Goal: Task Accomplishment & Management: Manage account settings

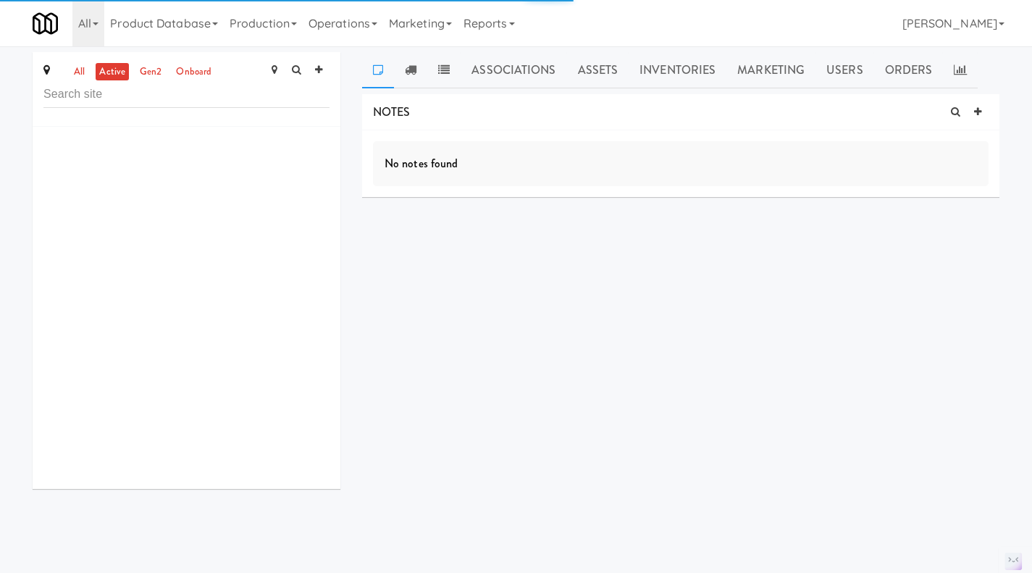
click at [605, 70] on link "Assets" at bounding box center [598, 70] width 62 height 36
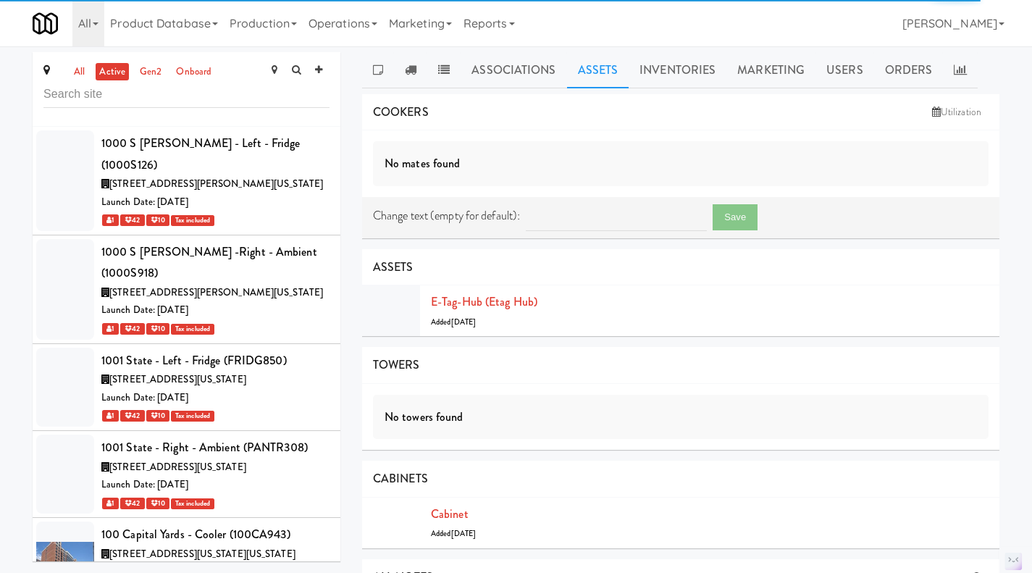
scroll to position [75406, 0]
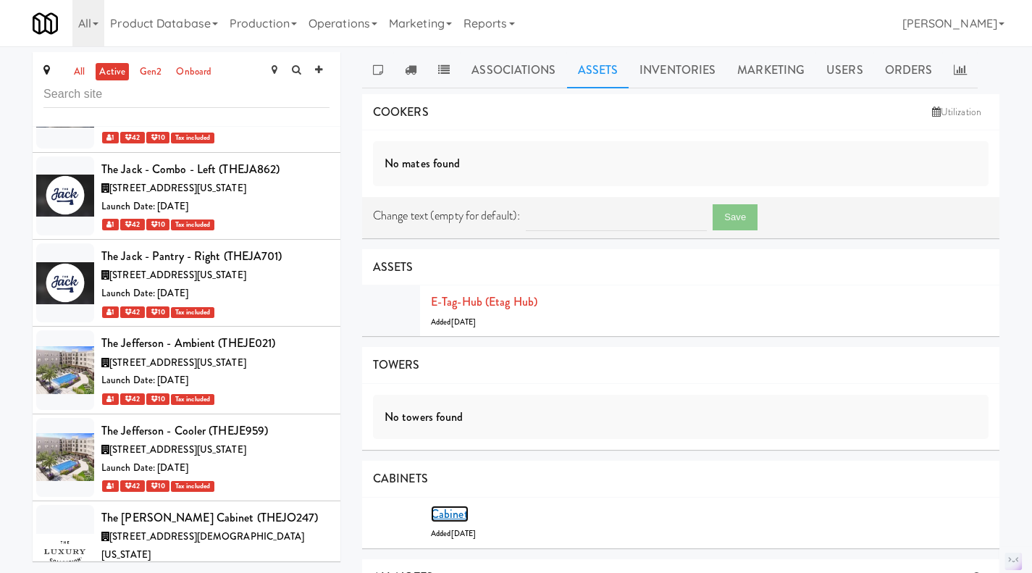
click at [453, 514] on link "Cabinet" at bounding box center [450, 514] width 38 height 17
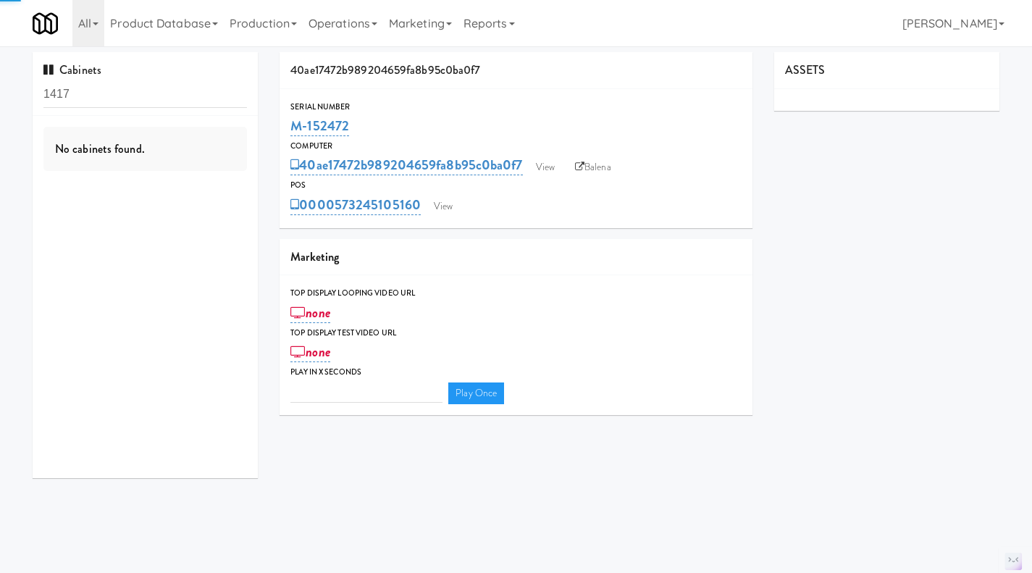
type input "3"
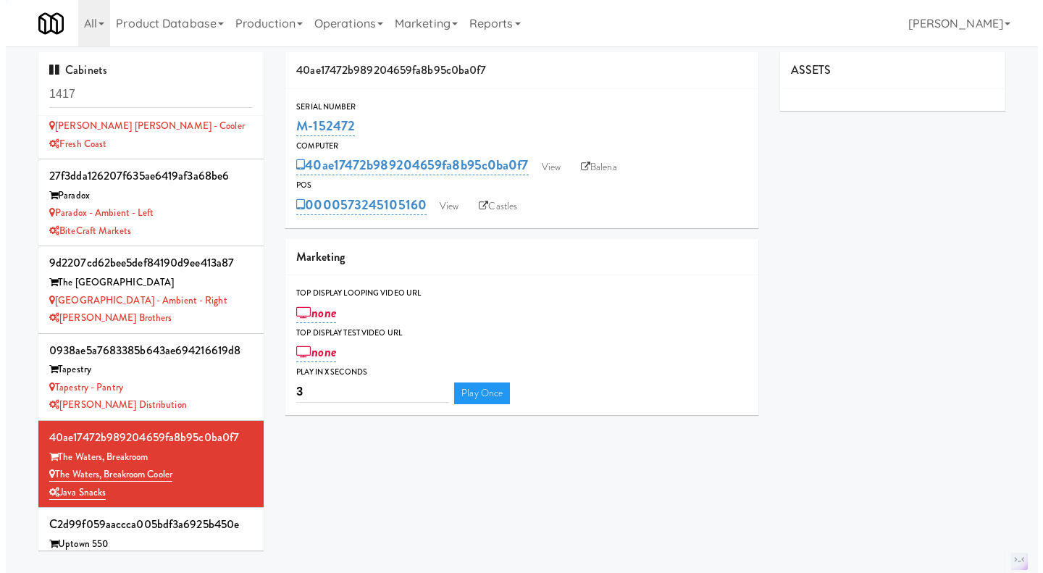
scroll to position [766, 0]
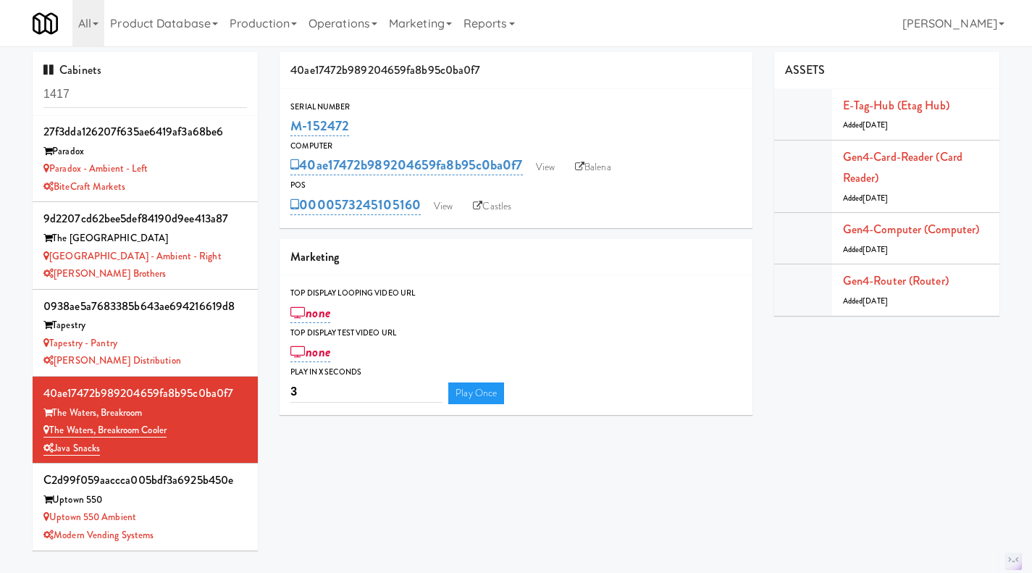
drag, startPoint x: 111, startPoint y: 446, endPoint x: 52, endPoint y: 431, distance: 60.4
click at [52, 431] on div "40ae17472b989204659fa8b95c0ba0f7 The Waters, Breakroom The Waters, Breakroom Co…" at bounding box center [145, 420] width 204 height 75
copy div "The Waters, Breakroom Cooler Java Snacks"
click at [451, 202] on link "View" at bounding box center [443, 207] width 33 height 22
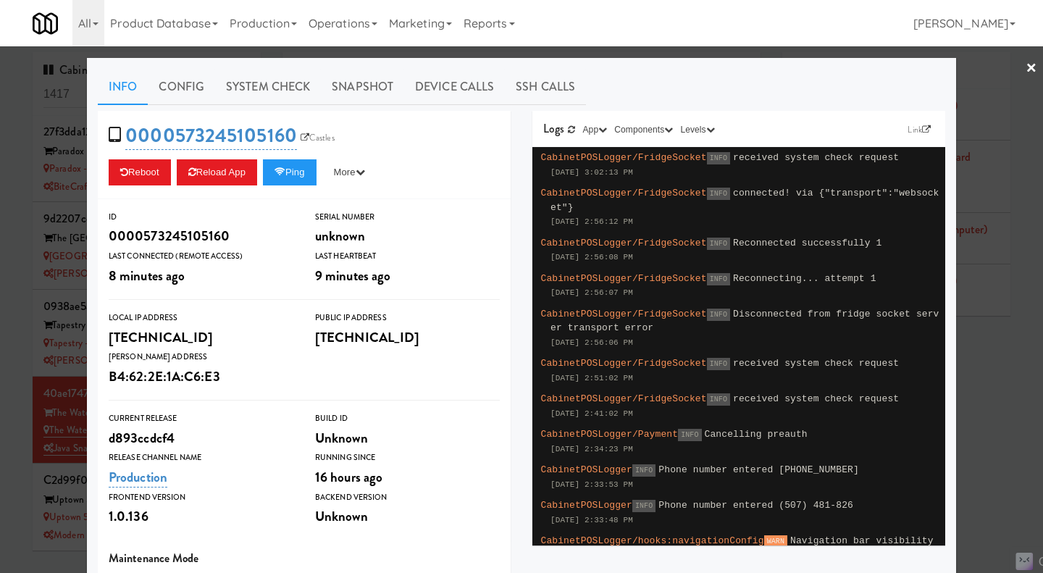
click at [990, 410] on div at bounding box center [521, 286] width 1043 height 573
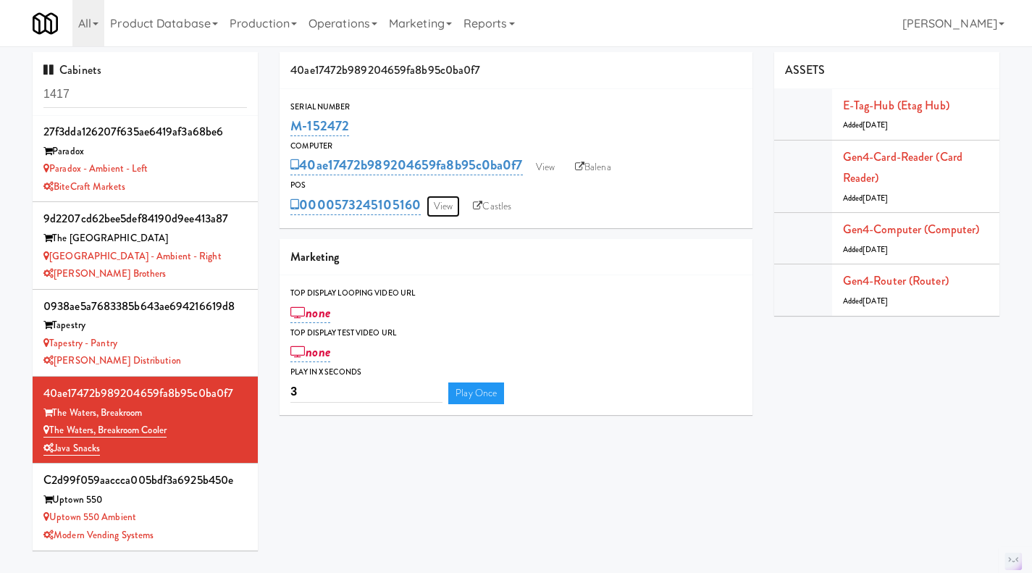
click at [440, 206] on link "View" at bounding box center [443, 207] width 33 height 22
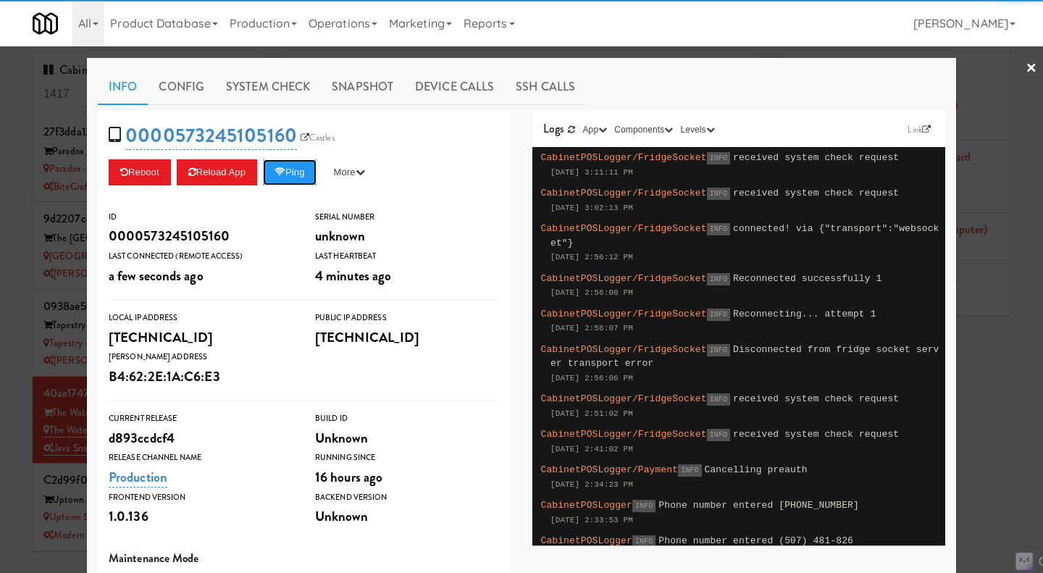
click at [288, 178] on button "Ping" at bounding box center [290, 172] width 54 height 26
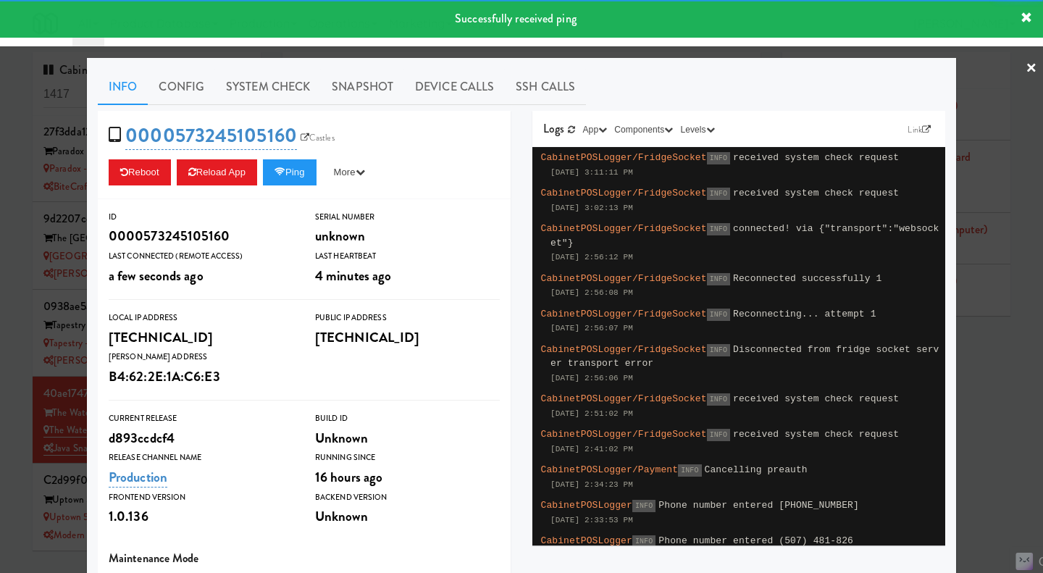
click at [283, 92] on link "System Check" at bounding box center [268, 87] width 106 height 36
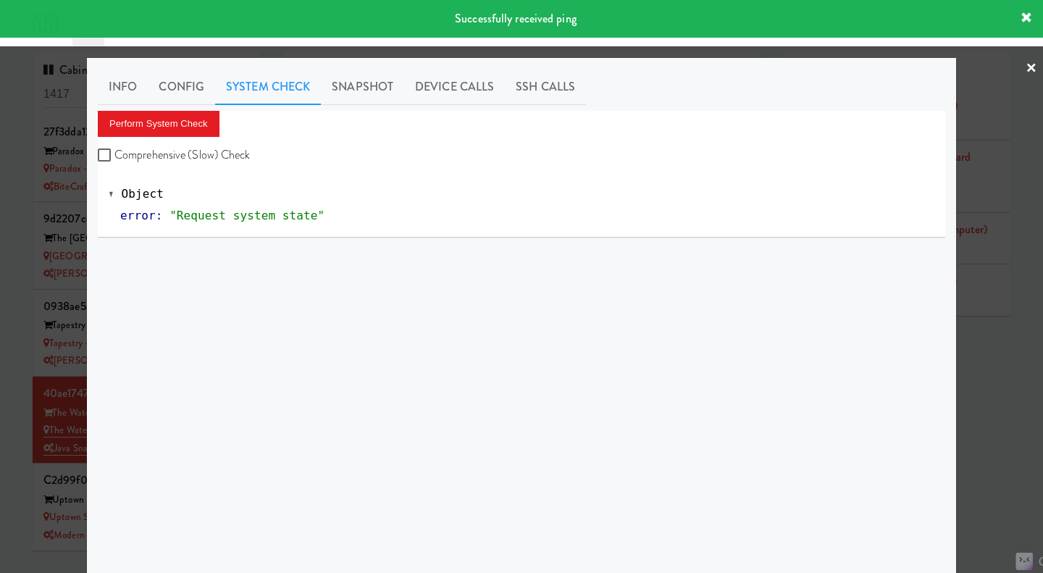
click at [220, 149] on label "Comprehensive (Slow) Check" at bounding box center [174, 155] width 153 height 22
click at [114, 150] on input "Comprehensive (Slow) Check" at bounding box center [106, 156] width 17 height 12
checkbox input "true"
click at [178, 122] on button "Perform System Check" at bounding box center [159, 124] width 122 height 26
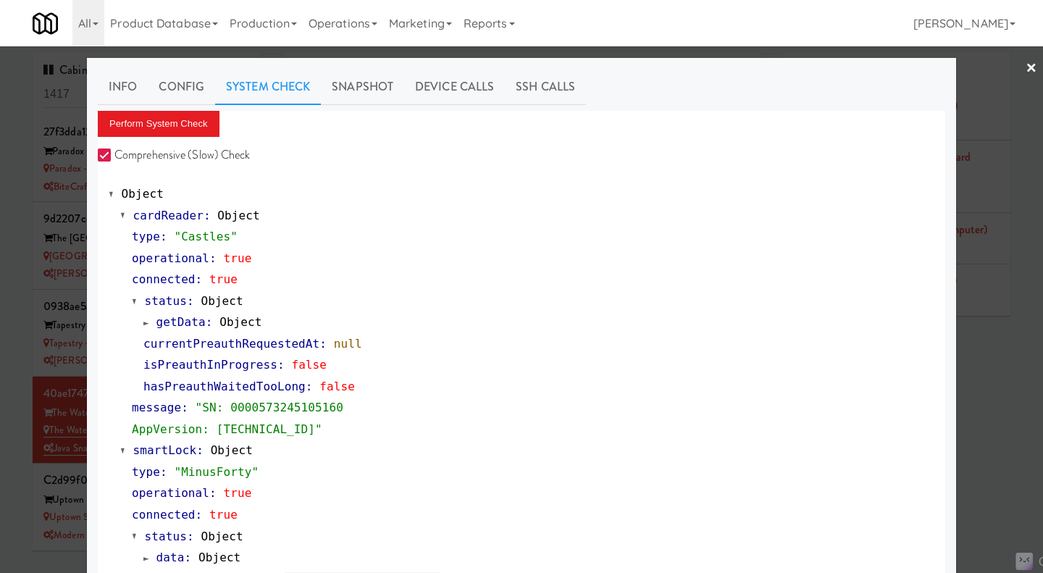
click at [991, 438] on div at bounding box center [521, 286] width 1043 height 573
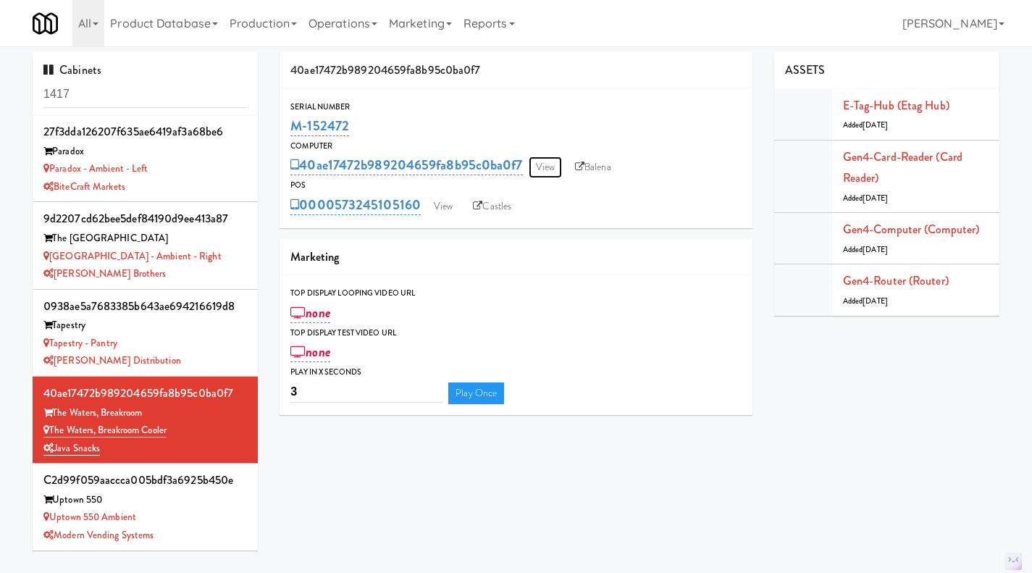
click at [544, 167] on link "View" at bounding box center [545, 167] width 33 height 22
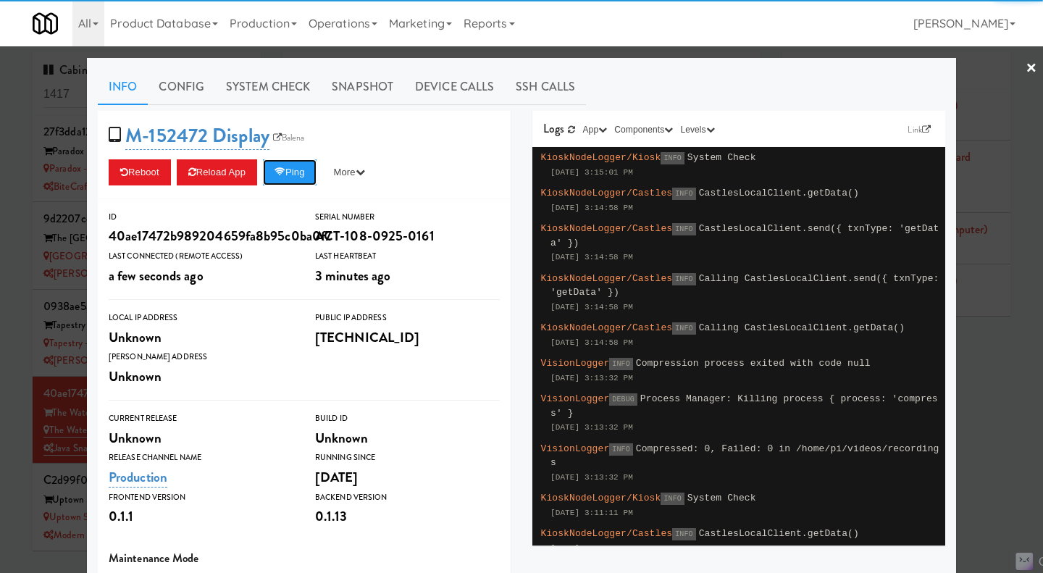
click at [301, 167] on button "Ping" at bounding box center [290, 172] width 54 height 26
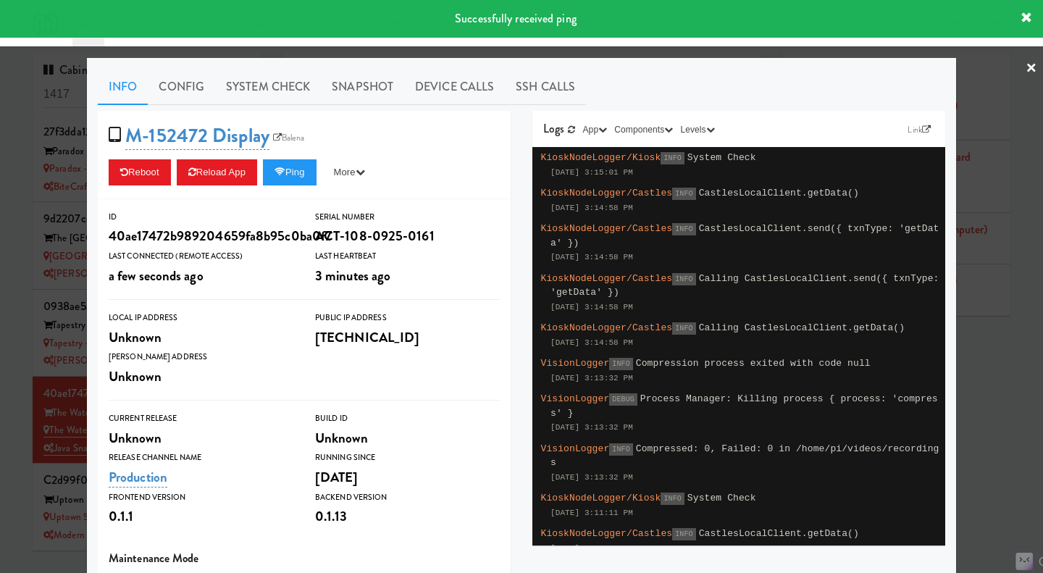
click at [373, 89] on link "Snapshot" at bounding box center [362, 87] width 83 height 36
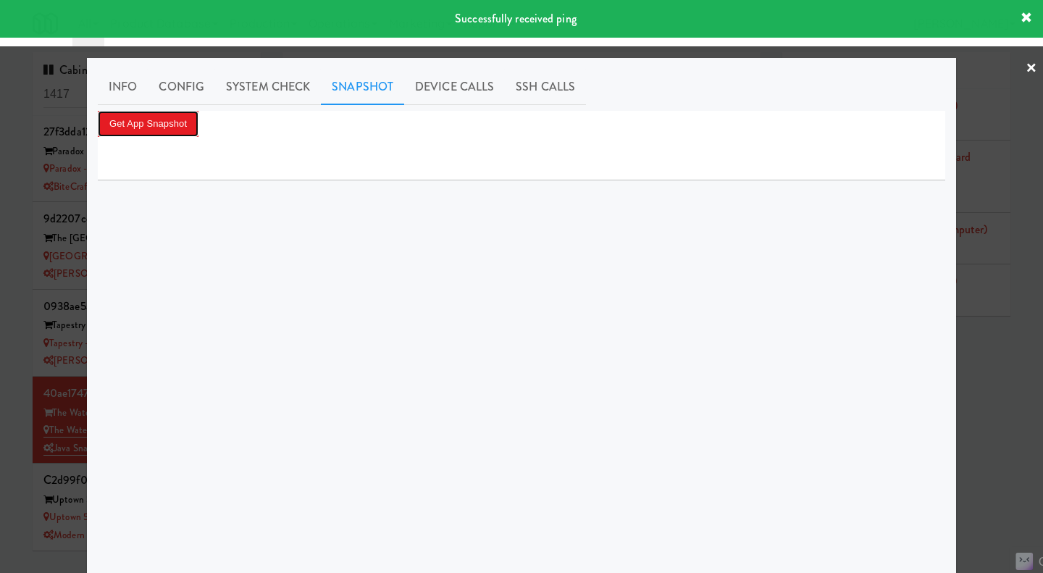
click at [160, 128] on button "Get App Snapshot" at bounding box center [148, 124] width 101 height 26
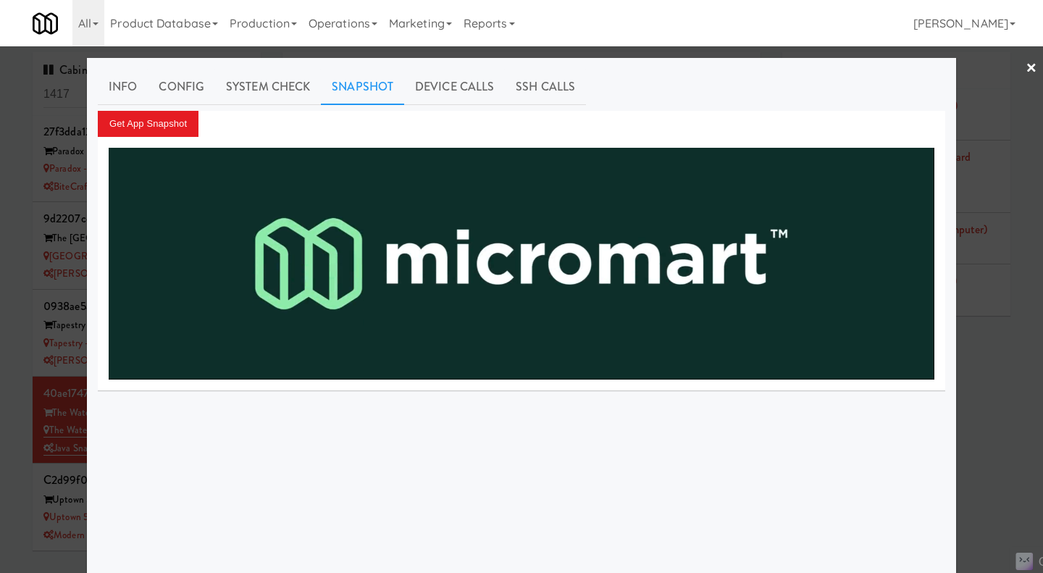
click at [1001, 430] on div at bounding box center [521, 286] width 1043 height 573
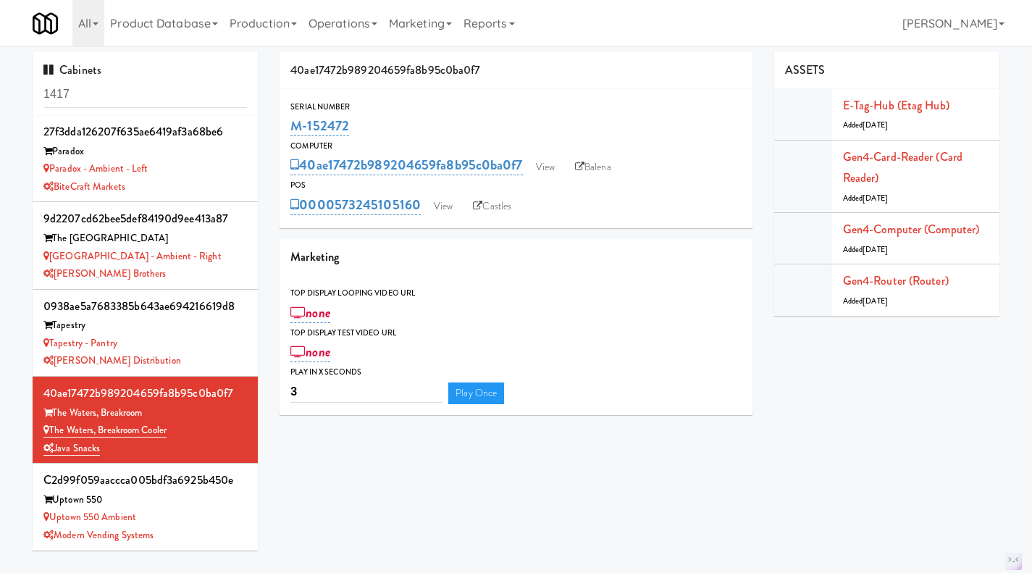
drag, startPoint x: 422, startPoint y: 217, endPoint x: 337, endPoint y: 218, distance: 84.8
click at [337, 218] on div "Serial Number M-152472 Computer 40ae17472b989204659fa8b95c0ba0f7 View Balena PO…" at bounding box center [516, 158] width 473 height 139
copy link "573245105160"
click at [140, 430] on link "The Waters, Breakroom Cooler" at bounding box center [104, 430] width 123 height 14
drag, startPoint x: 392, startPoint y: 128, endPoint x: 293, endPoint y: 135, distance: 99.5
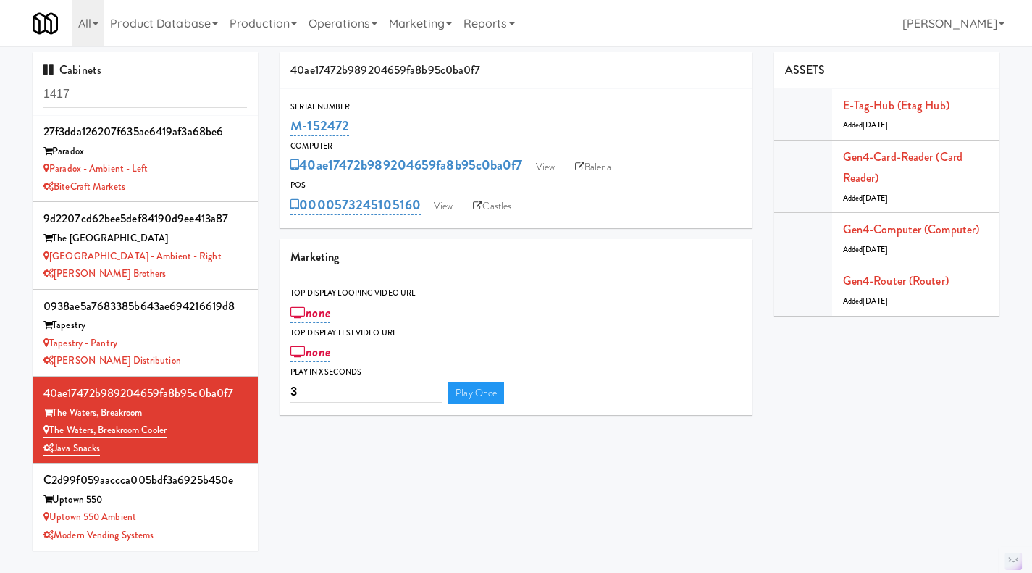
click at [293, 135] on div "M-152472" at bounding box center [516, 126] width 451 height 25
copy link "M-152472"
click at [439, 207] on link "View" at bounding box center [443, 207] width 33 height 22
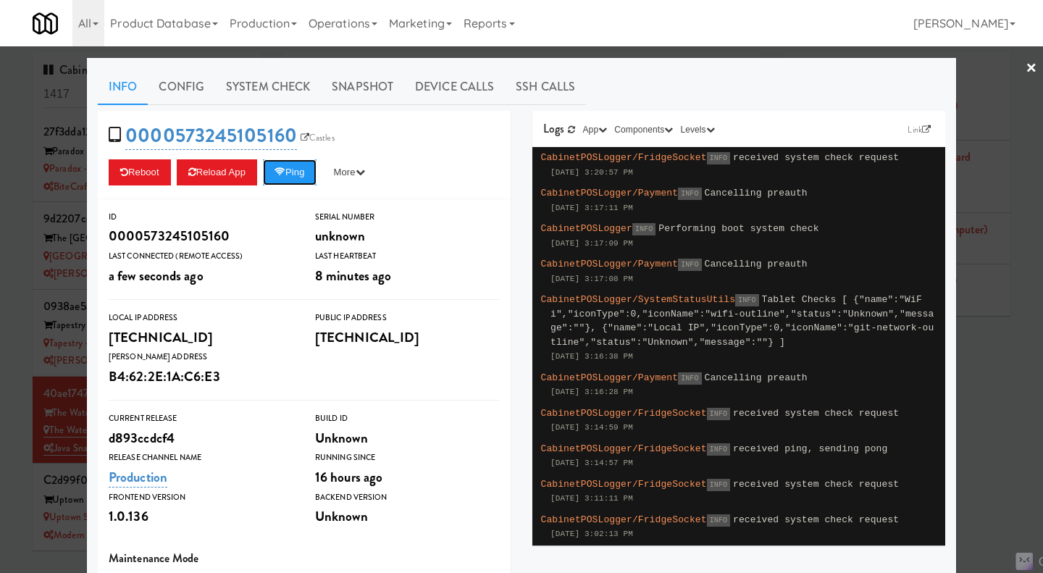
click at [296, 175] on button "Ping" at bounding box center [290, 172] width 54 height 26
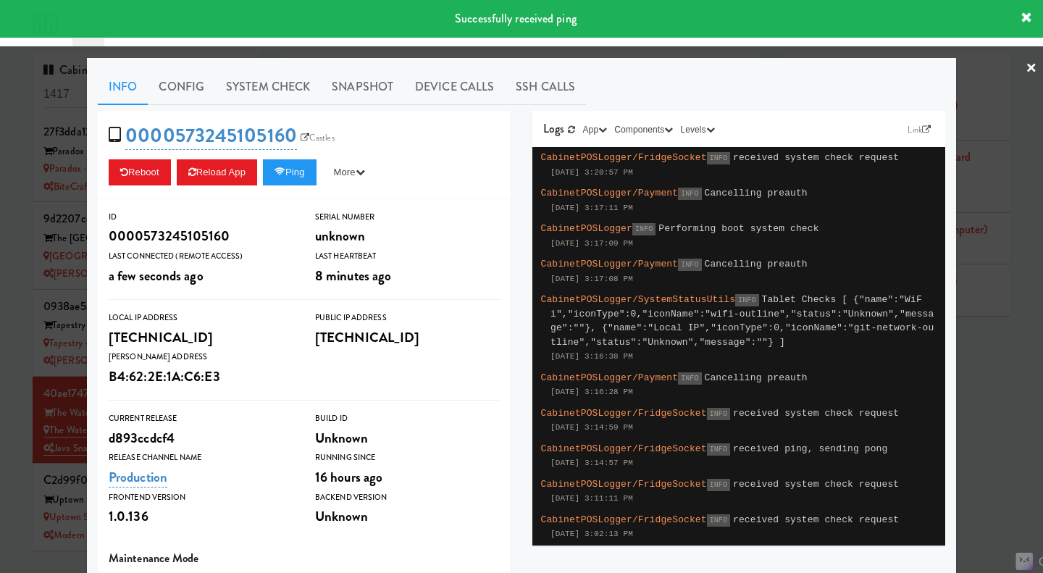
click at [301, 95] on link "System Check" at bounding box center [268, 87] width 106 height 36
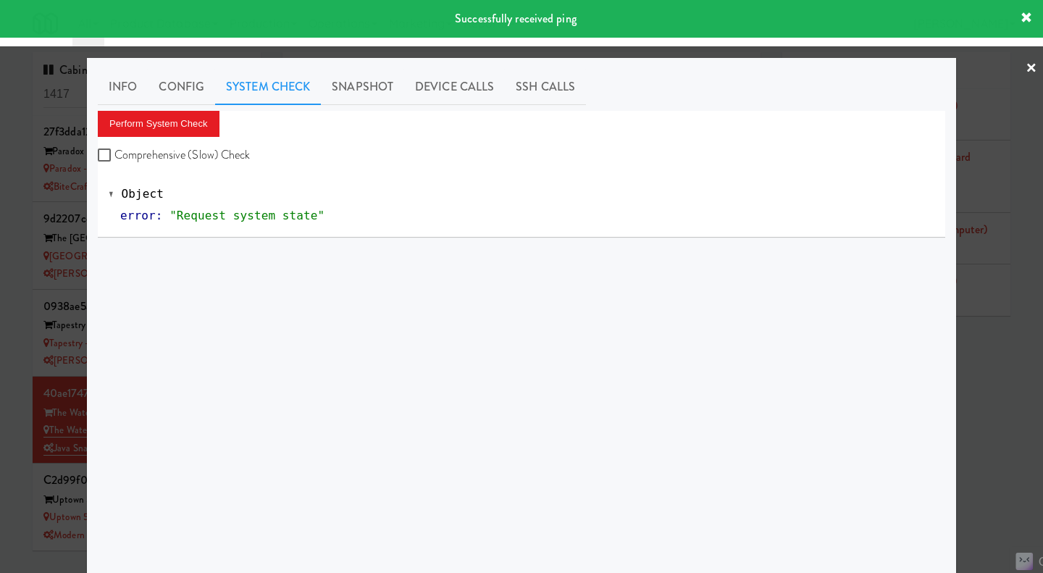
click at [235, 153] on label "Comprehensive (Slow) Check" at bounding box center [174, 155] width 153 height 22
click at [114, 153] on input "Comprehensive (Slow) Check" at bounding box center [106, 156] width 17 height 12
checkbox input "true"
click at [187, 123] on button "Perform System Check" at bounding box center [159, 124] width 122 height 26
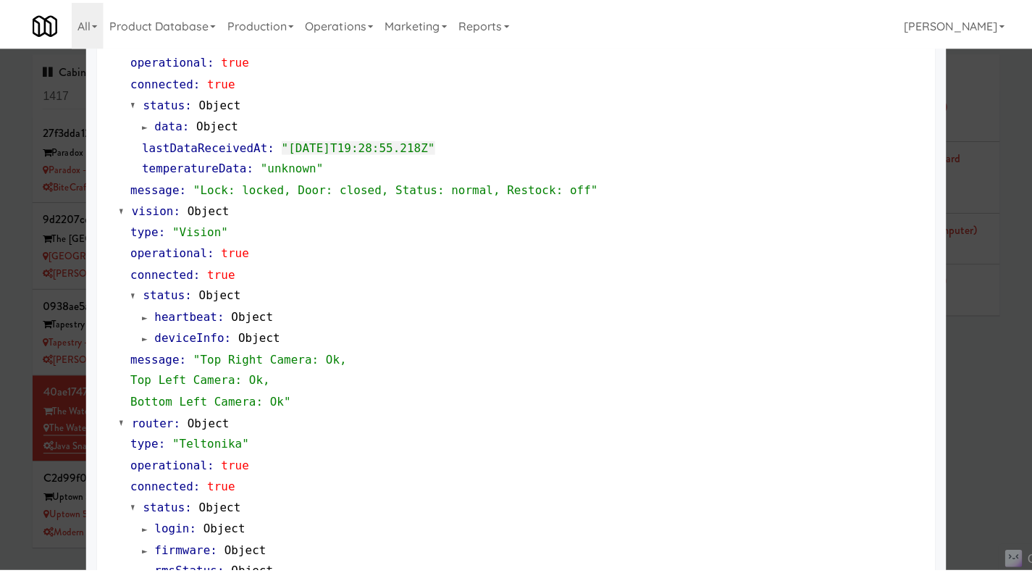
scroll to position [433, 0]
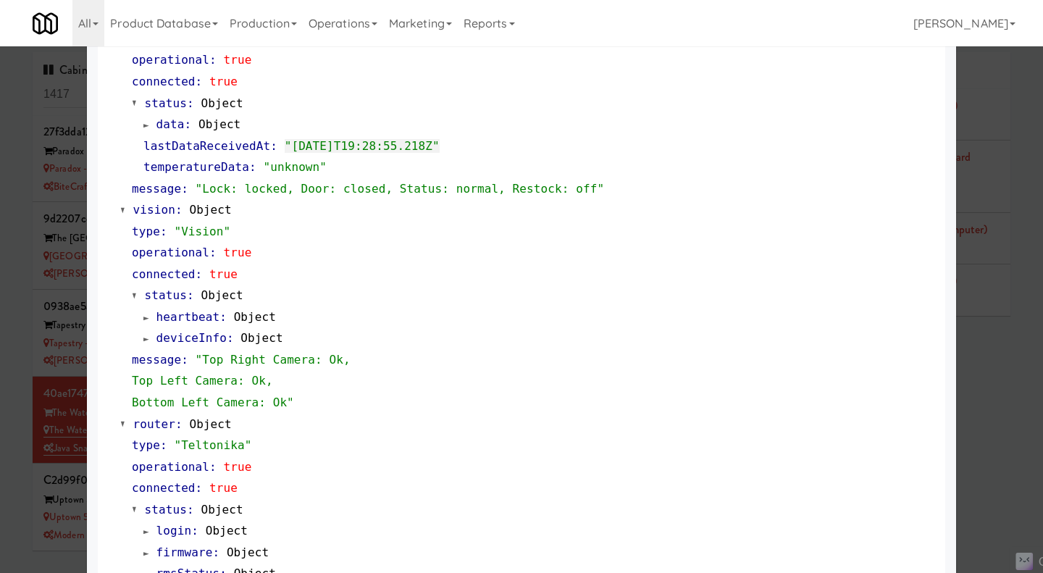
click at [1012, 396] on div at bounding box center [521, 286] width 1043 height 573
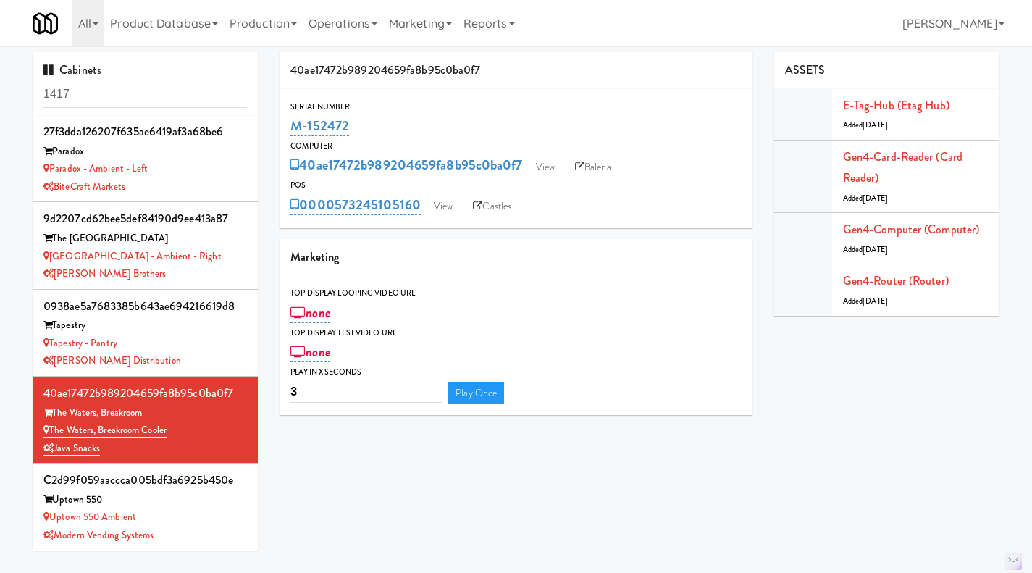
drag, startPoint x: 360, startPoint y: 125, endPoint x: 292, endPoint y: 123, distance: 68.1
click at [292, 123] on div "M-152472" at bounding box center [516, 126] width 451 height 25
copy link "M-152472"
click at [542, 165] on link "View" at bounding box center [545, 167] width 33 height 22
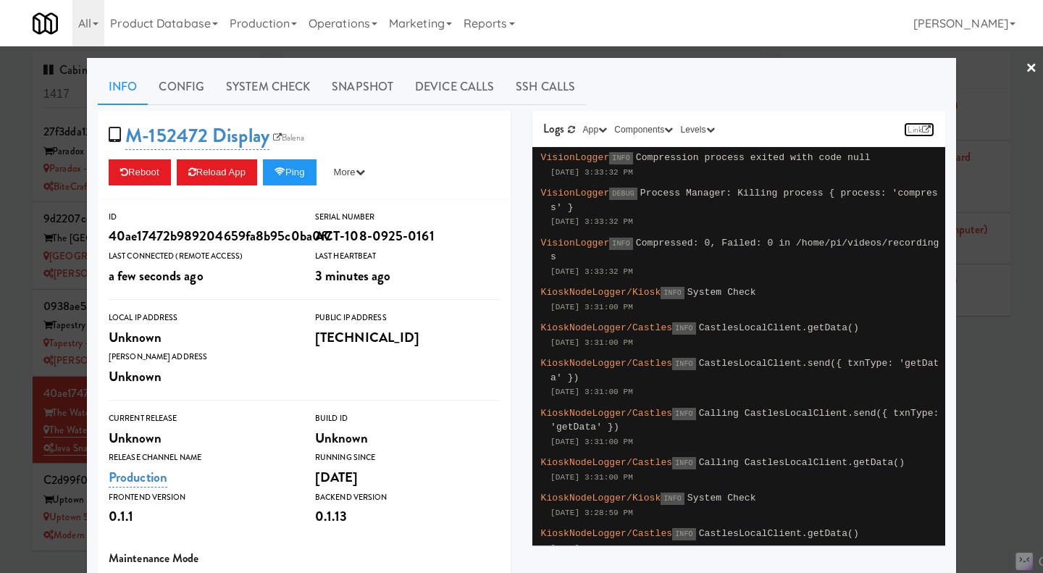
click at [908, 130] on link "Link" at bounding box center [919, 129] width 30 height 14
click at [992, 360] on div at bounding box center [521, 286] width 1043 height 573
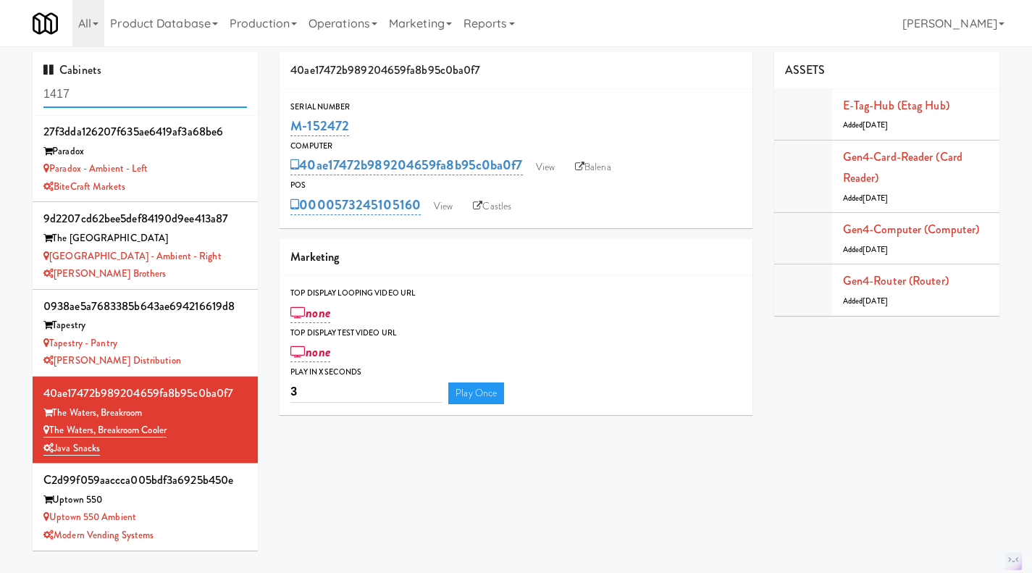
click at [127, 83] on input "1417" at bounding box center [145, 94] width 204 height 27
click at [436, 210] on link "View" at bounding box center [443, 207] width 33 height 22
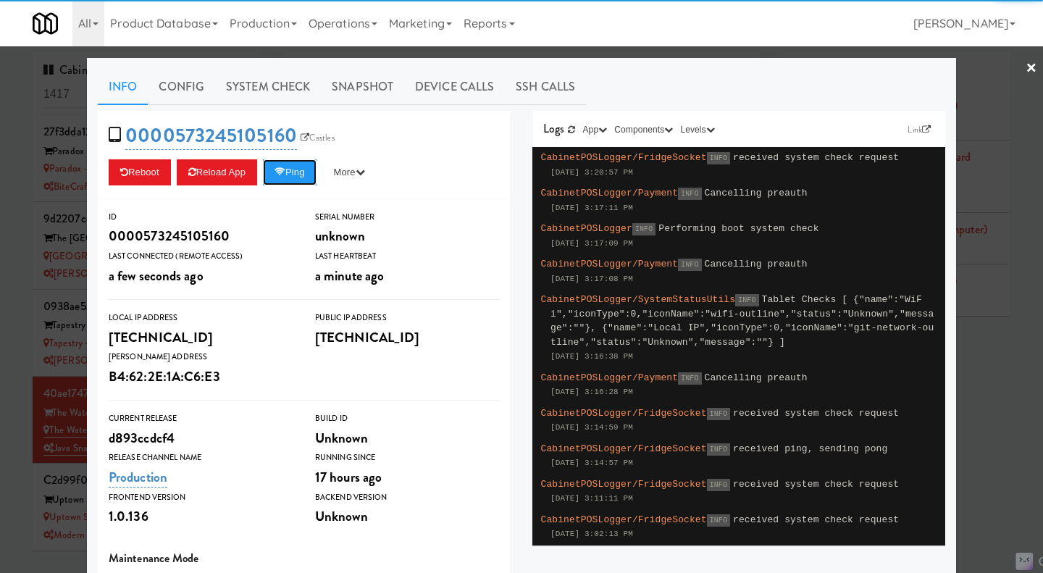
click at [298, 173] on button "Ping" at bounding box center [290, 172] width 54 height 26
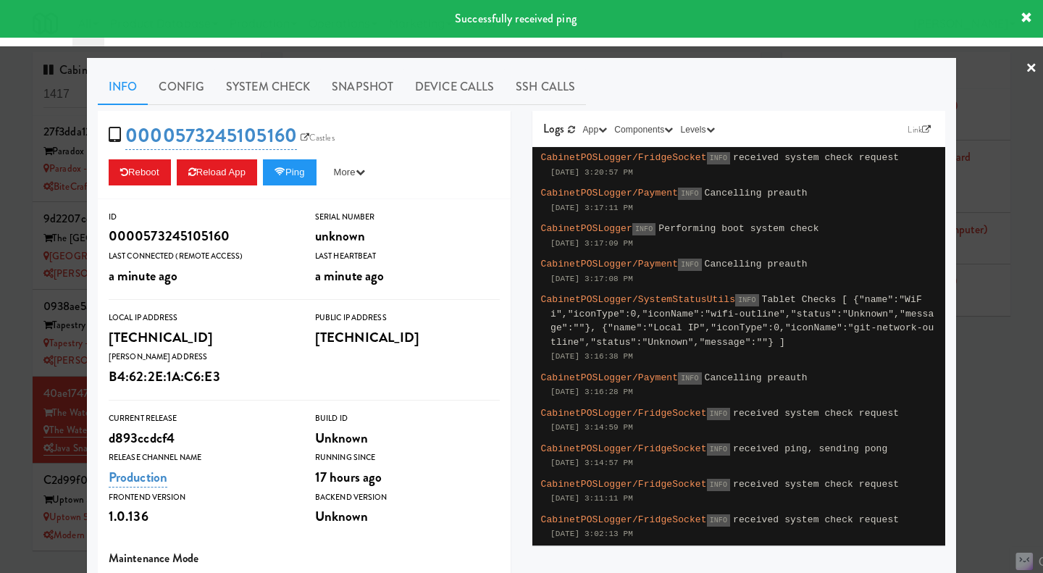
click at [271, 99] on link "System Check" at bounding box center [268, 87] width 106 height 36
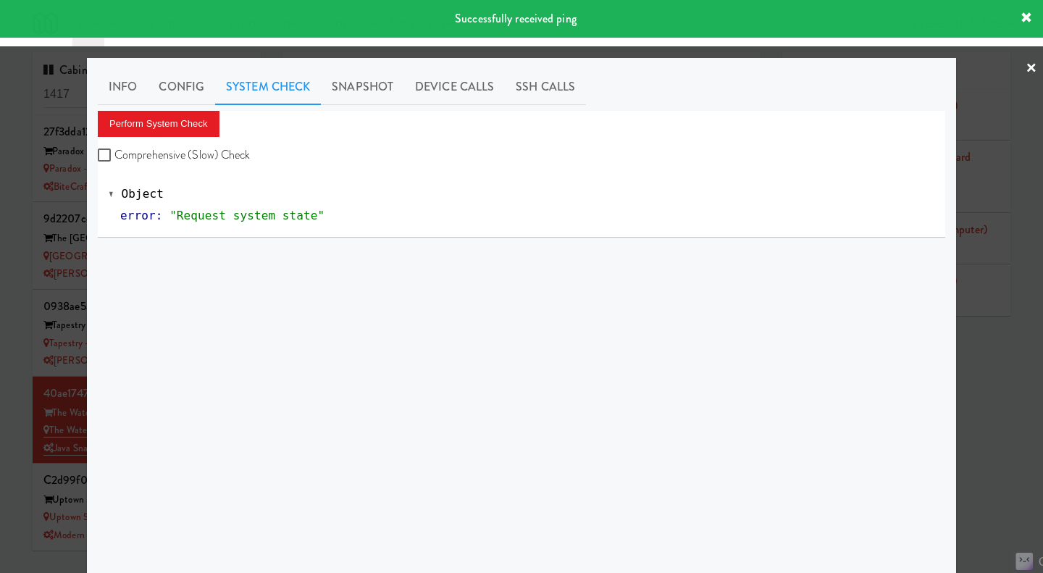
click at [215, 149] on label "Comprehensive (Slow) Check" at bounding box center [174, 155] width 153 height 22
click at [114, 150] on input "Comprehensive (Slow) Check" at bounding box center [106, 156] width 17 height 12
checkbox input "true"
click at [187, 122] on button "Perform System Check" at bounding box center [159, 124] width 122 height 26
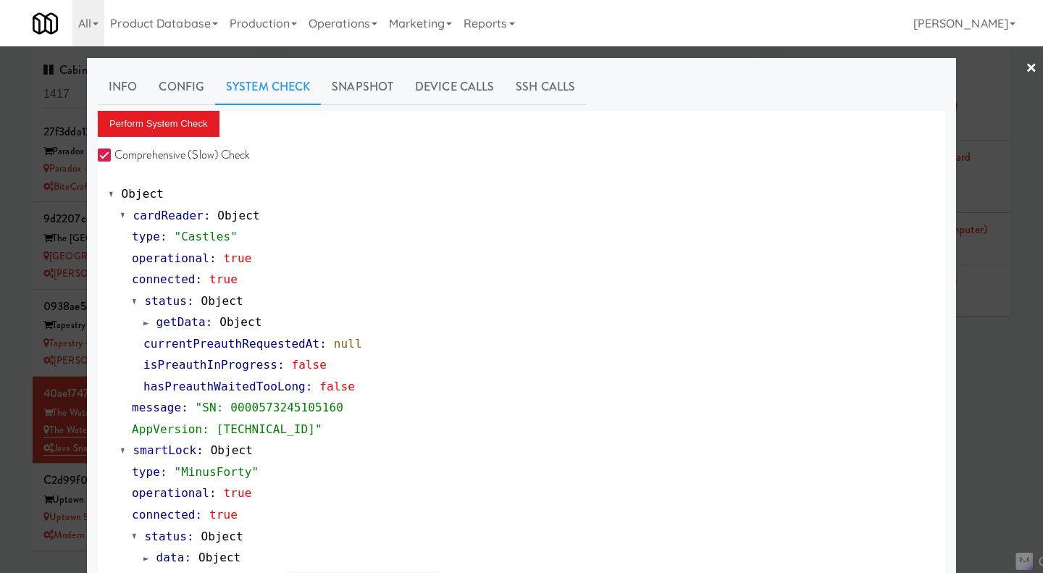
click at [361, 103] on link "Snapshot" at bounding box center [362, 87] width 83 height 36
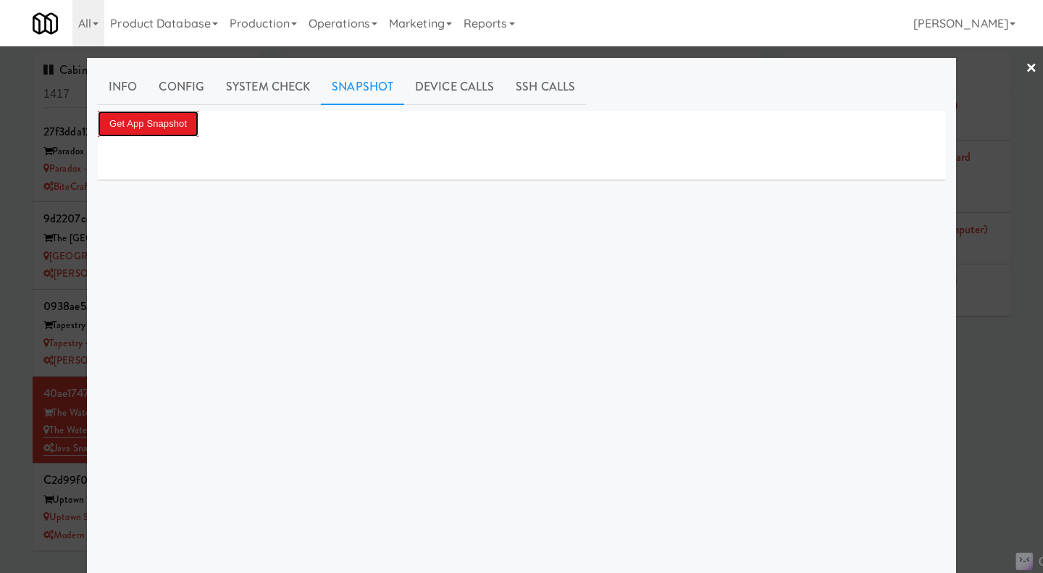
click at [122, 133] on button "Get App Snapshot" at bounding box center [148, 124] width 101 height 26
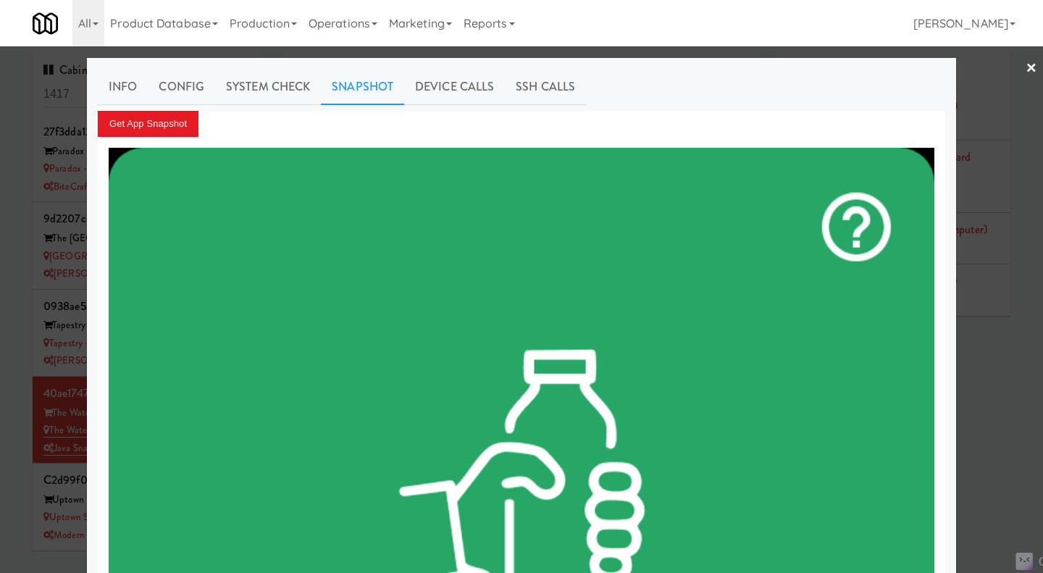
click at [1002, 411] on div at bounding box center [521, 286] width 1043 height 573
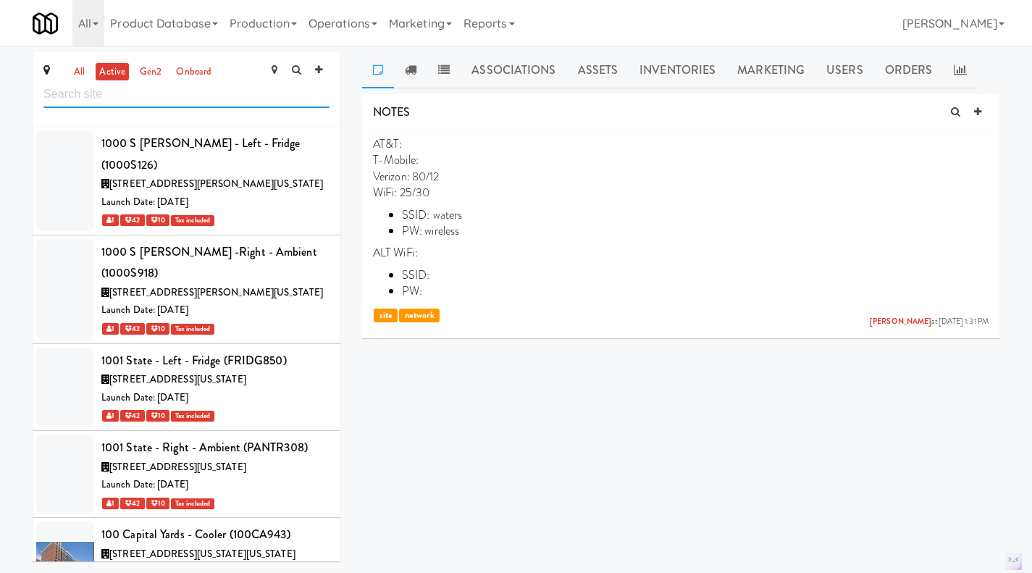
scroll to position [75684, 0]
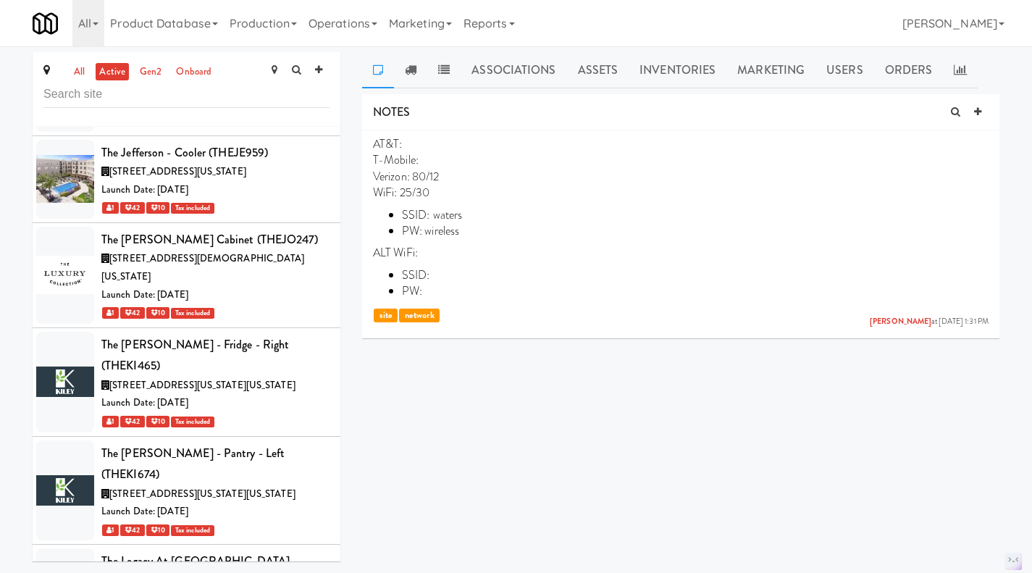
click at [990, 141] on icon at bounding box center [989, 139] width 10 height 12
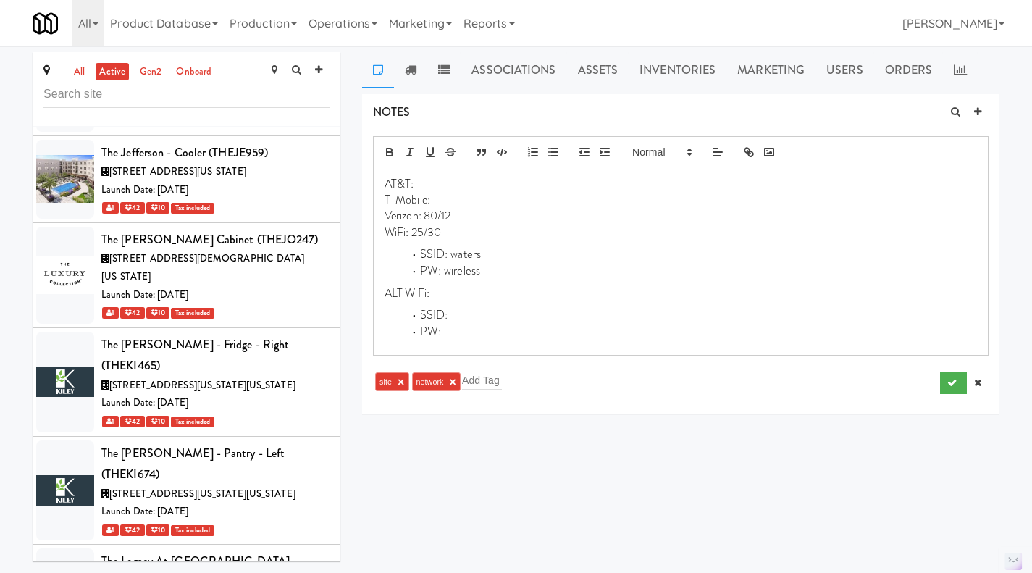
click at [509, 246] on div "AT&T: T-Mobile: Verizon: 80/12 WiFi: 25/30 SSID: waters PW: wireless ALT WiFi: …" at bounding box center [681, 261] width 614 height 188
click at [948, 380] on icon "submit" at bounding box center [952, 382] width 9 height 9
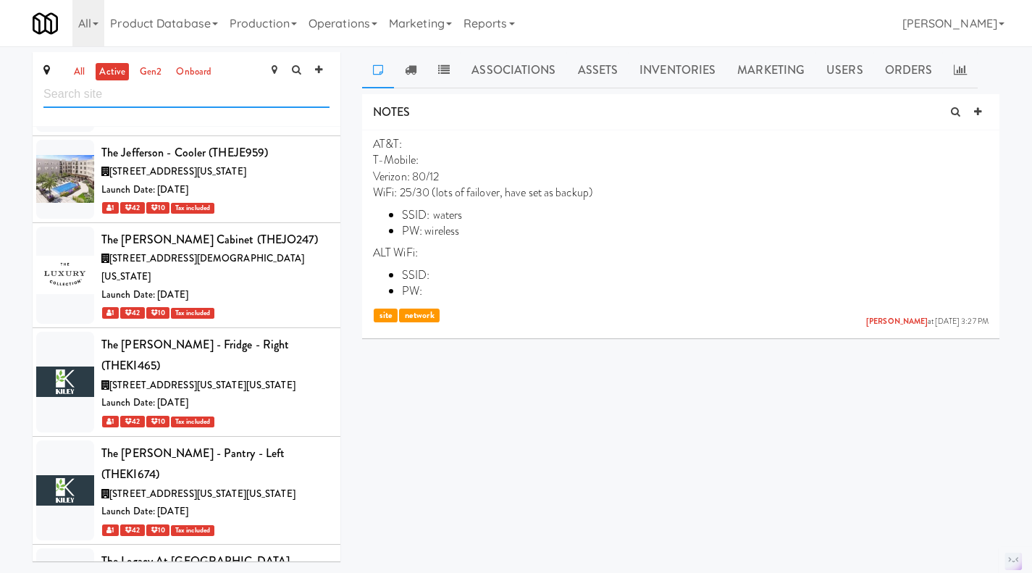
click at [164, 101] on input "text" at bounding box center [186, 94] width 286 height 27
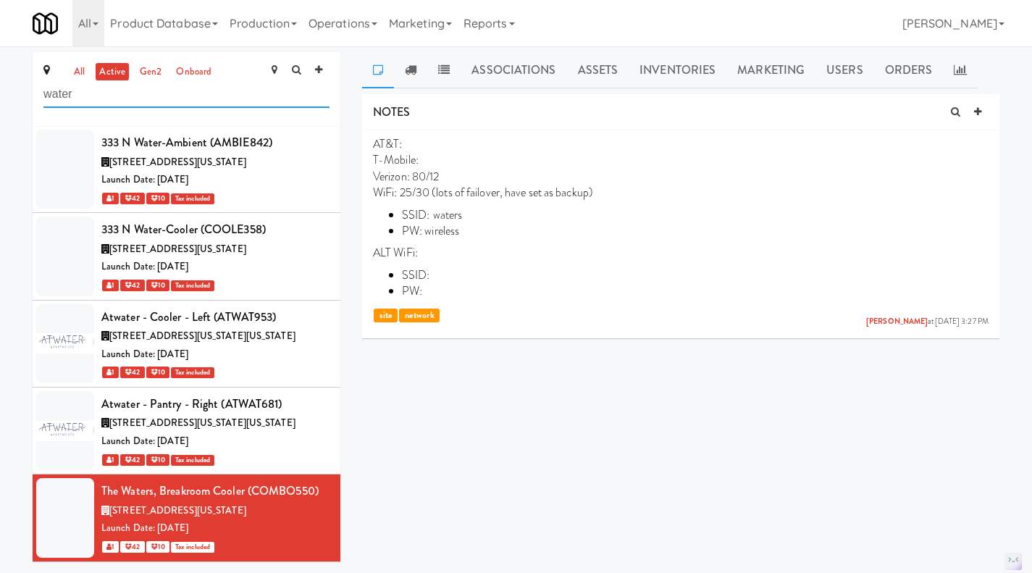
scroll to position [18, 0]
type input "water"
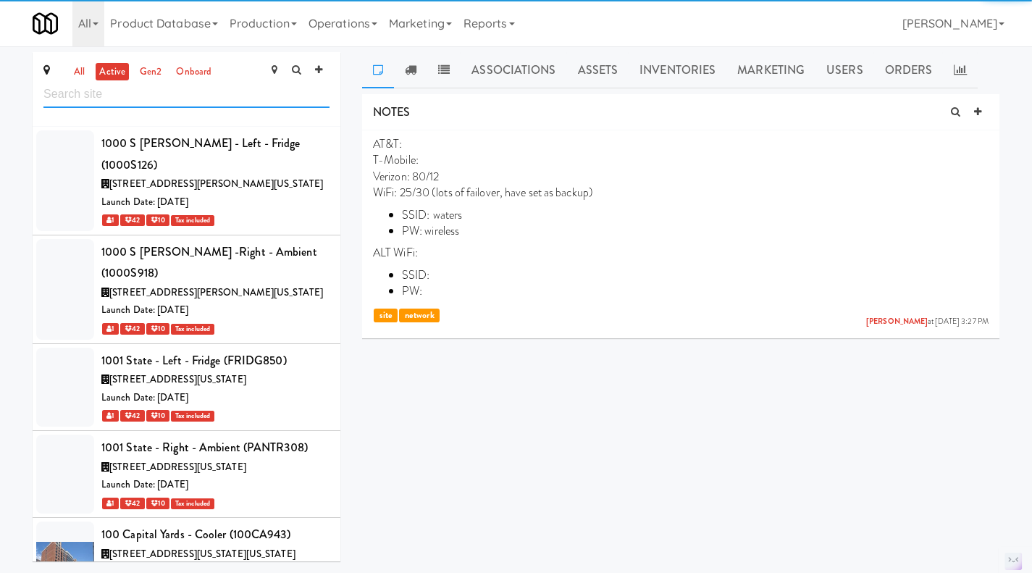
scroll to position [75423, 0]
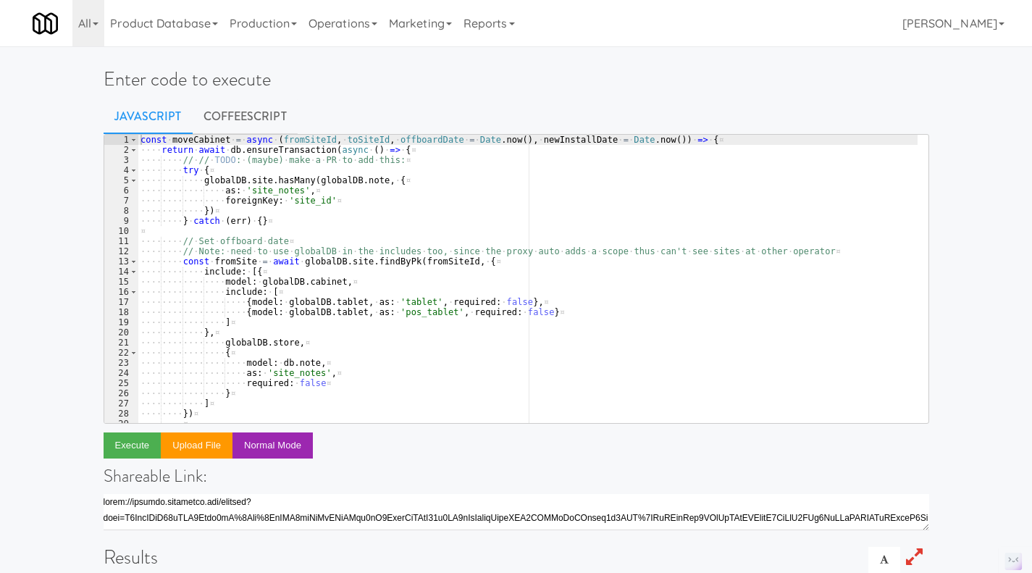
type textarea "const fromSite = await globalDB.site.findByPk(fromSiteId, {"
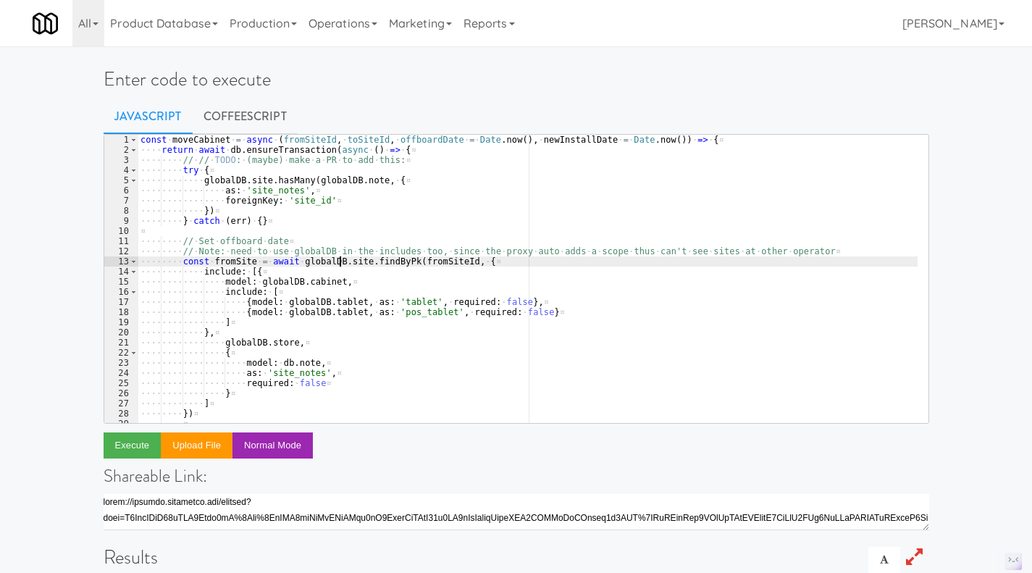
click at [339, 259] on div "const · moveCabinet · = · async · ( fromSiteId , · toSiteId , · offboardDate · …" at bounding box center [528, 289] width 780 height 309
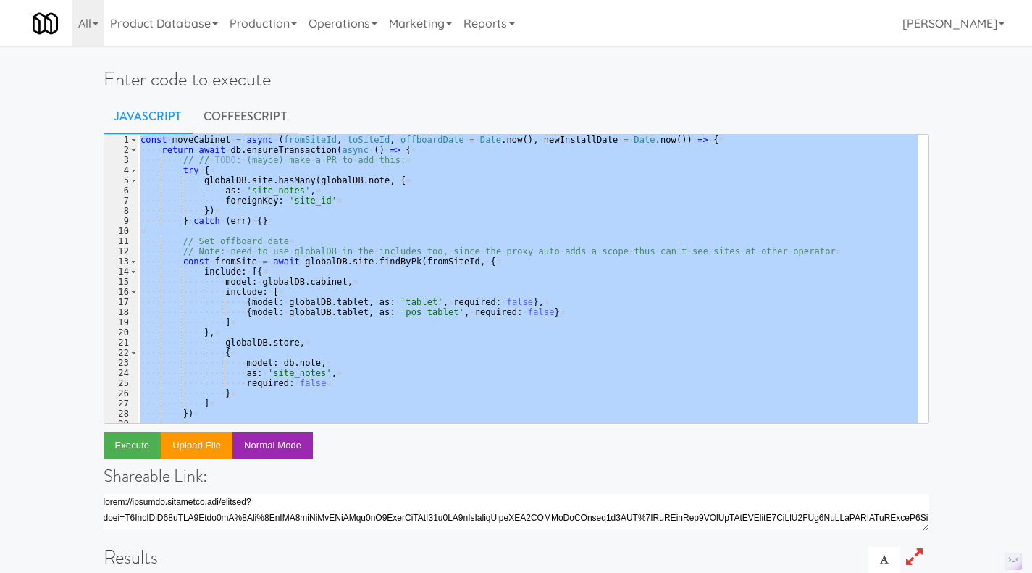
paste textarea ")()"
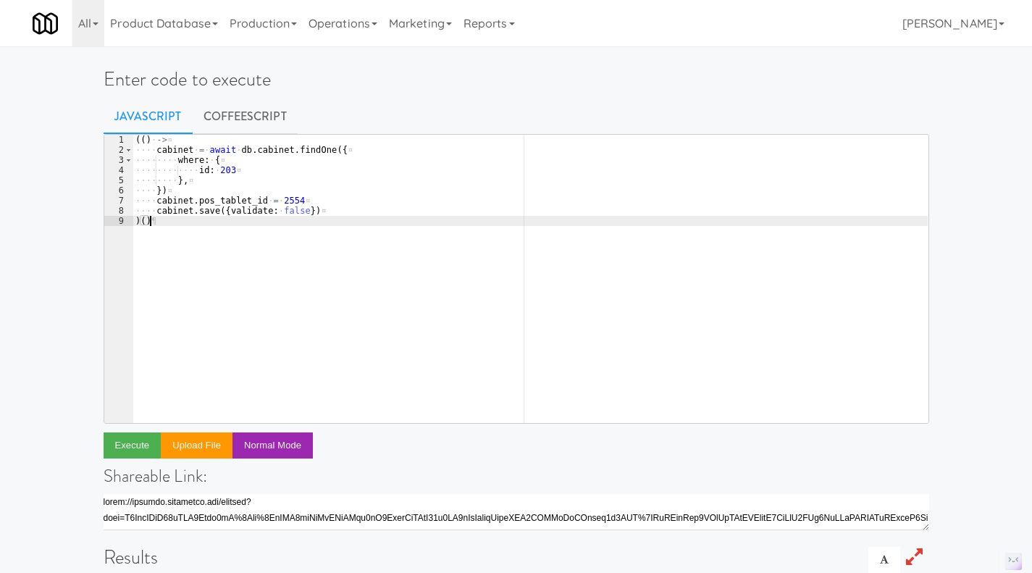
click at [235, 170] on div "(( ) · -> ¤ ···· cabinet · = · await · db . cabinet . findOne ({ ¤ ···· ···· wh…" at bounding box center [530, 289] width 795 height 309
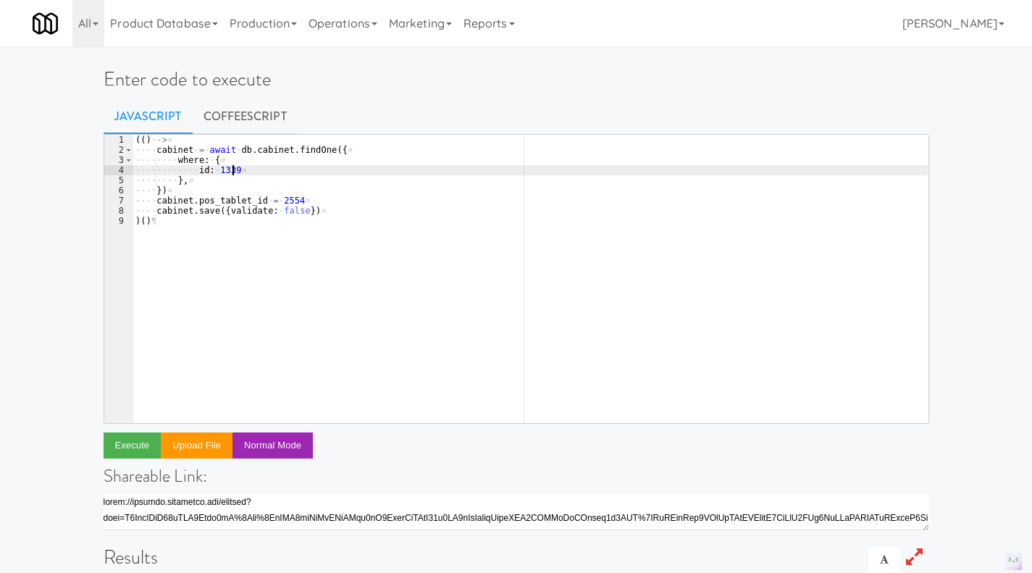
scroll to position [0, 7]
click at [382, 22] on link "Operations" at bounding box center [343, 23] width 80 height 46
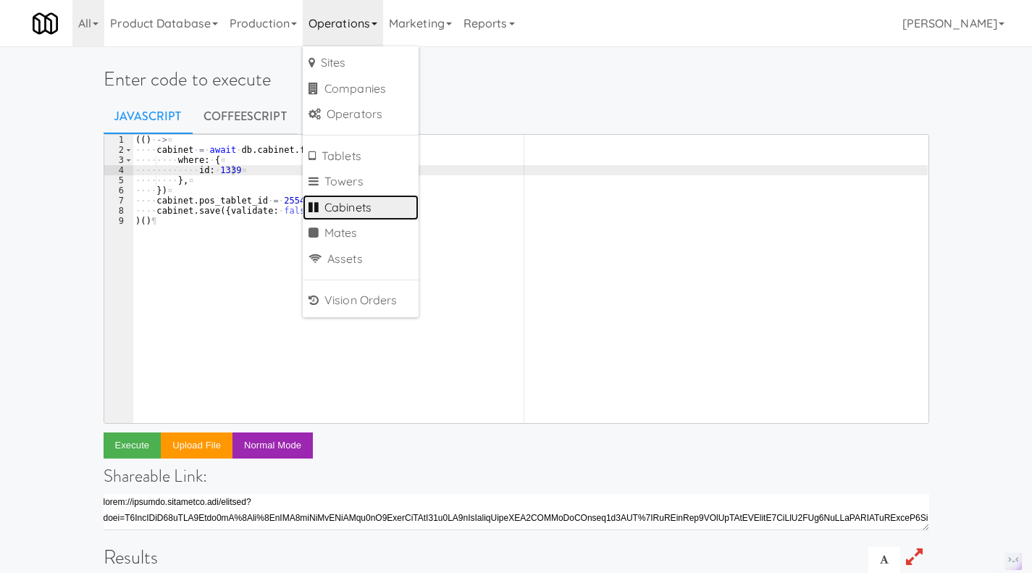
click at [386, 204] on link "Cabinets" at bounding box center [361, 208] width 116 height 26
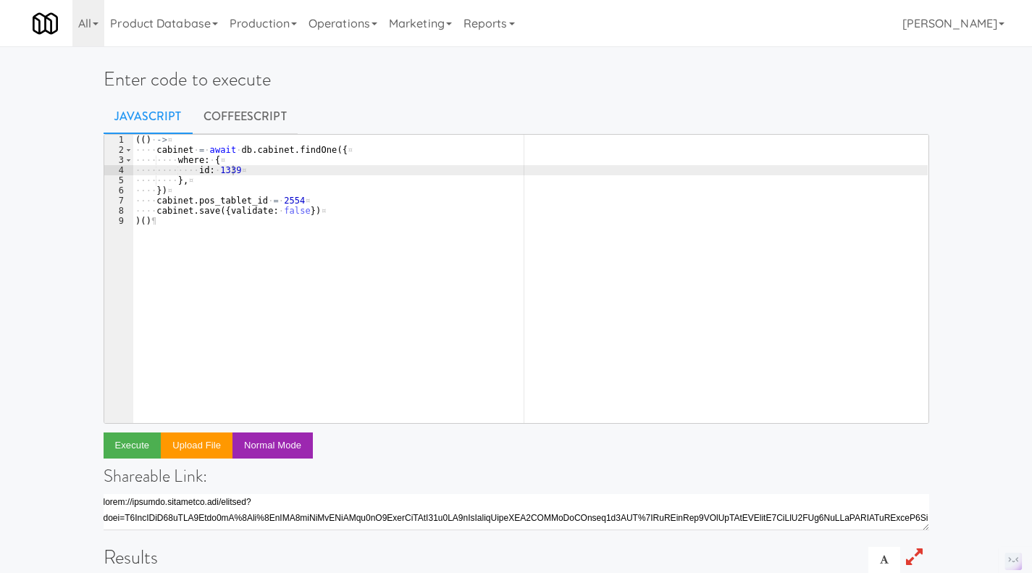
click at [335, 199] on div "(( ) · -> ¤ ···· cabinet · = · await · db . cabinet . findOne ({ ¤ ···· ···· wh…" at bounding box center [530, 289] width 795 height 309
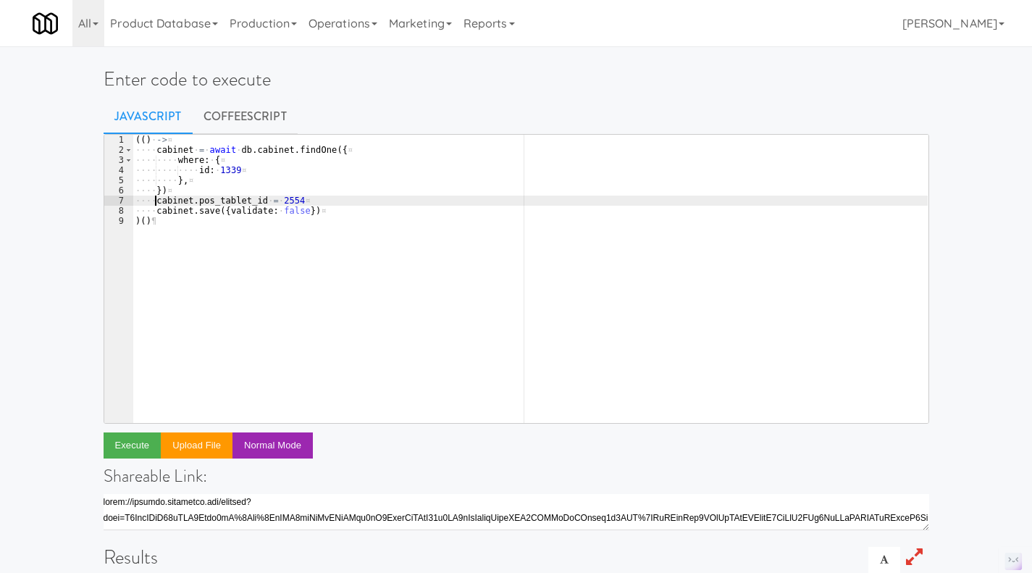
scroll to position [0, 2]
type textarea "cabinet.pos_tablet_id = 2554"
drag, startPoint x: 272, startPoint y: 122, endPoint x: 258, endPoint y: 133, distance: 17.1
click at [271, 122] on link "CoffeeScript" at bounding box center [245, 117] width 105 height 36
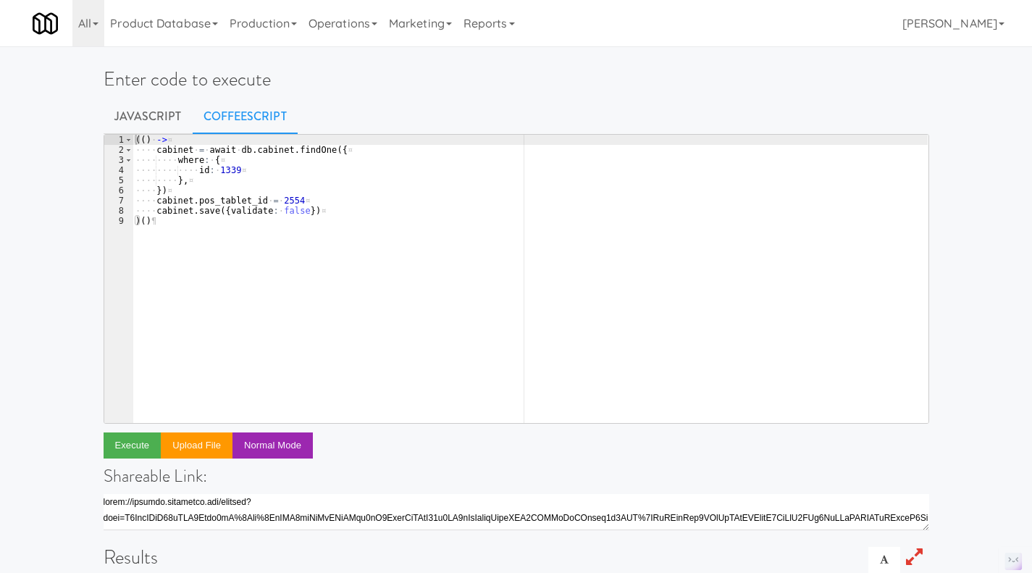
click at [158, 202] on div "( ( ) · -> ¤ ···· cabinet · = · await · db . cabinet . findOne ( { ¤ ···· ···· …" at bounding box center [530, 289] width 795 height 309
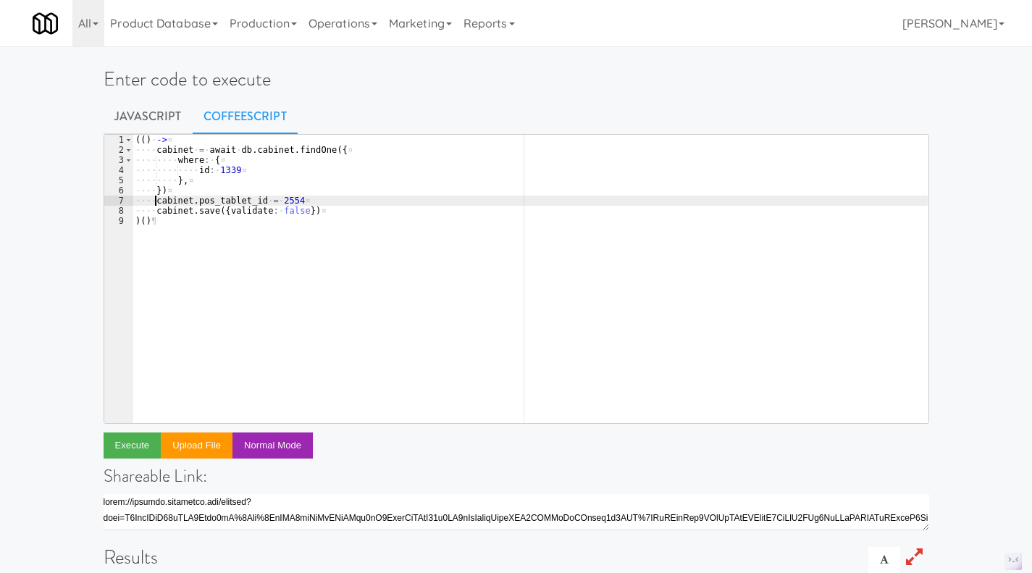
scroll to position [0, 1]
paste textarea "cabinet.pos_tablet_id ="
paste textarea "4299"
click at [252, 204] on div "( ( ) · -> ¤ ···· cabinet · = · await · db . cabinet . findOne ( { ¤ ···· ···· …" at bounding box center [530, 289] width 795 height 309
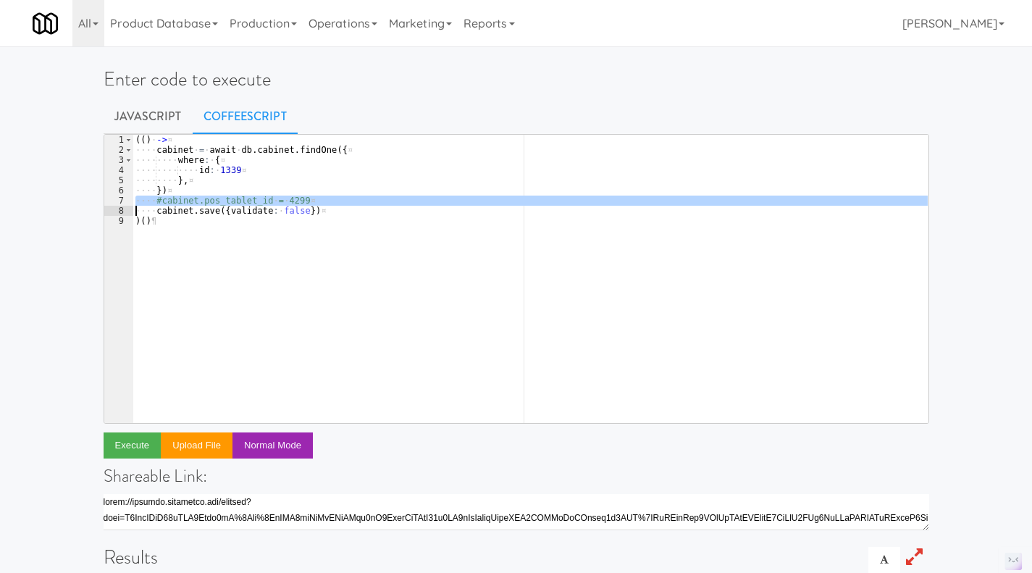
click at [252, 204] on div "( ( ) · -> ¤ ···· cabinet · = · await · db . cabinet . findOne ( { ¤ ···· ···· …" at bounding box center [530, 289] width 795 height 309
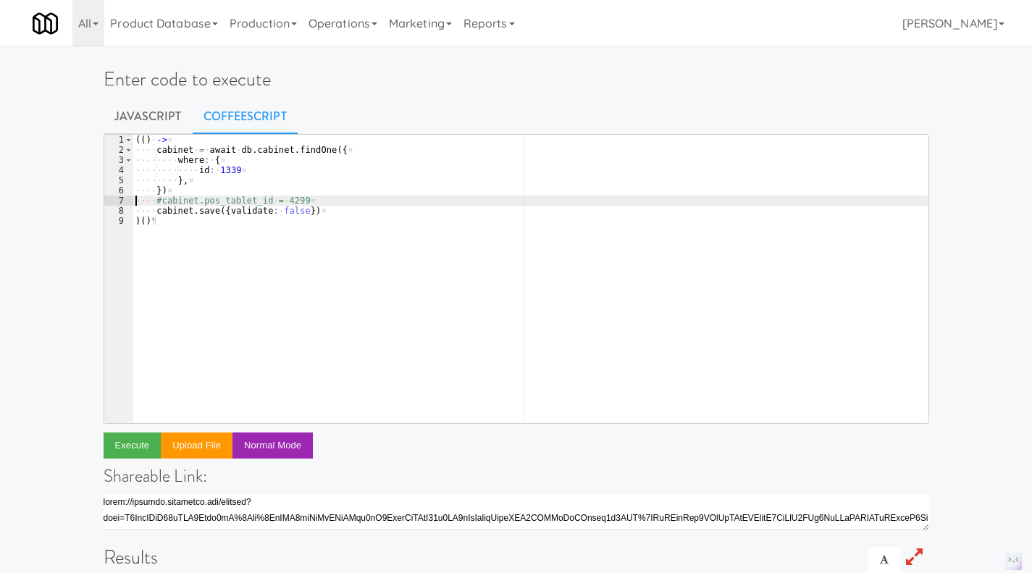
type textarea "#cabinet.pos_tablet_id = 4299"
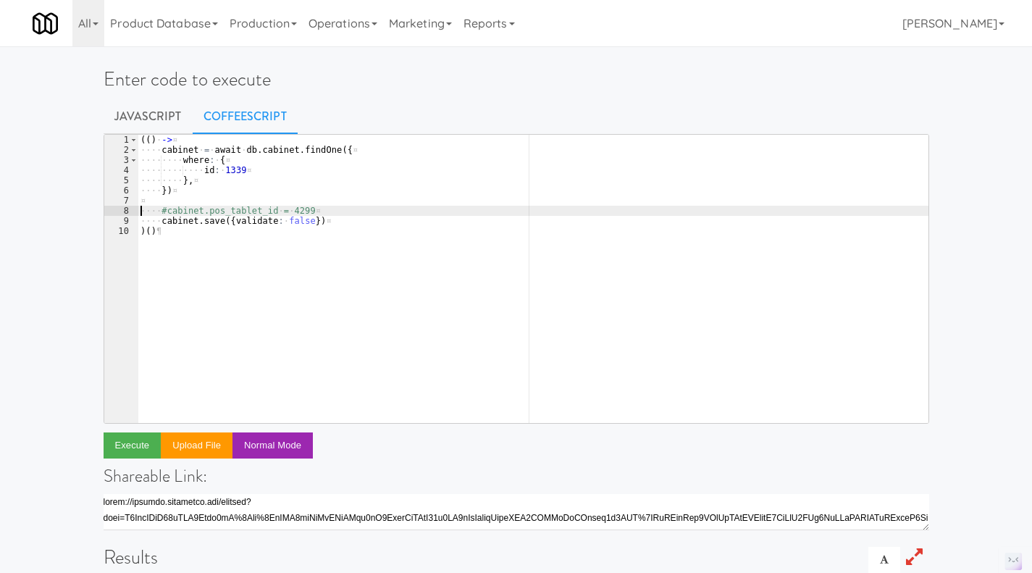
scroll to position [0, 0]
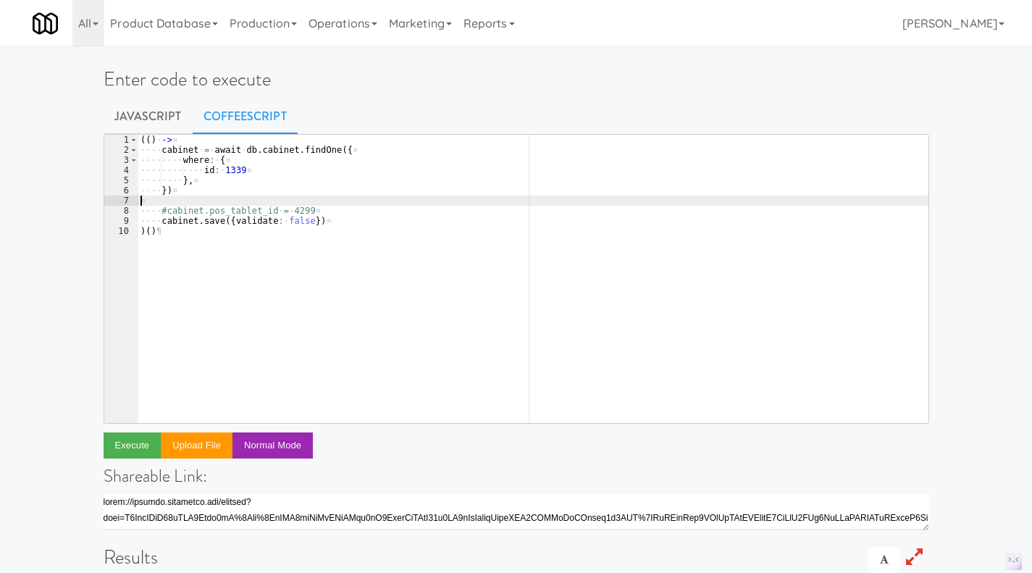
paste textarea "#cabinet.pos_tablet_id = 4299"
click at [362, 220] on div "( ( ) · -> ¤ ···· cabinet · = · await · db . cabinet . findOne ( { ¤ ···· ···· …" at bounding box center [533, 289] width 791 height 309
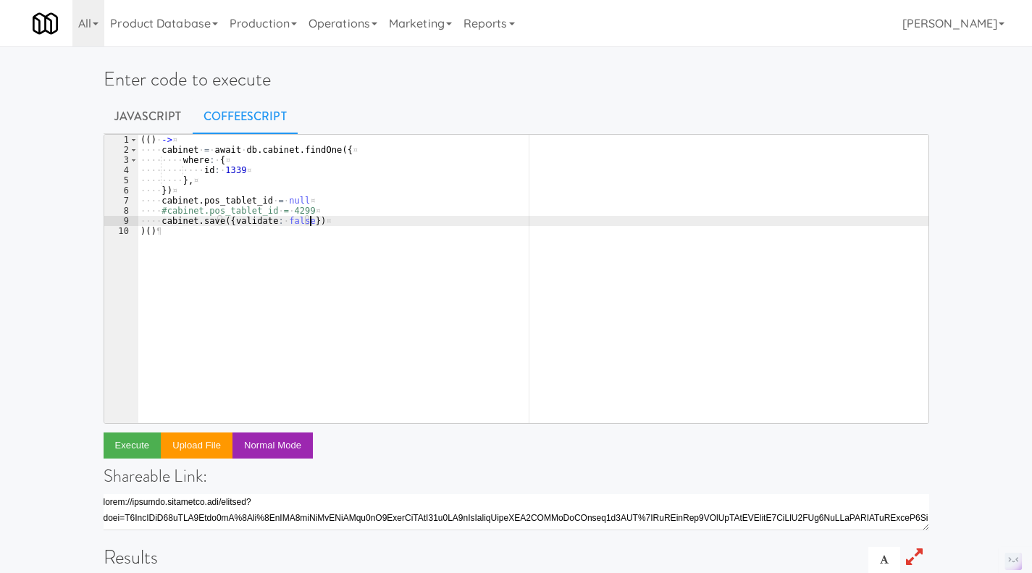
click at [257, 180] on div "( ( ) · -> ¤ ···· cabinet · = · await · db . cabinet . findOne ( { ¤ ···· ···· …" at bounding box center [533, 289] width 791 height 309
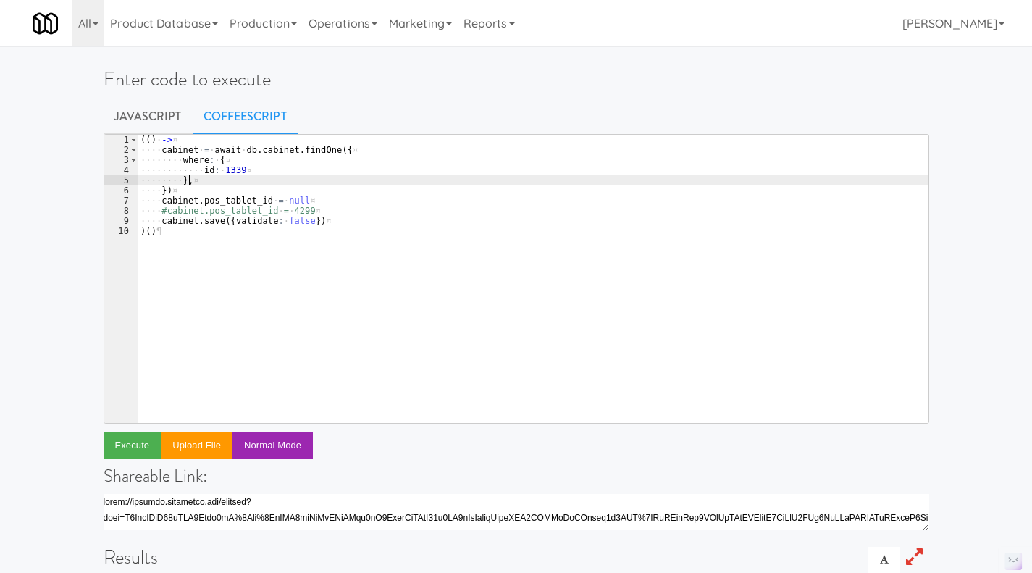
click at [322, 220] on div "( ( ) · -> ¤ ···· cabinet · = · await · db . cabinet . findOne ( { ¤ ···· ···· …" at bounding box center [533, 289] width 791 height 309
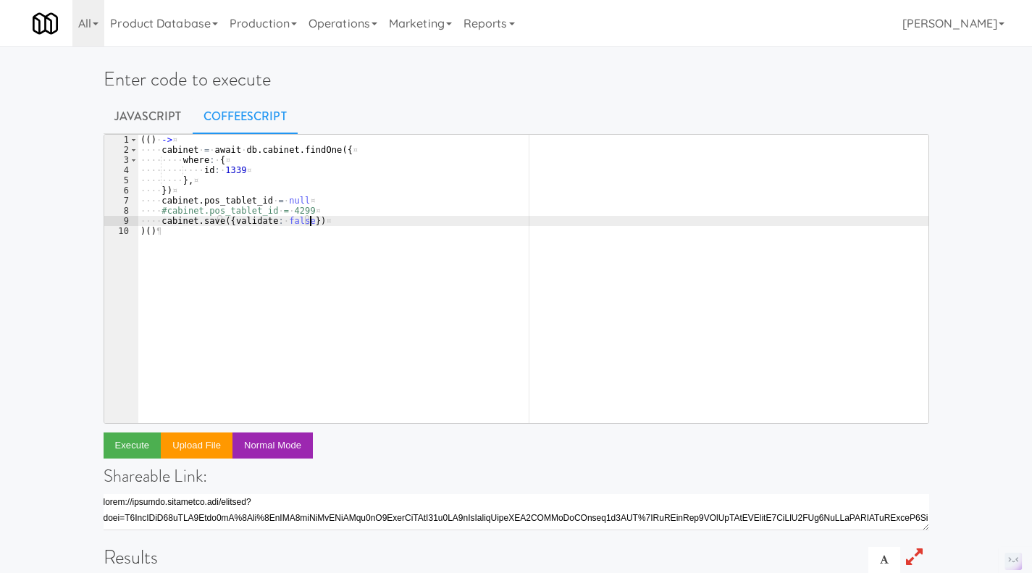
click at [343, 196] on div "( ( ) · -> ¤ ···· cabinet · = · await · db . cabinet . findOne ( { ¤ ···· ···· …" at bounding box center [533, 289] width 791 height 309
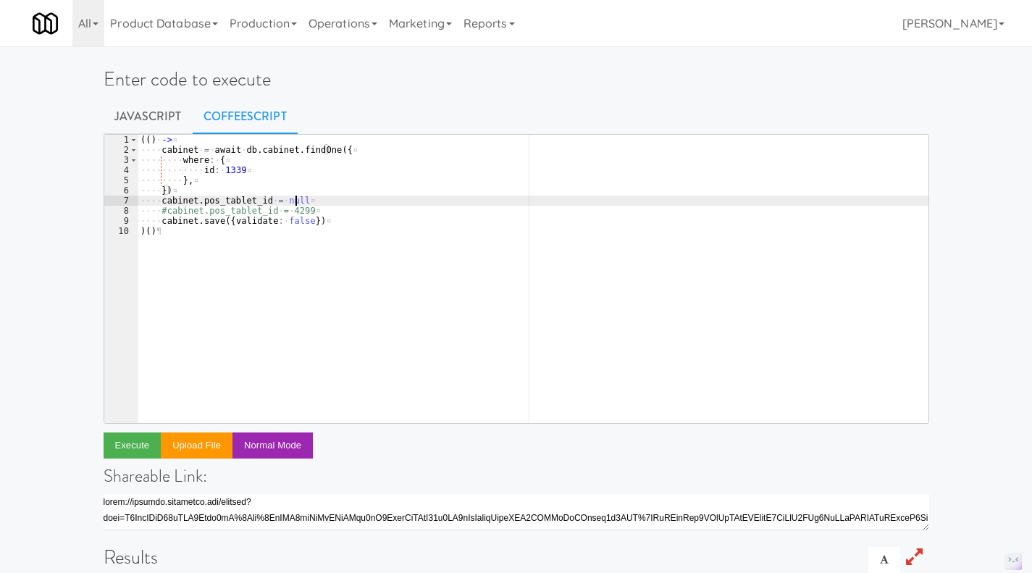
click at [333, 202] on div "( ( ) · -> ¤ ···· cabinet · = · await · db . cabinet . findOne ( { ¤ ···· ···· …" at bounding box center [533, 289] width 791 height 309
type textarea "cabinet.pos_tablet_id = null"
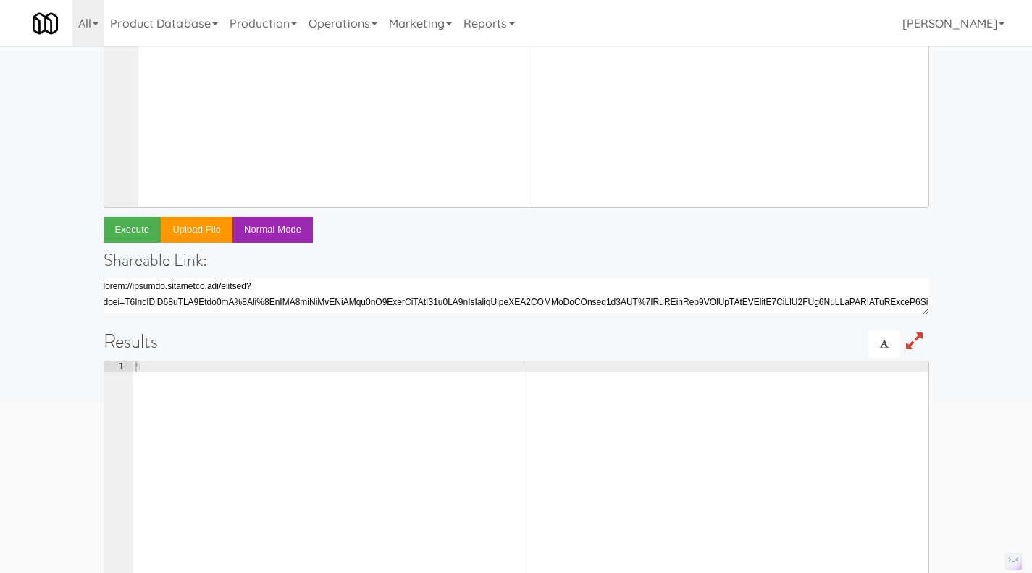
scroll to position [217, 0]
click at [124, 227] on button "Execute" at bounding box center [133, 229] width 58 height 26
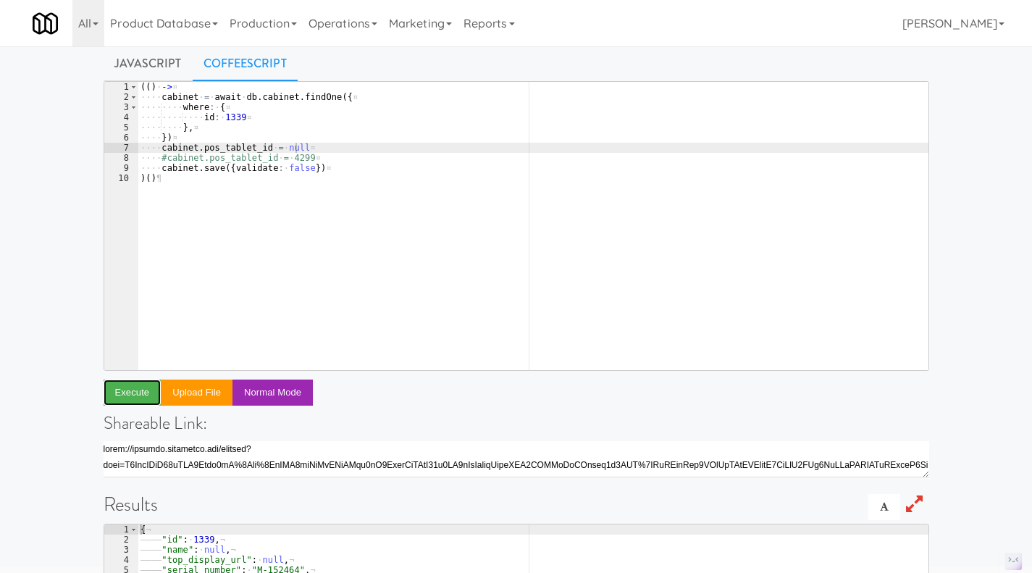
scroll to position [0, 0]
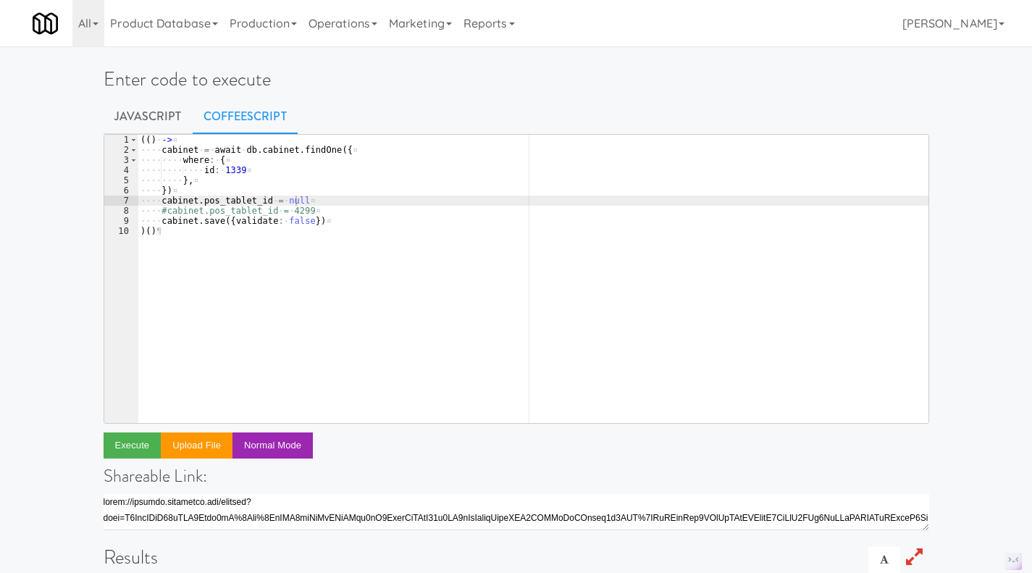
click at [355, 20] on link "Operations" at bounding box center [343, 23] width 80 height 46
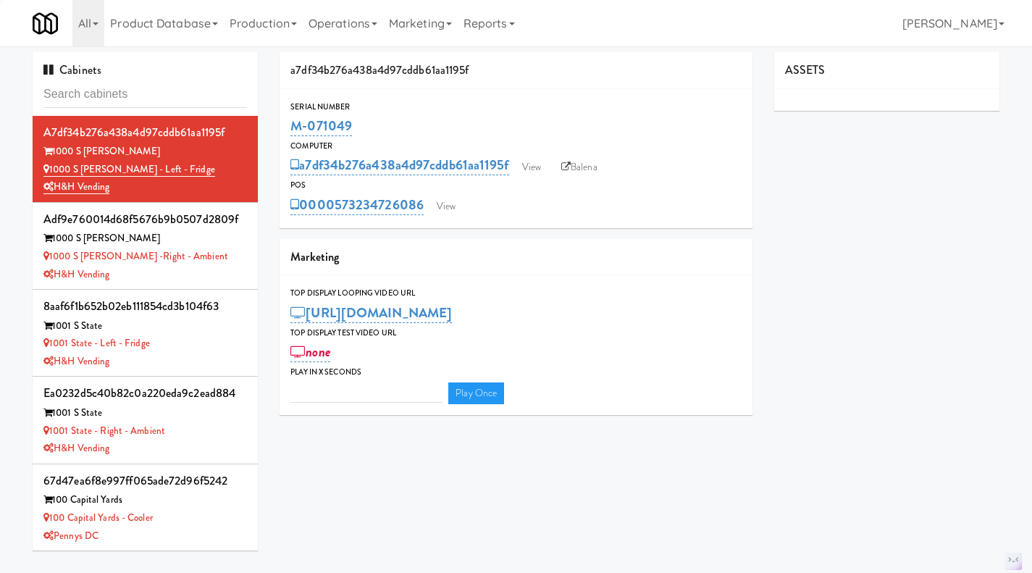
type input "3"
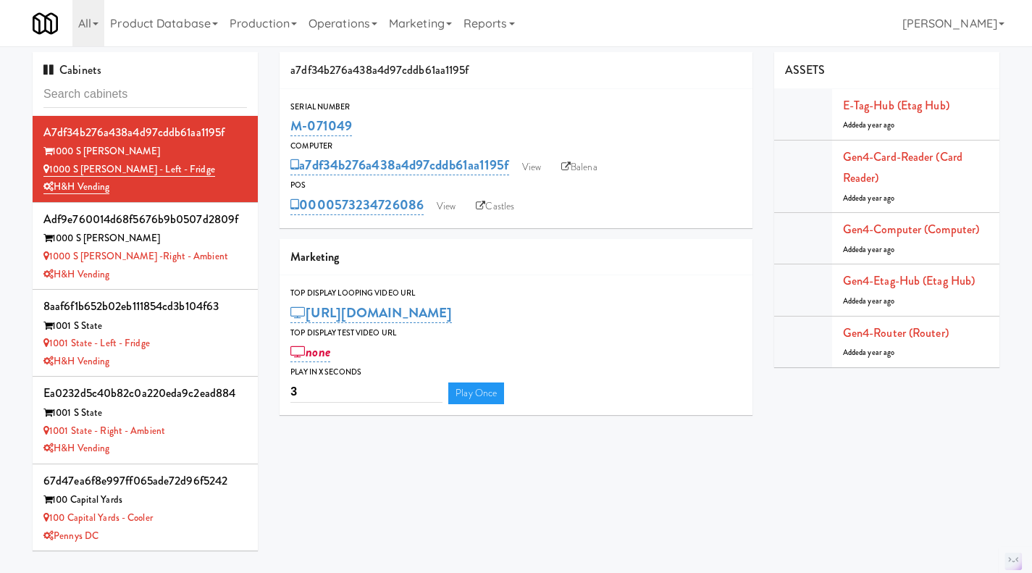
click at [354, 25] on link "Operations" at bounding box center [343, 23] width 80 height 46
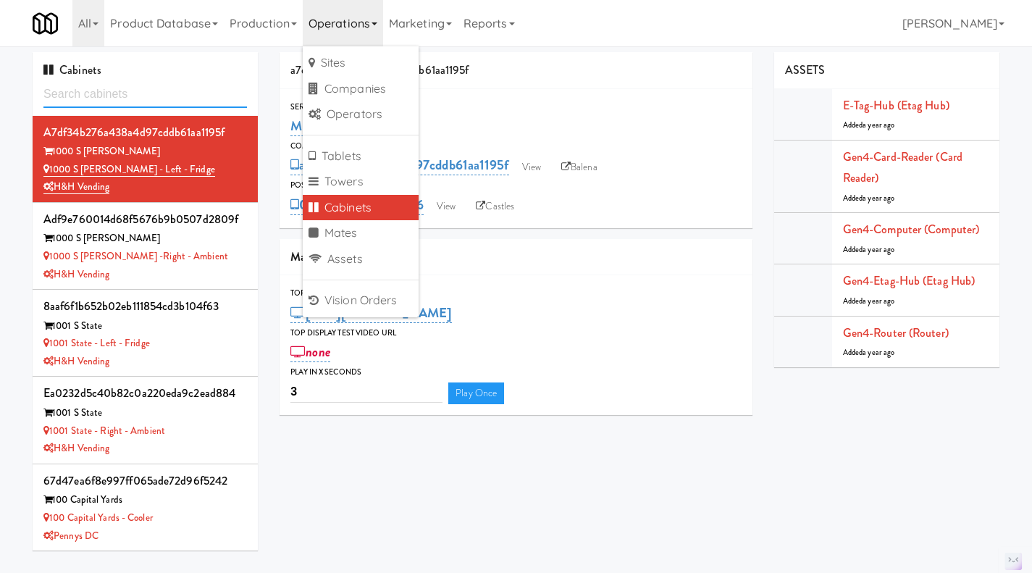
click at [140, 97] on input "text" at bounding box center [145, 94] width 204 height 27
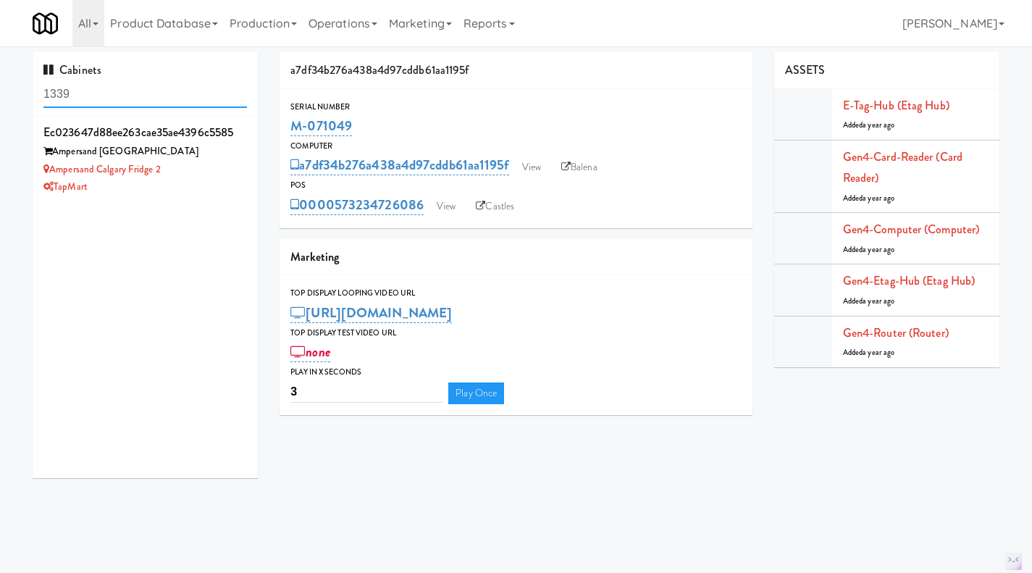
type input "1339"
click at [217, 180] on div "TapMart" at bounding box center [145, 187] width 204 height 18
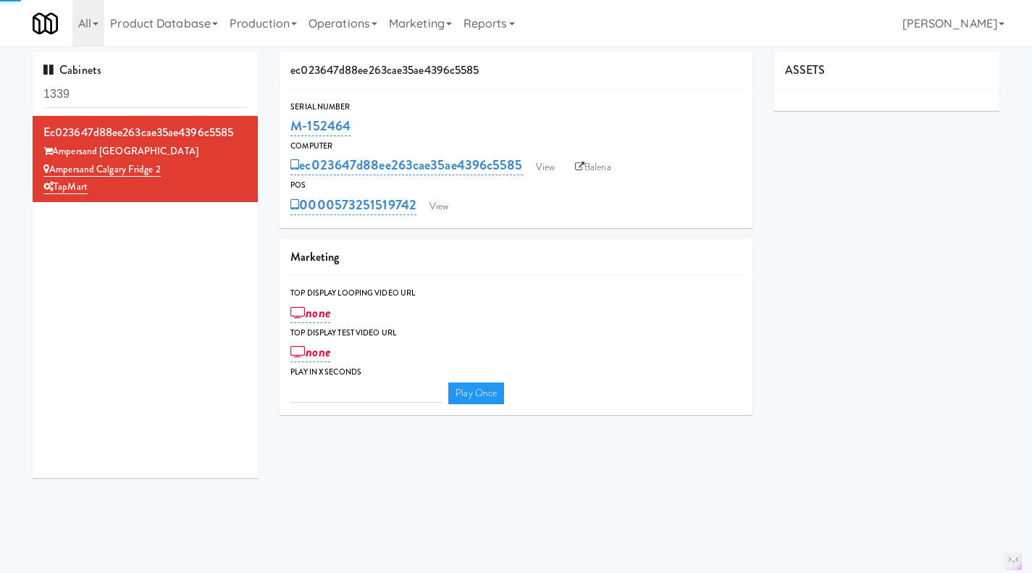
type input "3"
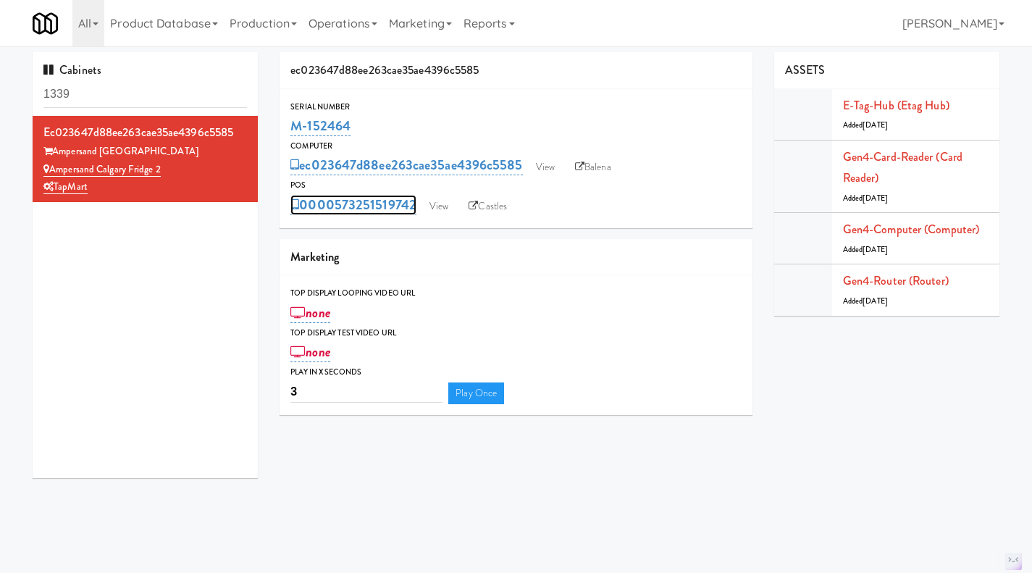
click at [383, 209] on link "0000573251519742" at bounding box center [354, 205] width 126 height 20
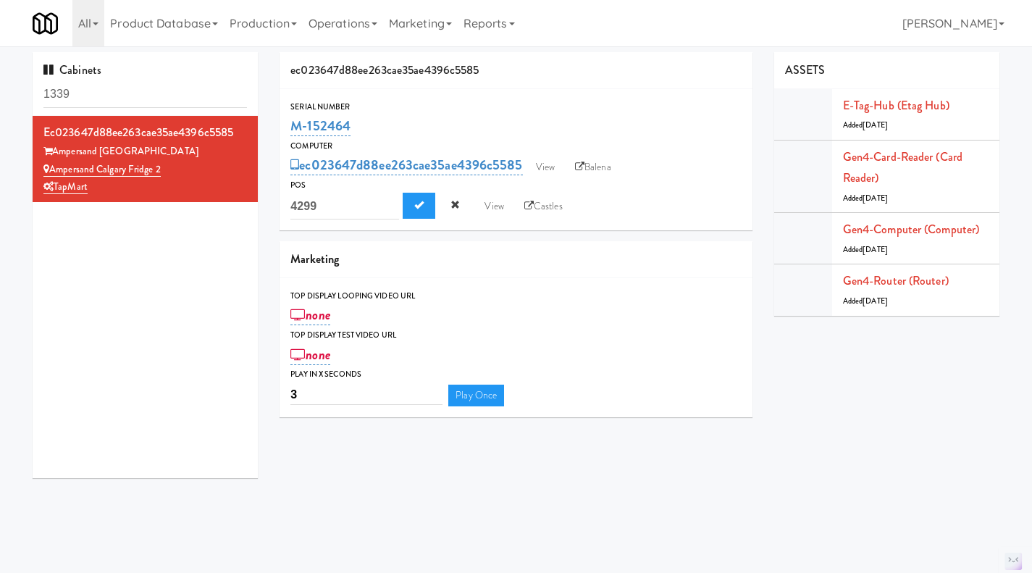
click at [167, 292] on div "ec023647d88ee263cae35ae4396c5585 Ampersand [GEOGRAPHIC_DATA] Ampersand [GEOGRAP…" at bounding box center [145, 297] width 225 height 362
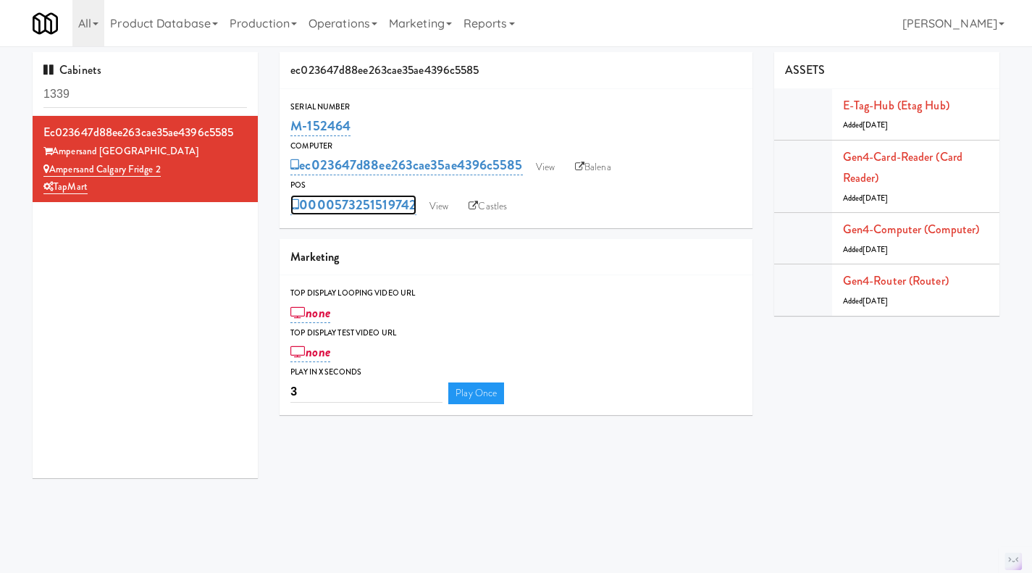
click at [394, 212] on link "0000573251519742" at bounding box center [354, 205] width 126 height 20
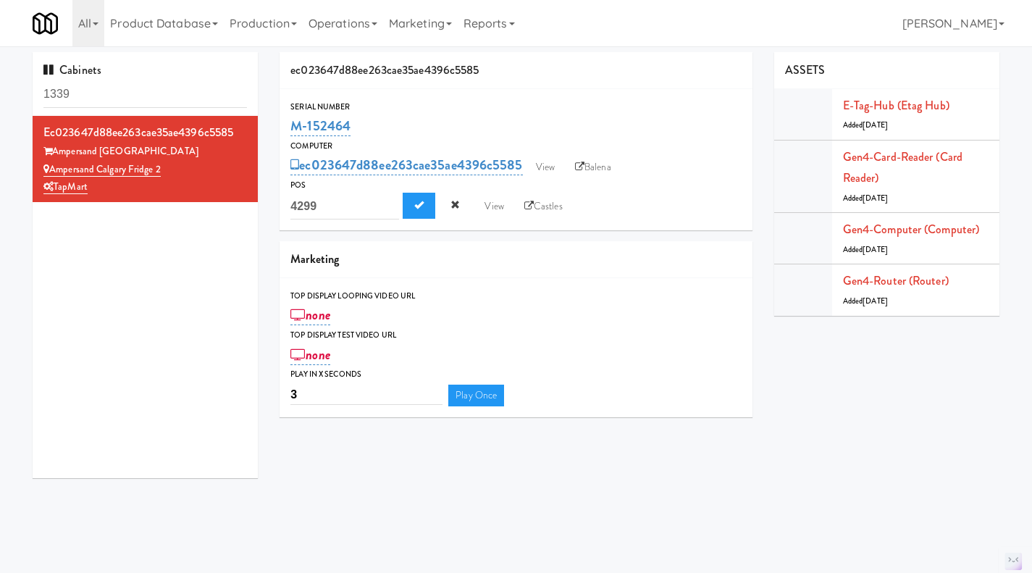
click at [325, 201] on input "4299" at bounding box center [345, 206] width 109 height 27
click at [683, 209] on div "0000573251519742 4299 View Castles" at bounding box center [516, 207] width 451 height 28
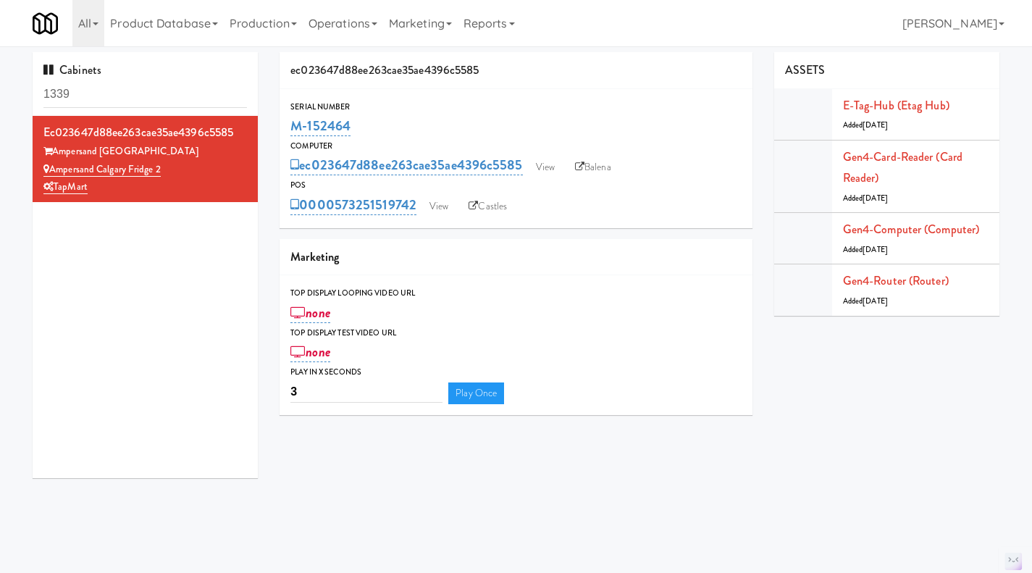
click at [591, 162] on link "Balena" at bounding box center [593, 167] width 51 height 22
click at [549, 163] on link "View" at bounding box center [545, 167] width 33 height 22
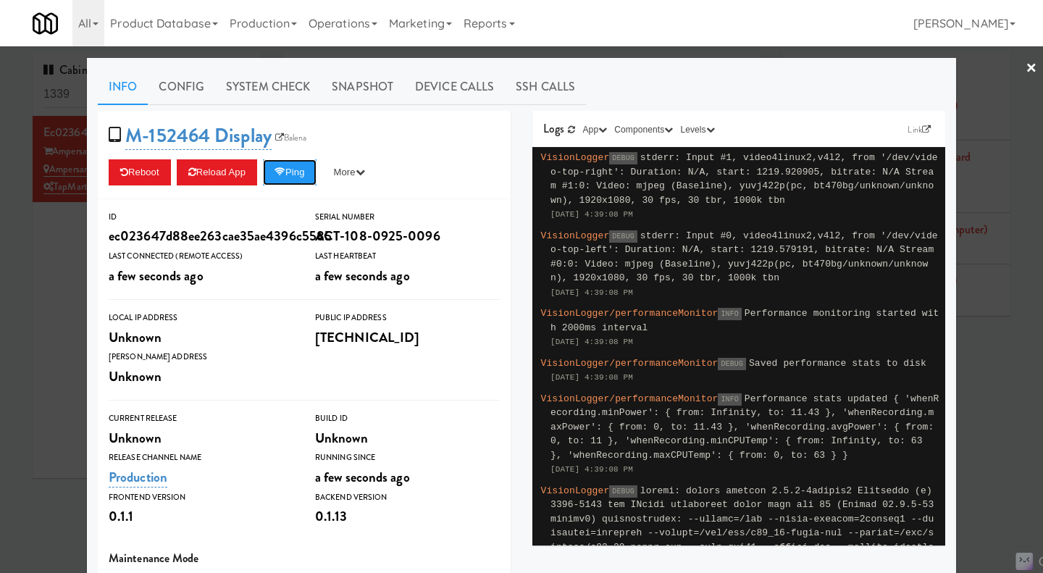
click at [287, 175] on button "Ping" at bounding box center [290, 172] width 54 height 26
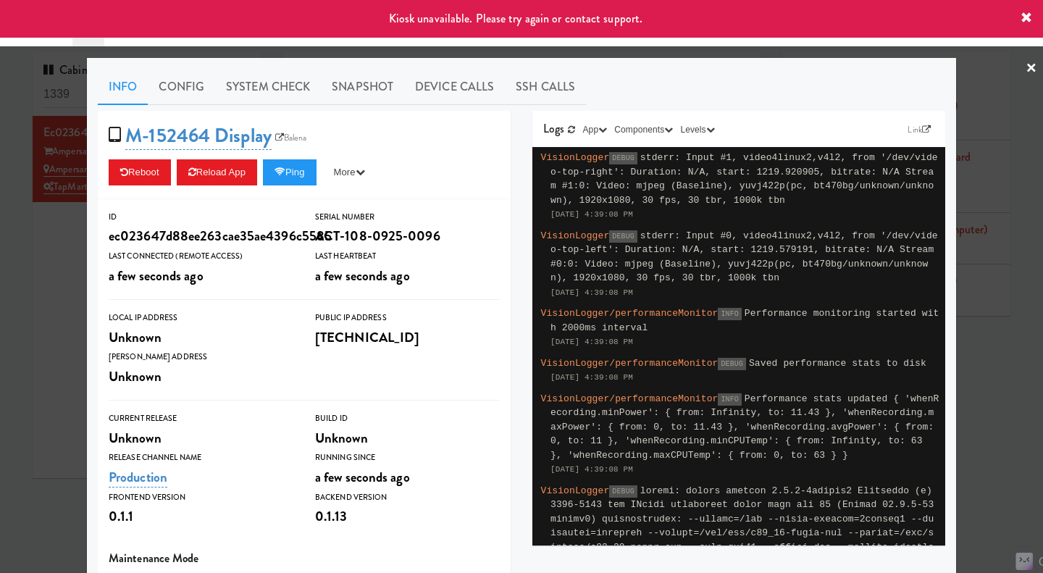
click at [67, 295] on div at bounding box center [521, 286] width 1043 height 573
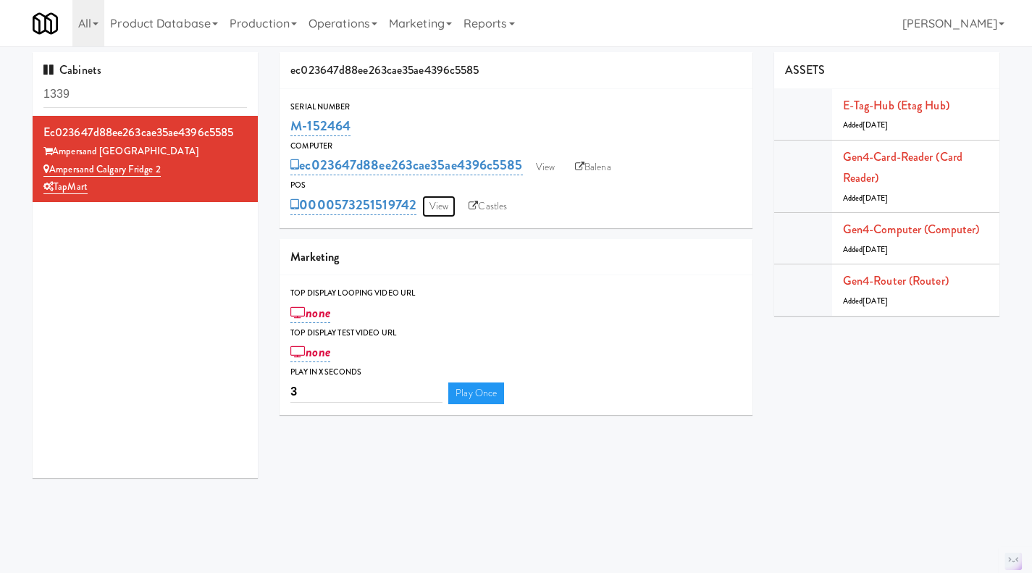
click at [446, 206] on link "View" at bounding box center [438, 207] width 33 height 22
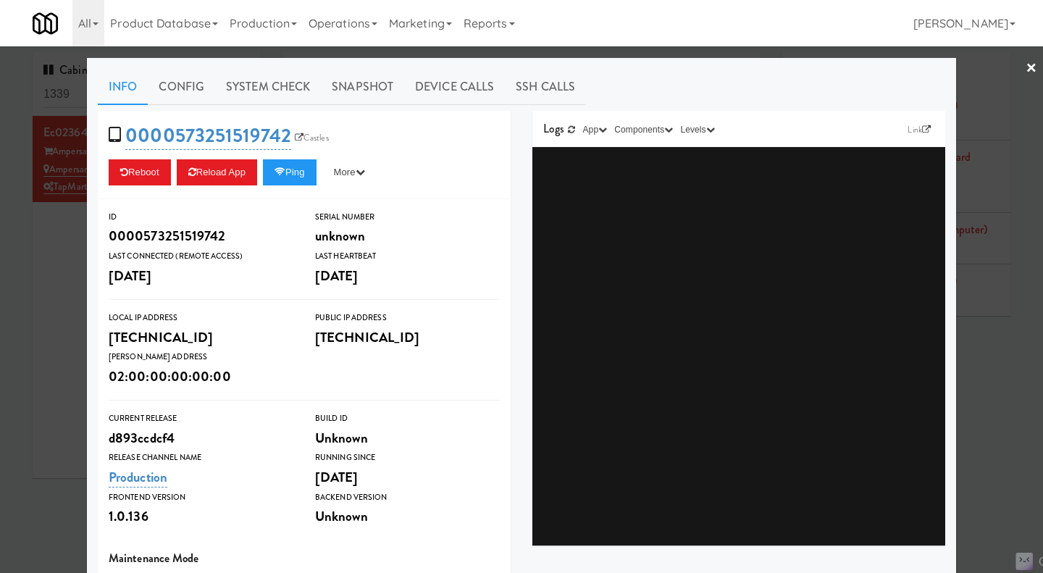
click at [62, 267] on div at bounding box center [521, 286] width 1043 height 573
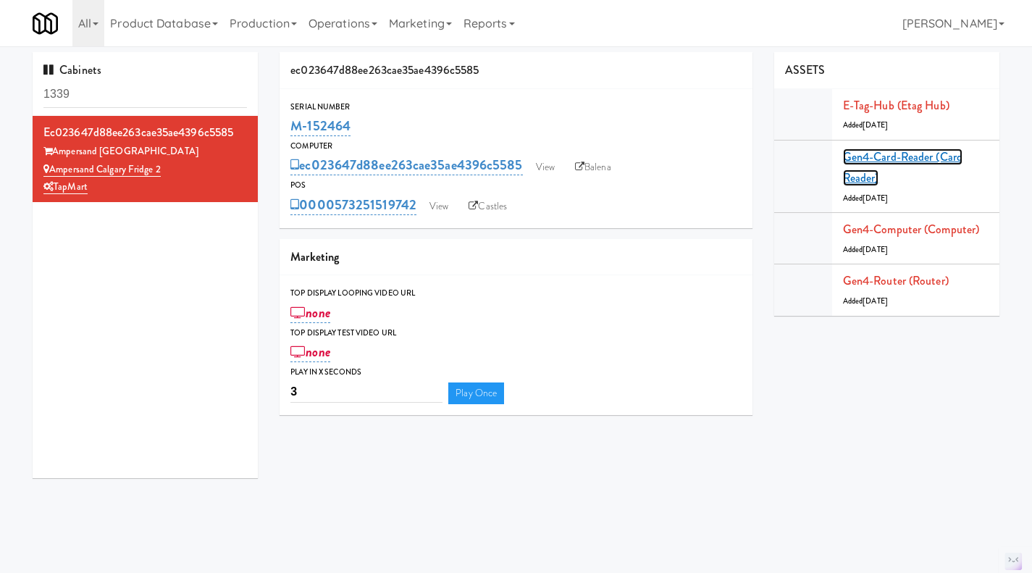
click at [857, 156] on link "Gen4-card-reader (Card Reader)" at bounding box center [903, 168] width 120 height 38
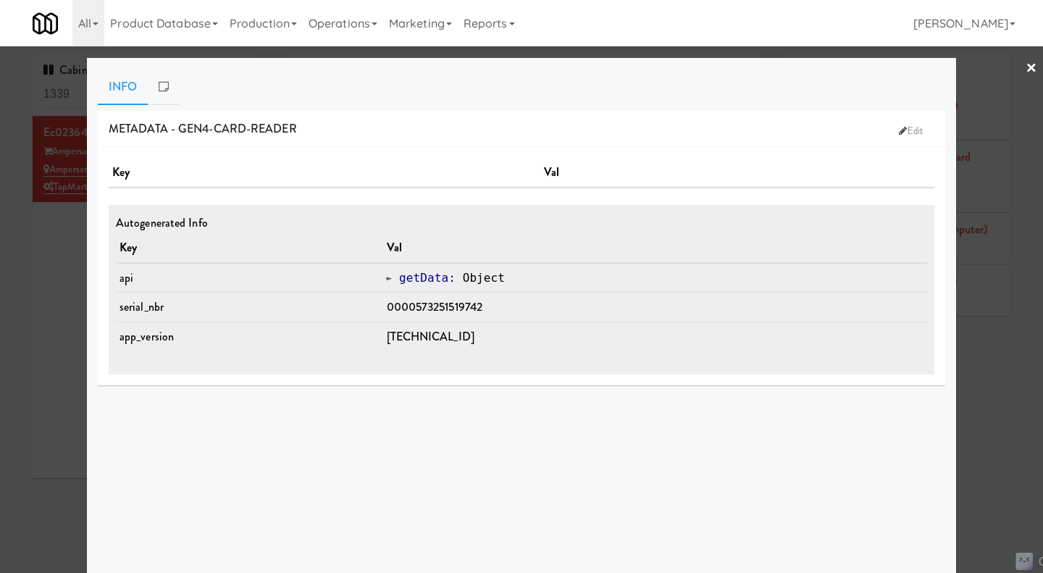
click at [1006, 430] on div at bounding box center [521, 286] width 1043 height 573
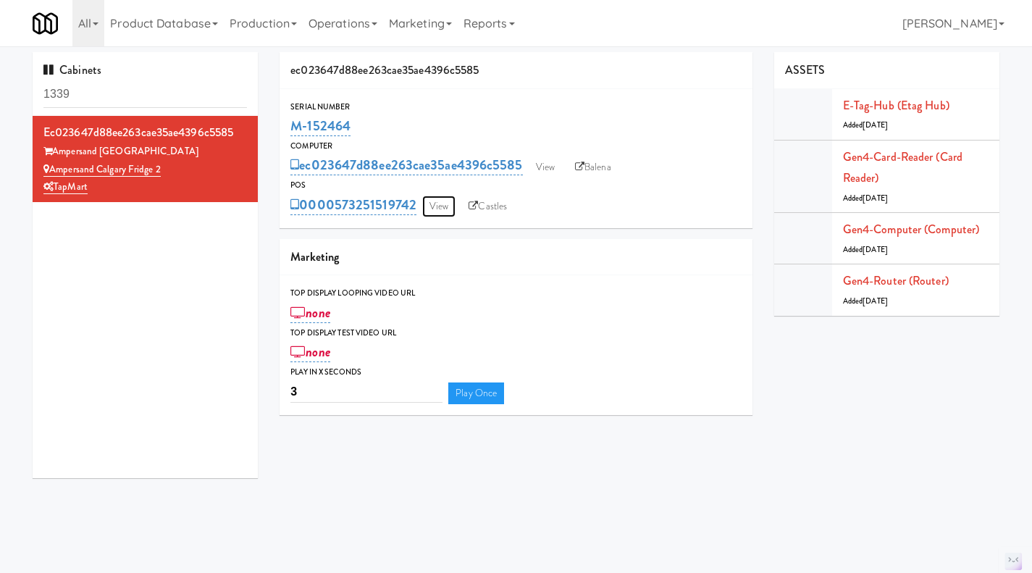
click at [438, 205] on link "View" at bounding box center [438, 207] width 33 height 22
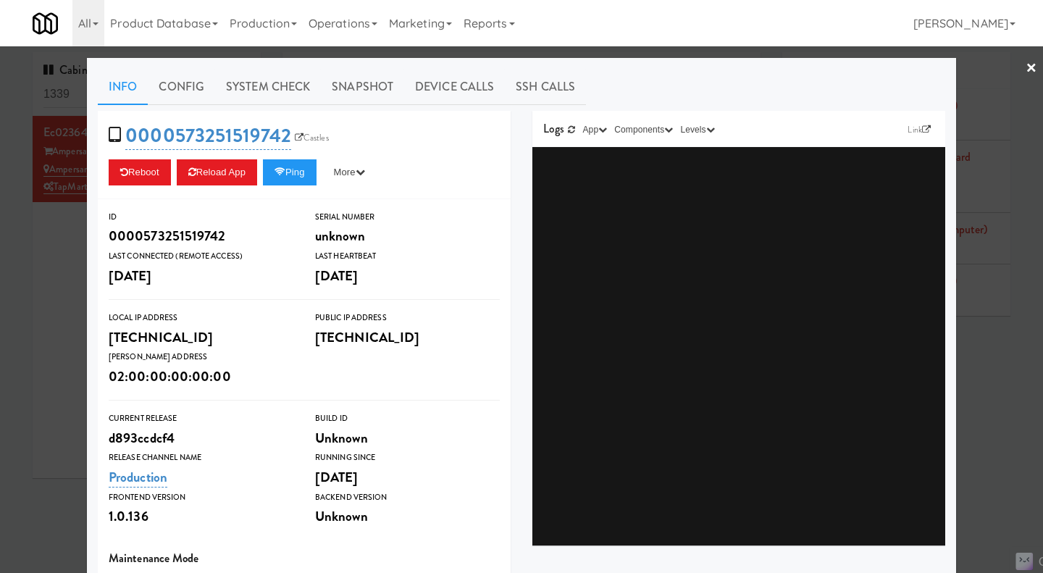
click at [55, 277] on div at bounding box center [521, 286] width 1043 height 573
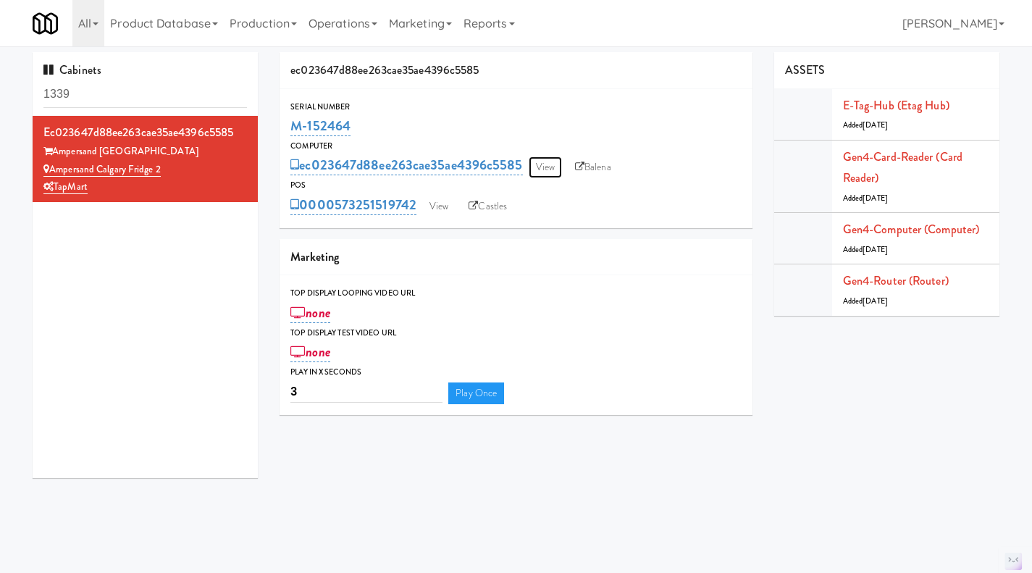
click at [538, 162] on link "View" at bounding box center [545, 167] width 33 height 22
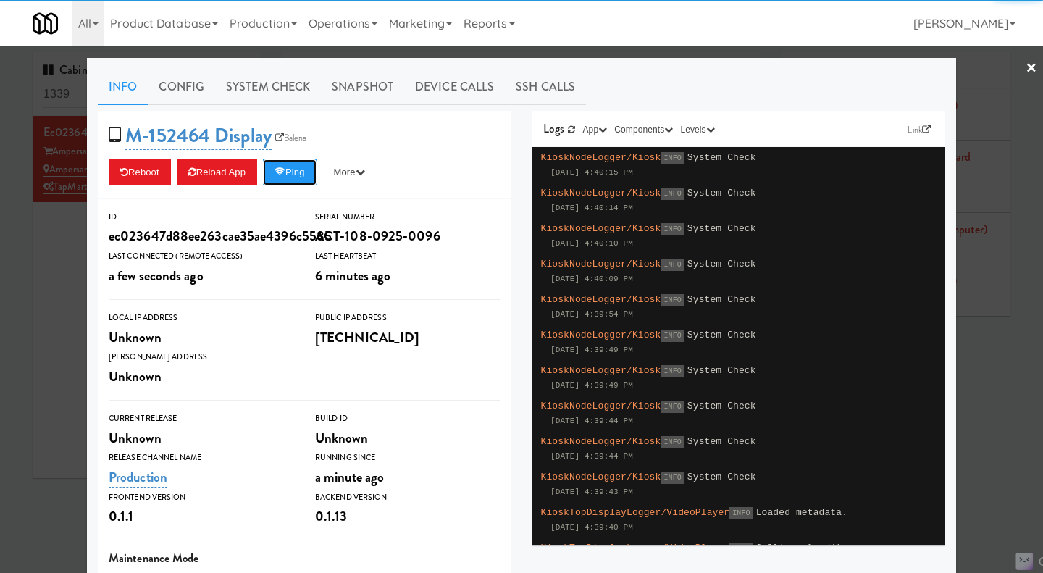
click at [282, 172] on icon at bounding box center [280, 171] width 11 height 9
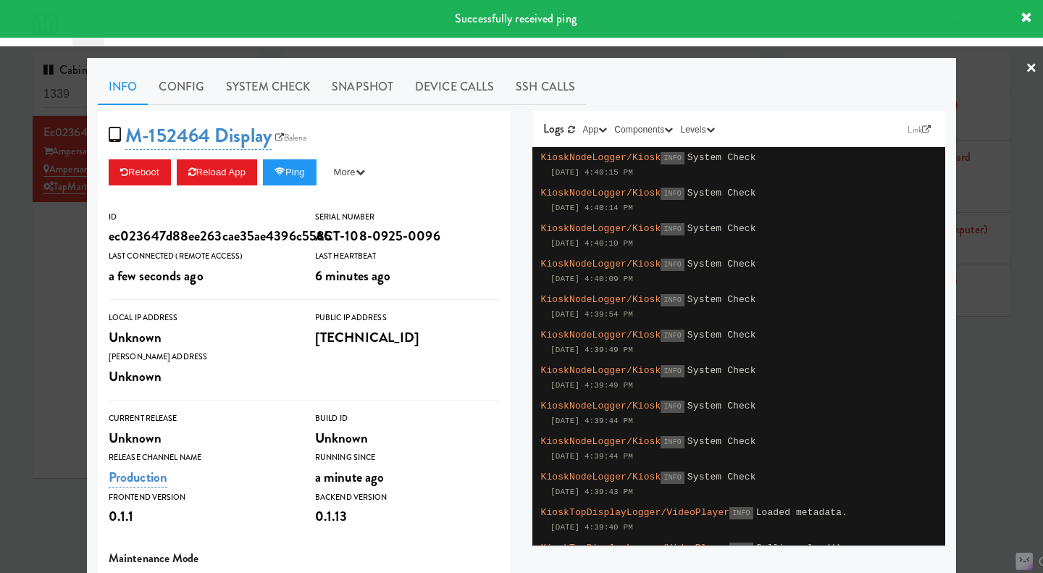
click at [283, 86] on link "System Check" at bounding box center [268, 87] width 106 height 36
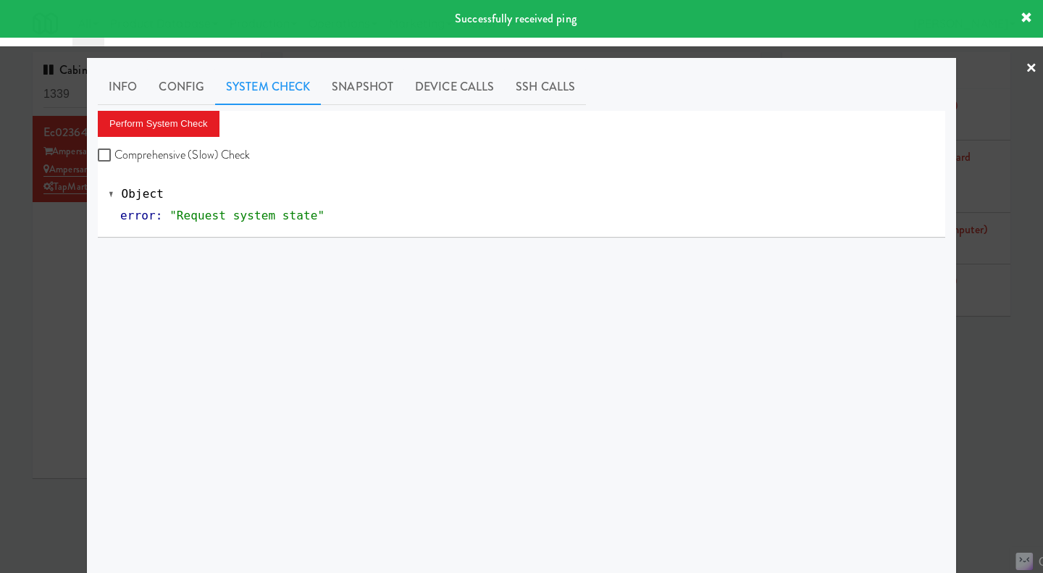
click at [196, 150] on label "Comprehensive (Slow) Check" at bounding box center [174, 155] width 153 height 22
click at [114, 150] on input "Comprehensive (Slow) Check" at bounding box center [106, 156] width 17 height 12
checkbox input "true"
click at [183, 126] on button "Perform System Check" at bounding box center [159, 124] width 122 height 26
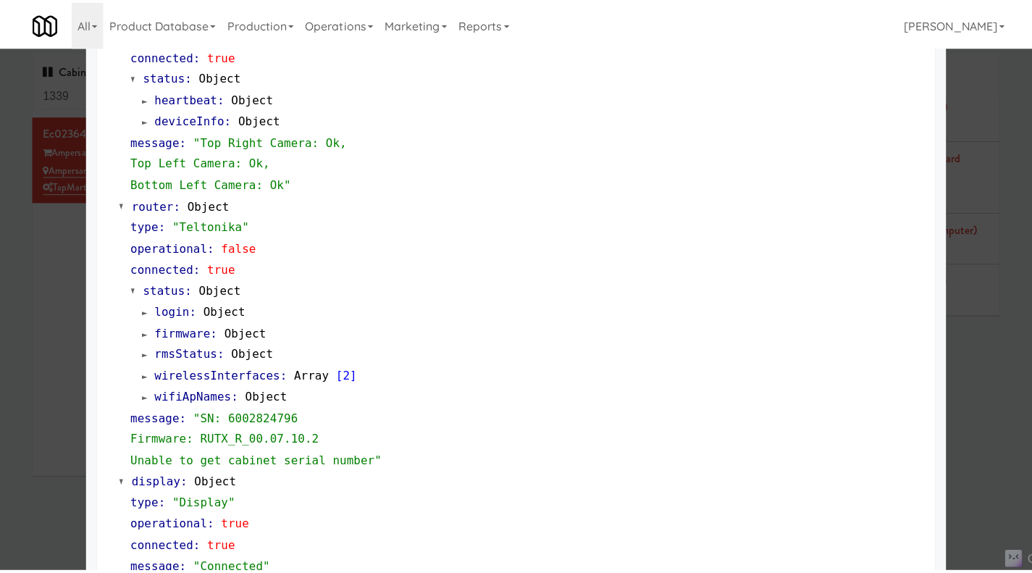
scroll to position [652, 0]
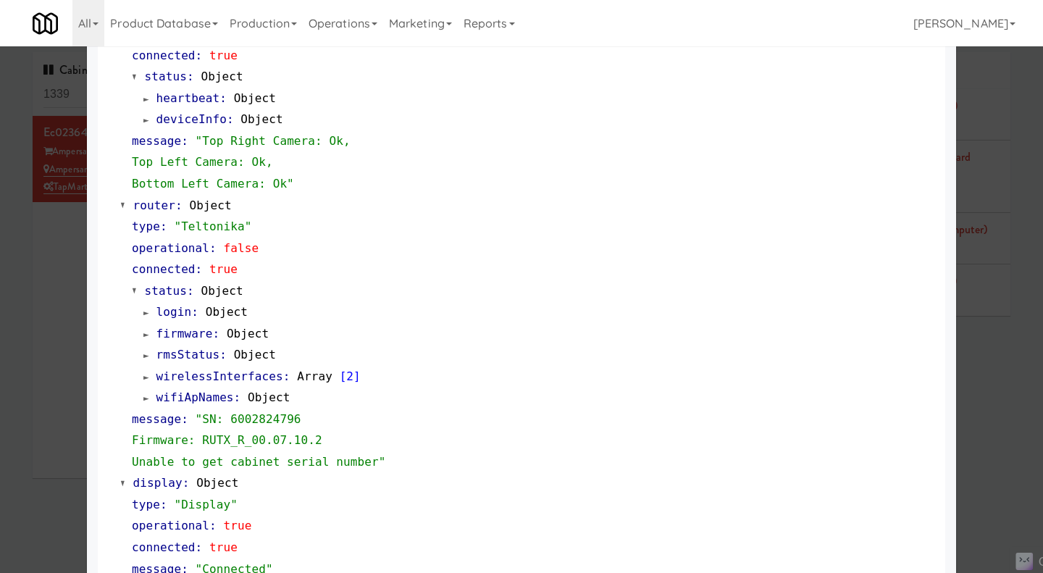
click at [60, 341] on div at bounding box center [521, 286] width 1043 height 573
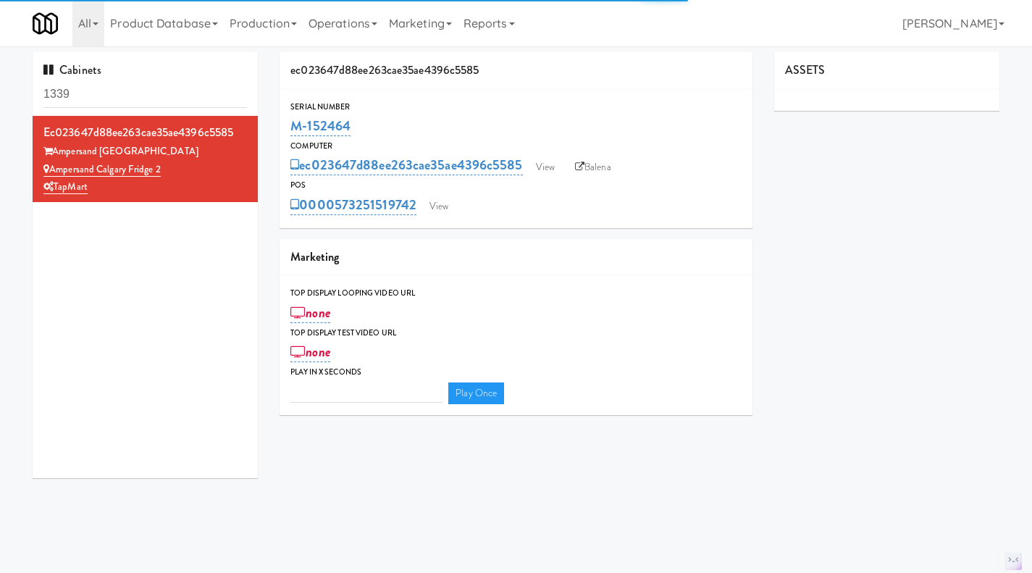
type input "3"
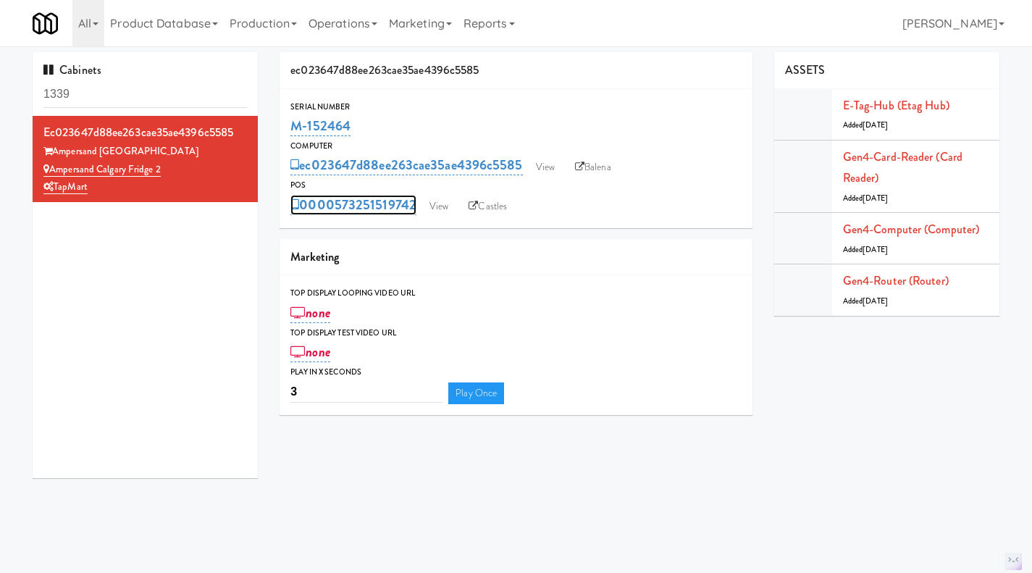
click at [335, 209] on link "0000573251519742" at bounding box center [354, 205] width 126 height 20
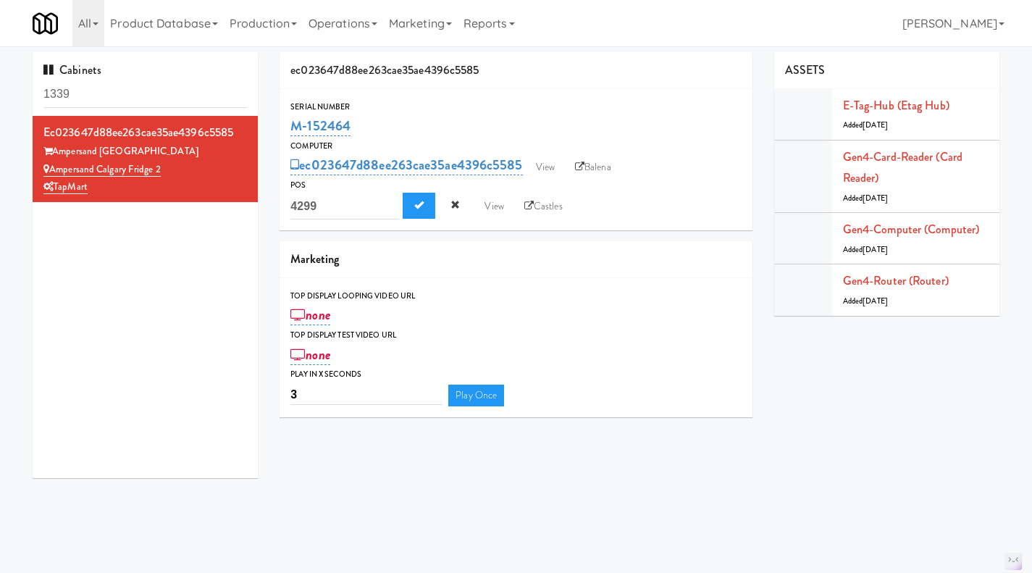
click at [601, 208] on div "0000573251519742 4299 View Castles" at bounding box center [516, 207] width 451 height 28
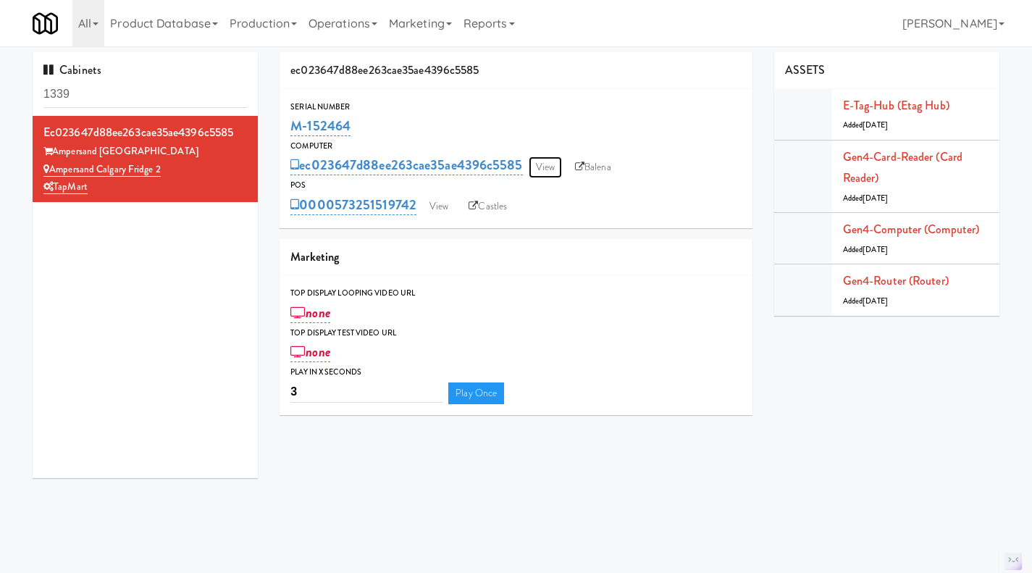
click at [548, 170] on link "View" at bounding box center [545, 167] width 33 height 22
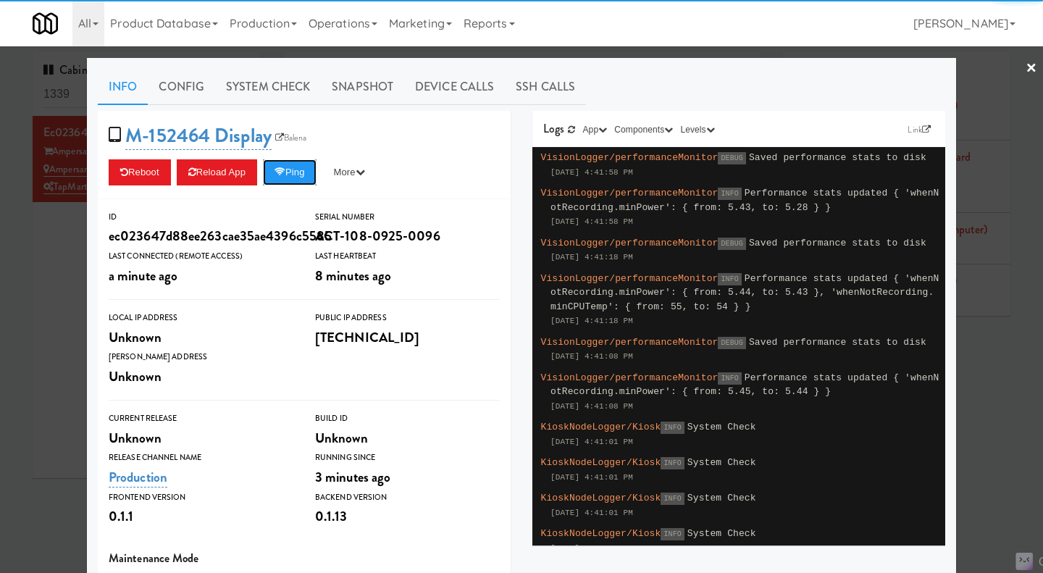
click at [286, 178] on button "Ping" at bounding box center [290, 172] width 54 height 26
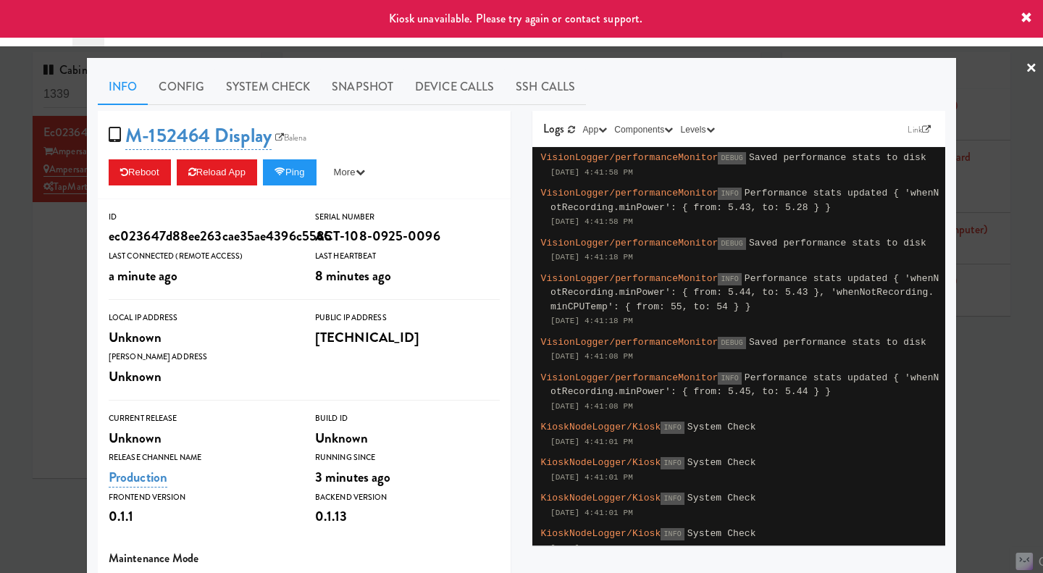
click at [987, 383] on div at bounding box center [521, 286] width 1043 height 573
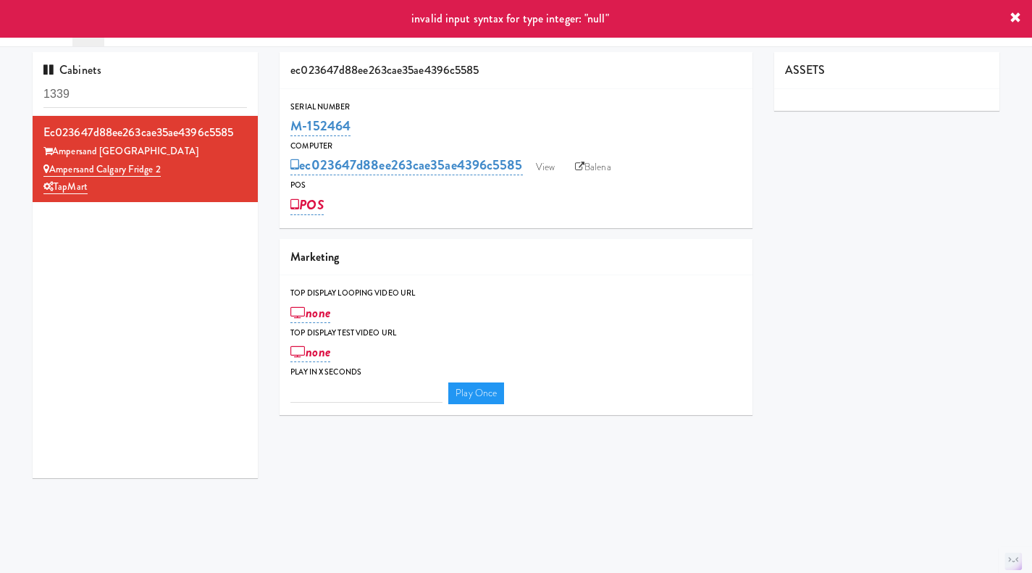
click at [709, 211] on div "POS" at bounding box center [516, 205] width 451 height 25
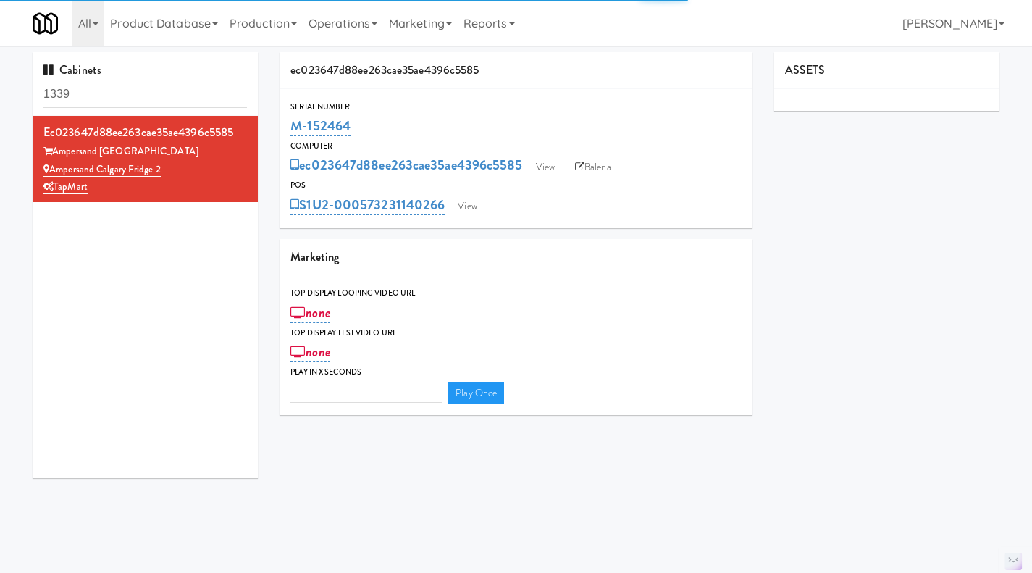
type input "3"
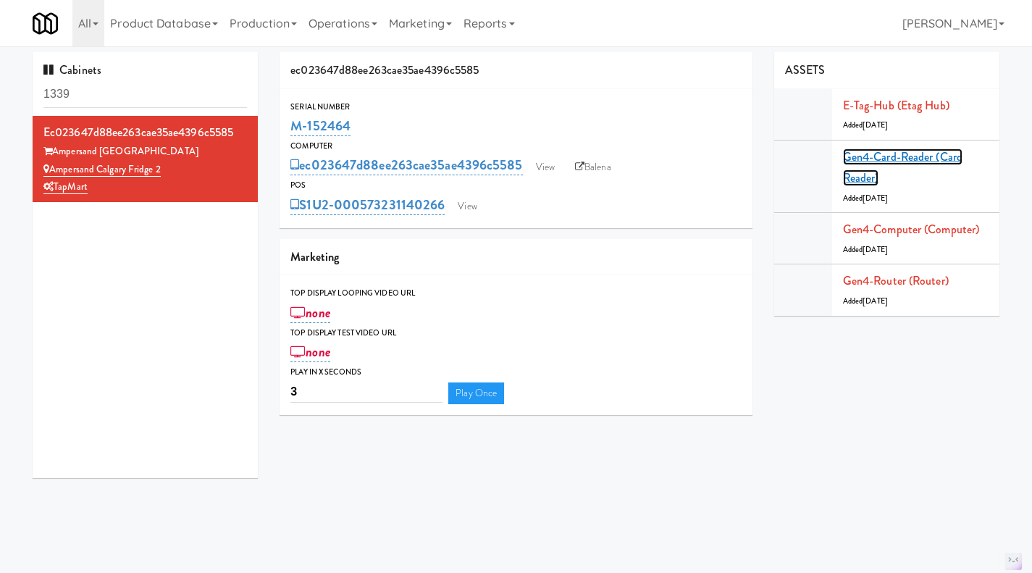
click at [872, 151] on link "Gen4-card-reader (Card Reader)" at bounding box center [903, 168] width 120 height 38
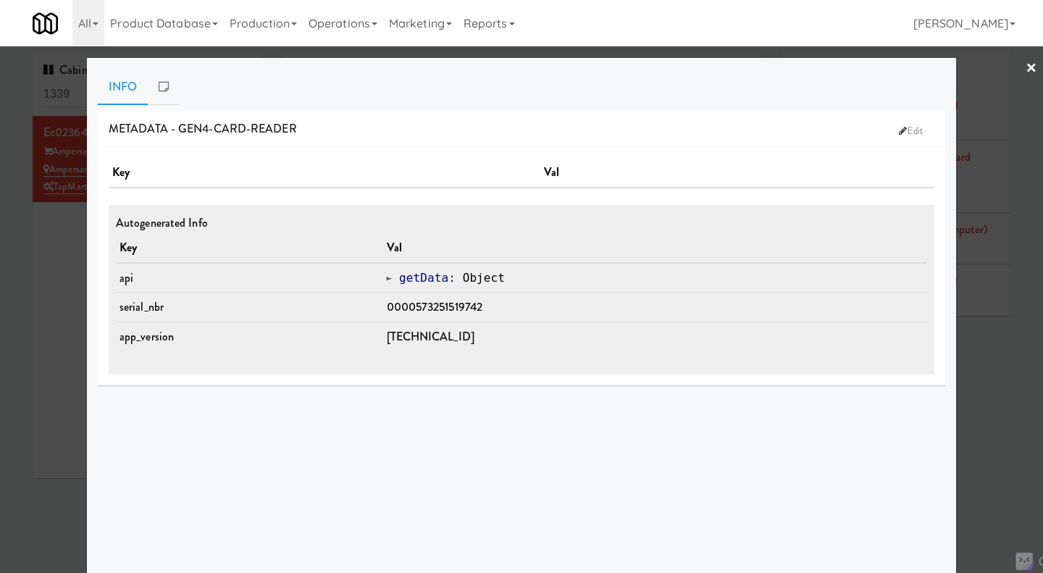
click at [991, 395] on div at bounding box center [521, 286] width 1043 height 573
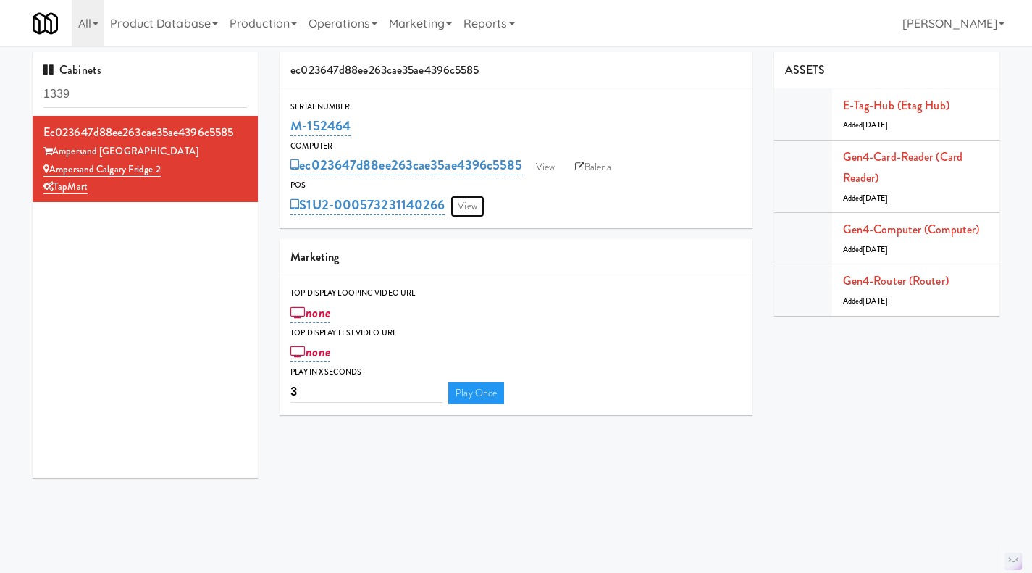
click at [475, 210] on link "View" at bounding box center [467, 207] width 33 height 22
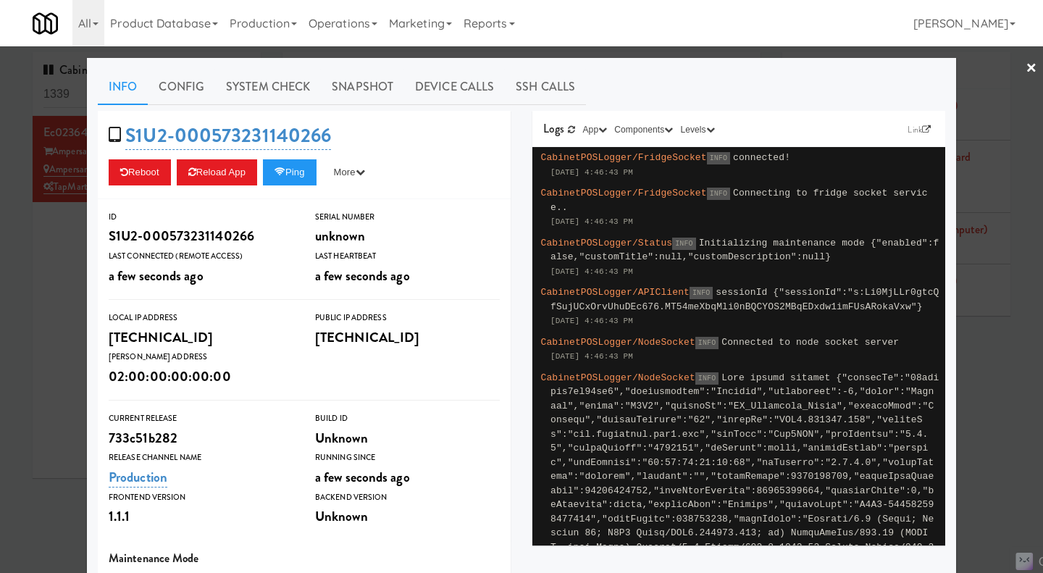
click at [25, 279] on div at bounding box center [521, 286] width 1043 height 573
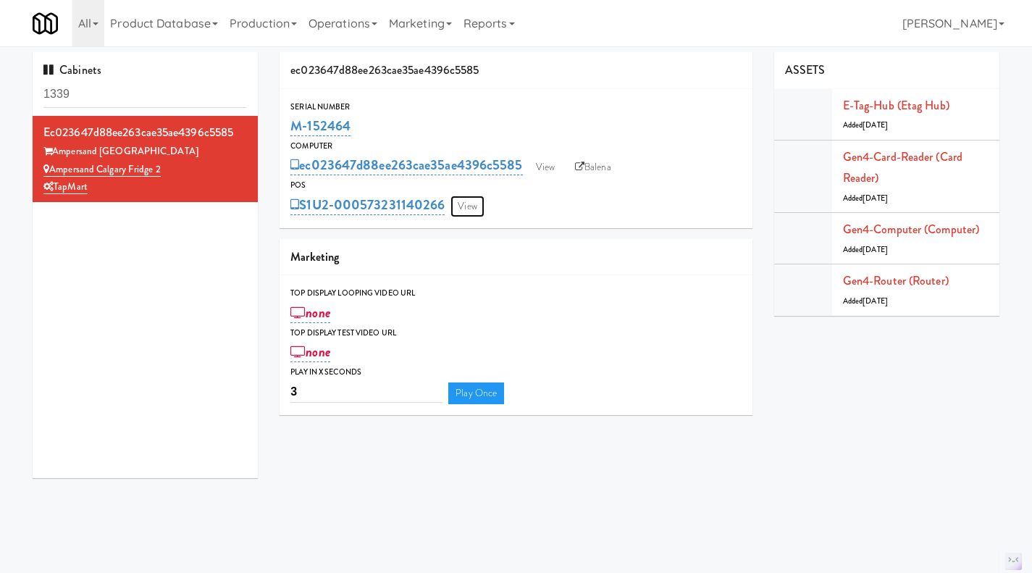
click at [480, 204] on link "View" at bounding box center [467, 207] width 33 height 22
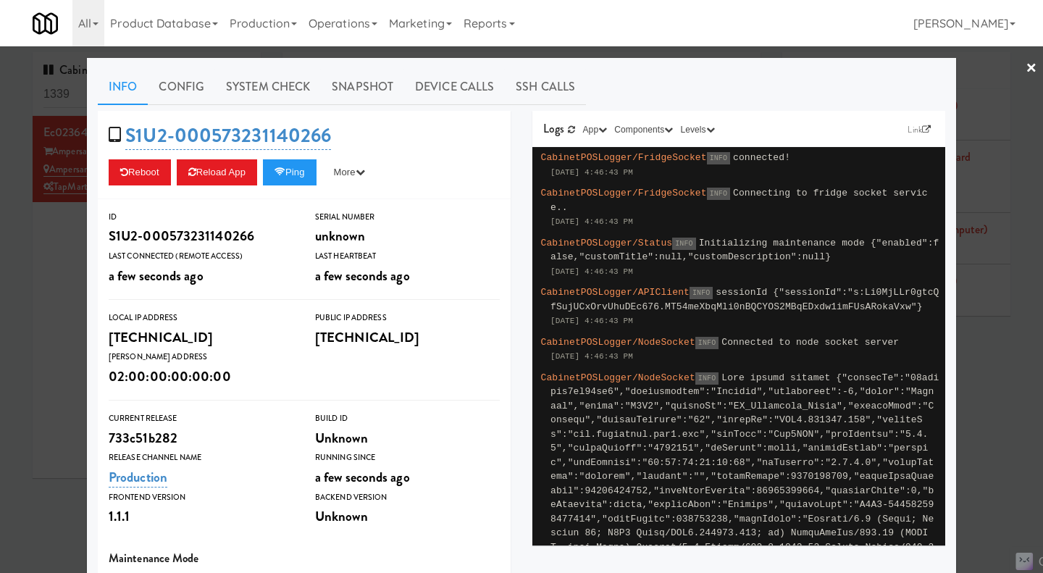
click at [46, 284] on div at bounding box center [521, 286] width 1043 height 573
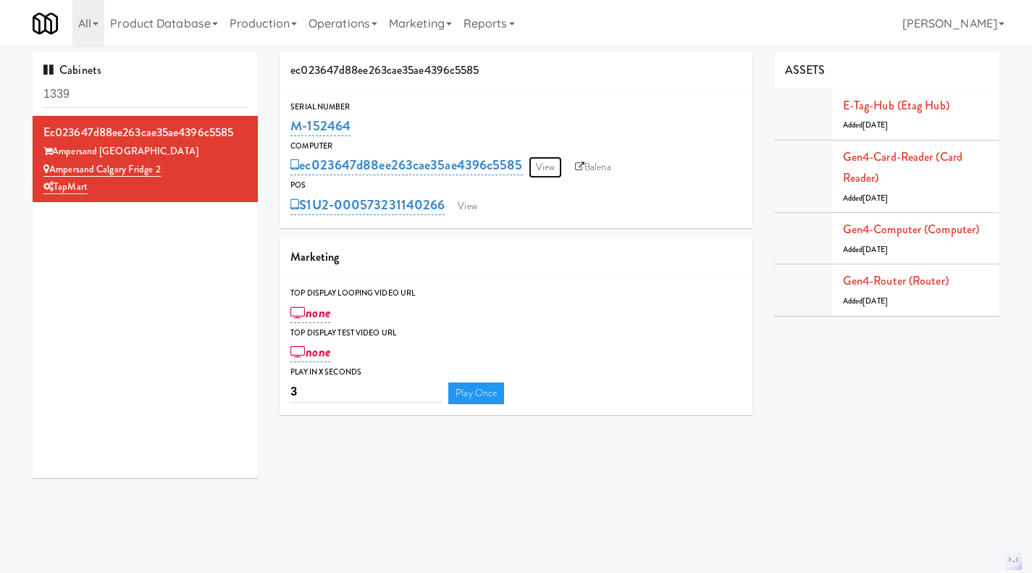
click at [549, 164] on link "View" at bounding box center [545, 167] width 33 height 22
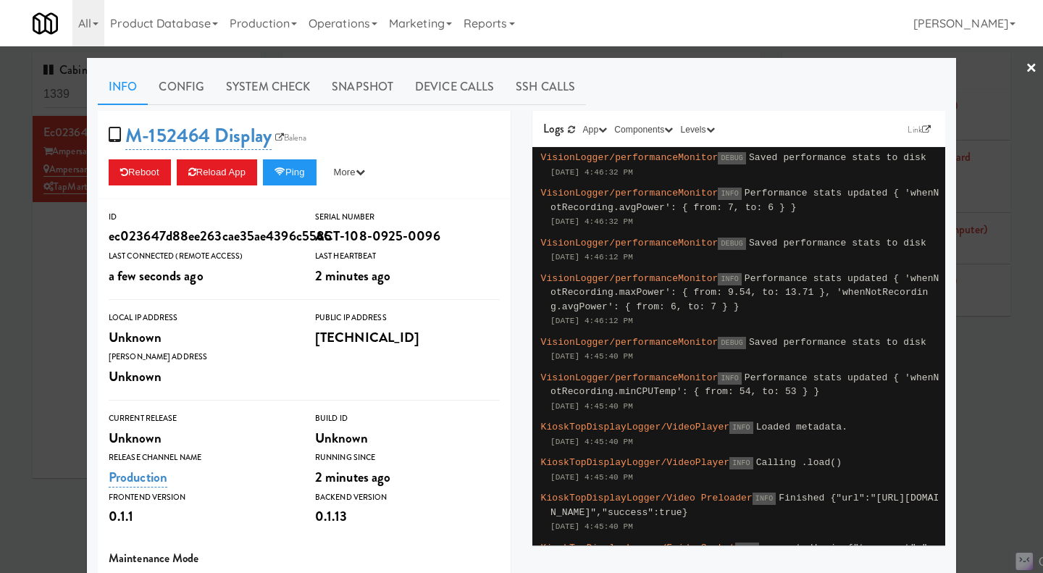
click at [278, 186] on div "M-152464 Display Balena Reboot Reload App Ping More Ping Server Restart Server …" at bounding box center [304, 155] width 413 height 88
click at [281, 174] on icon at bounding box center [280, 171] width 11 height 9
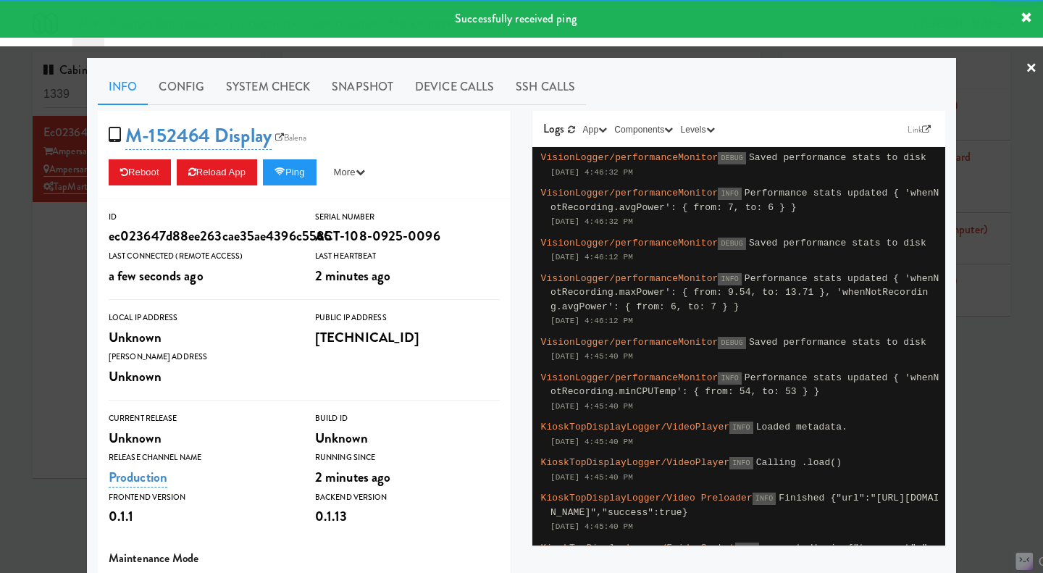
click at [264, 85] on link "System Check" at bounding box center [268, 87] width 106 height 36
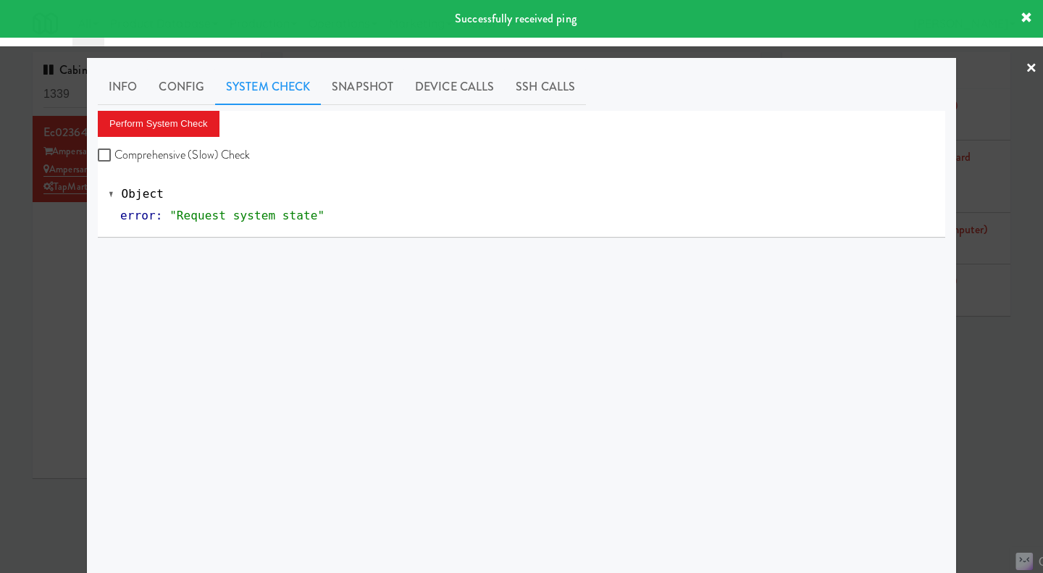
click at [222, 146] on label "Comprehensive (Slow) Check" at bounding box center [174, 155] width 153 height 22
click at [114, 150] on input "Comprehensive (Slow) Check" at bounding box center [106, 156] width 17 height 12
checkbox input "true"
click at [180, 131] on button "Perform System Check" at bounding box center [159, 124] width 122 height 26
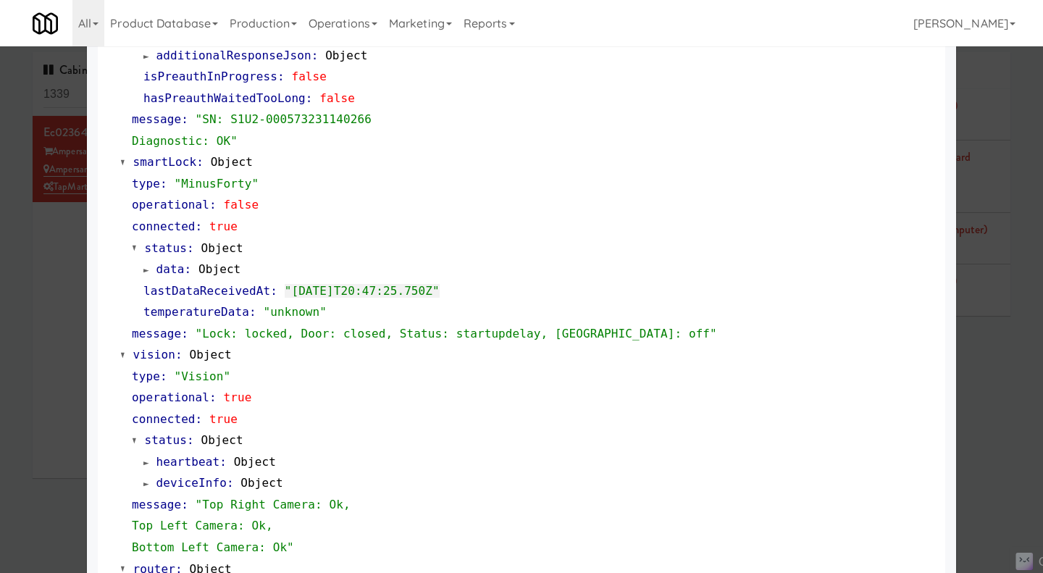
scroll to position [289, 0]
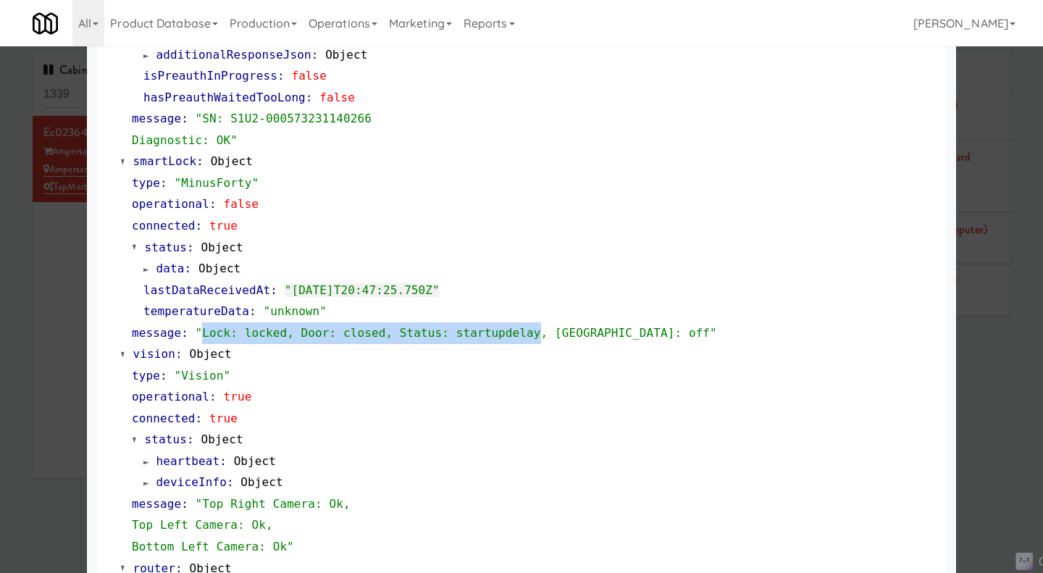
drag, startPoint x: 501, startPoint y: 335, endPoint x: 193, endPoint y: 341, distance: 308.7
click at [193, 341] on div "message : "Lock: locked, Door: closed, Status: startupdelay, Restock: off"" at bounding box center [533, 333] width 803 height 22
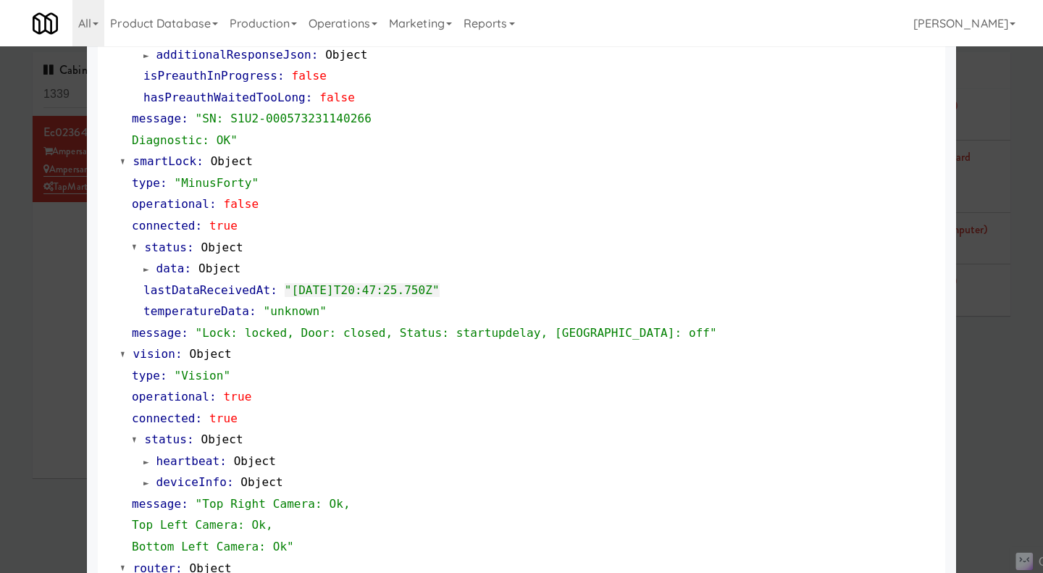
click at [367, 310] on div "temperatureData : "unknown"" at bounding box center [538, 312] width 791 height 22
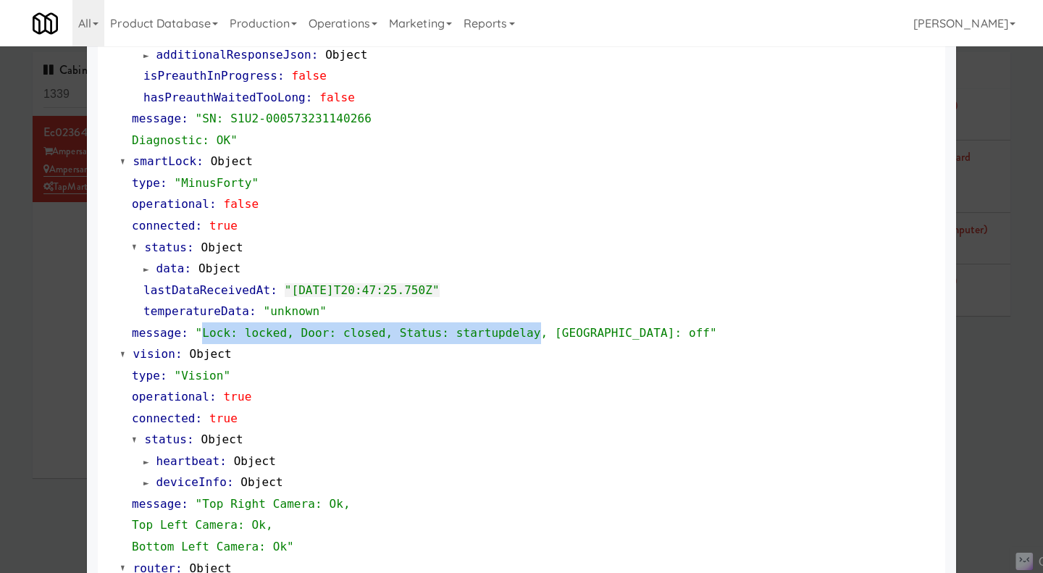
drag, startPoint x: 500, startPoint y: 337, endPoint x: 191, endPoint y: 336, distance: 308.6
click at [196, 336] on span ""Lock: locked, Door: closed, Status: startupdelay, Restock: off"" at bounding box center [457, 333] width 522 height 14
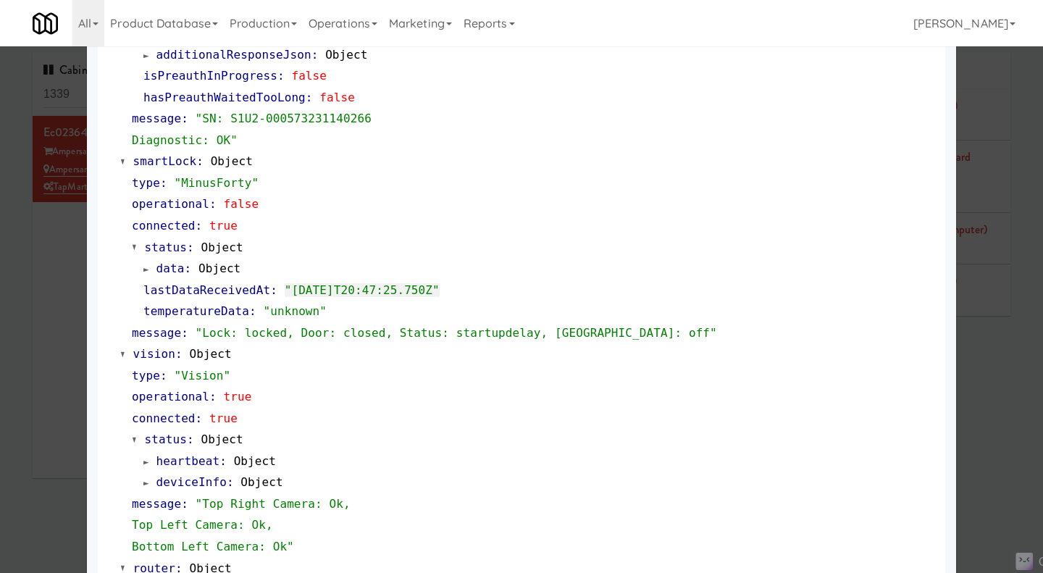
click at [500, 356] on div "vision : Object type : "Vision" operational : true connected : true status : Ob…" at bounding box center [527, 450] width 814 height 214
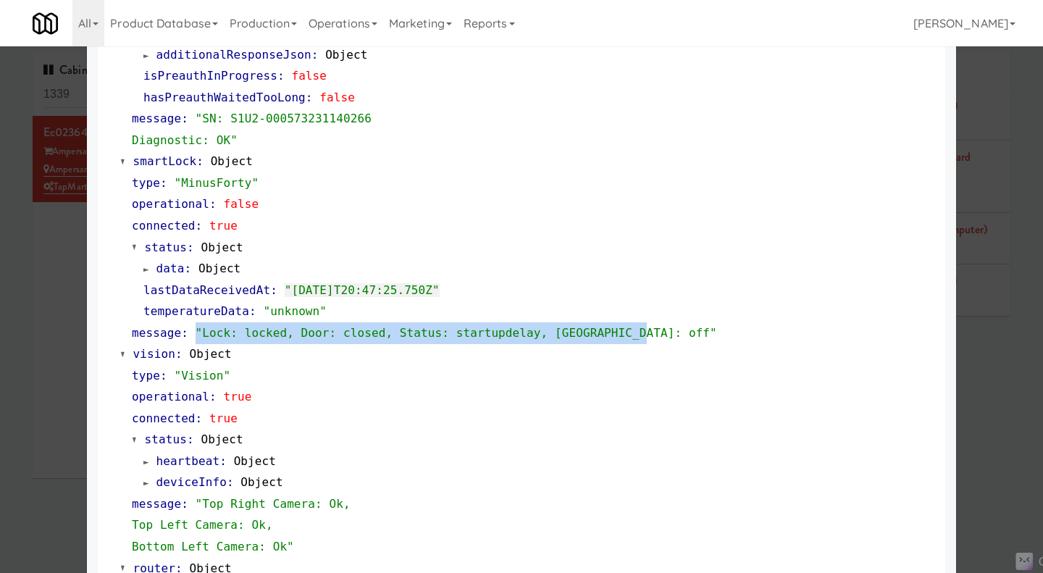
drag, startPoint x: 609, startPoint y: 331, endPoint x: 185, endPoint y: 338, distance: 423.9
click at [185, 338] on div "message : "Lock: locked, Door: closed, Status: startupdelay, Restock: off"" at bounding box center [533, 333] width 803 height 22
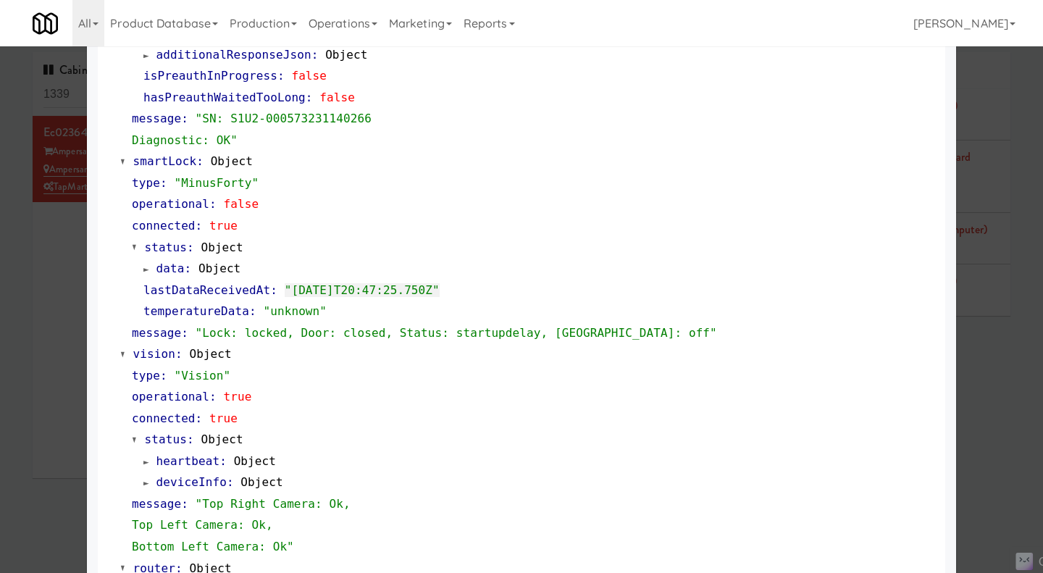
click at [450, 362] on div "vision : Object type : "Vision" operational : true connected : true status : Ob…" at bounding box center [527, 450] width 814 height 214
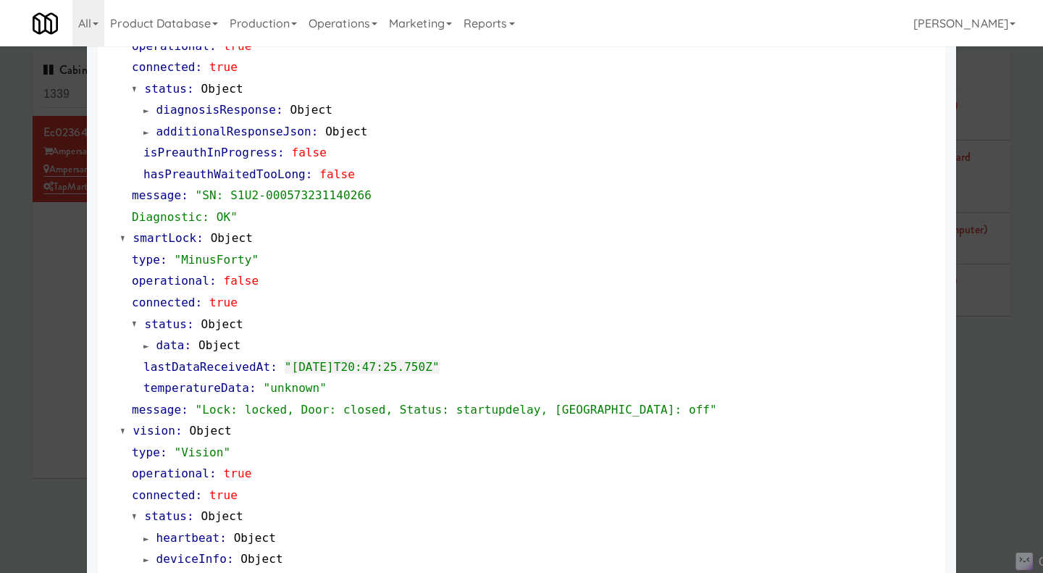
scroll to position [226, 0]
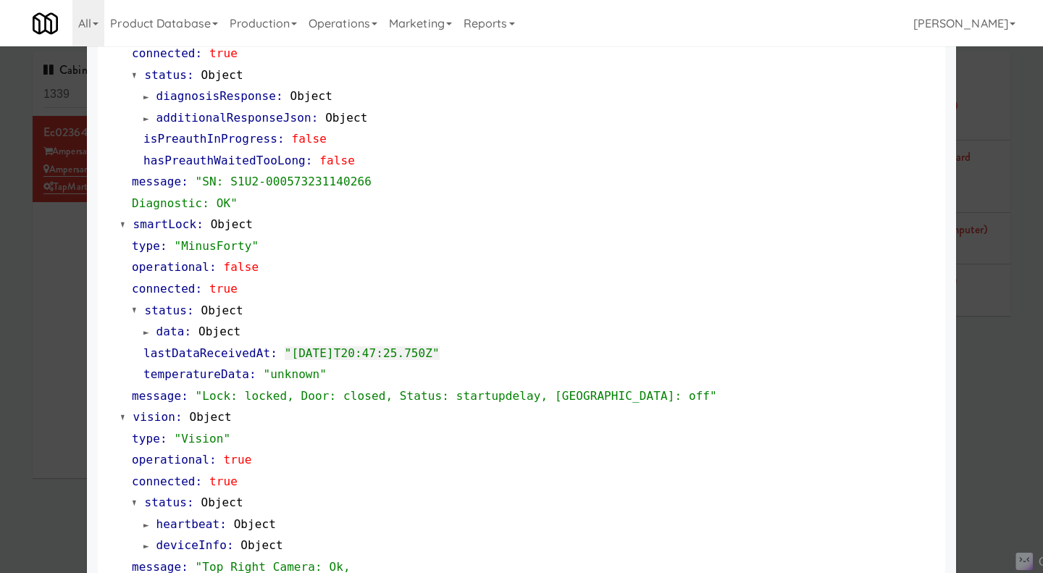
click at [993, 376] on div at bounding box center [521, 286] width 1043 height 573
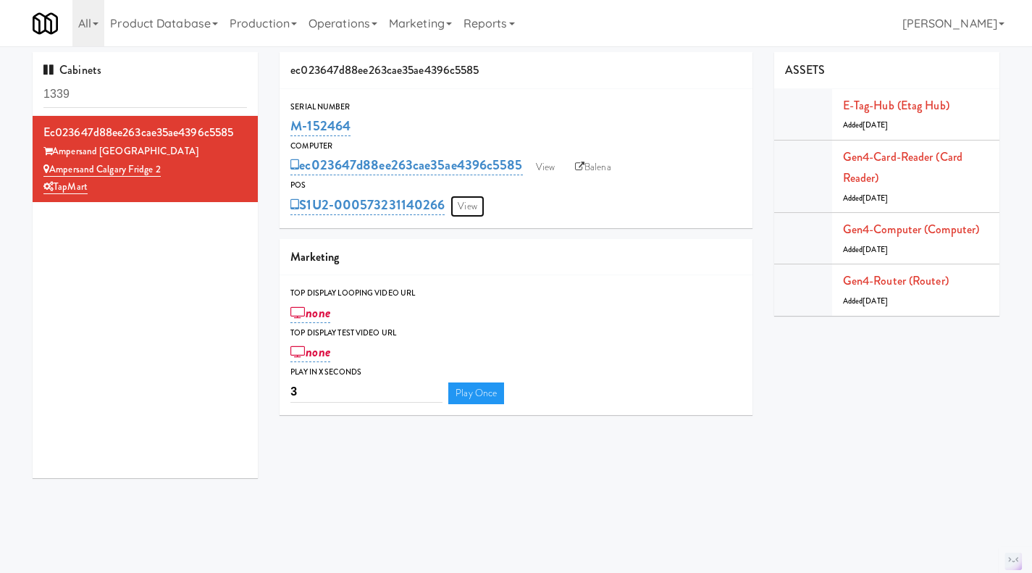
click at [475, 201] on link "View" at bounding box center [467, 207] width 33 height 22
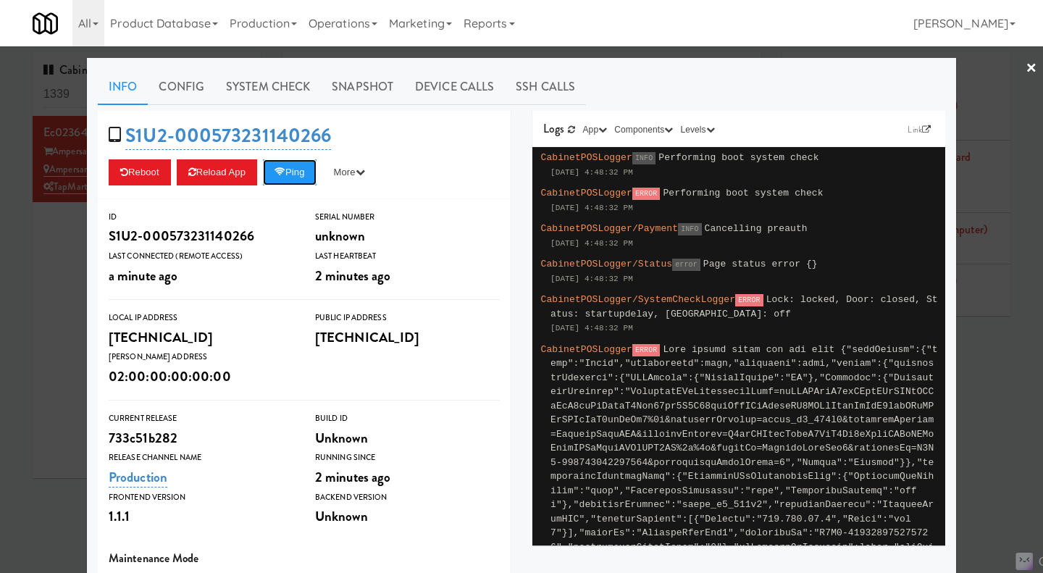
click at [293, 174] on button "Ping" at bounding box center [290, 172] width 54 height 26
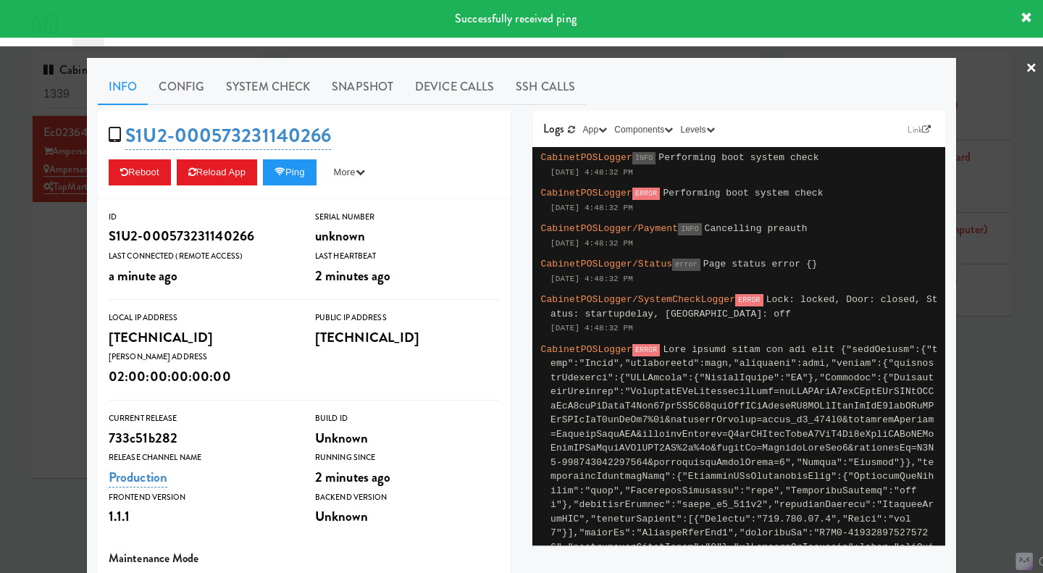
click at [276, 95] on link "System Check" at bounding box center [268, 87] width 106 height 36
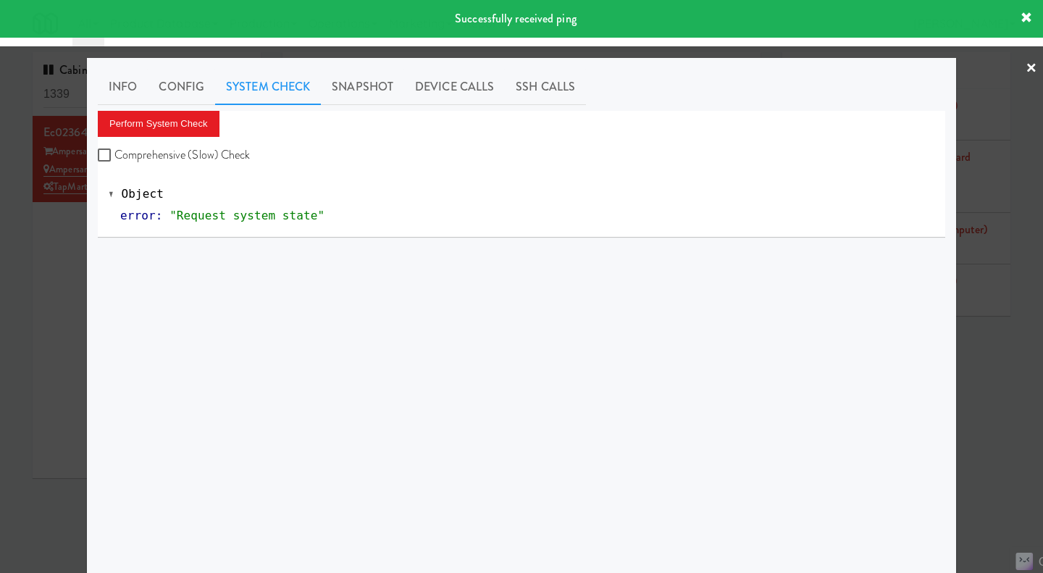
click at [187, 152] on label "Comprehensive (Slow) Check" at bounding box center [174, 155] width 153 height 22
click at [114, 152] on input "Comprehensive (Slow) Check" at bounding box center [106, 156] width 17 height 12
checkbox input "true"
click at [178, 125] on button "Perform System Check" at bounding box center [159, 124] width 122 height 26
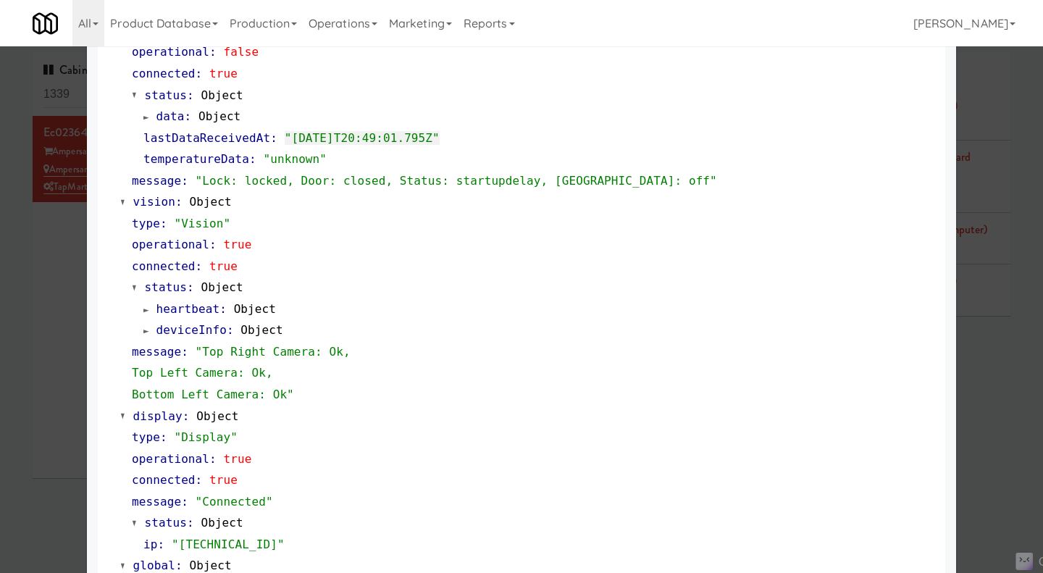
scroll to position [573, 0]
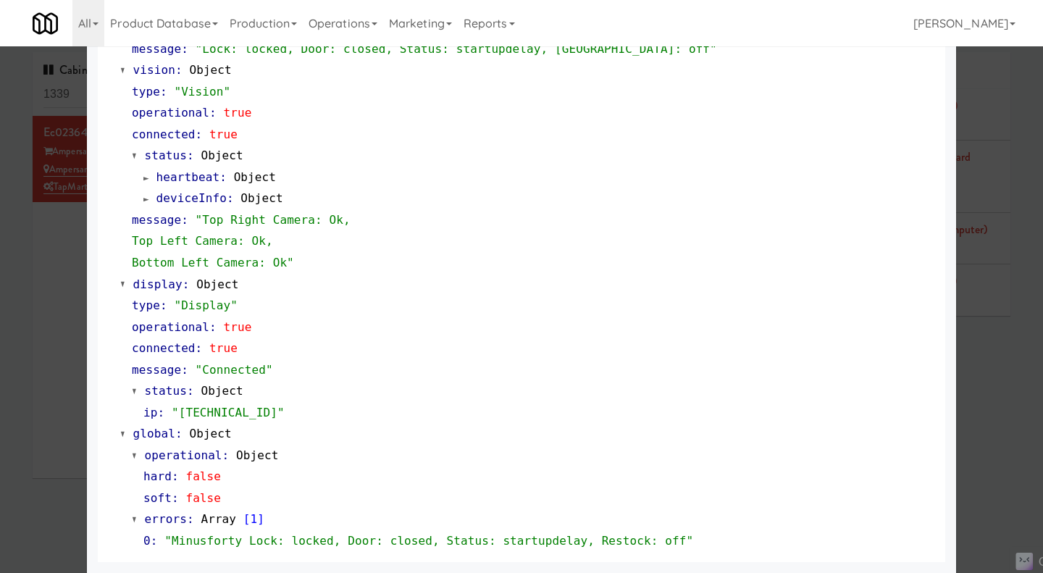
click at [993, 389] on div at bounding box center [521, 286] width 1043 height 573
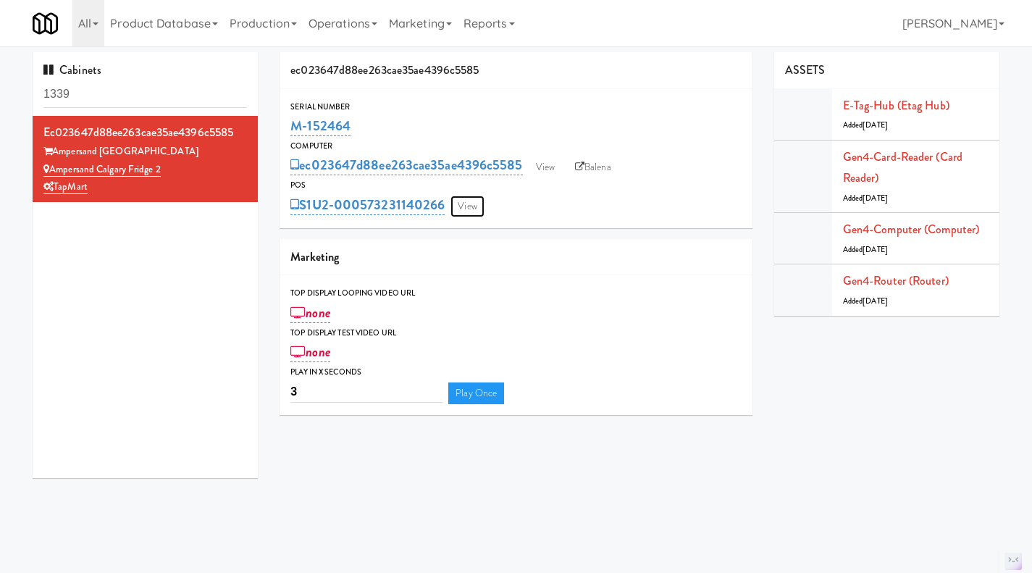
click at [476, 207] on link "View" at bounding box center [467, 207] width 33 height 22
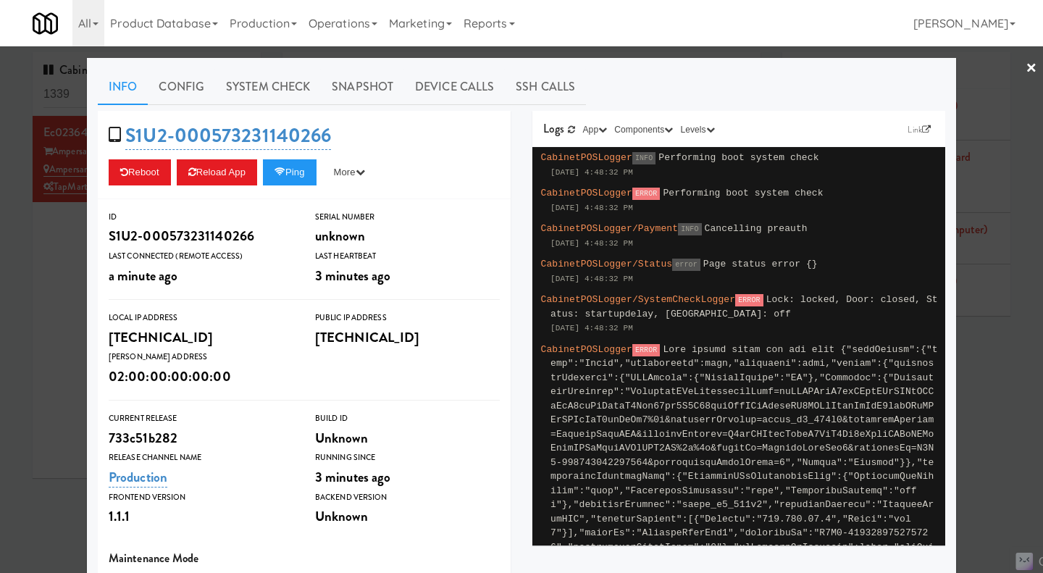
click at [982, 427] on div at bounding box center [521, 286] width 1043 height 573
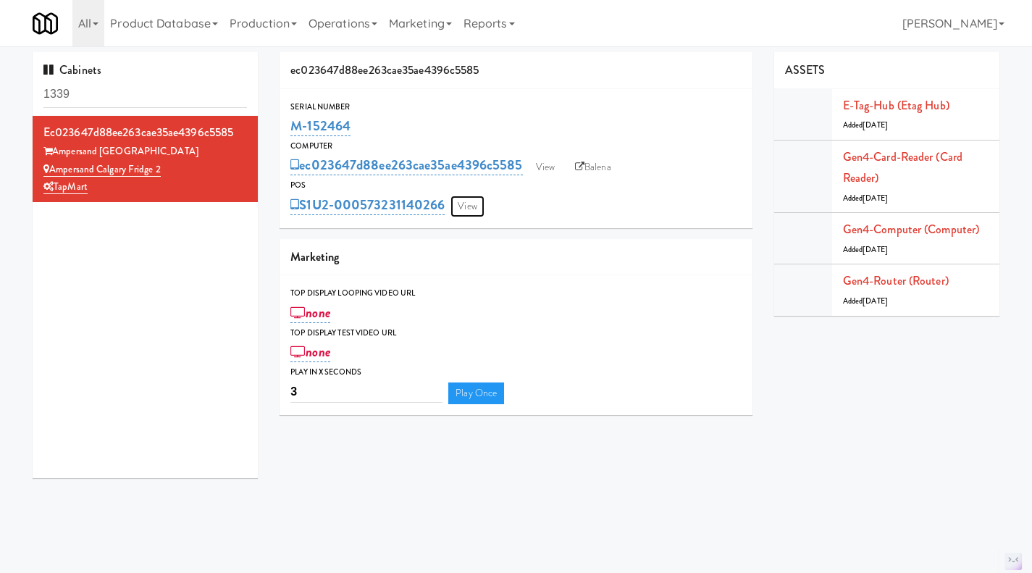
click at [480, 204] on link "View" at bounding box center [467, 207] width 33 height 22
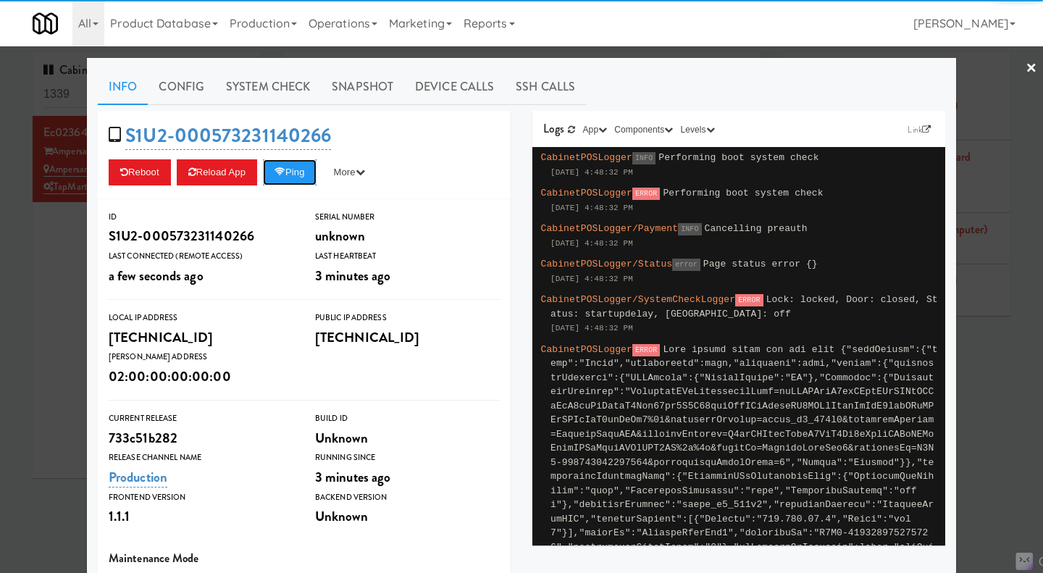
click at [292, 165] on button "Ping" at bounding box center [290, 172] width 54 height 26
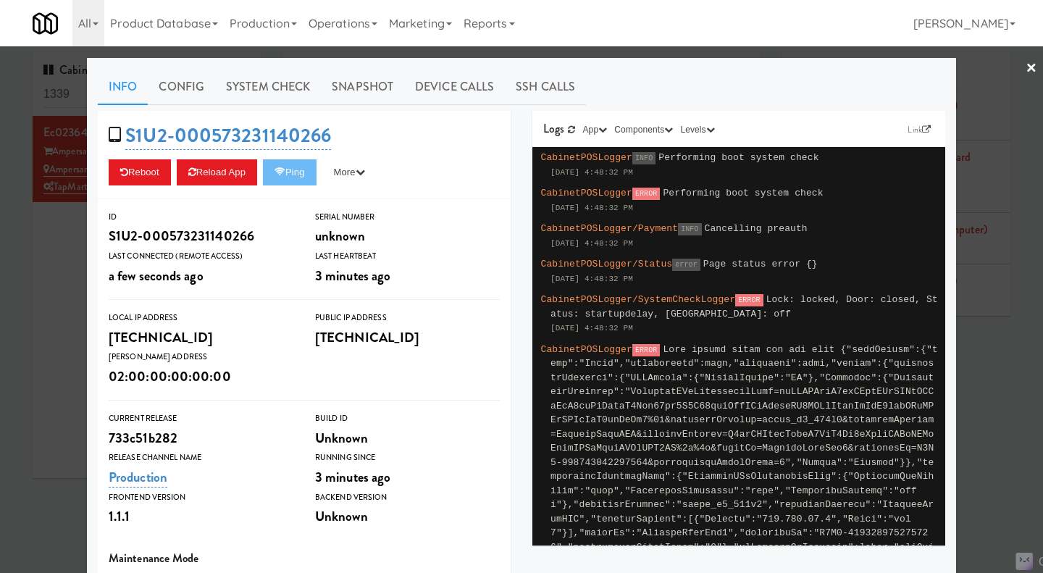
click at [257, 83] on link "System Check" at bounding box center [268, 87] width 106 height 36
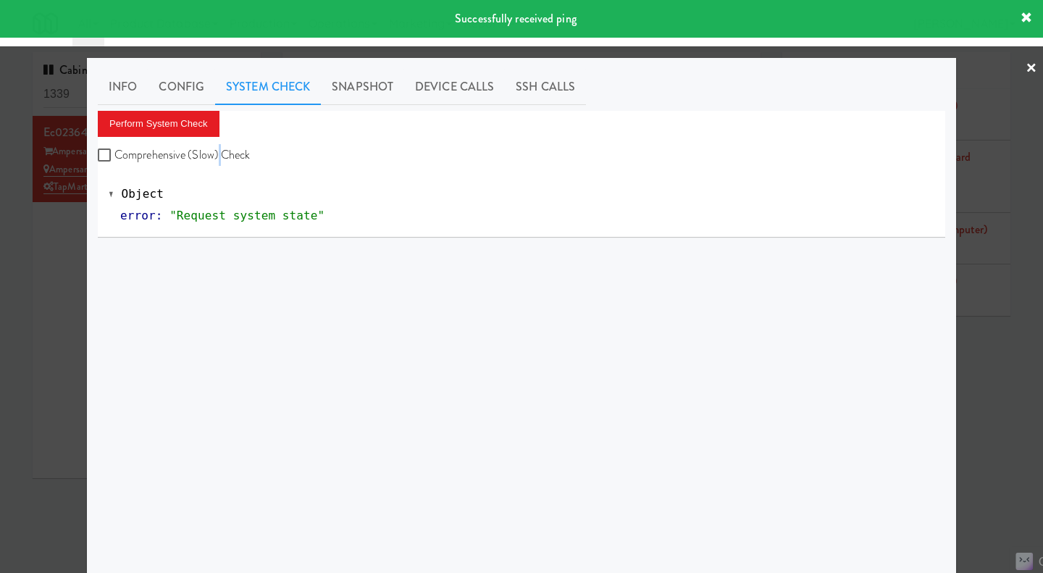
click at [214, 157] on label "Comprehensive (Slow) Check" at bounding box center [174, 155] width 153 height 22
click at [182, 122] on button "Perform System Check" at bounding box center [159, 124] width 122 height 26
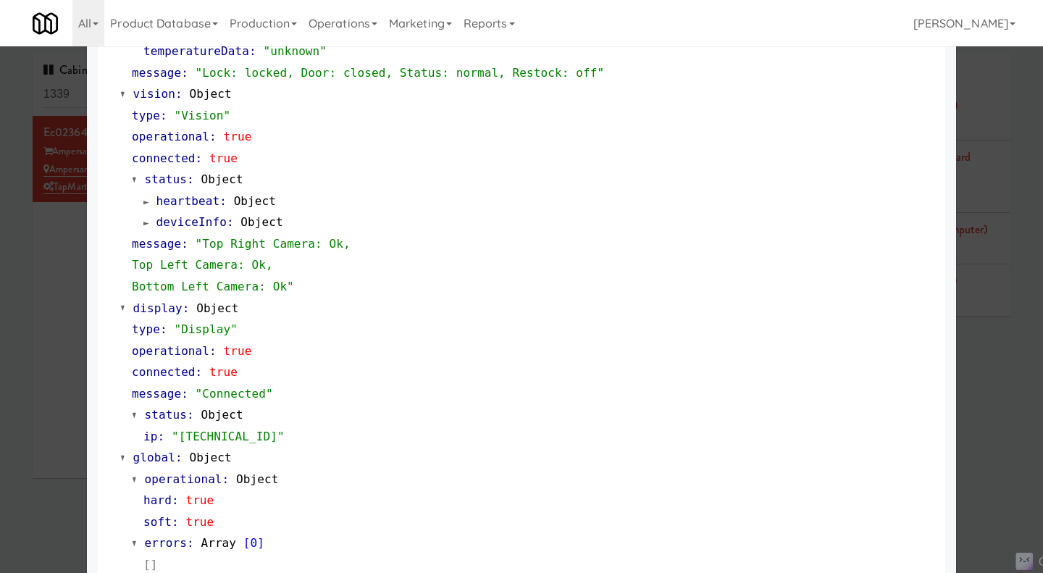
scroll to position [573, 0]
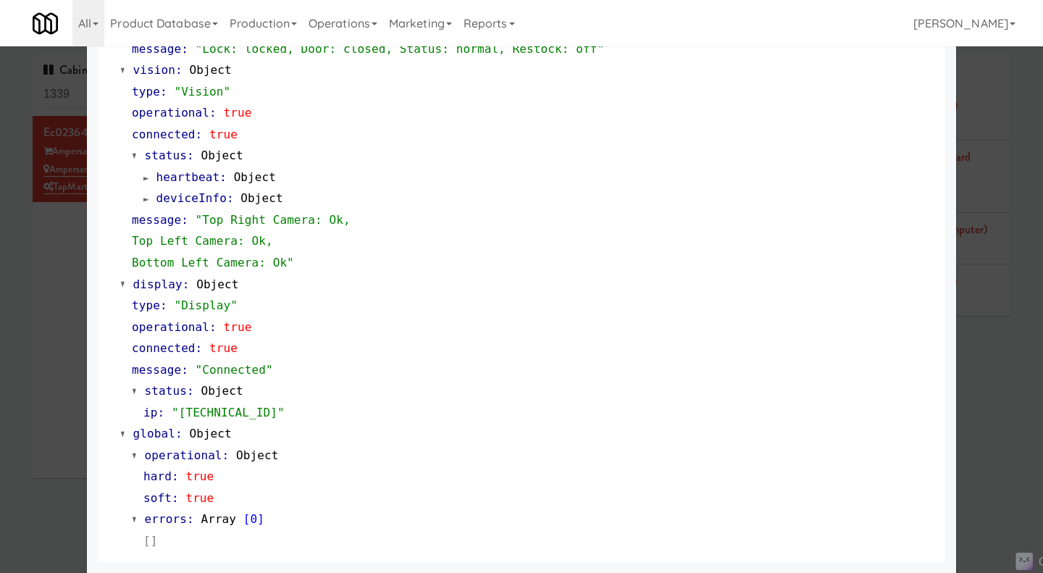
click at [1003, 422] on div at bounding box center [521, 286] width 1043 height 573
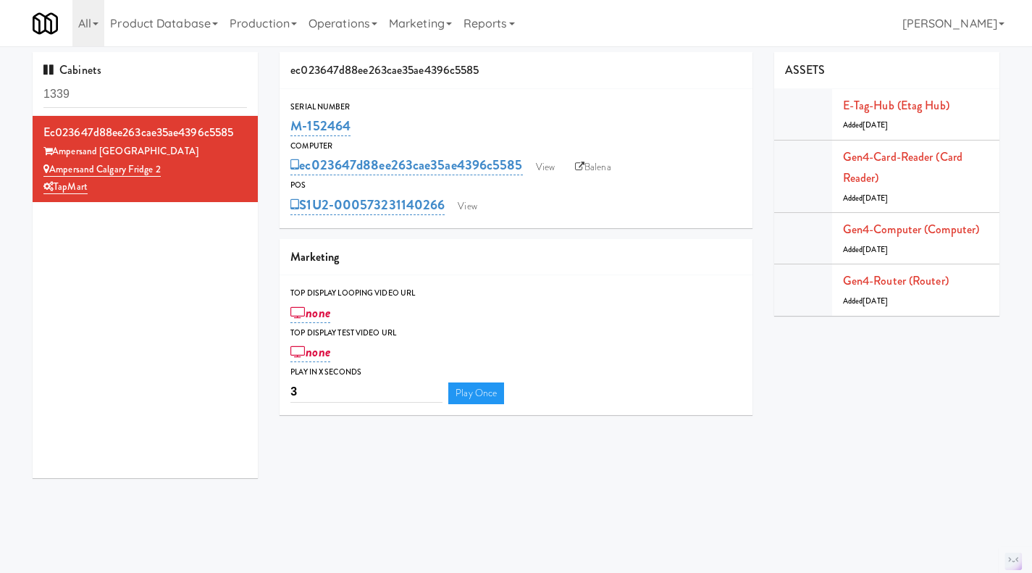
click at [611, 195] on div "S1U2-000573231140266 View" at bounding box center [516, 205] width 451 height 25
drag, startPoint x: 446, startPoint y: 223, endPoint x: 304, endPoint y: 217, distance: 142.1
click at [304, 217] on div "Serial Number M-152464 Computer ec023647d88ee263cae35ae4396c5585 View Balena PO…" at bounding box center [516, 158] width 473 height 139
click at [525, 210] on div "S1U2-000573231140266 View" at bounding box center [516, 205] width 451 height 25
drag, startPoint x: 449, startPoint y: 220, endPoint x: 302, endPoint y: 207, distance: 147.7
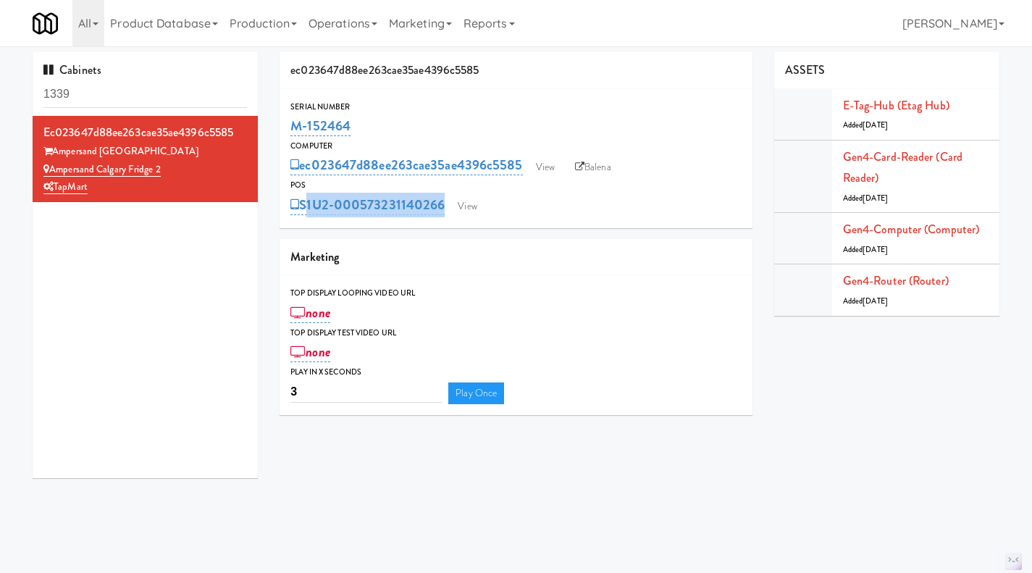
click at [302, 207] on div "Serial Number M-152464 Computer ec023647d88ee263cae35ae4396c5585 View Balena PO…" at bounding box center [516, 158] width 473 height 139
click at [619, 198] on div "S1U2-000573231140266 View" at bounding box center [516, 205] width 451 height 25
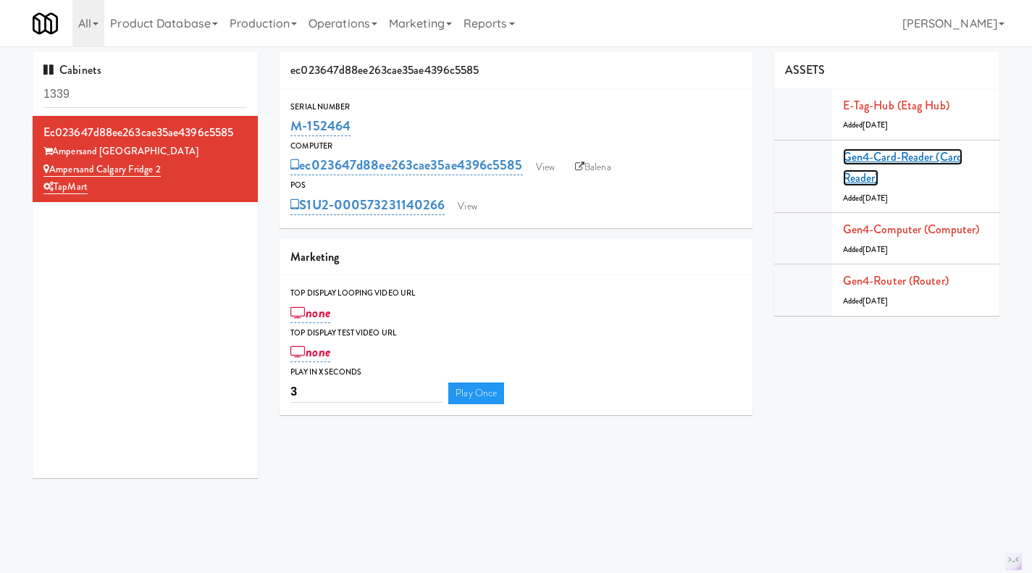
click at [877, 159] on link "Gen4-card-reader (Card Reader)" at bounding box center [903, 168] width 120 height 38
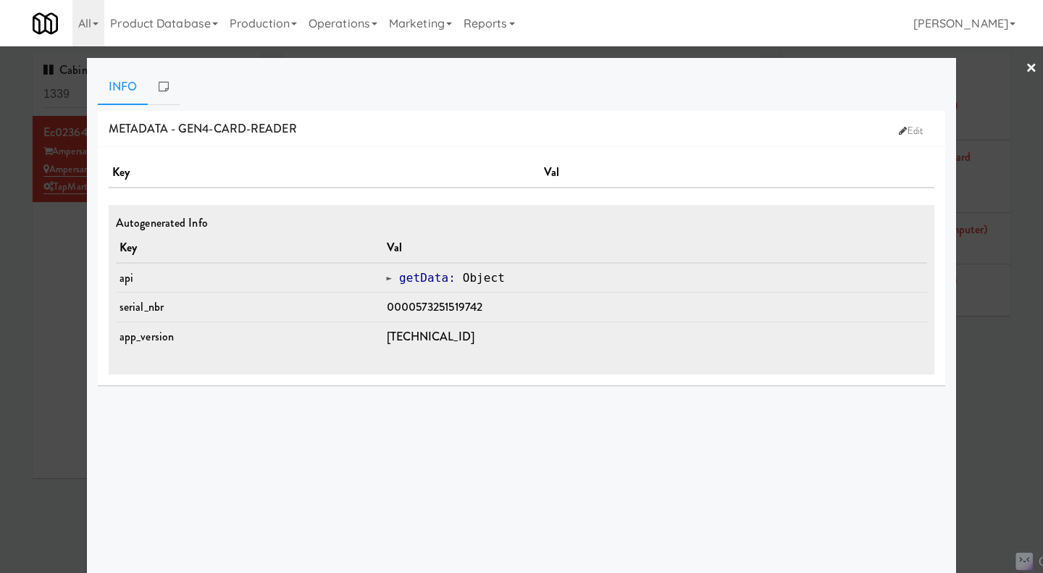
click at [980, 348] on div at bounding box center [521, 286] width 1043 height 573
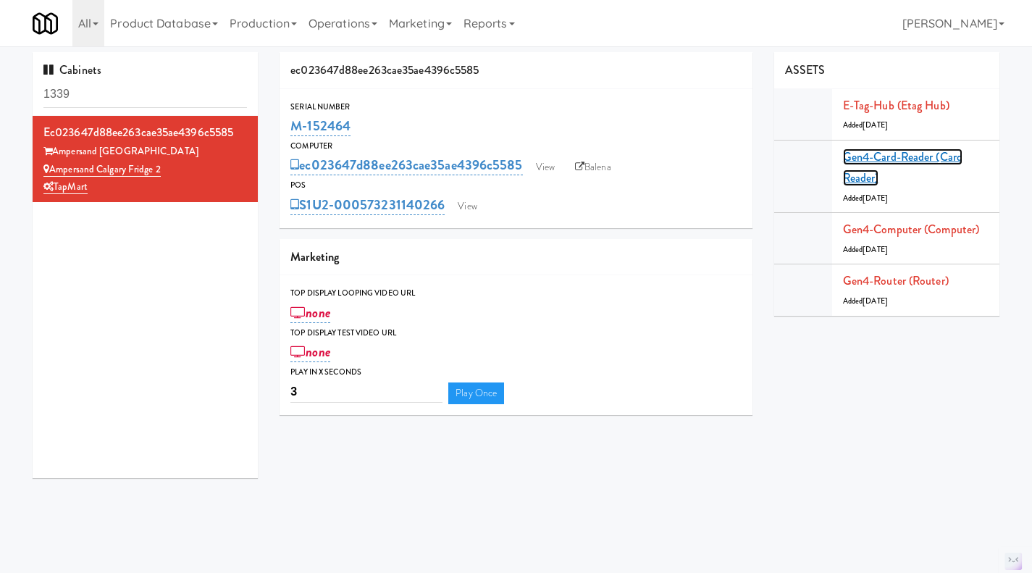
click at [866, 157] on link "Gen4-card-reader (Card Reader)" at bounding box center [903, 168] width 120 height 38
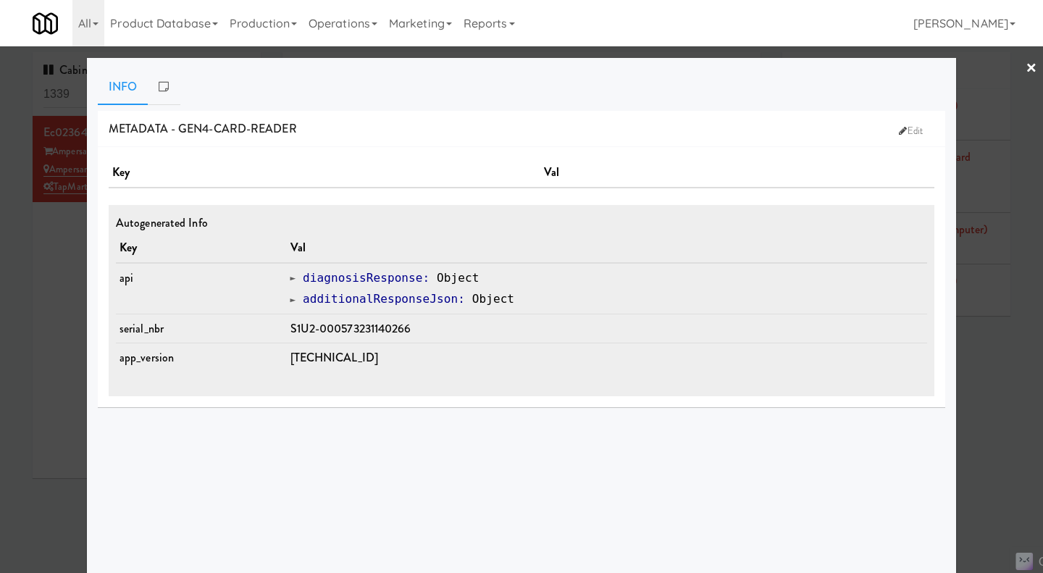
click at [985, 361] on div at bounding box center [521, 286] width 1043 height 573
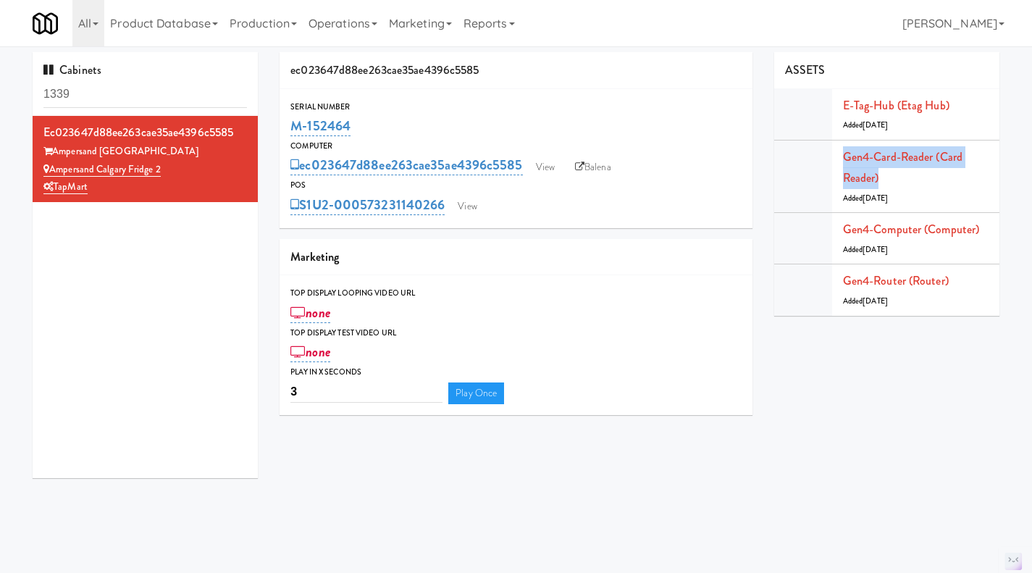
drag, startPoint x: 893, startPoint y: 178, endPoint x: 843, endPoint y: 162, distance: 52.5
click at [843, 162] on div "Gen4-card-reader (Card Reader) Added 2 months ago" at bounding box center [916, 176] width 146 height 61
click at [902, 181] on div "Gen4-card-reader (Card Reader) Added 2 months ago" at bounding box center [916, 176] width 146 height 61
click at [893, 175] on div "Gen4-card-reader (Card Reader) Added 2 months ago" at bounding box center [916, 176] width 146 height 61
click at [900, 157] on link "Gen4-card-reader (Card Reader)" at bounding box center [903, 168] width 120 height 38
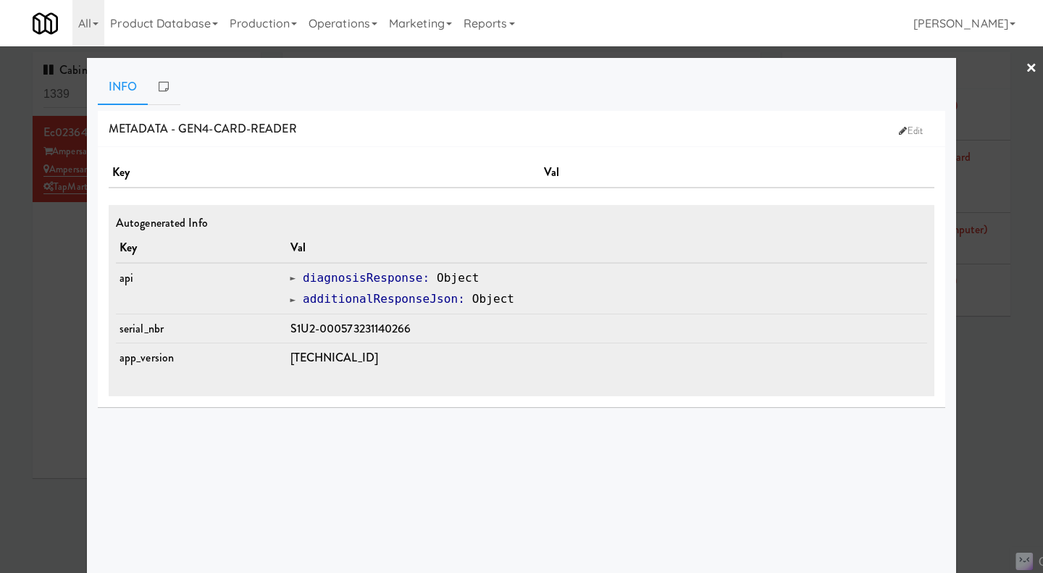
click at [997, 374] on div at bounding box center [521, 286] width 1043 height 573
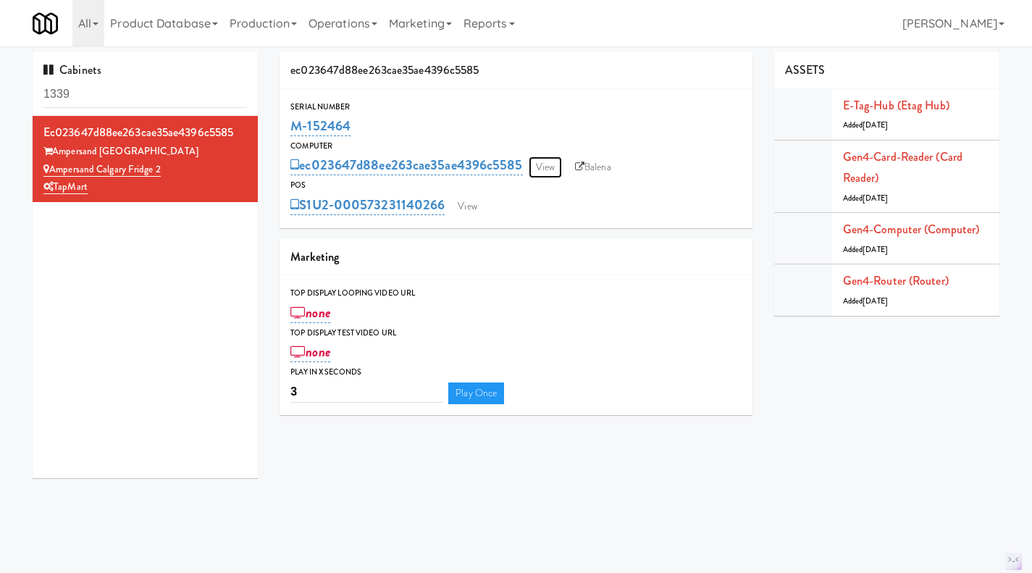
click at [548, 170] on link "View" at bounding box center [545, 167] width 33 height 22
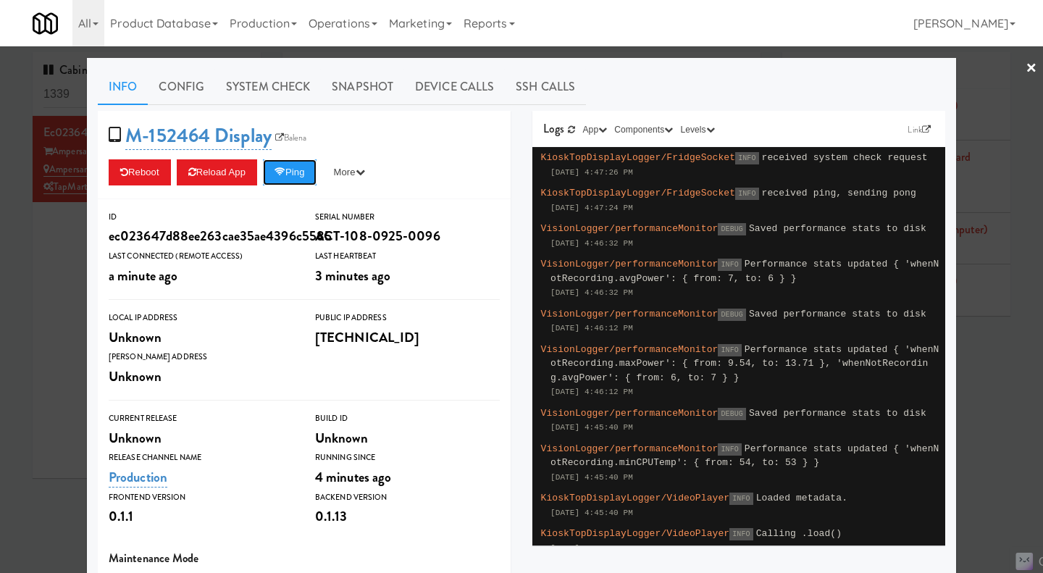
click at [296, 169] on button "Ping" at bounding box center [290, 172] width 54 height 26
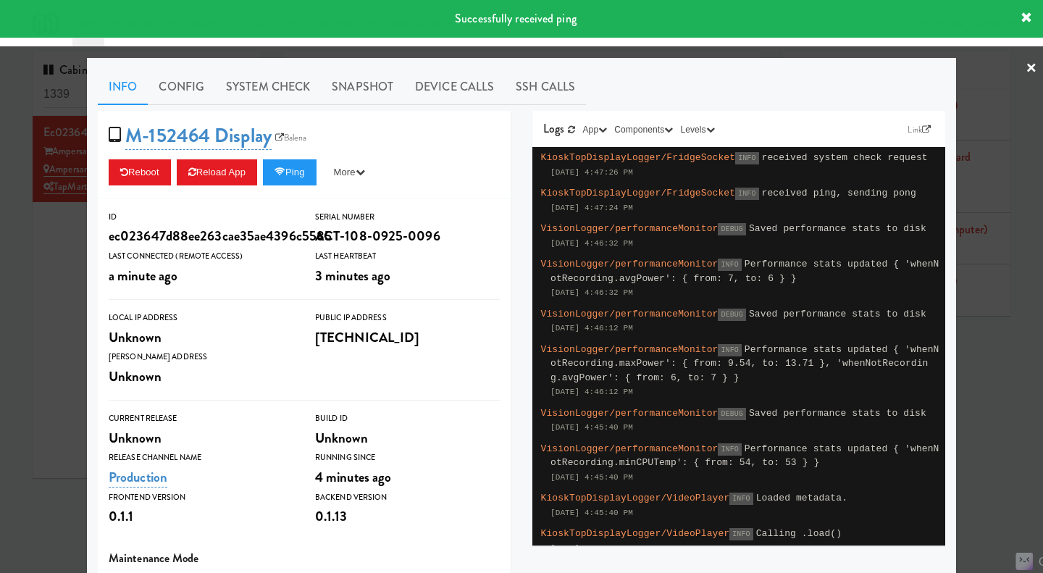
click at [289, 93] on link "System Check" at bounding box center [268, 87] width 106 height 36
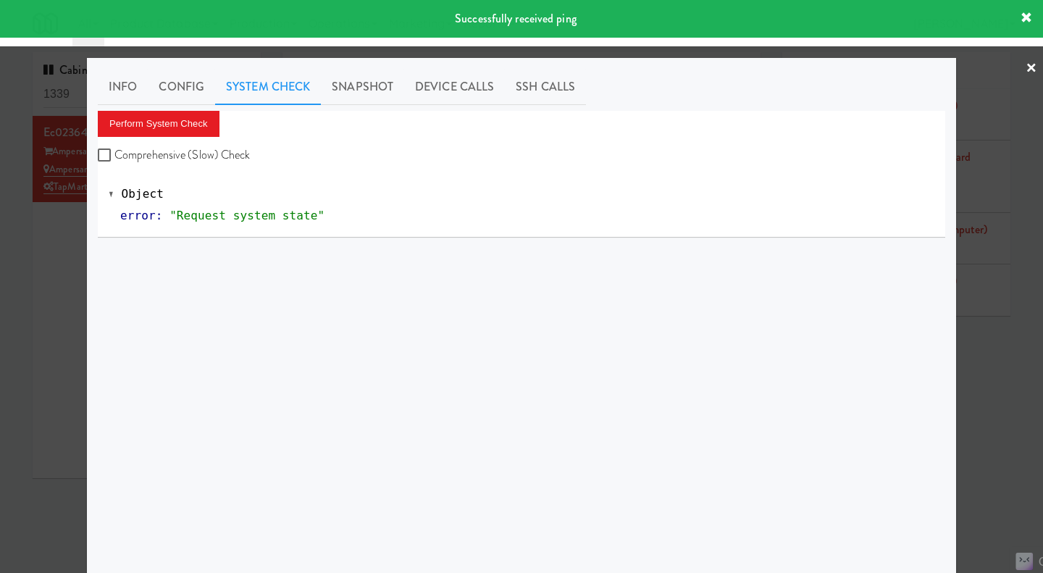
click at [214, 146] on label "Comprehensive (Slow) Check" at bounding box center [174, 155] width 153 height 22
click at [114, 150] on input "Comprehensive (Slow) Check" at bounding box center [106, 156] width 17 height 12
checkbox input "true"
click at [184, 122] on button "Perform System Check" at bounding box center [159, 124] width 122 height 26
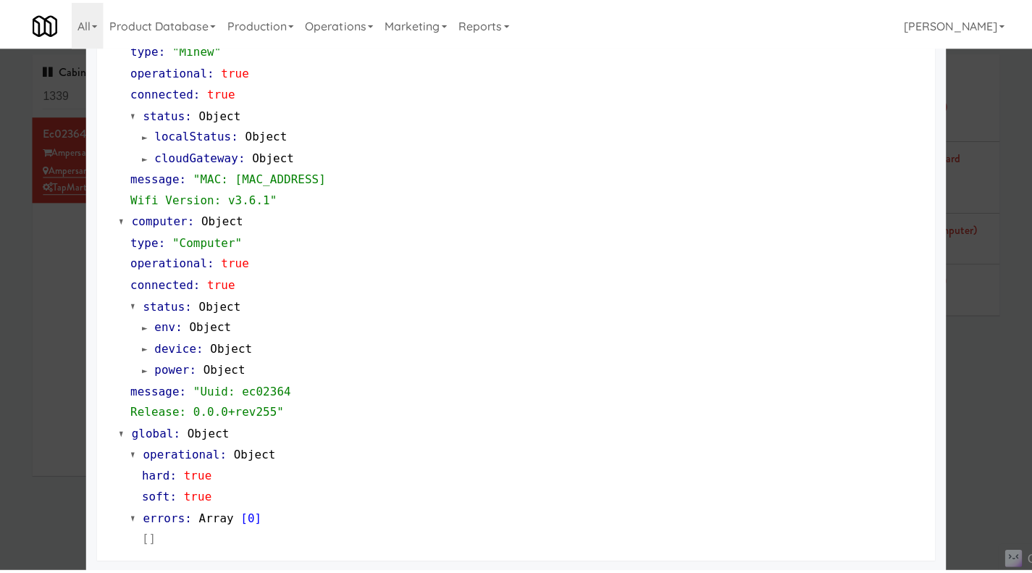
scroll to position [1237, 0]
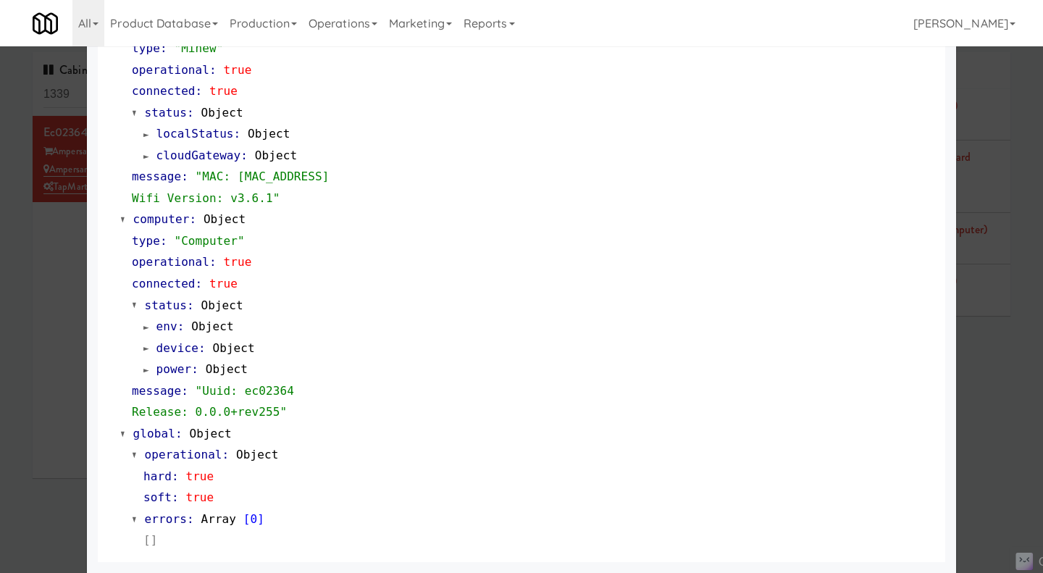
click at [979, 392] on div at bounding box center [521, 286] width 1043 height 573
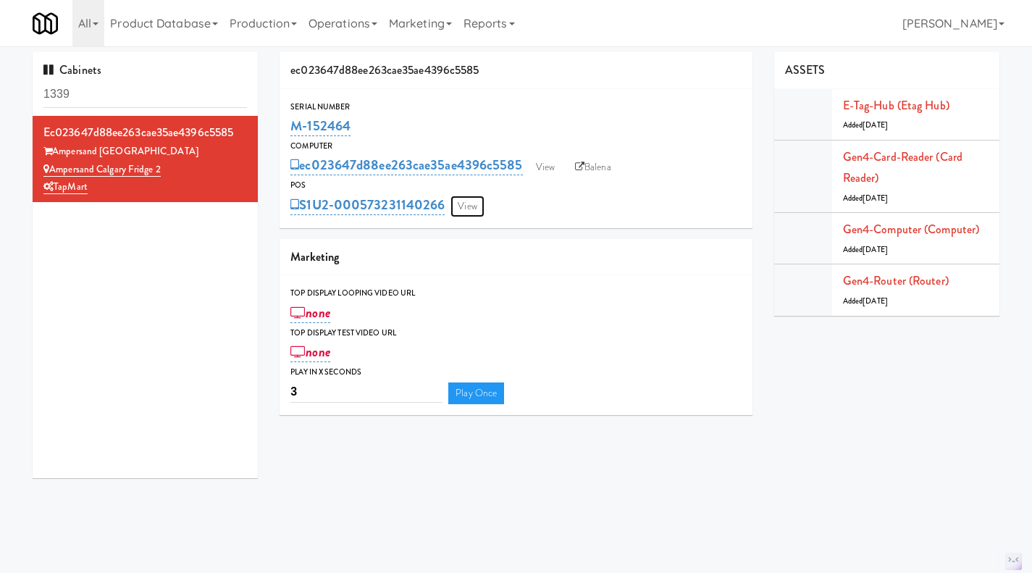
click at [469, 209] on link "View" at bounding box center [467, 207] width 33 height 22
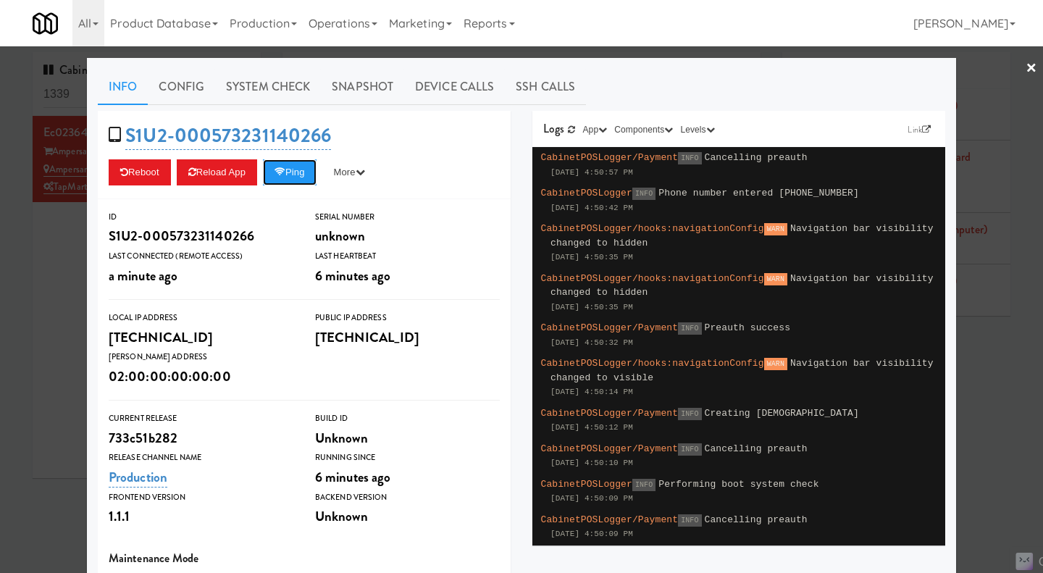
click at [298, 177] on button "Ping" at bounding box center [290, 172] width 54 height 26
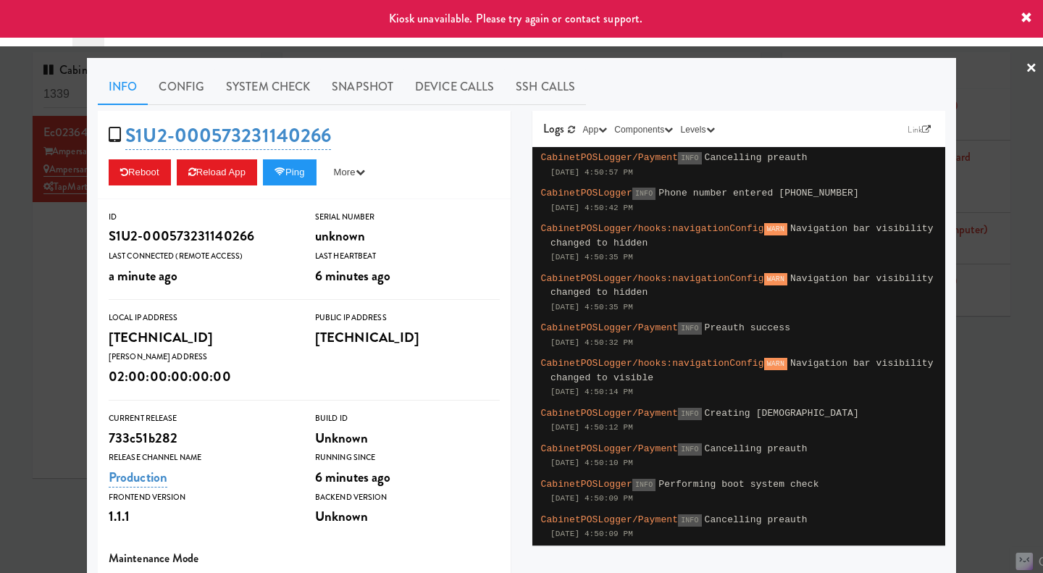
click at [77, 252] on div at bounding box center [521, 286] width 1043 height 573
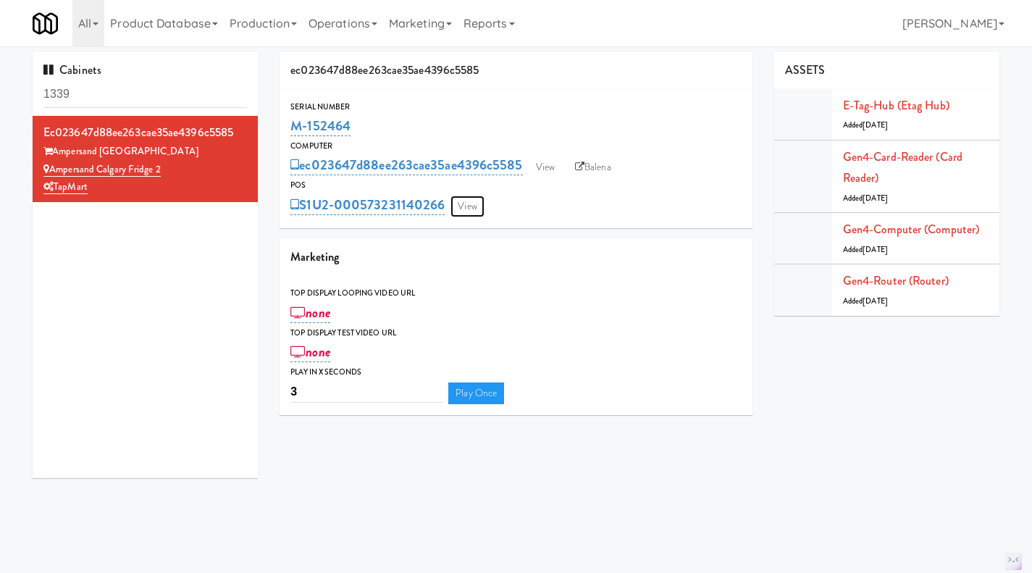
click at [472, 211] on link "View" at bounding box center [467, 207] width 33 height 22
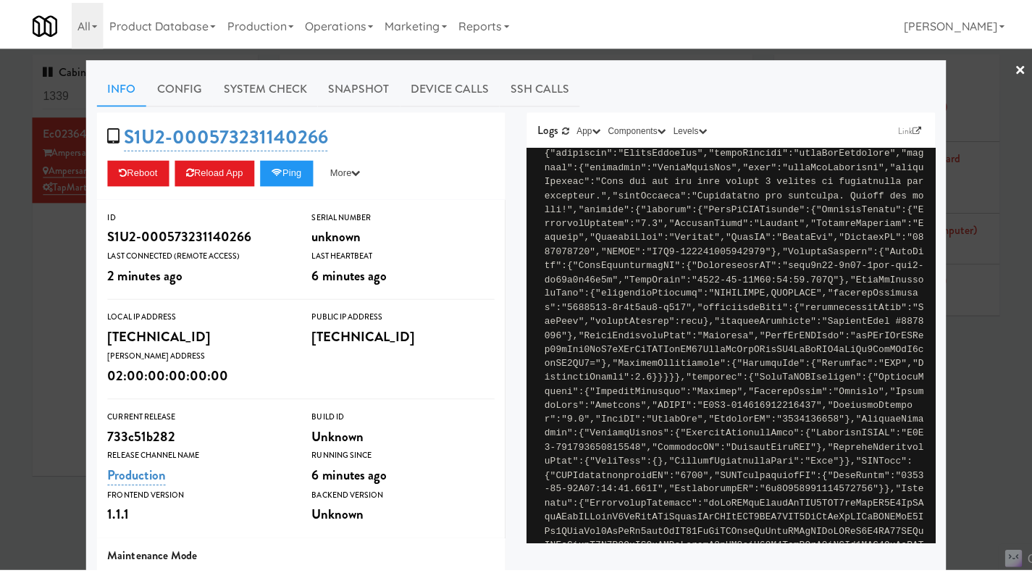
scroll to position [942, 0]
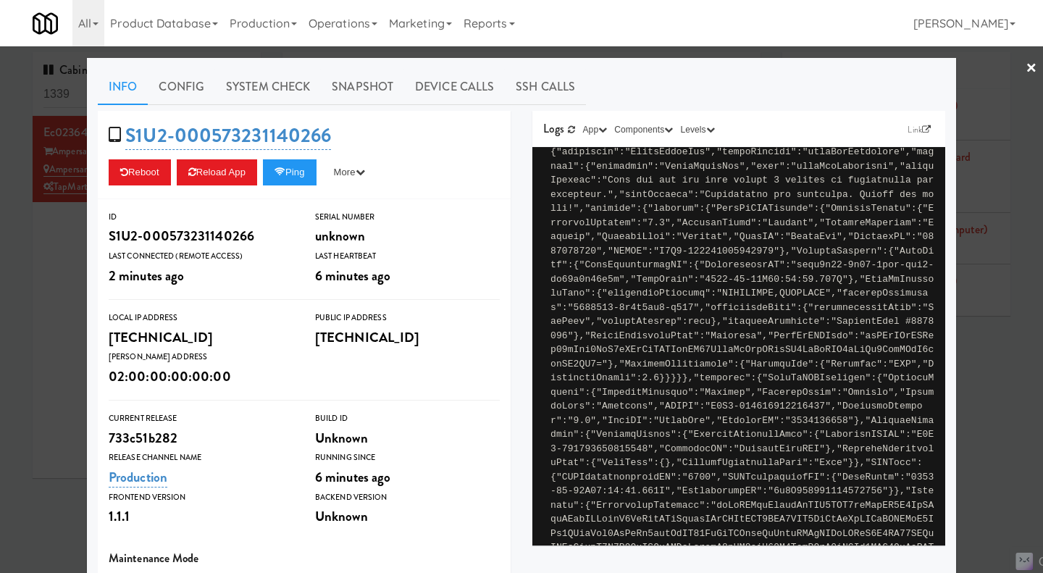
click at [982, 347] on div at bounding box center [521, 286] width 1043 height 573
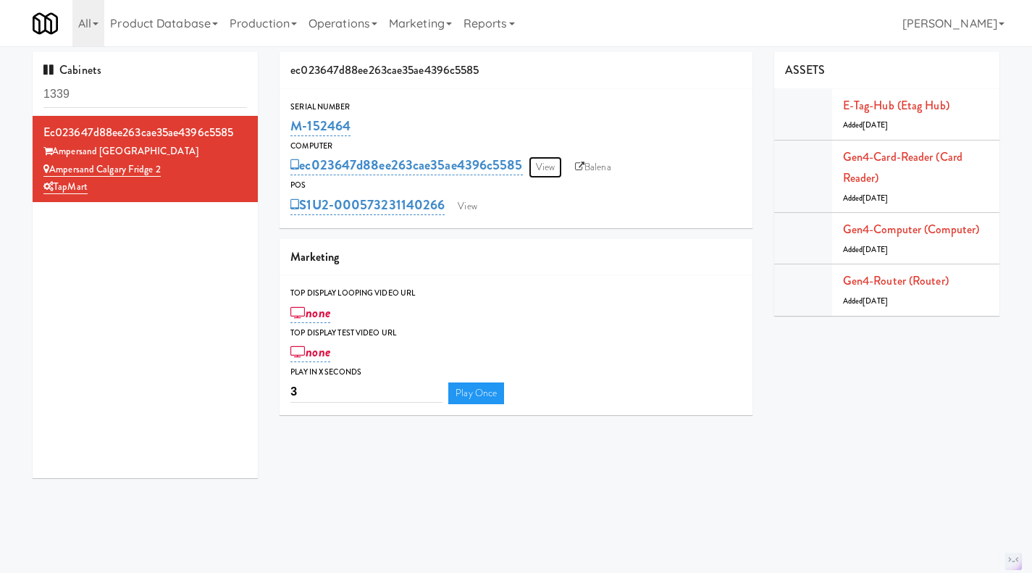
drag, startPoint x: 542, startPoint y: 166, endPoint x: 549, endPoint y: 168, distance: 7.6
click at [542, 166] on link "View" at bounding box center [545, 167] width 33 height 22
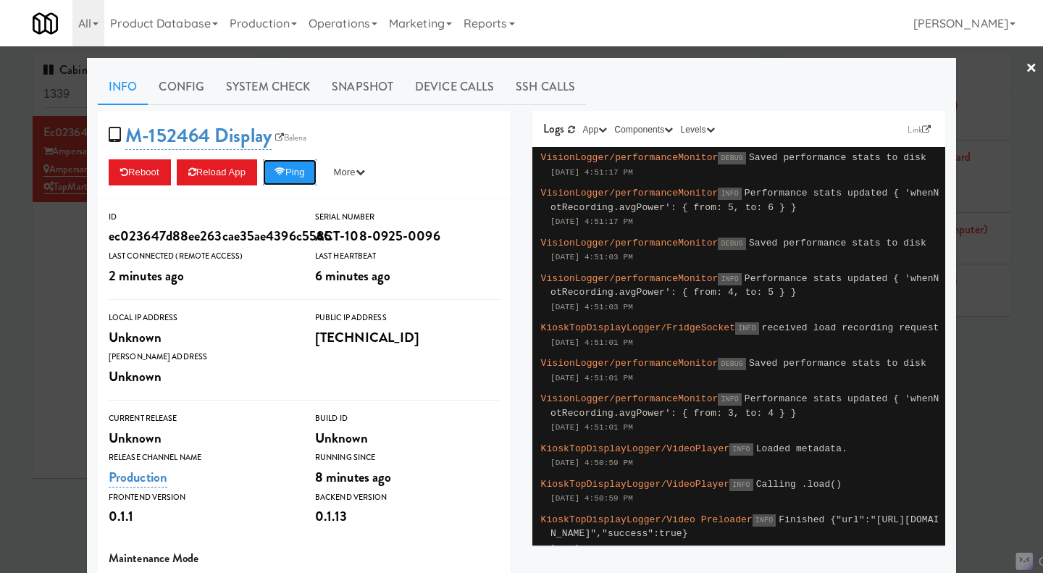
click at [296, 175] on button "Ping" at bounding box center [290, 172] width 54 height 26
drag, startPoint x: 14, startPoint y: 266, endPoint x: 47, endPoint y: 240, distance: 41.8
click at [14, 266] on div at bounding box center [521, 286] width 1043 height 573
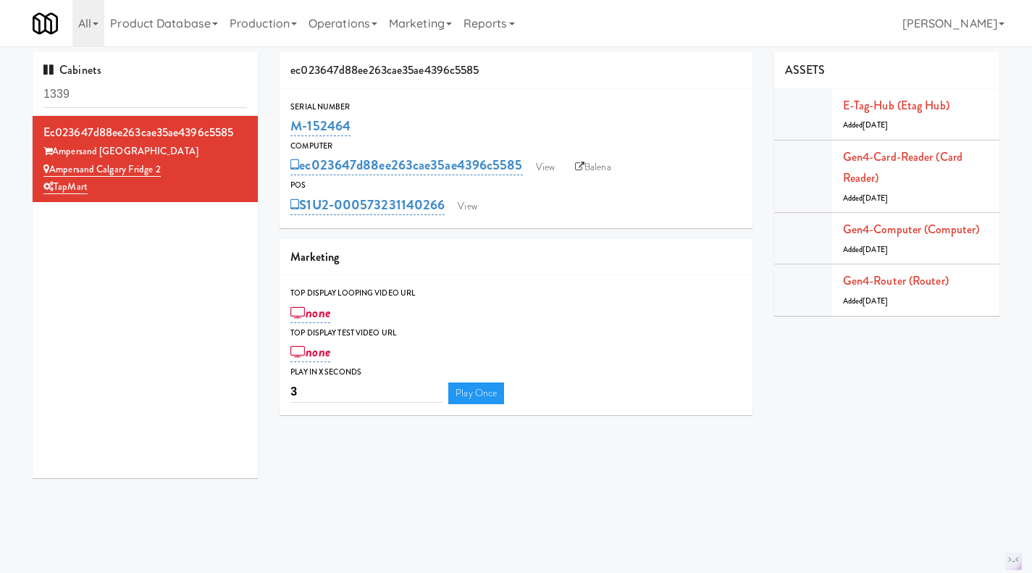
drag, startPoint x: 120, startPoint y: 190, endPoint x: 54, endPoint y: 170, distance: 69.0
click at [54, 170] on div "ec023647d88ee263cae35ae4396c5585 Ampersand [GEOGRAPHIC_DATA] Ampersand [GEOGRAP…" at bounding box center [145, 159] width 204 height 75
copy div "Ampersand Calgary Fridge 2 TapMart"
click at [466, 212] on link "View" at bounding box center [467, 207] width 33 height 22
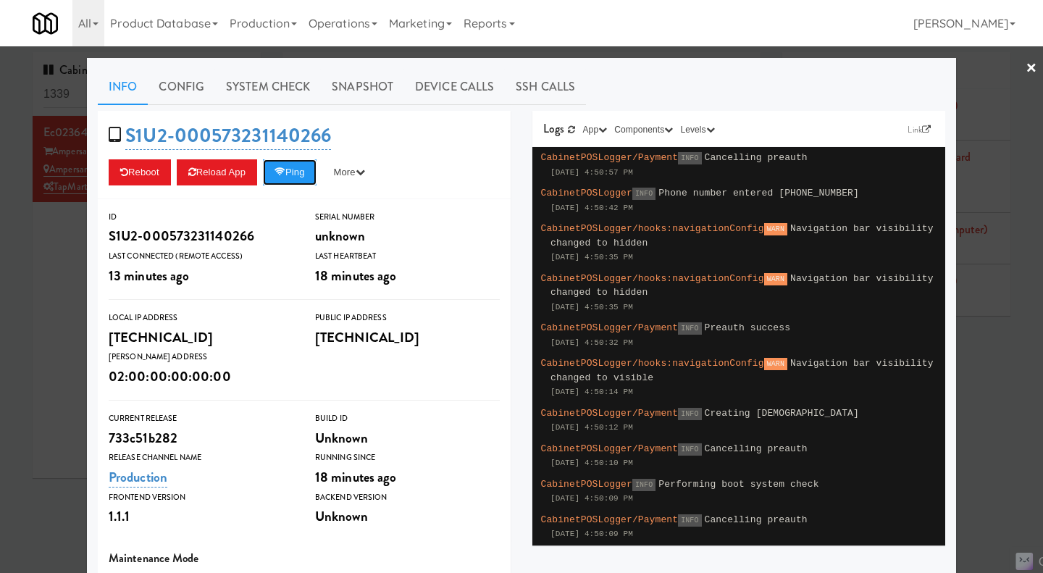
click at [282, 178] on button "Ping" at bounding box center [290, 172] width 54 height 26
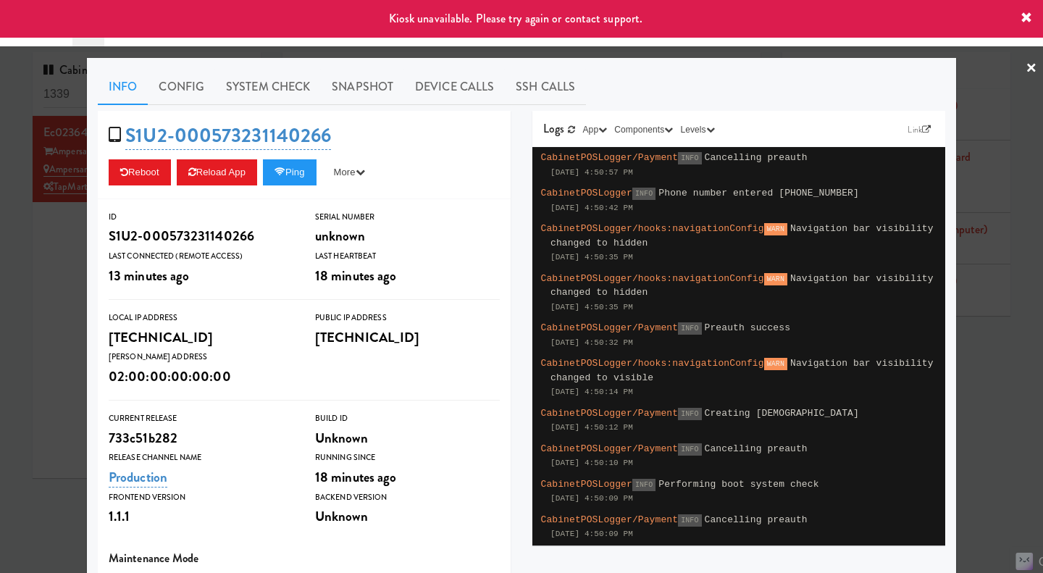
click at [993, 369] on div at bounding box center [521, 286] width 1043 height 573
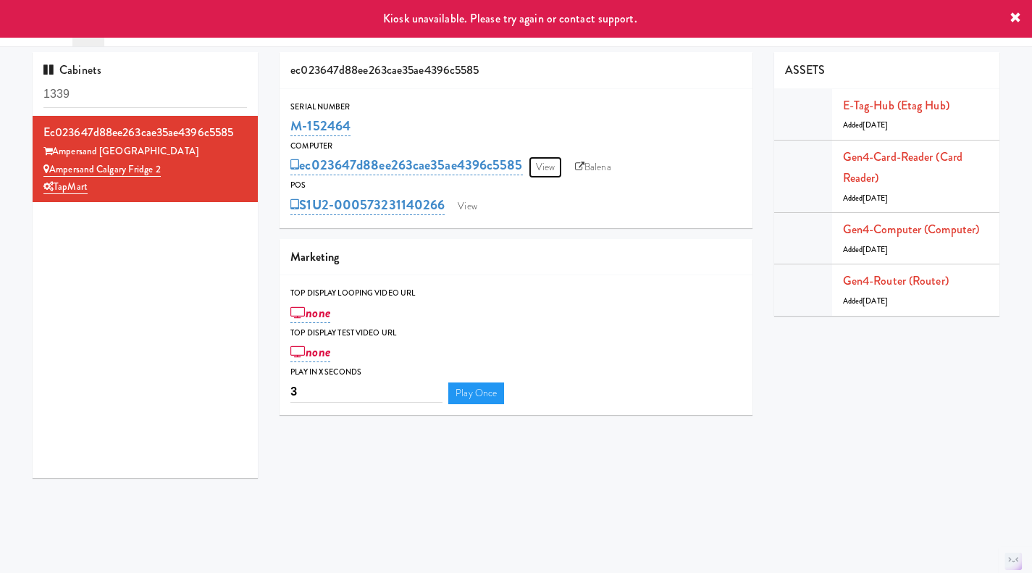
click at [548, 168] on link "View" at bounding box center [545, 167] width 33 height 22
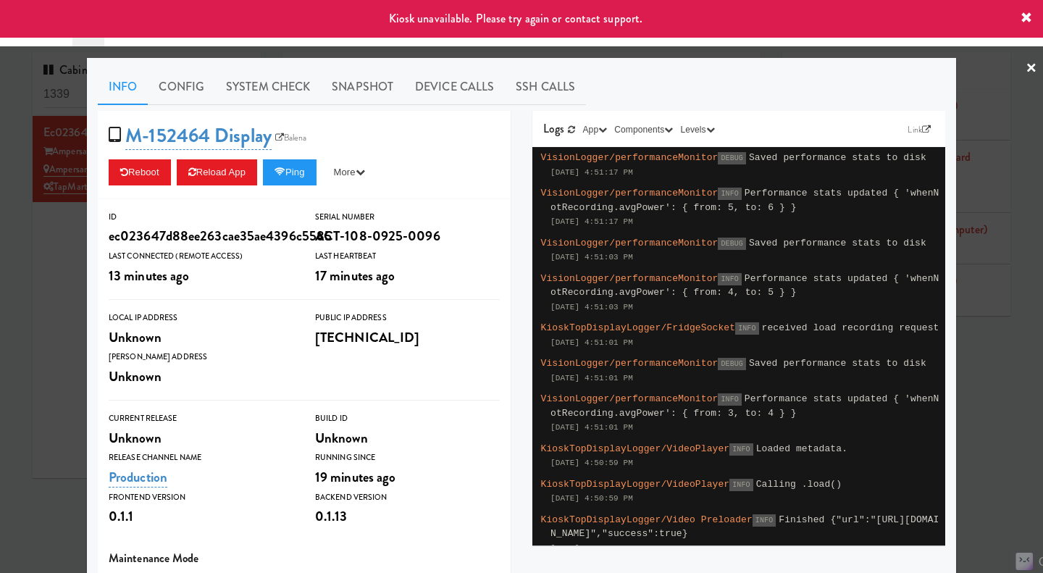
click at [63, 249] on div at bounding box center [521, 286] width 1043 height 573
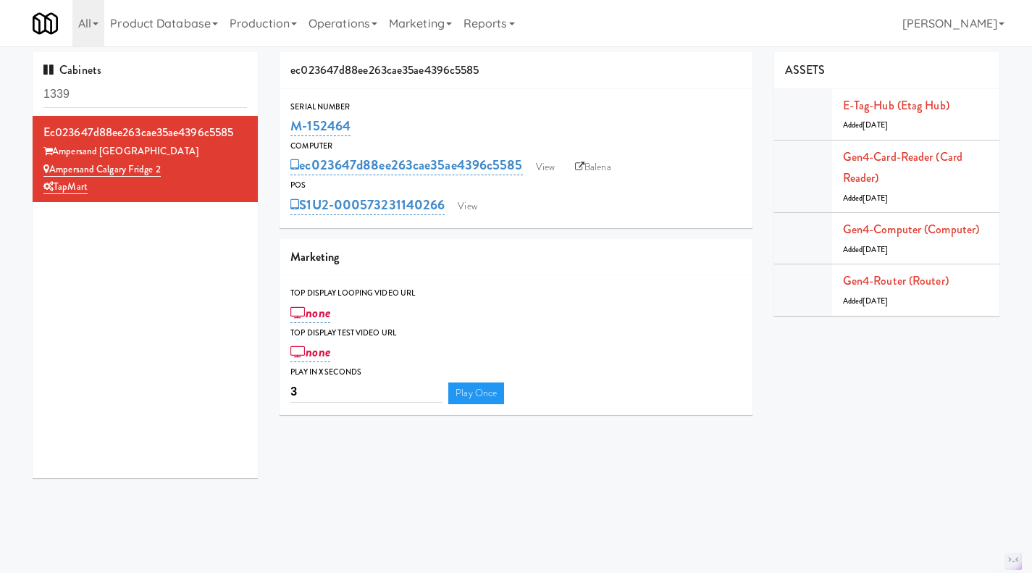
drag, startPoint x: 369, startPoint y: 129, endPoint x: 285, endPoint y: 131, distance: 83.3
click at [290, 133] on div "Serial Number M-152464" at bounding box center [516, 119] width 473 height 39
copy link "M-152464"
click at [117, 96] on input "1339" at bounding box center [145, 94] width 204 height 27
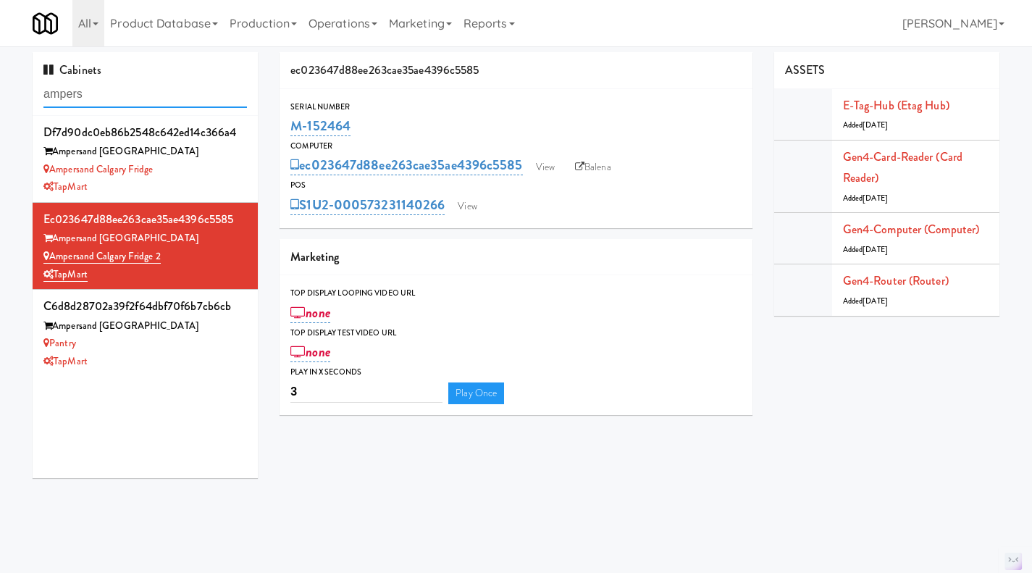
type input "ampers"
click at [191, 170] on div "Ampersand Calgary Fridge" at bounding box center [145, 170] width 204 height 18
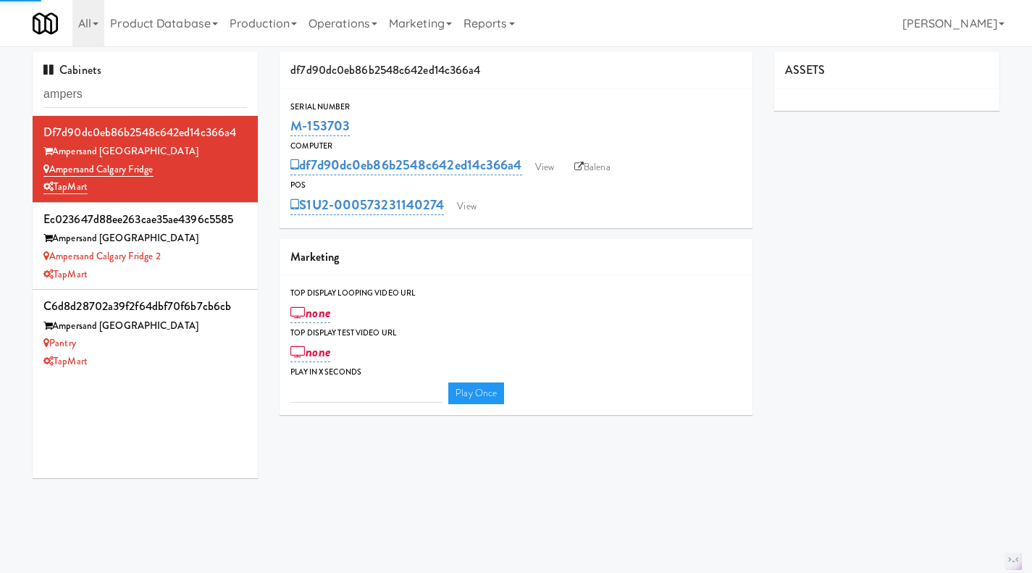
type input "3"
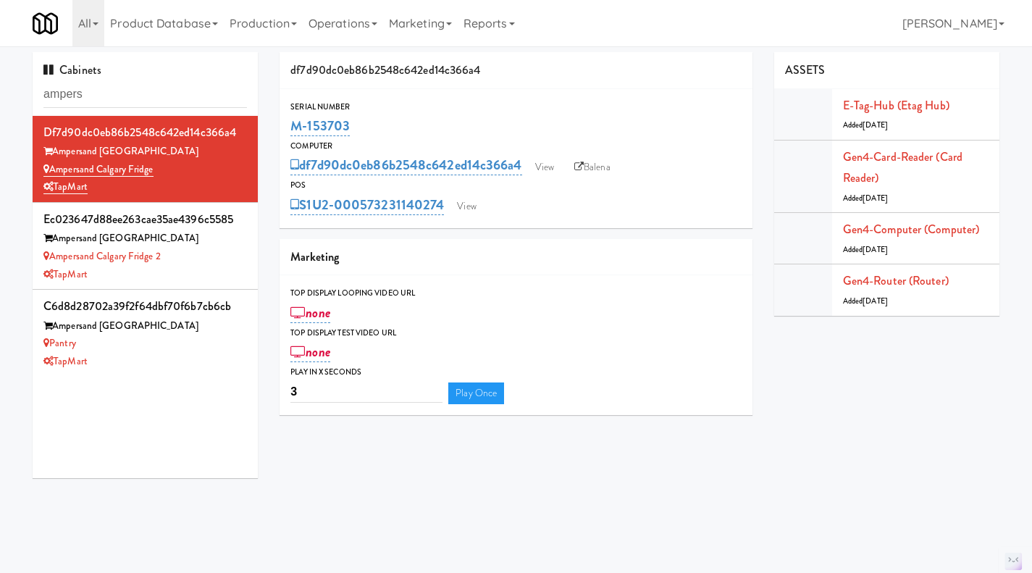
drag, startPoint x: 359, startPoint y: 126, endPoint x: 285, endPoint y: 130, distance: 73.3
click at [285, 130] on div "Serial Number M-153703" at bounding box center [516, 119] width 473 height 39
copy link "M-153703"
click at [174, 354] on div "TapMart" at bounding box center [145, 362] width 204 height 18
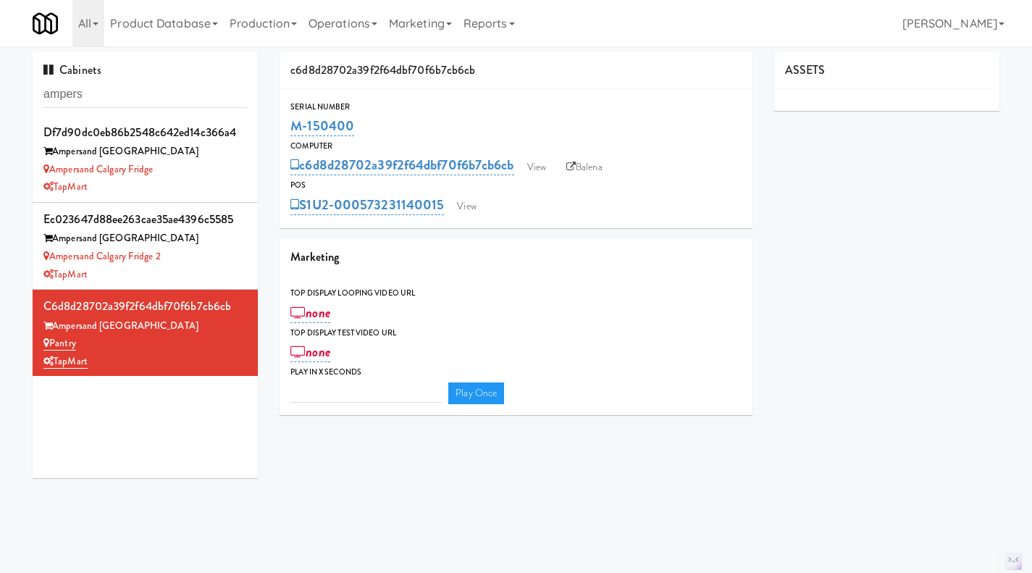
type input "3"
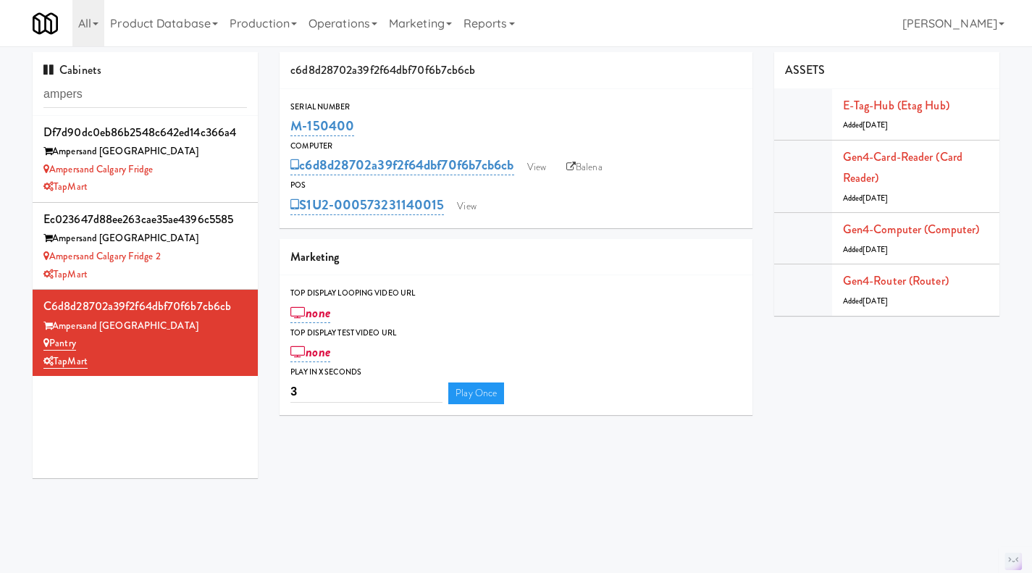
drag, startPoint x: 373, startPoint y: 125, endPoint x: 288, endPoint y: 130, distance: 85.6
click at [288, 130] on div "Serial Number M-150400" at bounding box center [516, 119] width 473 height 39
copy link "M-150400"
click at [220, 175] on div "Ampersand Calgary Fridge" at bounding box center [145, 170] width 204 height 18
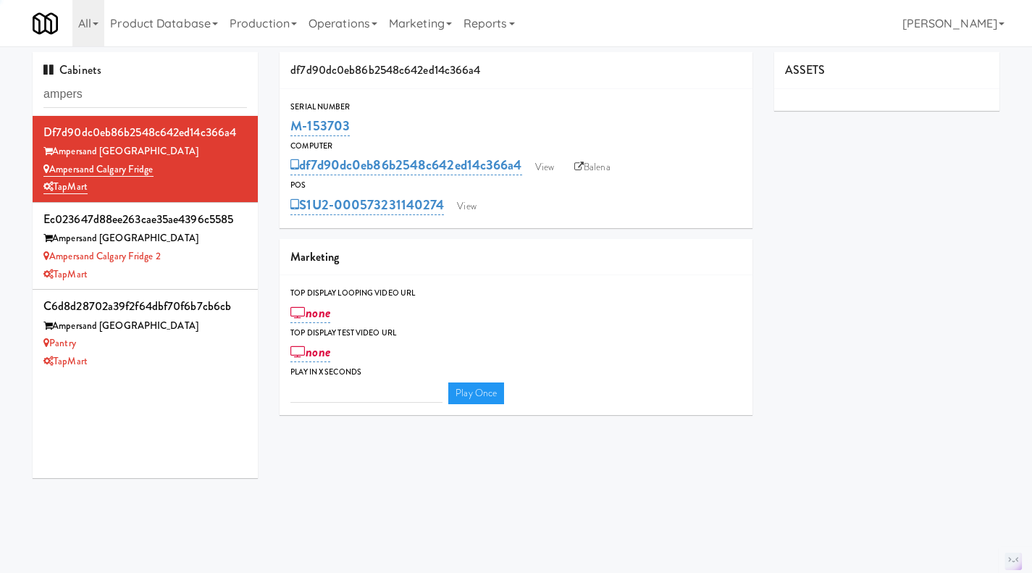
type input "3"
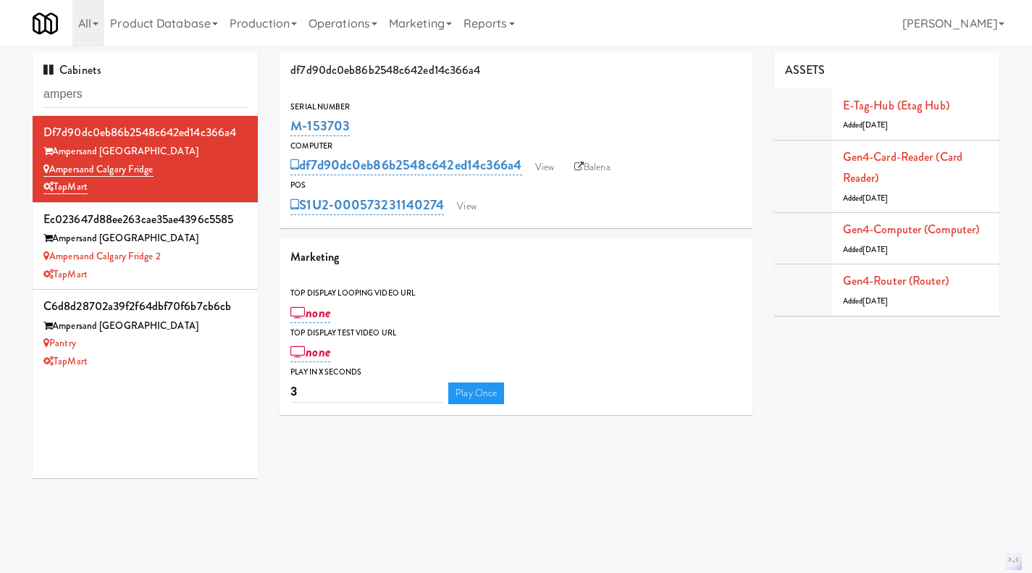
drag, startPoint x: 369, startPoint y: 129, endPoint x: 293, endPoint y: 128, distance: 76.1
click at [293, 128] on div "M-153703" at bounding box center [516, 126] width 451 height 25
copy link "M-153703"
click at [214, 262] on div "Ampersand Calgary Fridge 2" at bounding box center [145, 257] width 204 height 18
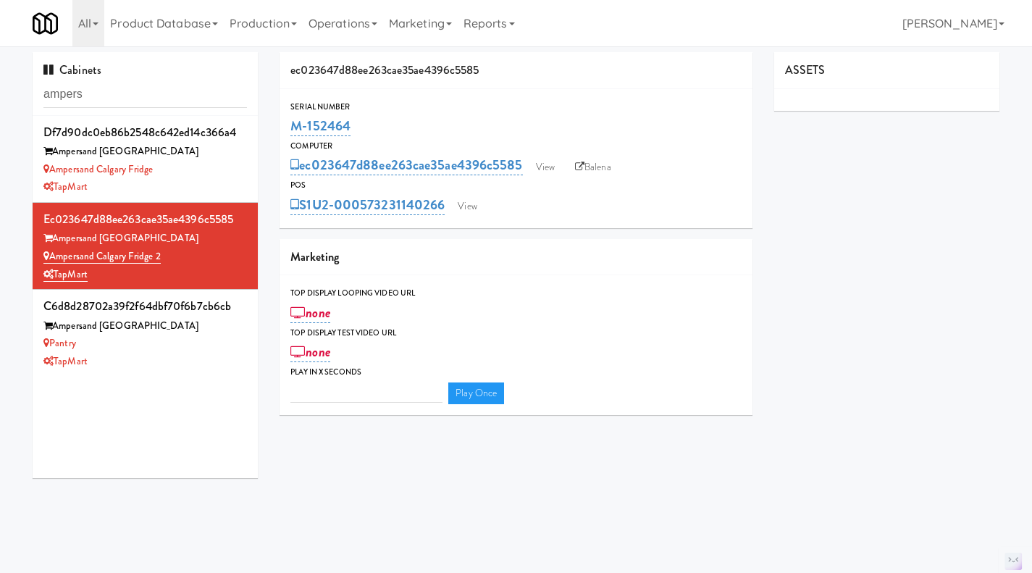
type input "3"
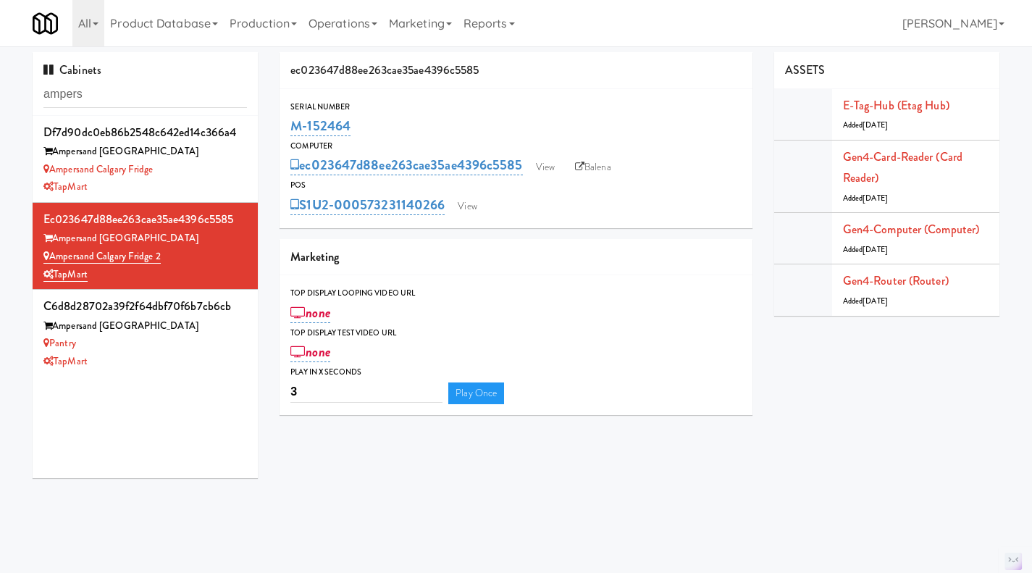
drag, startPoint x: 364, startPoint y: 130, endPoint x: 292, endPoint y: 131, distance: 71.7
click at [292, 131] on div "M-152464" at bounding box center [516, 126] width 451 height 25
copy link "M-152464"
click at [141, 368] on div "TapMart" at bounding box center [145, 362] width 204 height 18
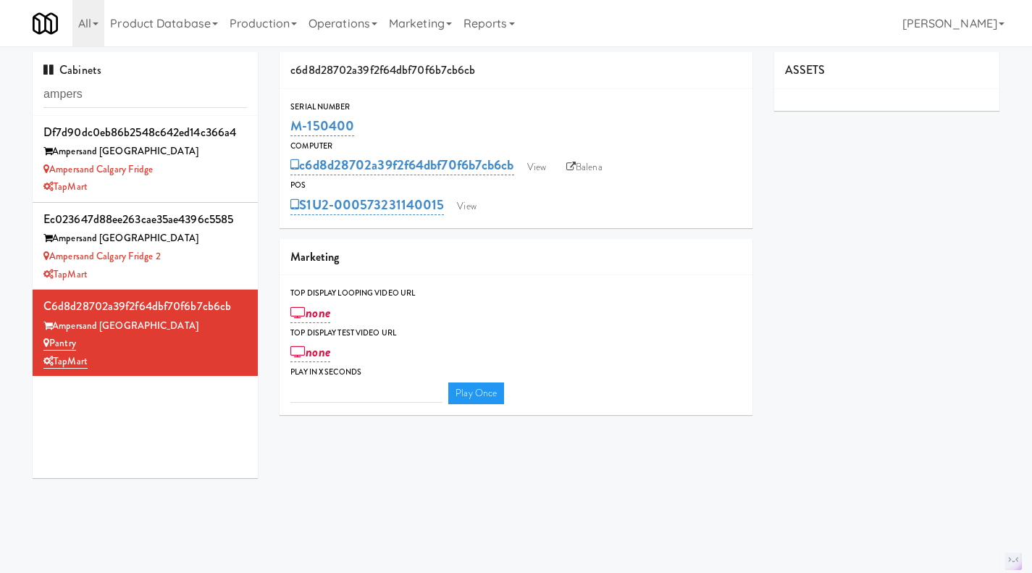
type input "3"
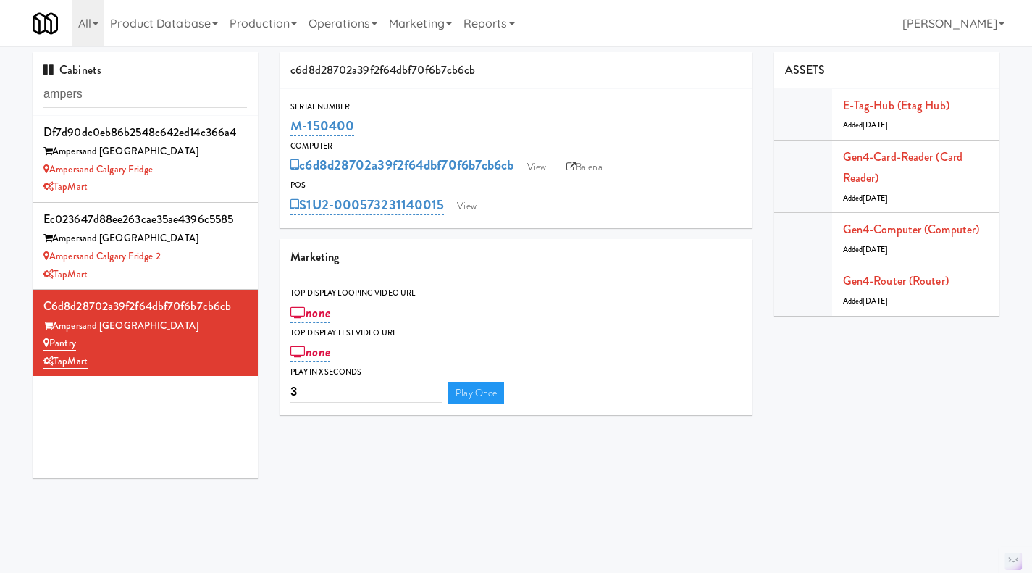
drag, startPoint x: 385, startPoint y: 122, endPoint x: 294, endPoint y: 130, distance: 91.6
click at [294, 130] on div "M-150400" at bounding box center [516, 126] width 451 height 25
copy link "M-150400"
click at [471, 199] on link "View" at bounding box center [466, 207] width 33 height 22
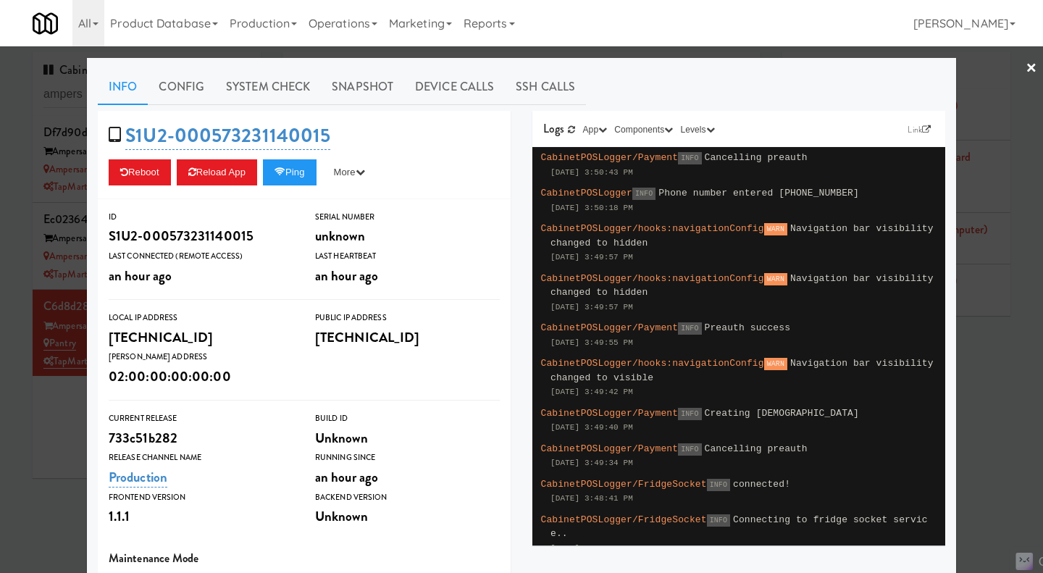
click at [74, 443] on div at bounding box center [521, 286] width 1043 height 573
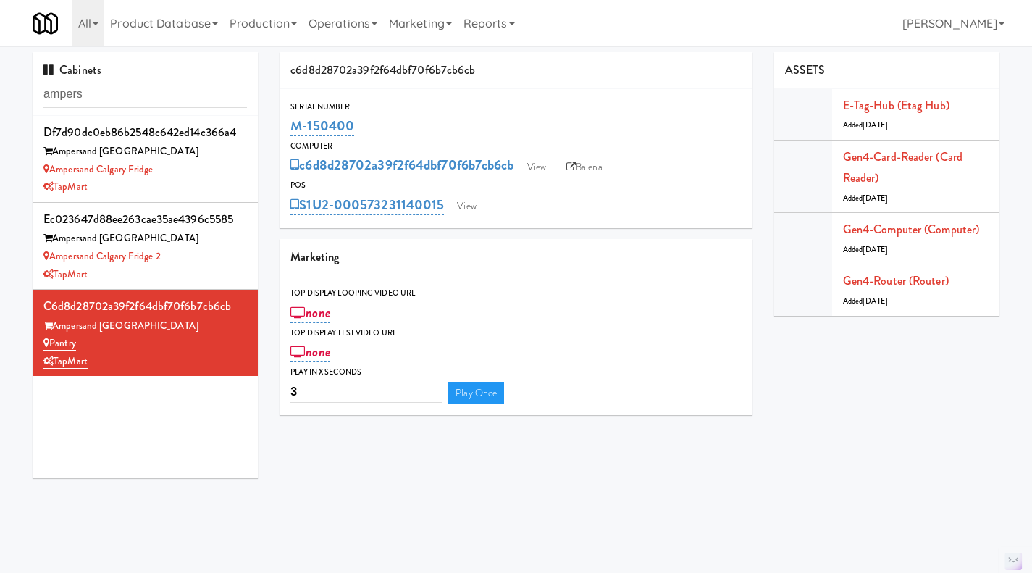
click at [240, 255] on li "ec023647d88ee263cae35ae4396c5585 Ampersand [GEOGRAPHIC_DATA] Ampersand [GEOGRAP…" at bounding box center [145, 246] width 225 height 87
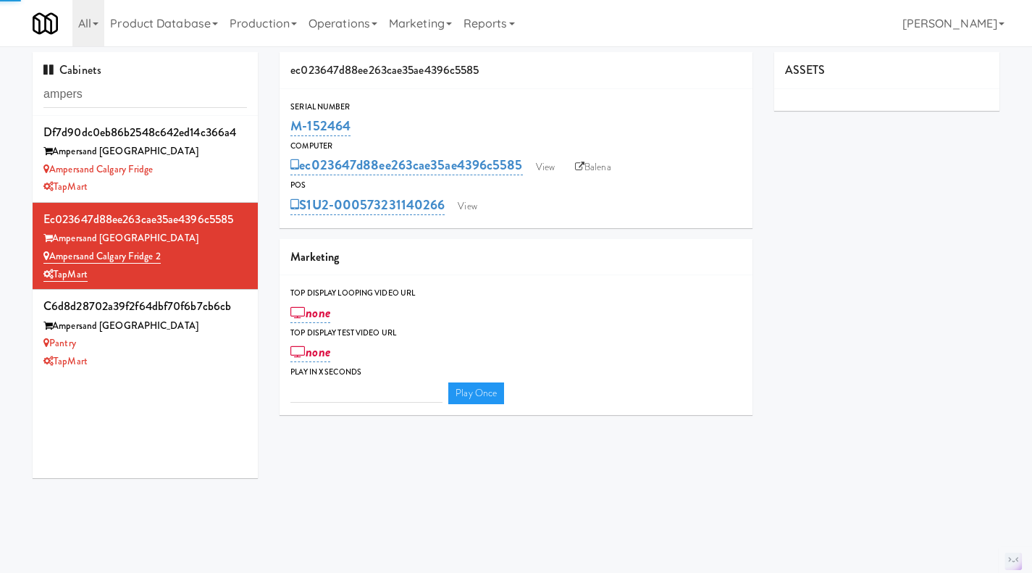
type input "3"
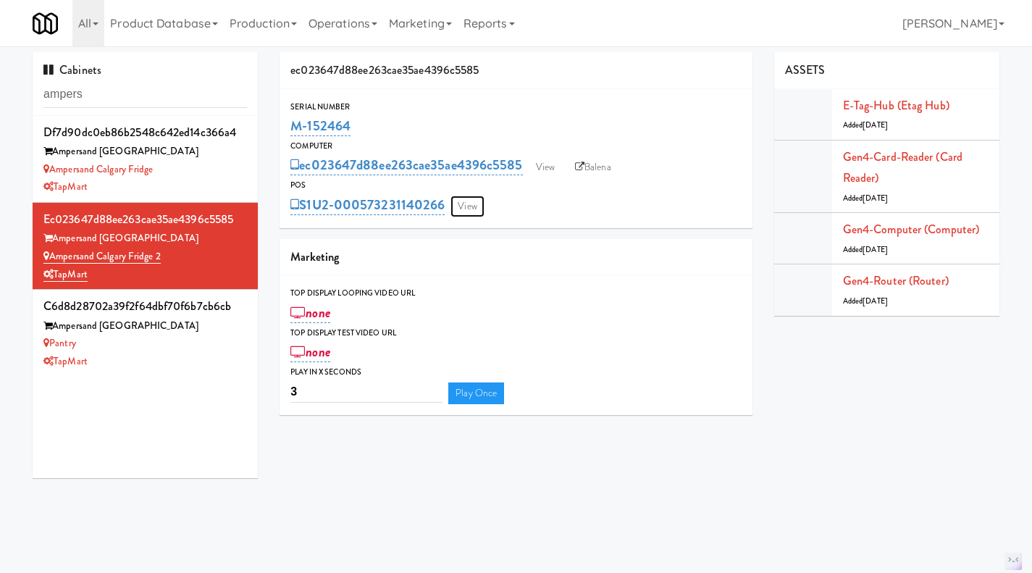
click at [477, 196] on link "View" at bounding box center [467, 207] width 33 height 22
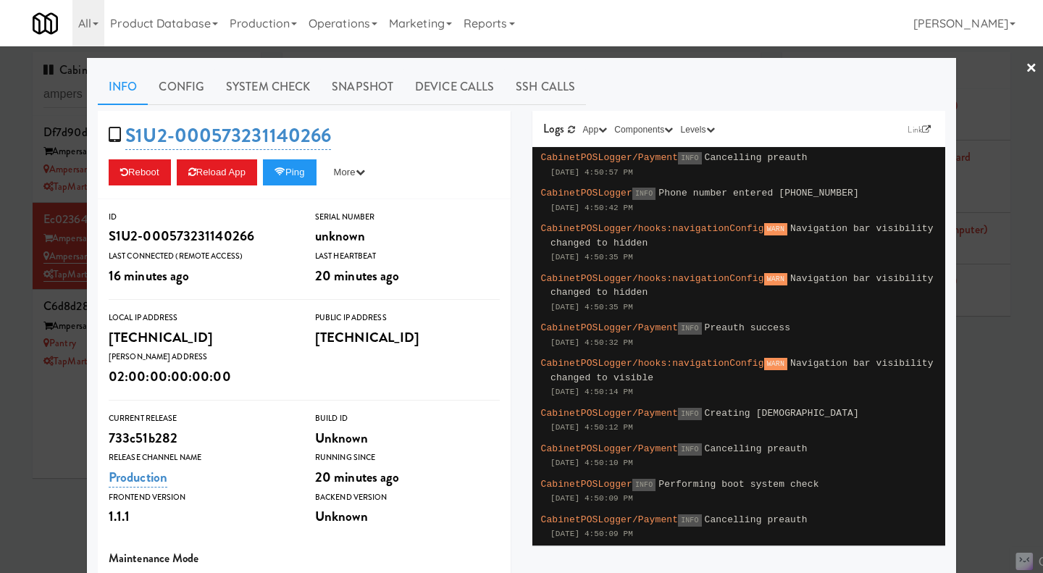
click at [56, 423] on div at bounding box center [521, 286] width 1043 height 573
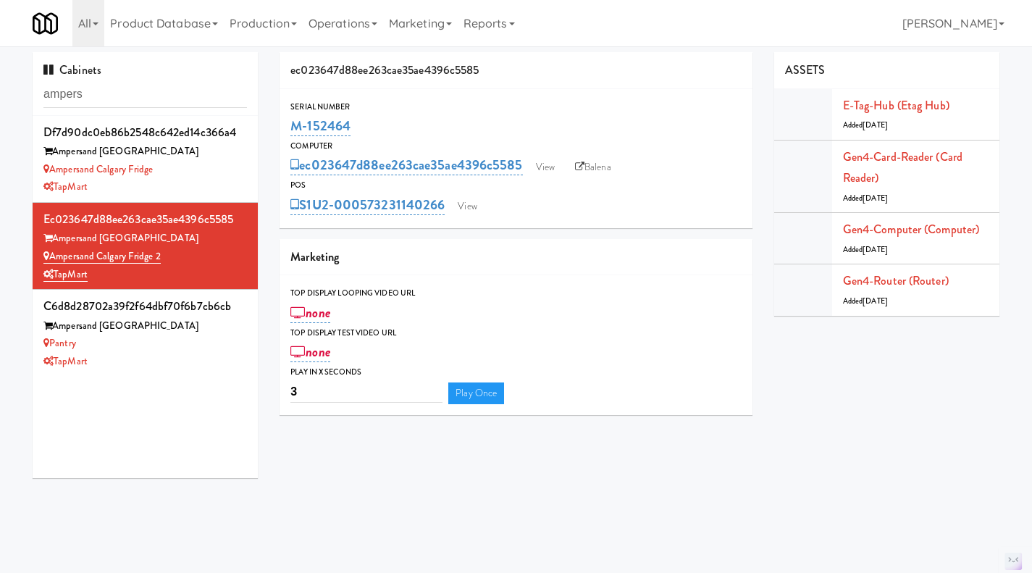
click at [204, 180] on div "TapMart" at bounding box center [145, 187] width 204 height 18
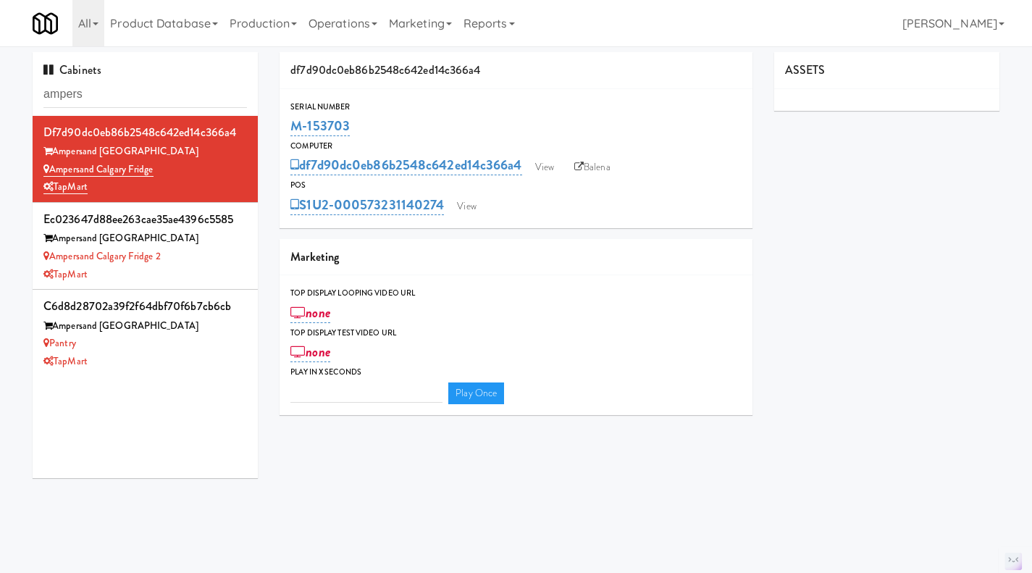
type input "3"
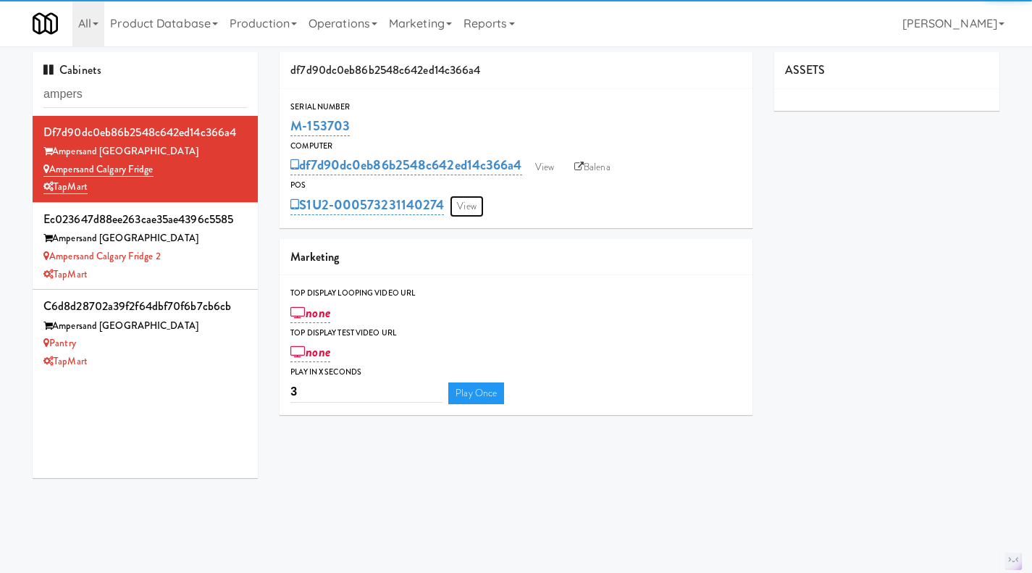
click at [471, 201] on link "View" at bounding box center [466, 207] width 33 height 22
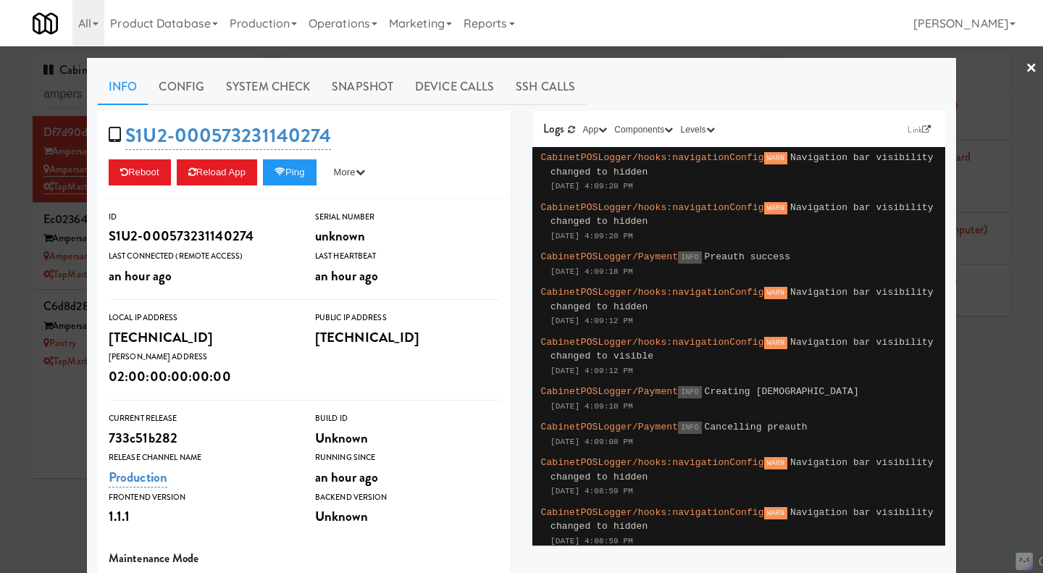
click at [65, 462] on div at bounding box center [521, 286] width 1043 height 573
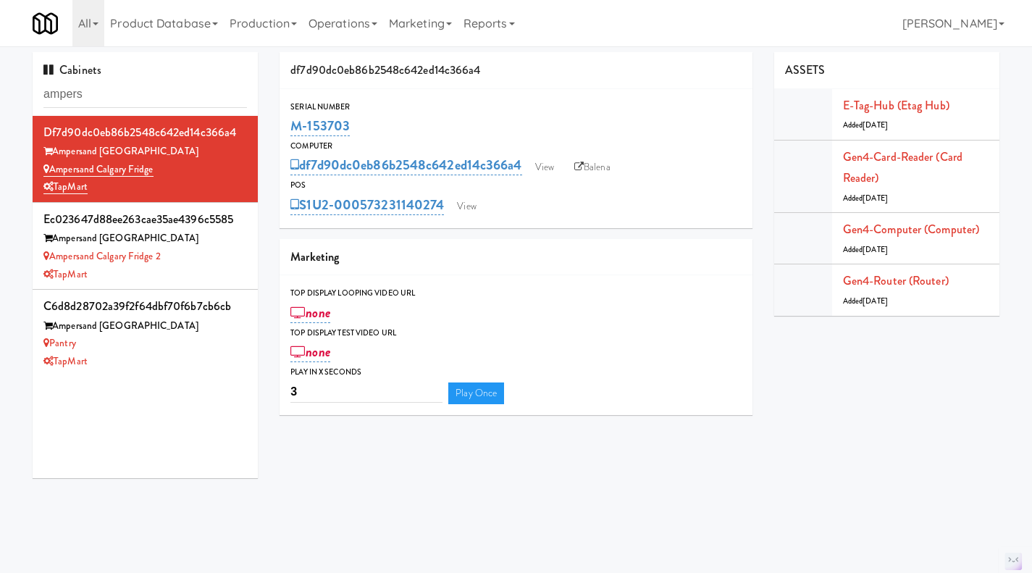
click at [233, 251] on div "Ampersand Calgary Fridge 2" at bounding box center [145, 257] width 204 height 18
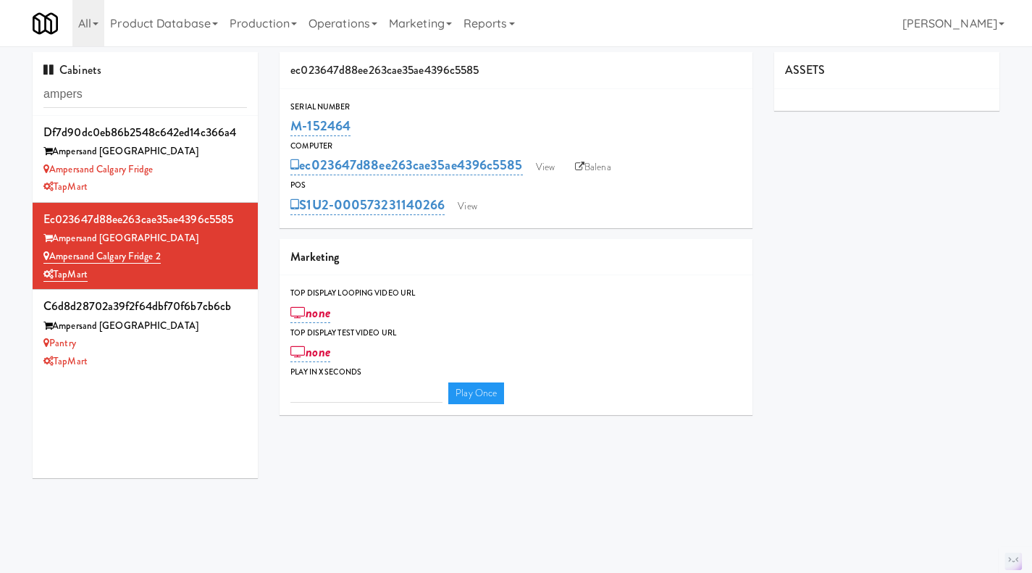
type input "3"
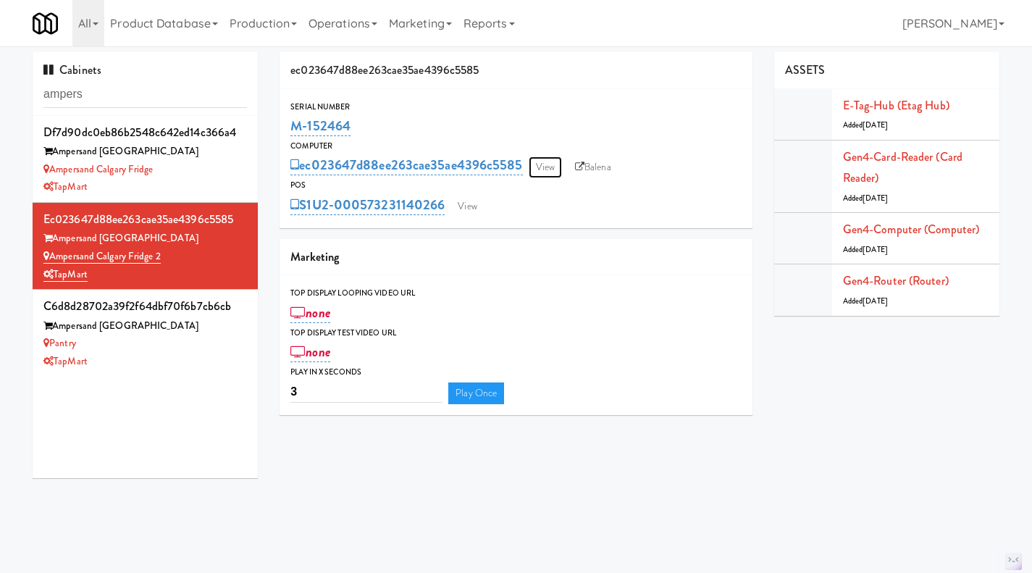
click at [548, 172] on link "View" at bounding box center [545, 167] width 33 height 22
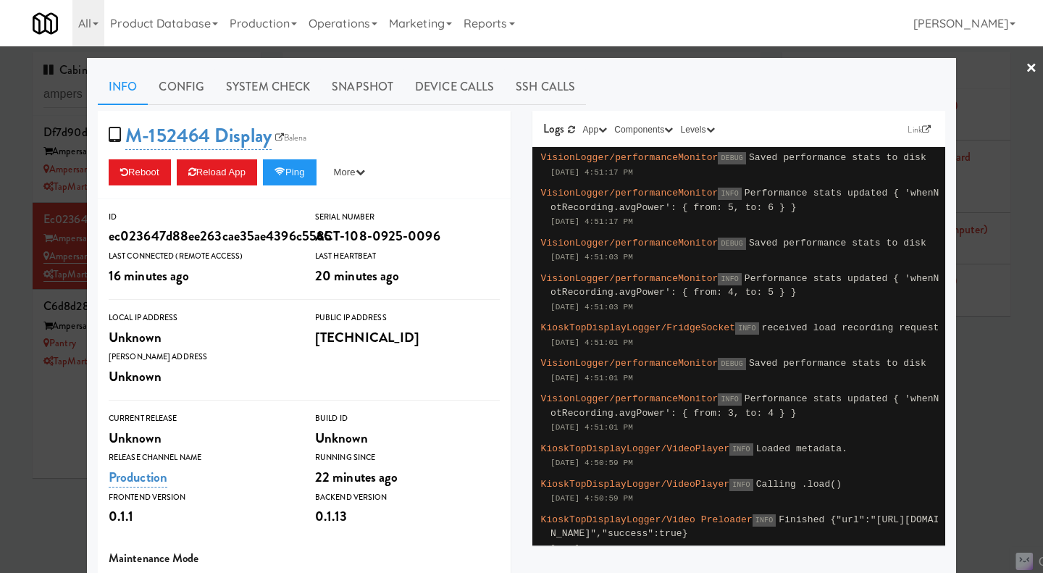
click at [73, 435] on div at bounding box center [521, 286] width 1043 height 573
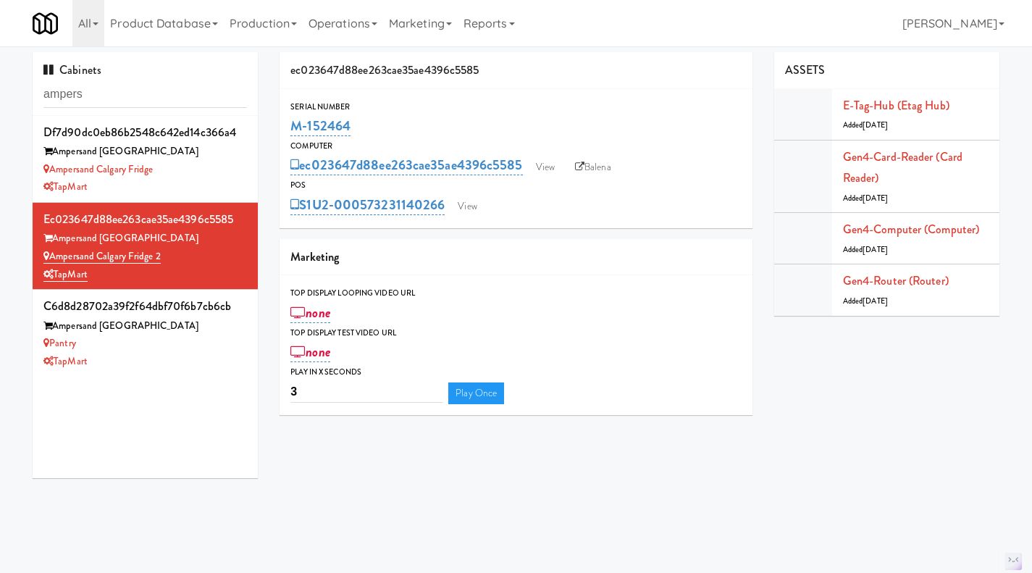
click at [230, 182] on div "TapMart" at bounding box center [145, 187] width 204 height 18
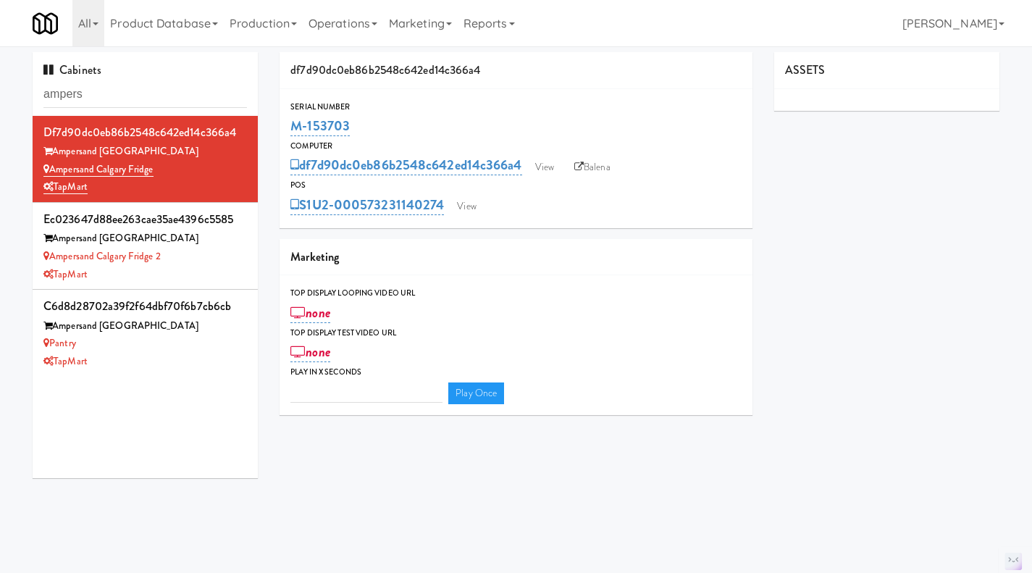
type input "3"
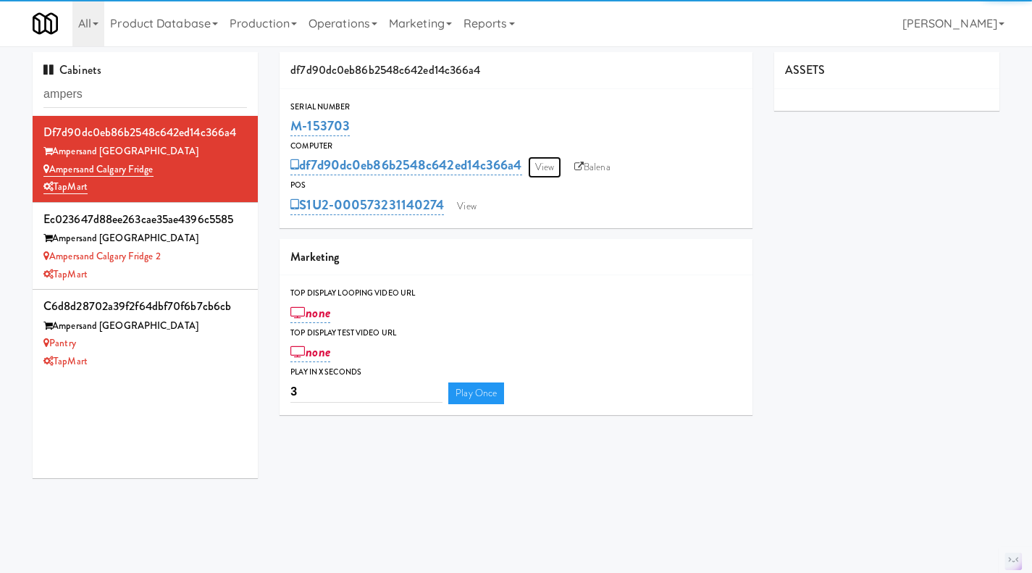
click at [557, 166] on link "View" at bounding box center [544, 167] width 33 height 22
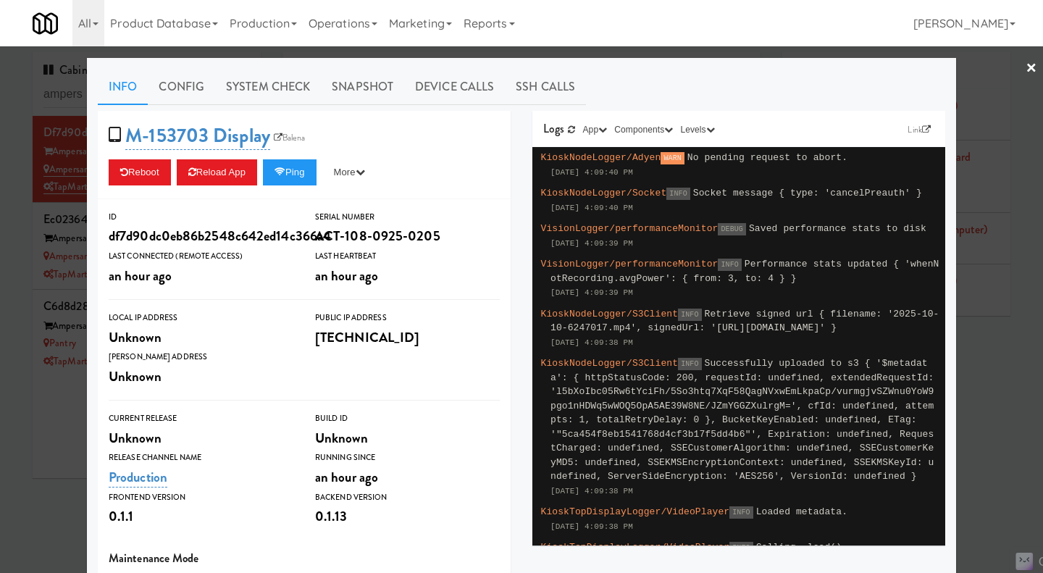
click at [67, 394] on div at bounding box center [521, 286] width 1043 height 573
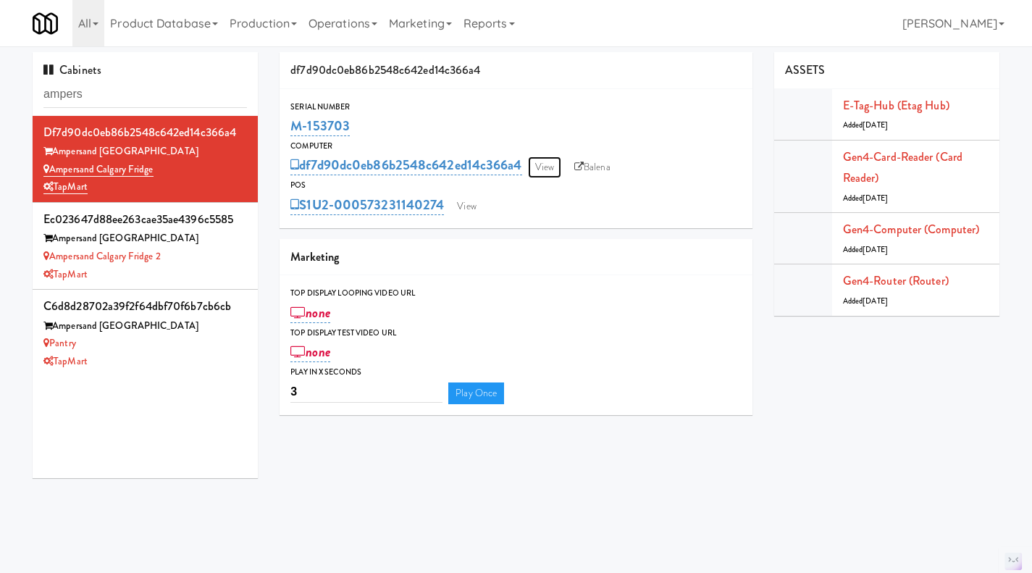
click at [557, 162] on link "View" at bounding box center [544, 167] width 33 height 22
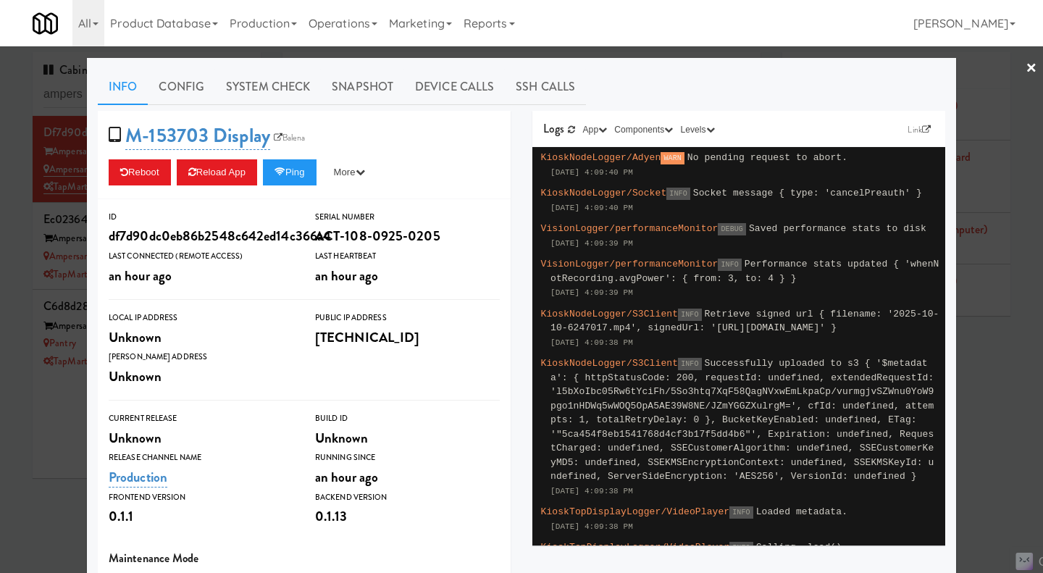
click at [48, 491] on div at bounding box center [521, 286] width 1043 height 573
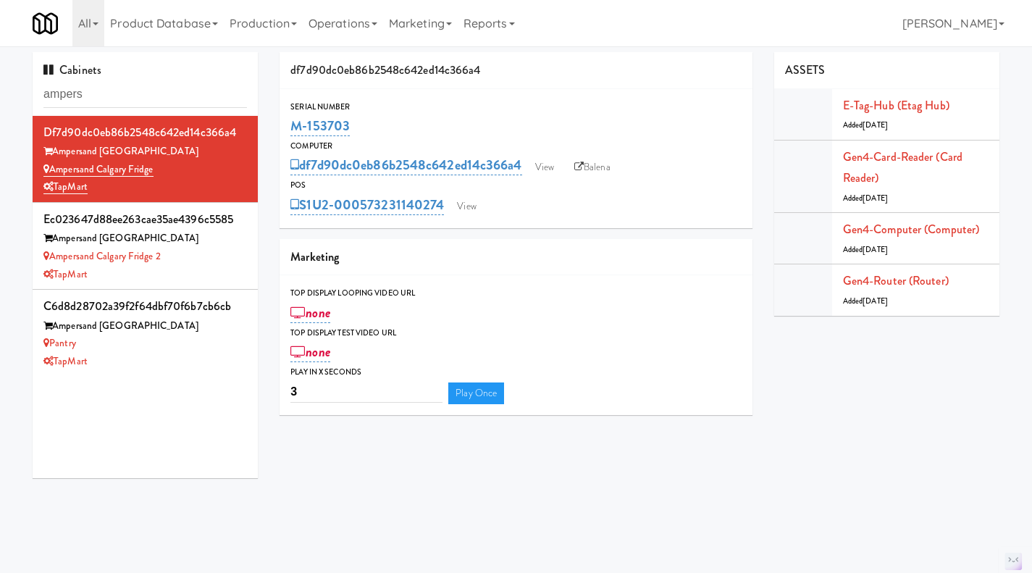
click at [151, 357] on div "TapMart" at bounding box center [145, 362] width 204 height 18
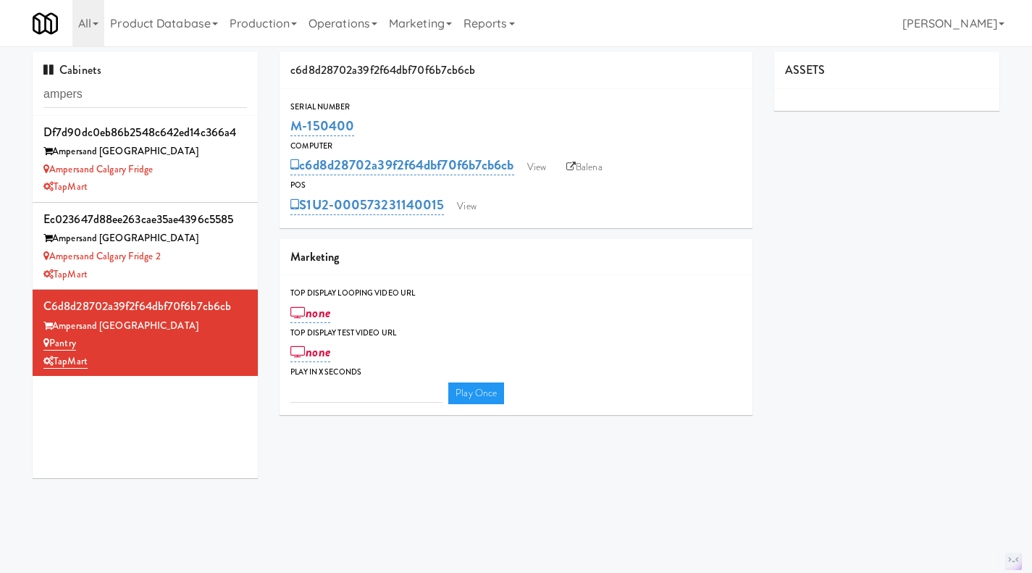
type input "3"
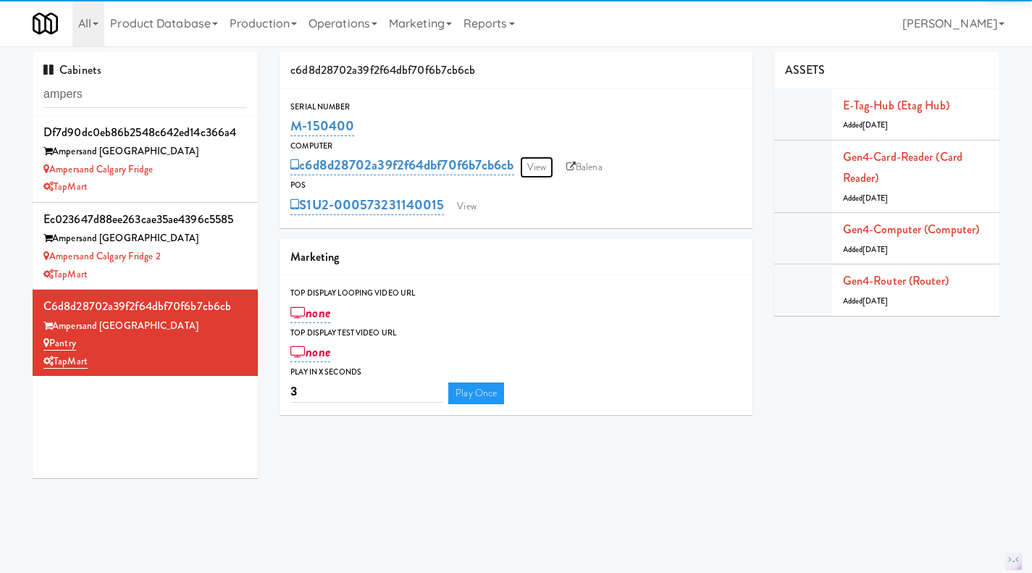
click at [533, 172] on link "View" at bounding box center [536, 167] width 33 height 22
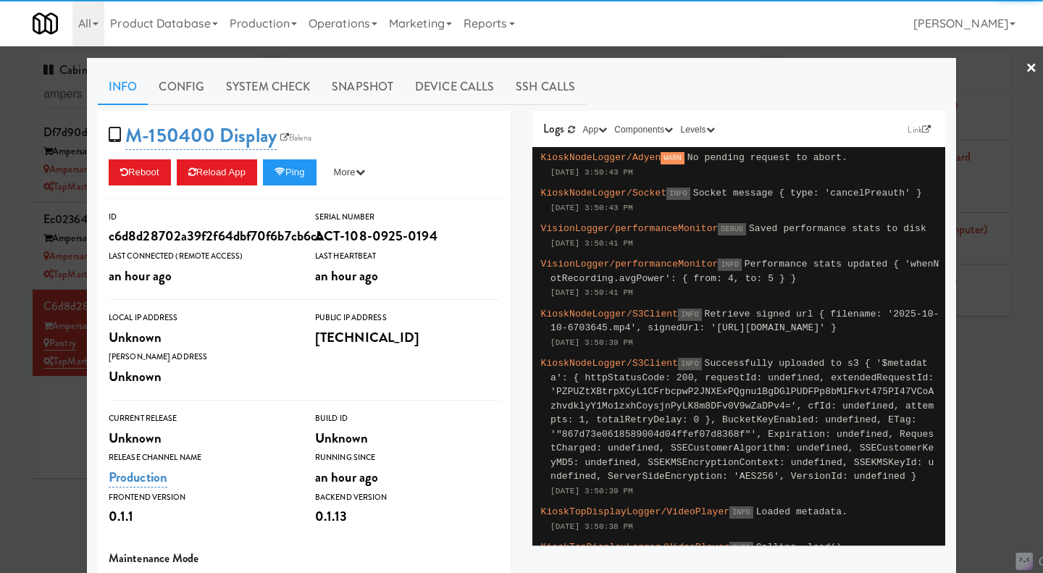
click at [51, 462] on div at bounding box center [521, 286] width 1043 height 573
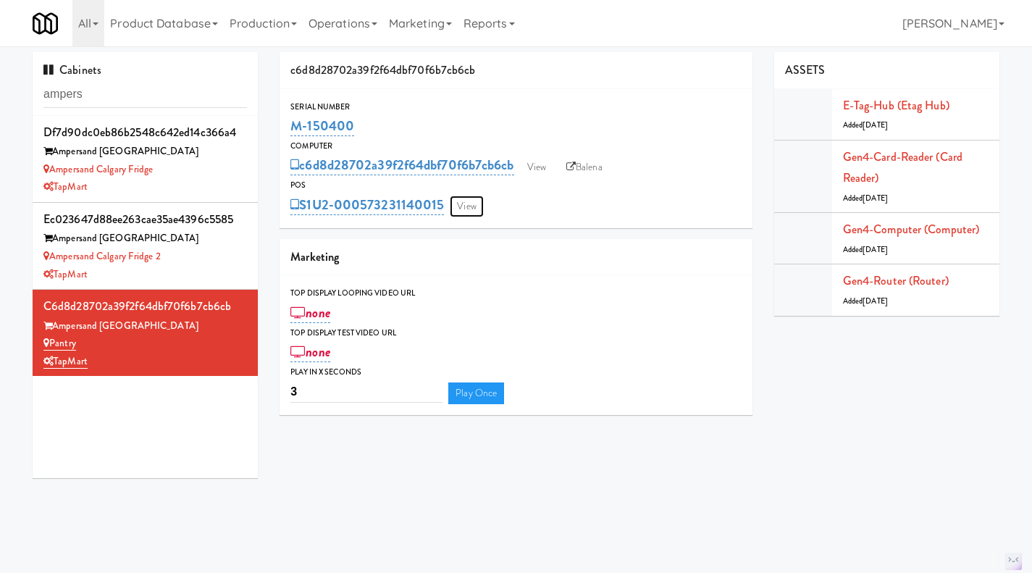
click at [469, 196] on link "View" at bounding box center [466, 207] width 33 height 22
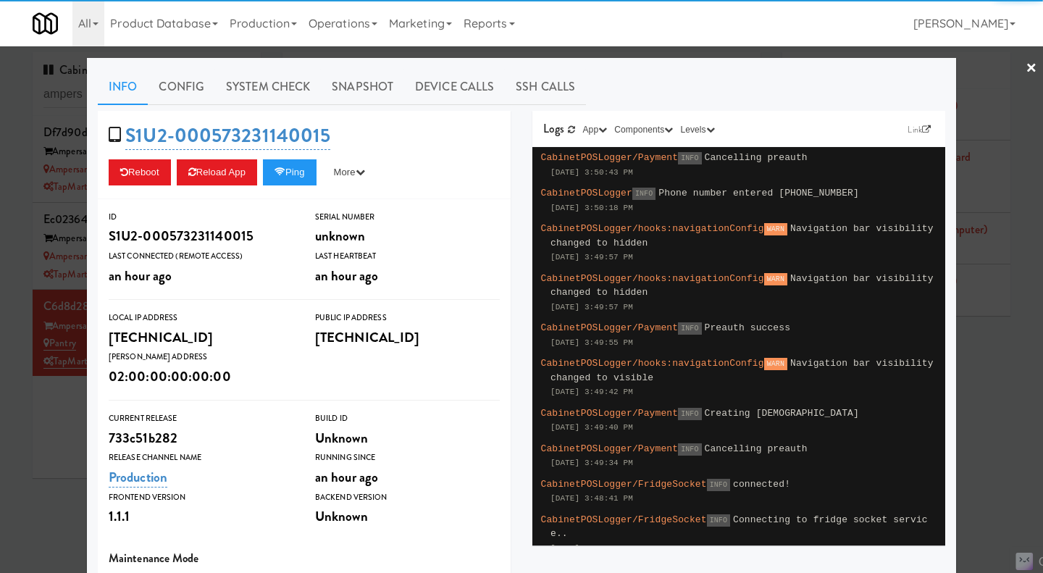
click at [23, 425] on div at bounding box center [521, 286] width 1043 height 573
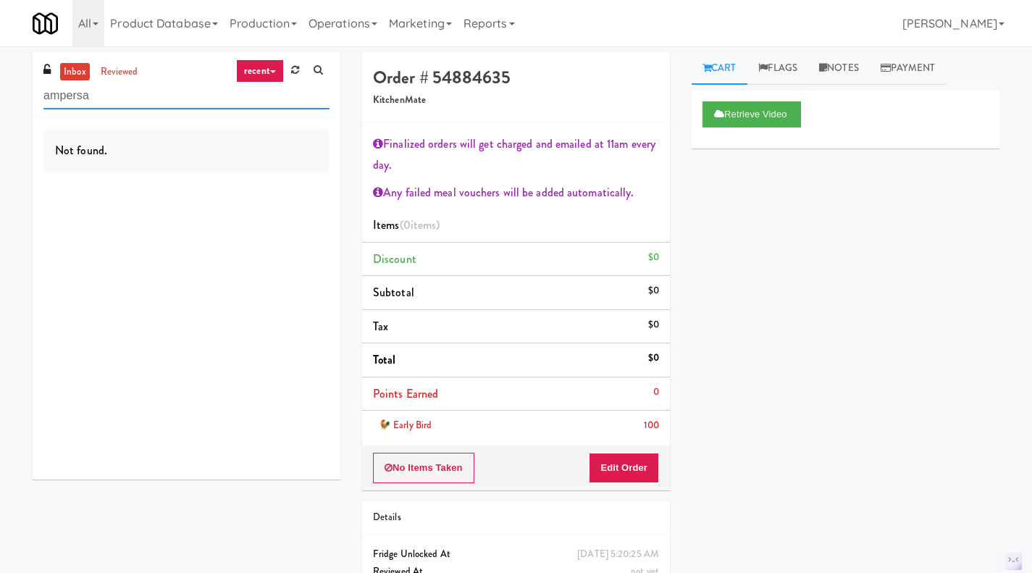
type input "ampersa"
click at [129, 72] on link "reviewed" at bounding box center [119, 72] width 45 height 18
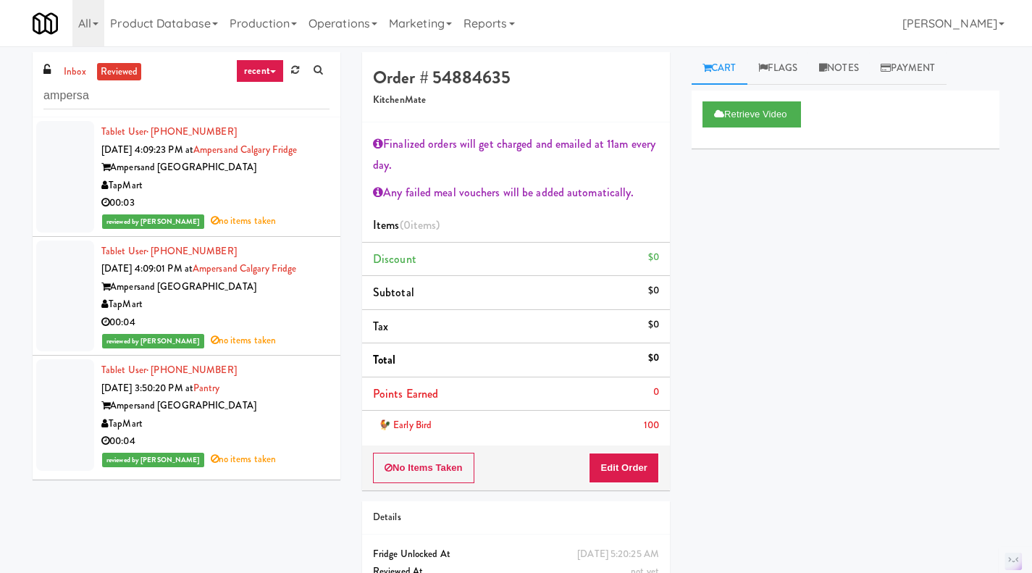
click at [72, 73] on link "inbox" at bounding box center [75, 72] width 30 height 18
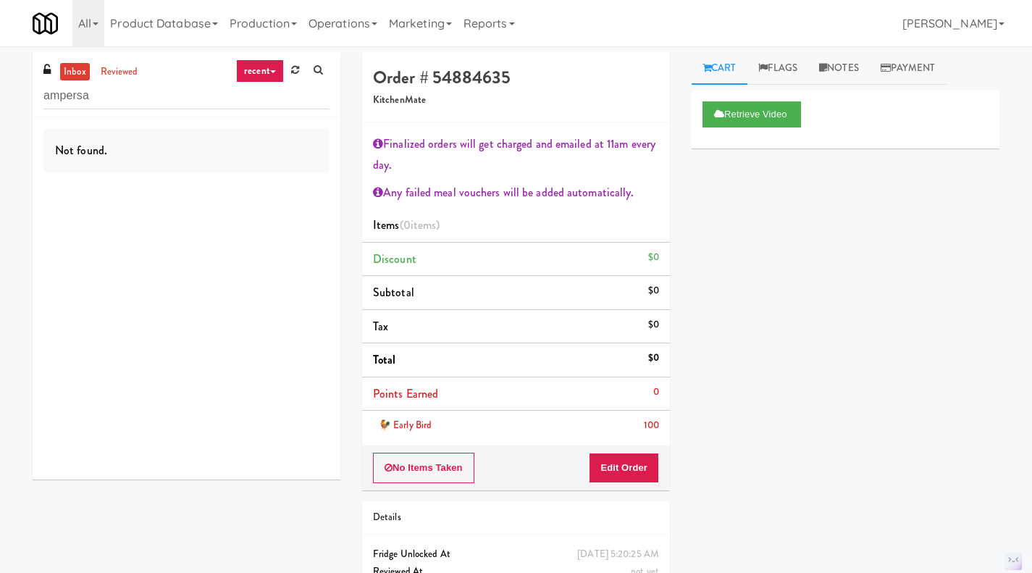
click at [112, 79] on link "reviewed" at bounding box center [119, 72] width 45 height 18
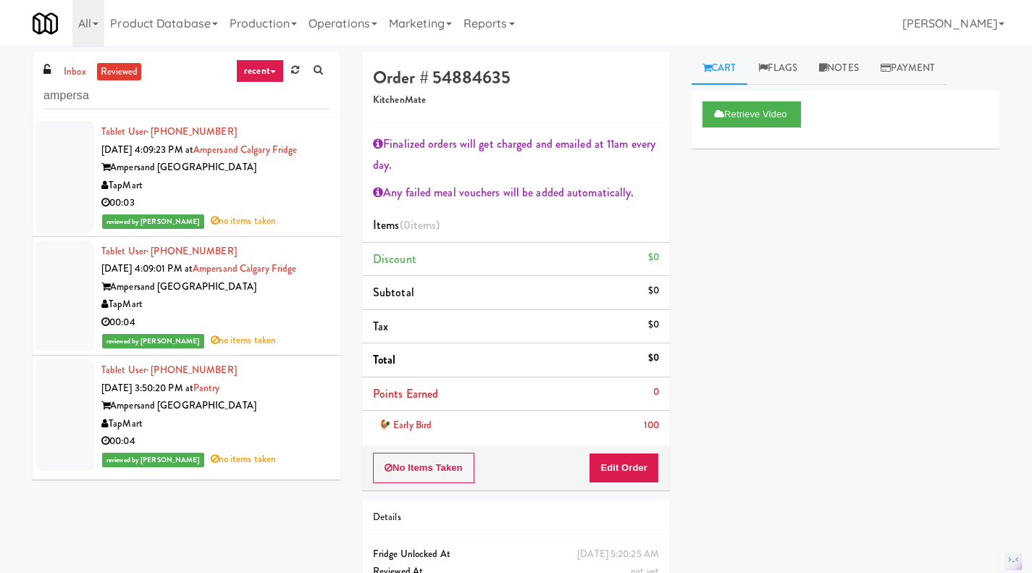
click at [72, 72] on link "inbox" at bounding box center [75, 72] width 30 height 18
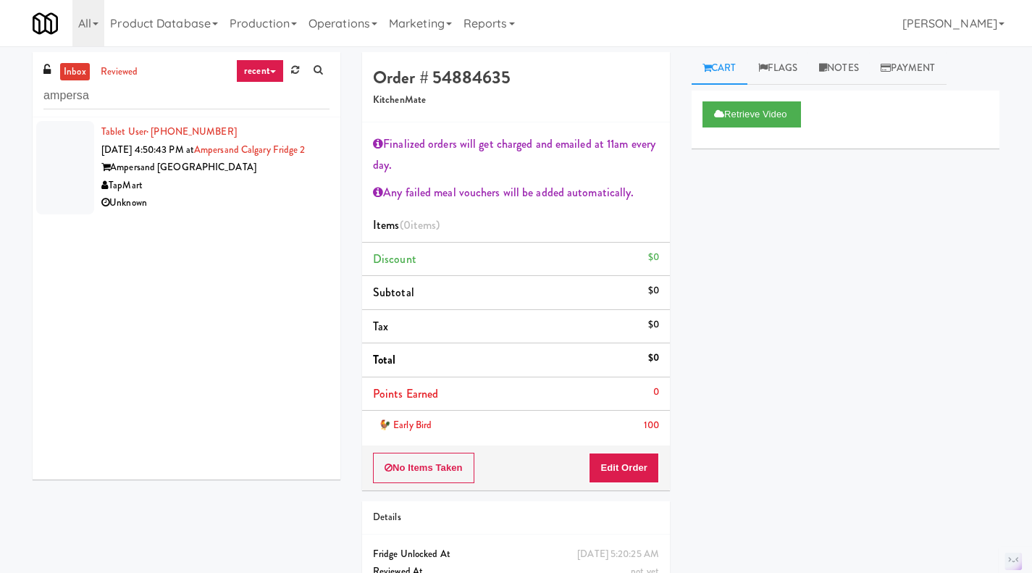
click at [266, 212] on div "Unknown" at bounding box center [215, 203] width 228 height 18
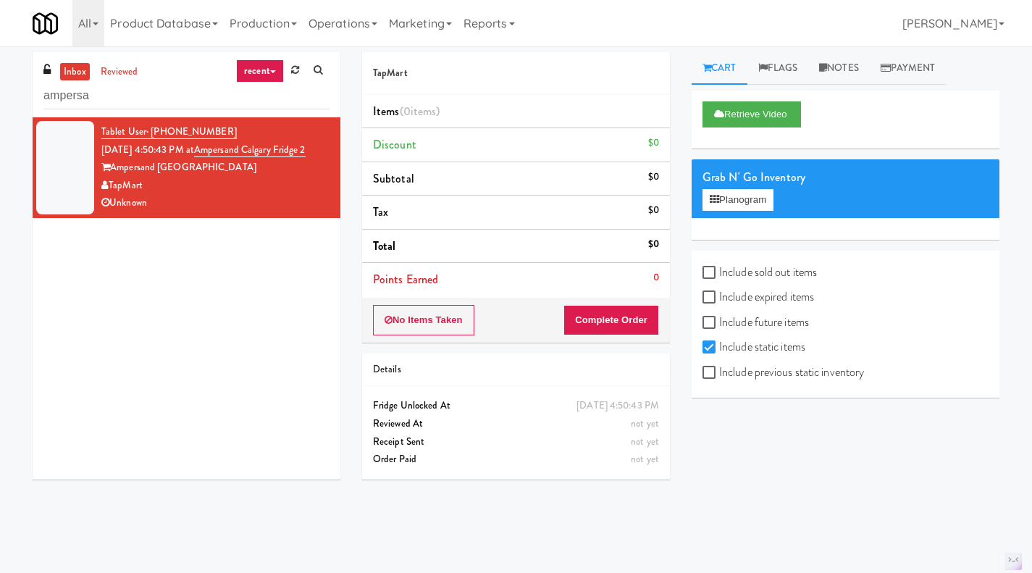
click at [232, 306] on div "Tablet User · (587) 973-3171 Oct 10, 2025 4:50:43 PM at Ampersand Calgary Fridg…" at bounding box center [187, 298] width 308 height 362
click at [121, 67] on link "reviewed" at bounding box center [119, 72] width 45 height 18
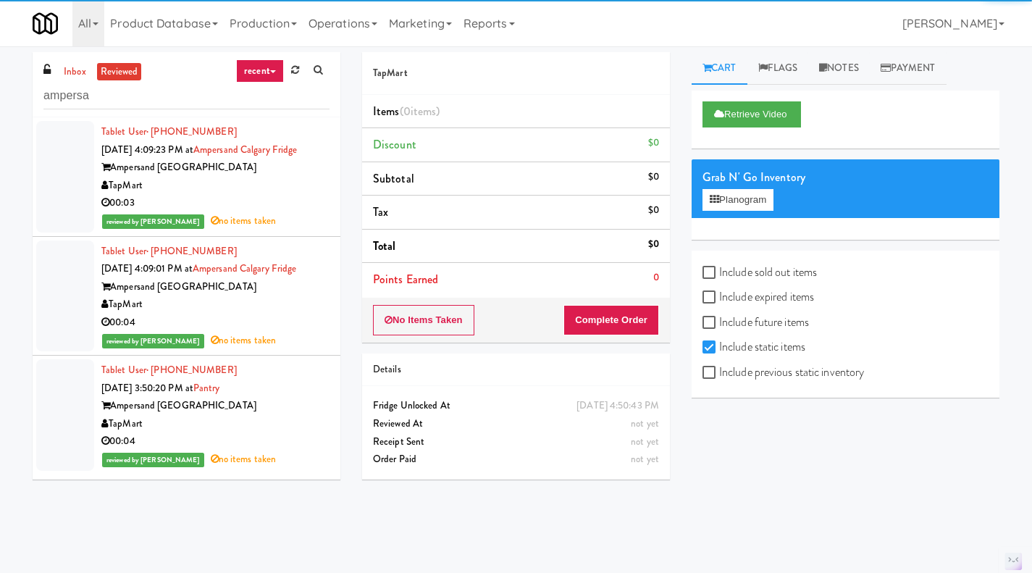
click at [70, 67] on link "inbox" at bounding box center [75, 72] width 30 height 18
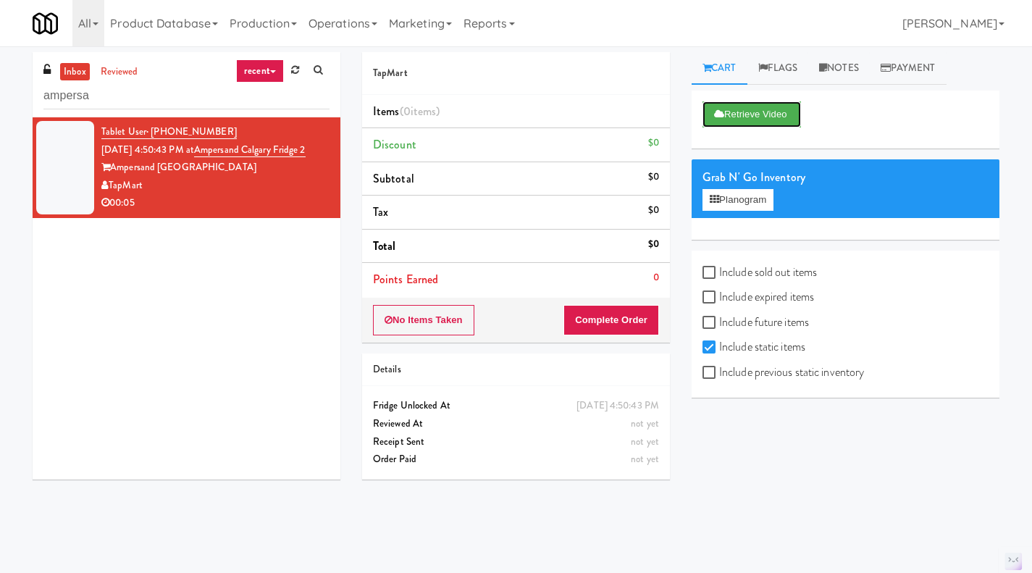
click at [748, 109] on button "Retrieve Video" at bounding box center [752, 114] width 99 height 26
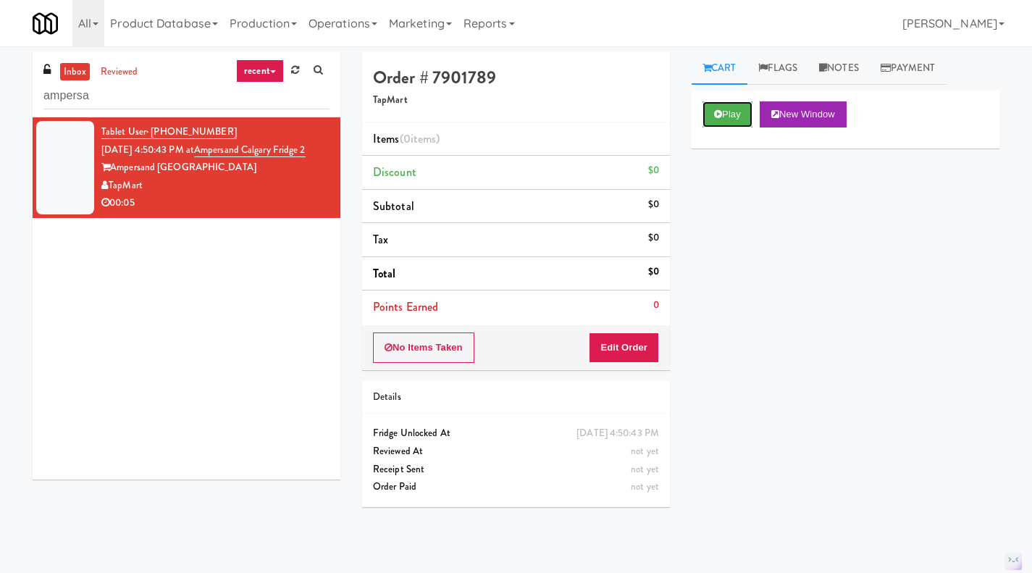
click at [727, 121] on button "Play" at bounding box center [728, 114] width 50 height 26
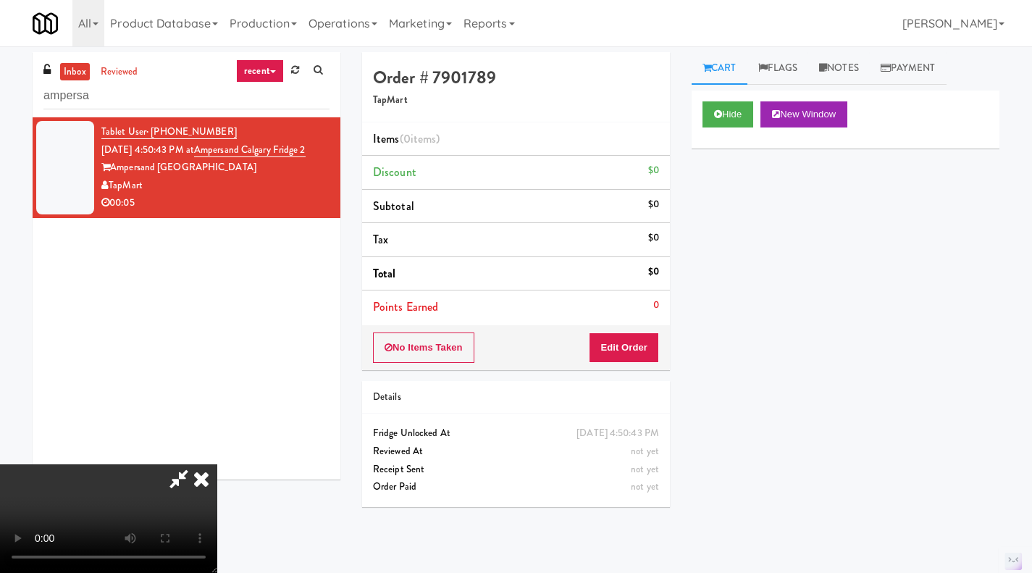
click at [217, 464] on icon at bounding box center [201, 478] width 32 height 29
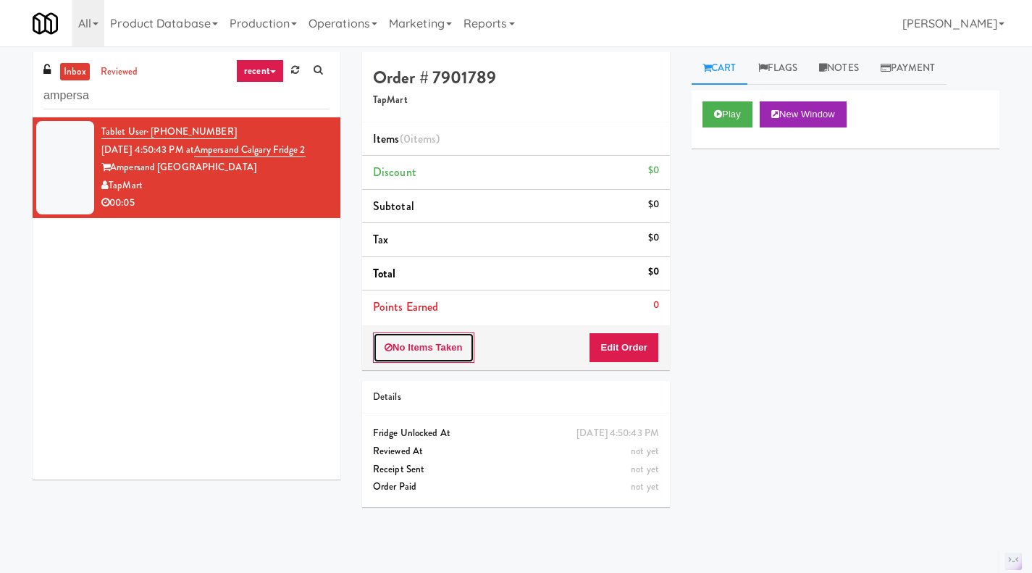
click at [429, 356] on button "No Items Taken" at bounding box center [423, 348] width 101 height 30
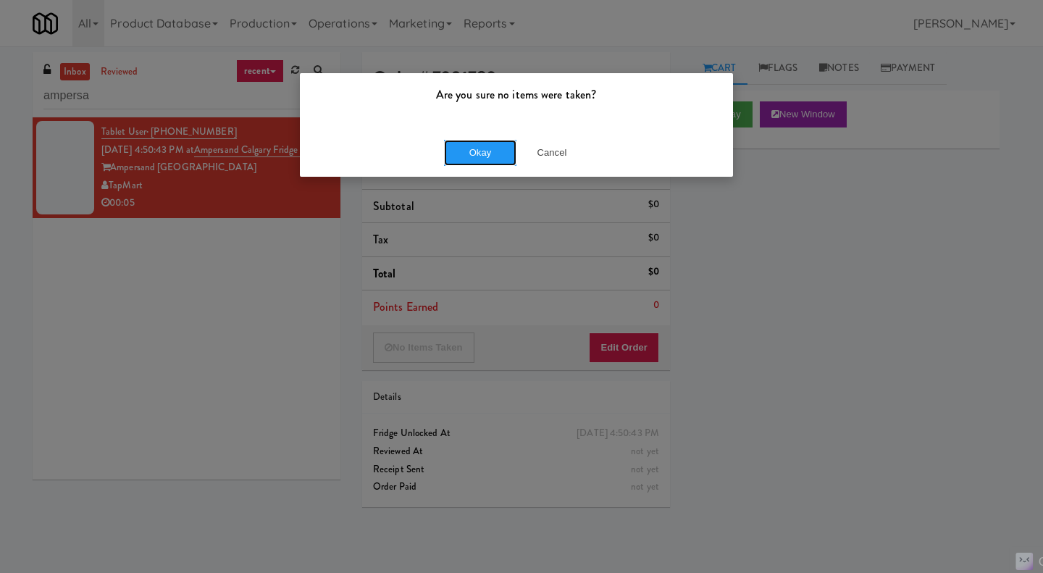
click at [480, 144] on button "Okay" at bounding box center [480, 153] width 72 height 26
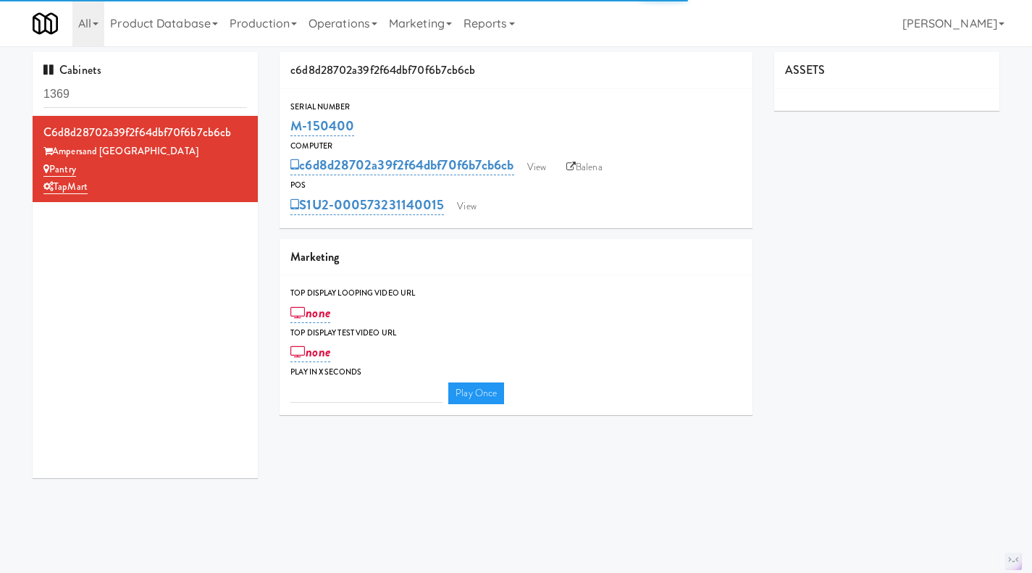
type input "3"
click at [151, 92] on input "1369" at bounding box center [145, 94] width 204 height 27
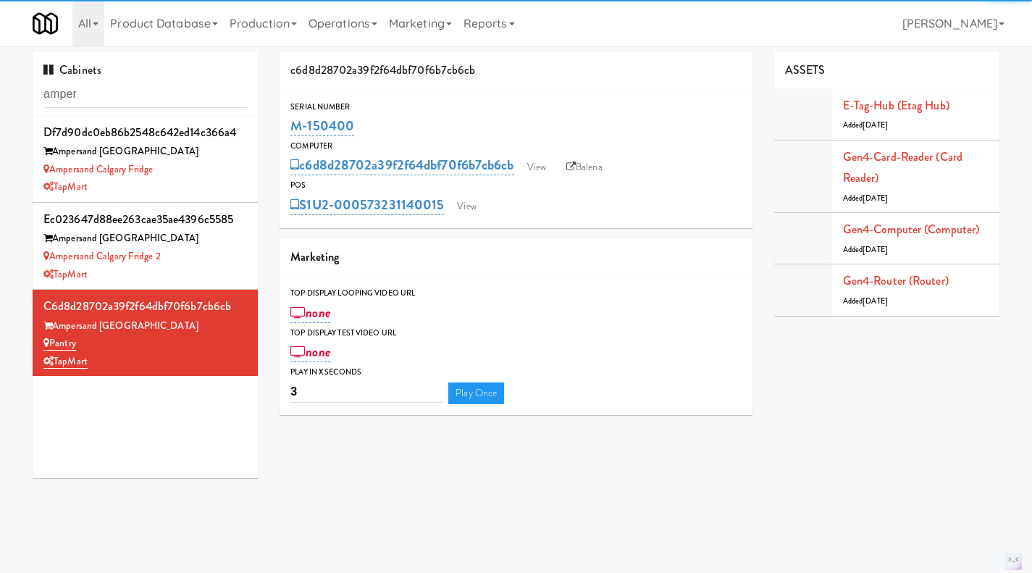
type input "amper"
click at [186, 170] on div "Ampersand Calgary Fridge" at bounding box center [145, 170] width 204 height 18
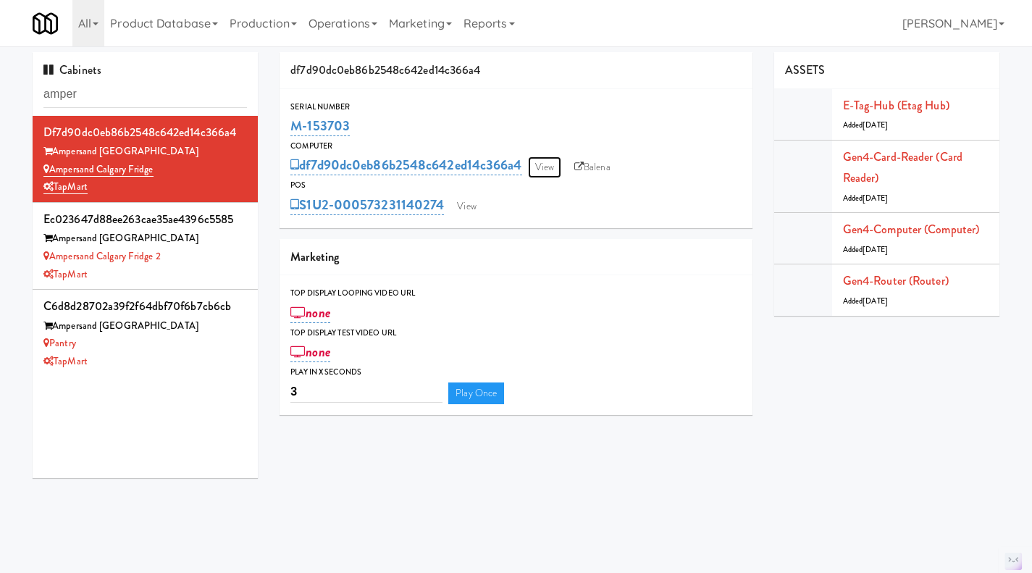
click at [548, 170] on link "View" at bounding box center [544, 167] width 33 height 22
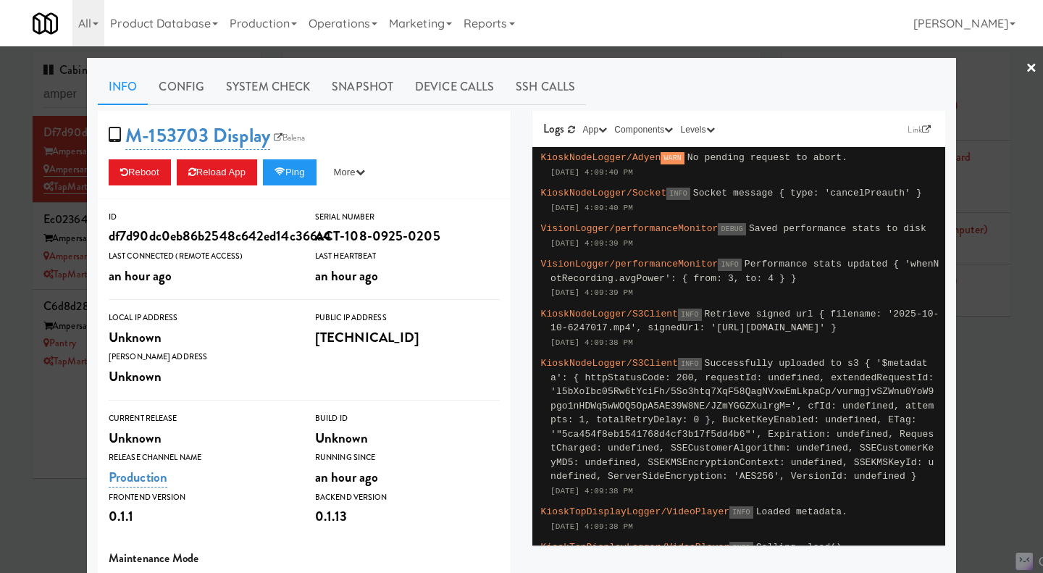
click at [67, 440] on div at bounding box center [521, 286] width 1043 height 573
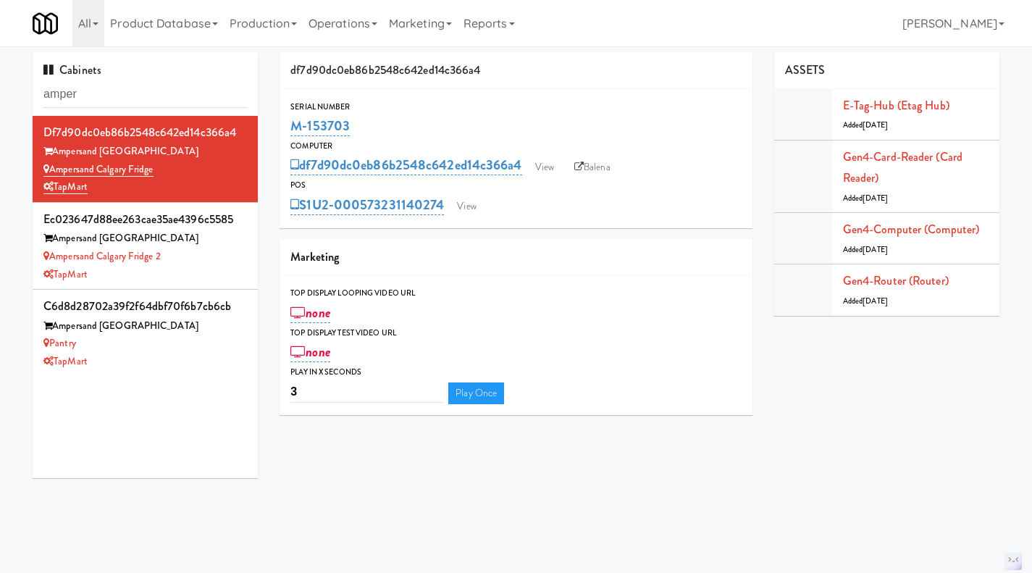
click at [221, 266] on div "TapMart" at bounding box center [145, 275] width 204 height 18
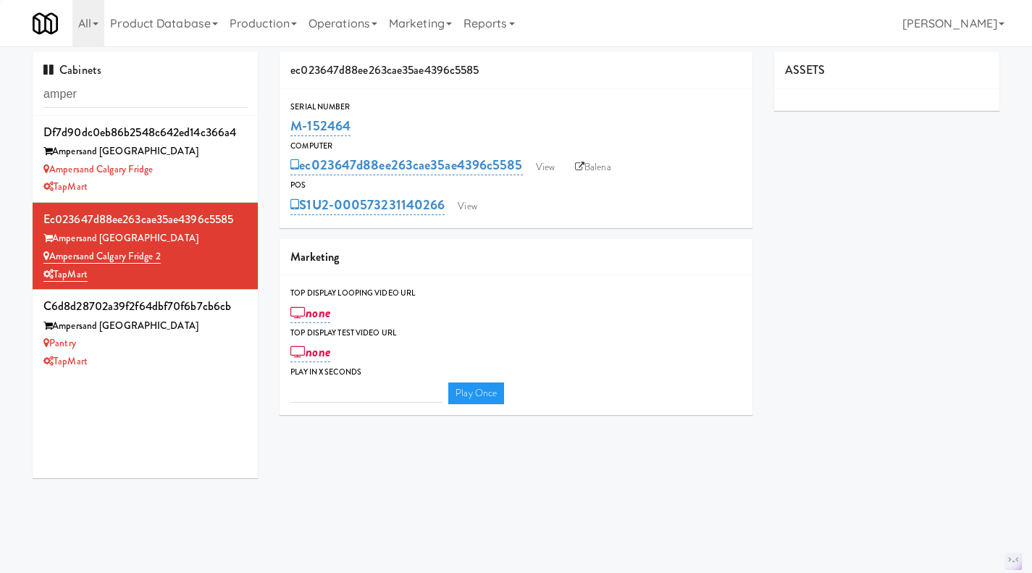
type input "3"
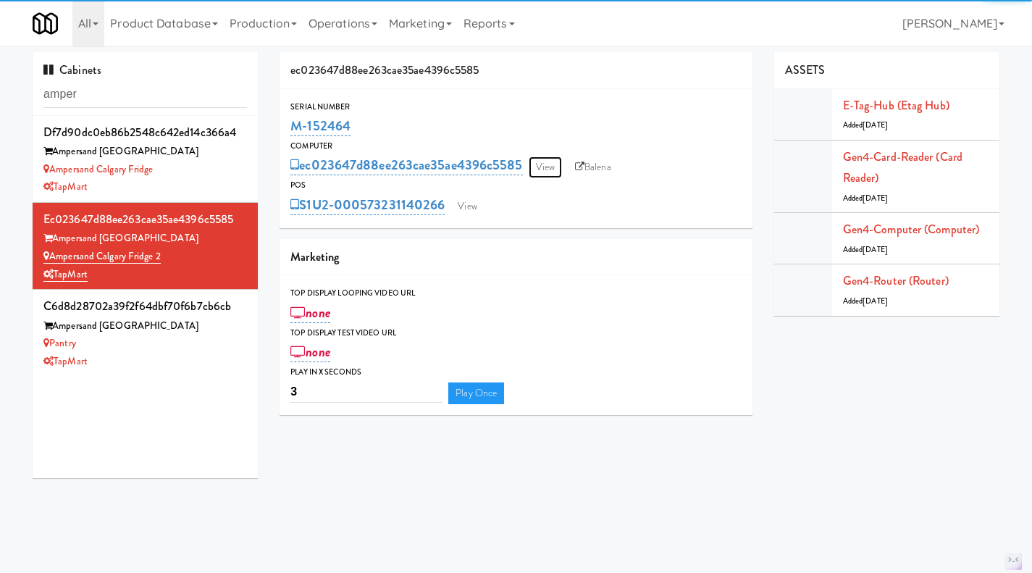
click at [552, 165] on link "View" at bounding box center [545, 167] width 33 height 22
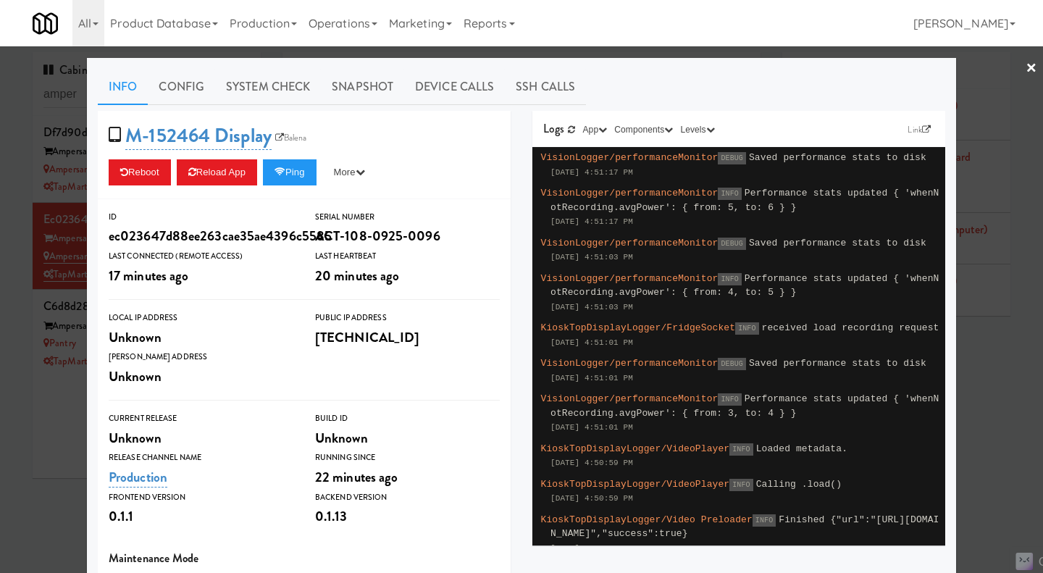
click at [45, 477] on div at bounding box center [521, 286] width 1043 height 573
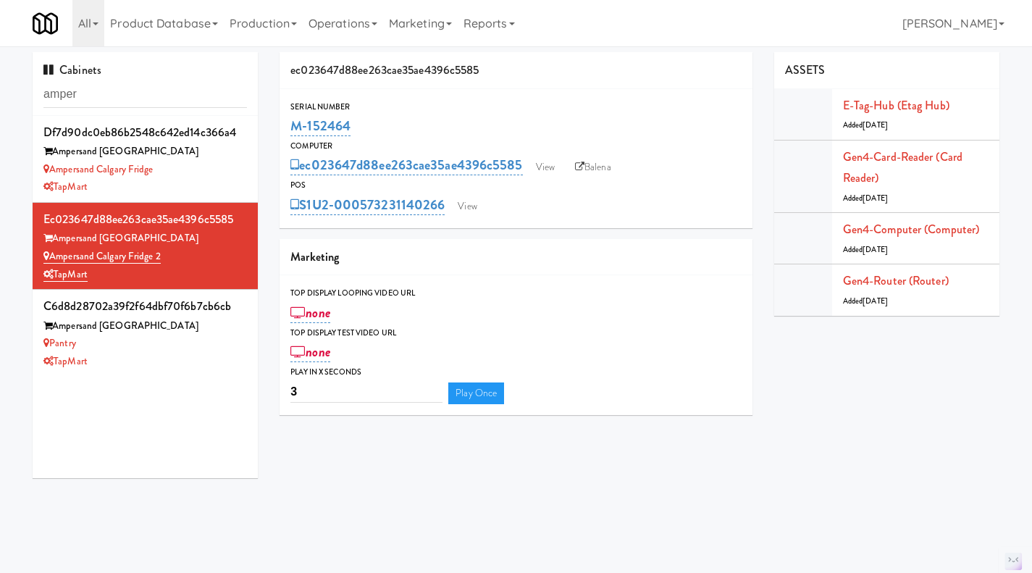
click at [217, 358] on div "TapMart" at bounding box center [145, 362] width 204 height 18
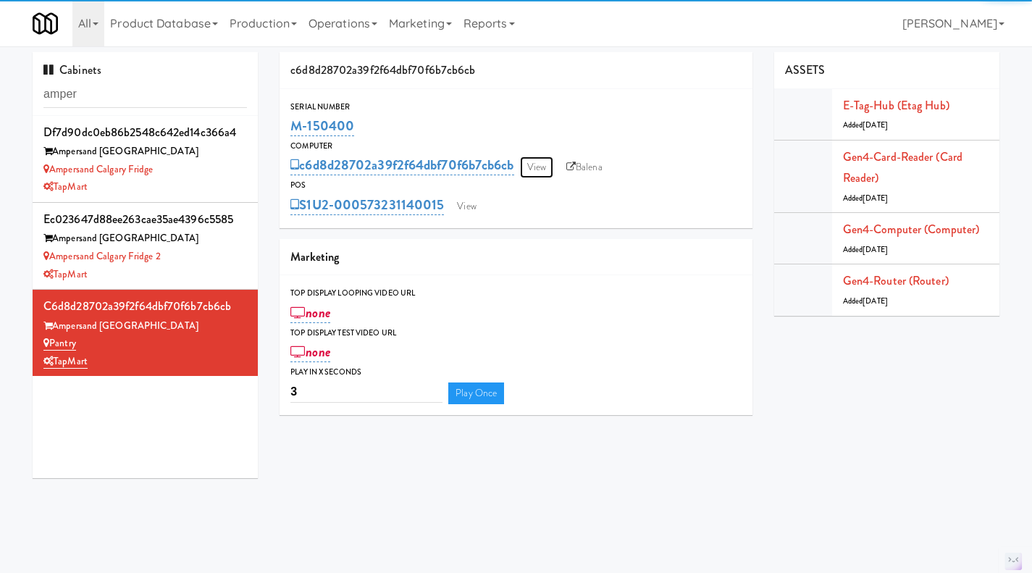
click at [538, 170] on link "View" at bounding box center [536, 167] width 33 height 22
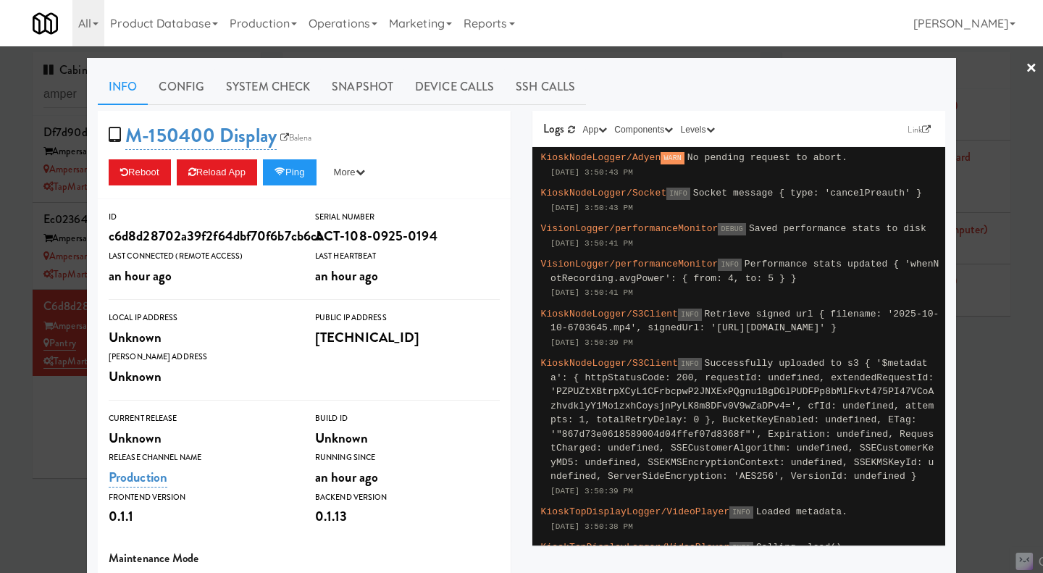
click at [40, 442] on div at bounding box center [521, 286] width 1043 height 573
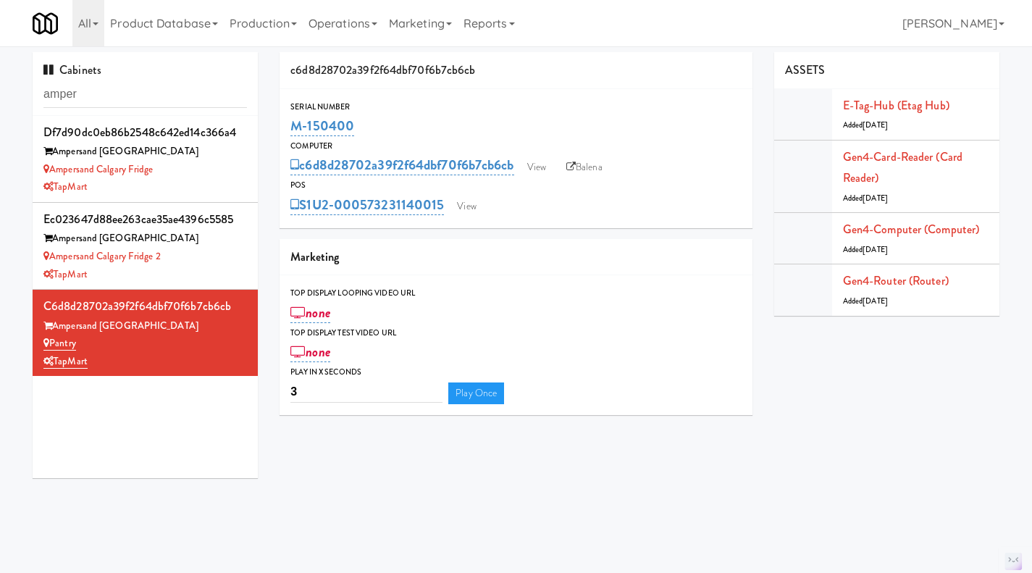
click at [222, 251] on div "Ampersand Calgary Fridge 2" at bounding box center [145, 257] width 204 height 18
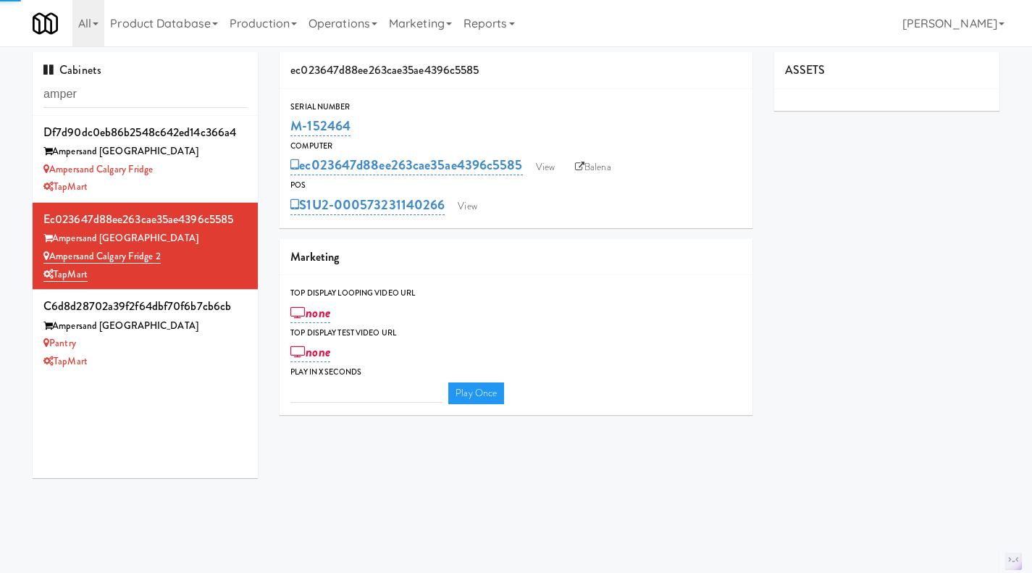
type input "3"
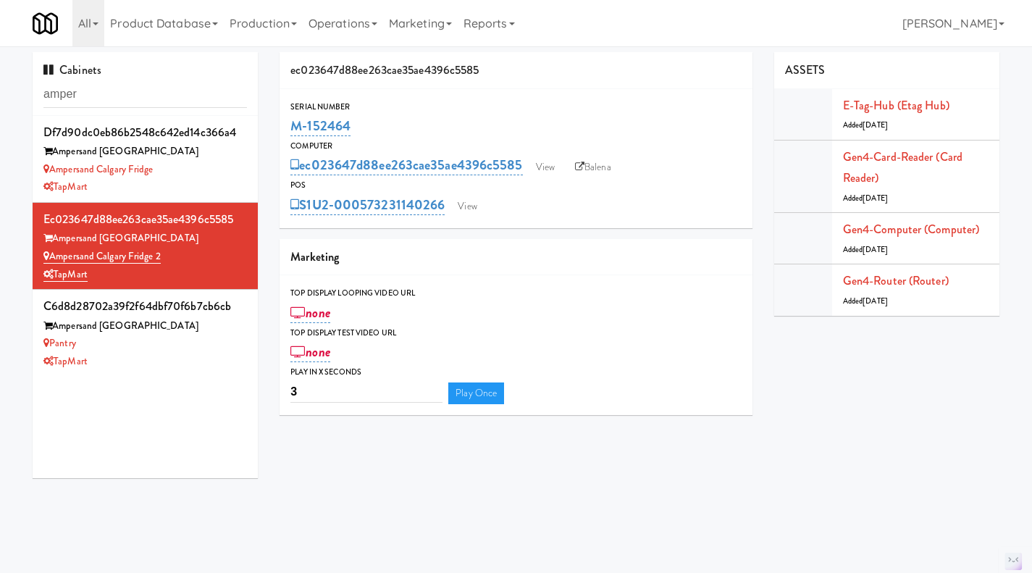
drag, startPoint x: 354, startPoint y: 128, endPoint x: 291, endPoint y: 133, distance: 63.2
click at [291, 133] on div "M-152464" at bounding box center [516, 126] width 451 height 25
copy link "M-152464"
click at [473, 195] on div "S1U2-000573231140266 View" at bounding box center [516, 205] width 451 height 25
click at [473, 198] on link "View" at bounding box center [467, 207] width 33 height 22
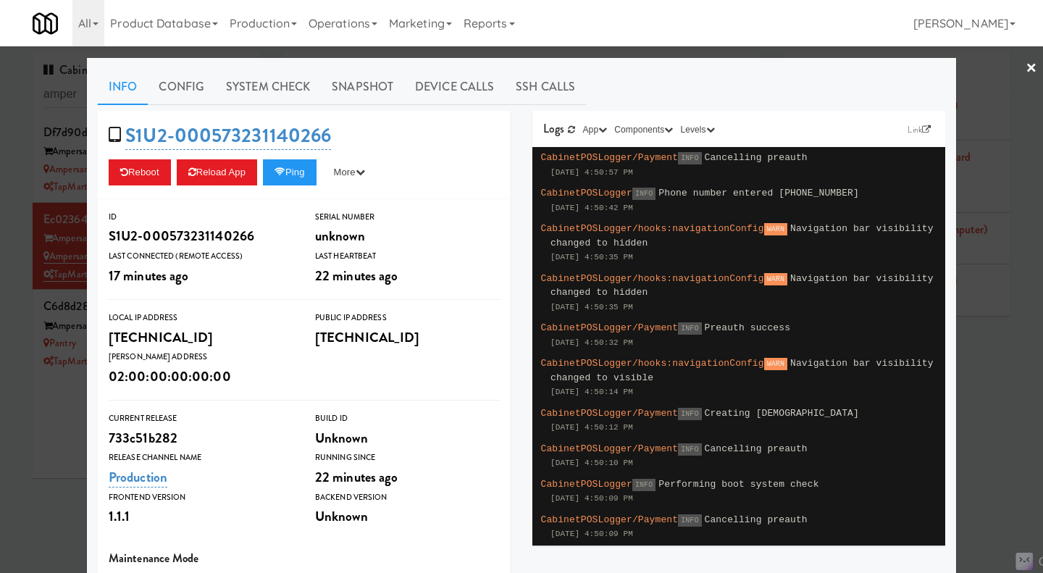
click at [64, 446] on div at bounding box center [521, 286] width 1043 height 573
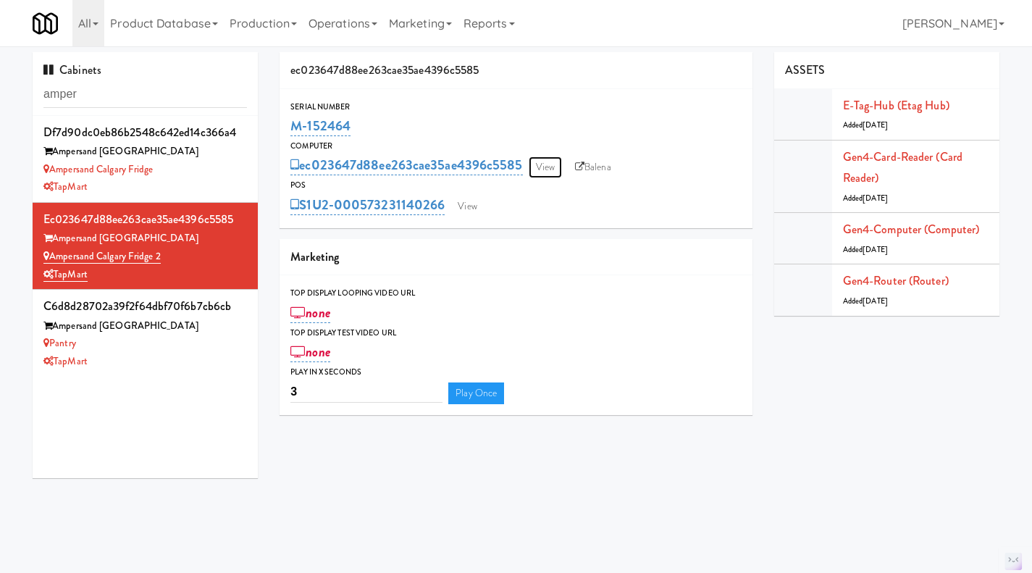
click at [546, 164] on link "View" at bounding box center [545, 167] width 33 height 22
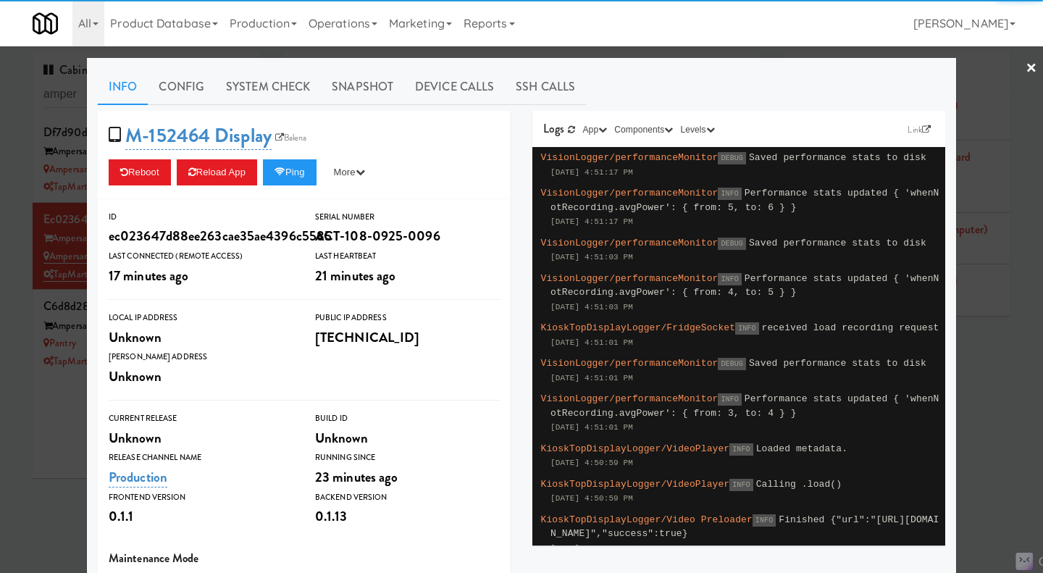
click at [45, 427] on div at bounding box center [521, 286] width 1043 height 573
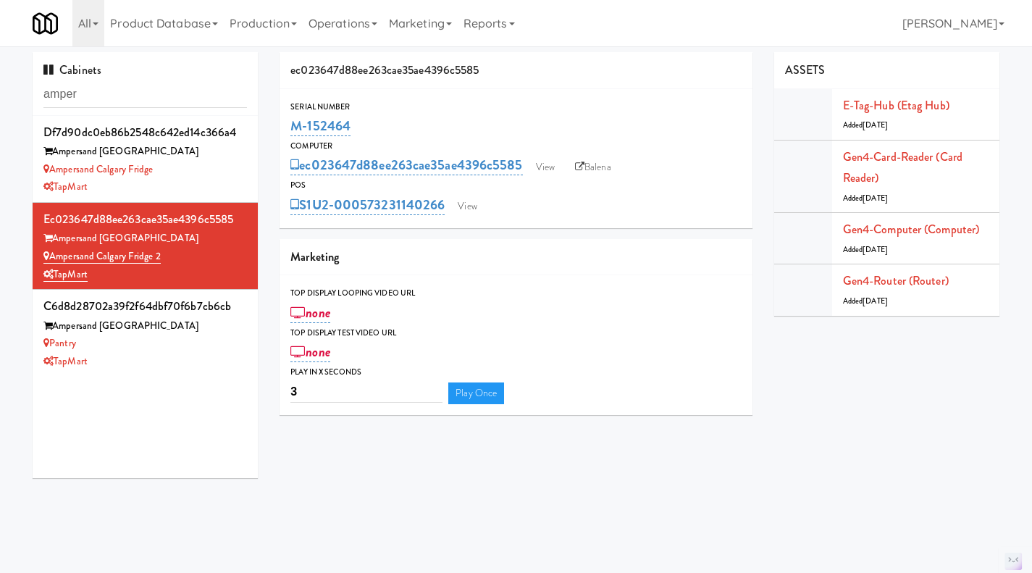
drag, startPoint x: 390, startPoint y: 125, endPoint x: 293, endPoint y: 127, distance: 97.1
click at [293, 127] on div "M-152464" at bounding box center [516, 126] width 451 height 25
copy link "M-152464"
click at [201, 166] on div "Ampersand Calgary Fridge" at bounding box center [145, 170] width 204 height 18
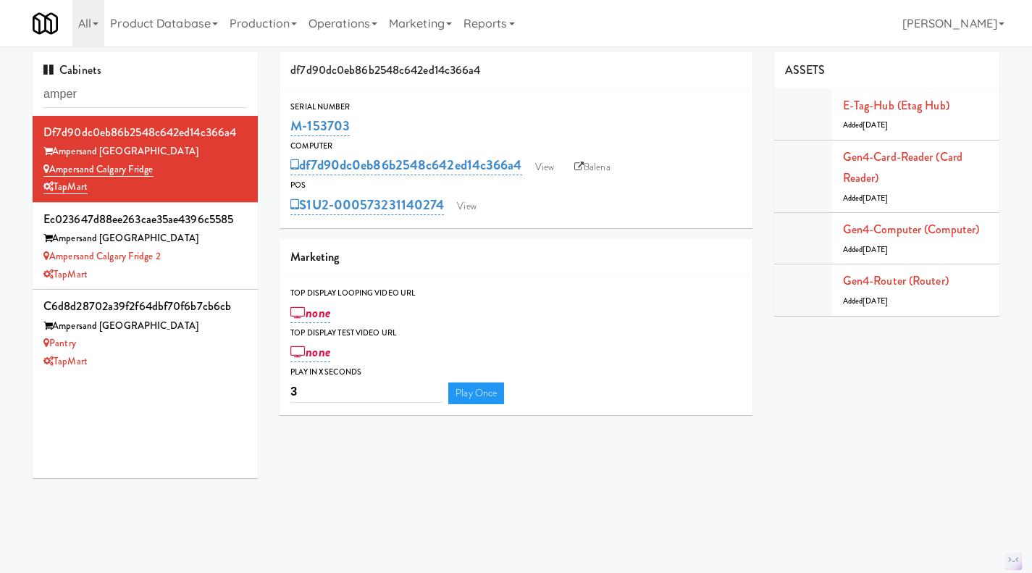
click at [191, 343] on div "Pantry" at bounding box center [145, 344] width 204 height 18
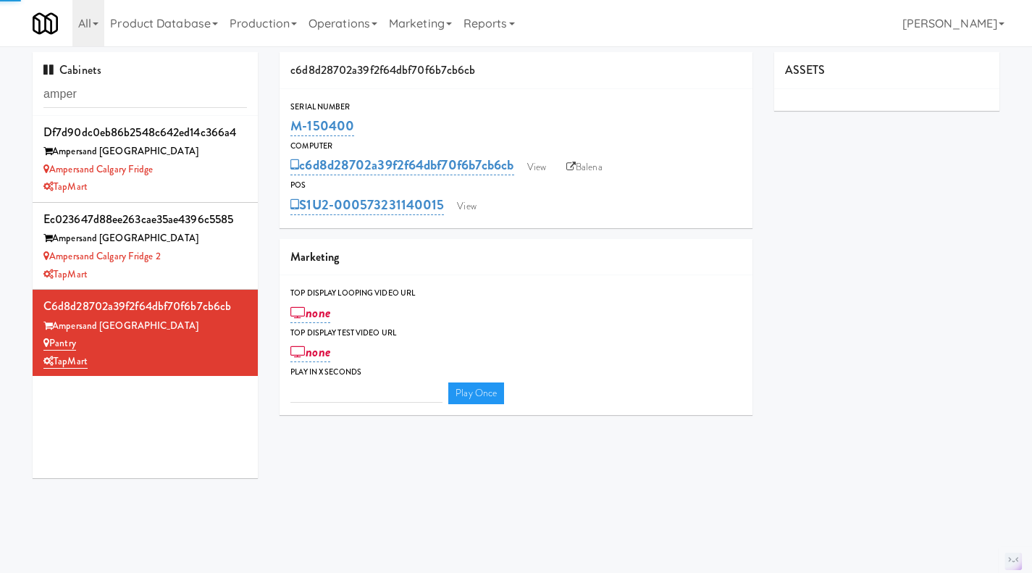
type input "3"
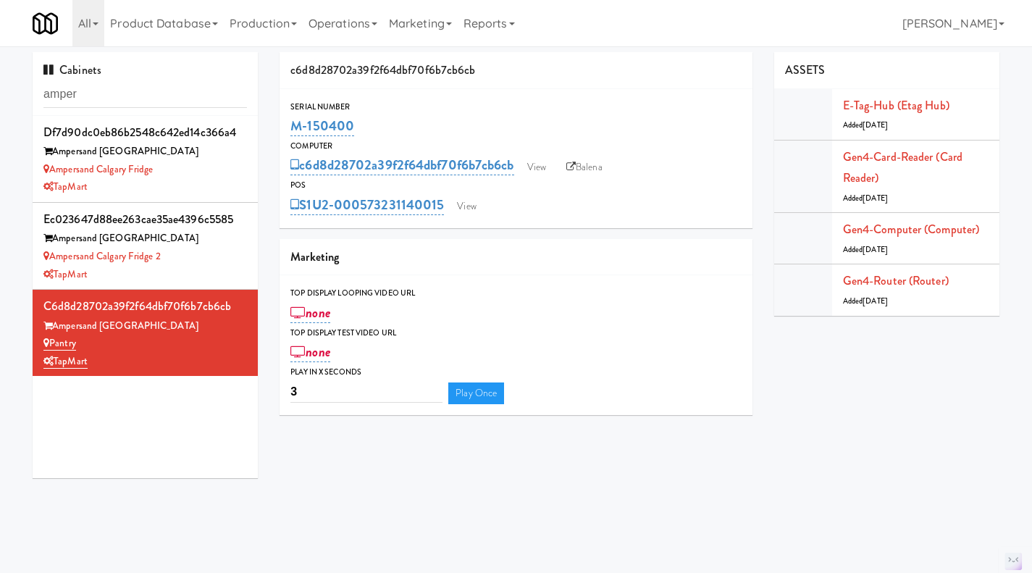
click at [204, 182] on div "TapMart" at bounding box center [145, 187] width 204 height 18
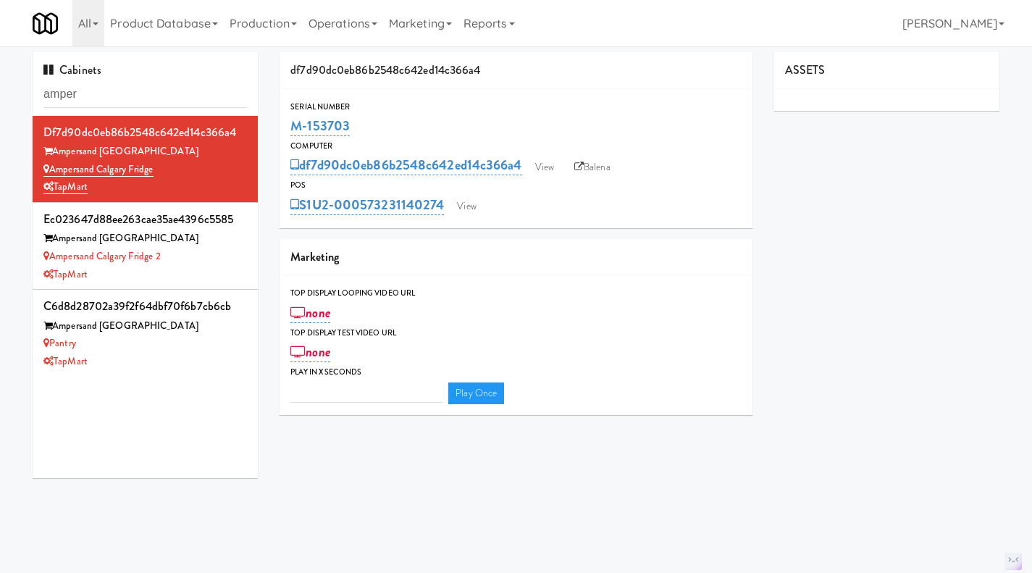
type input "3"
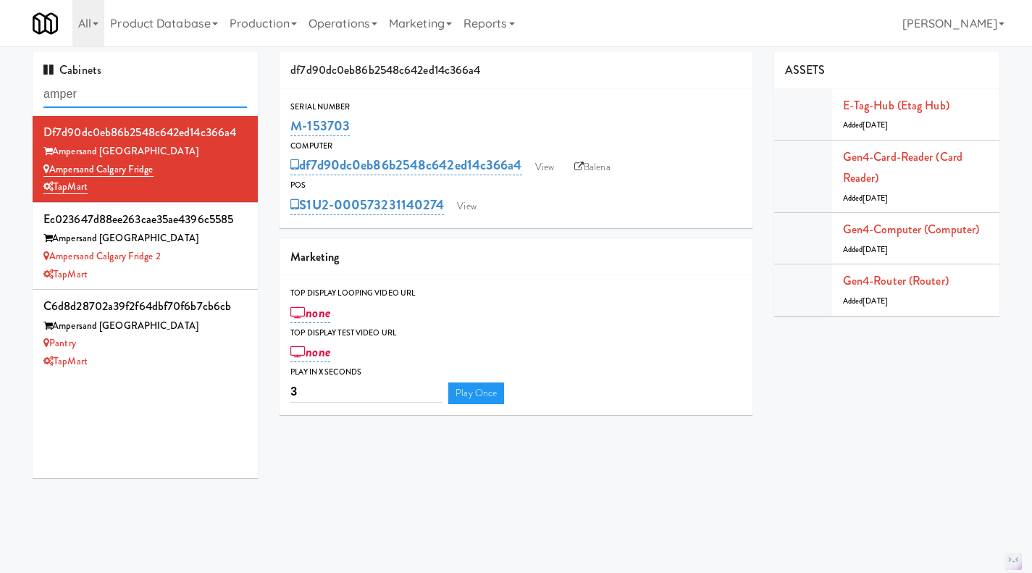
click at [97, 93] on input "amper" at bounding box center [145, 94] width 204 height 27
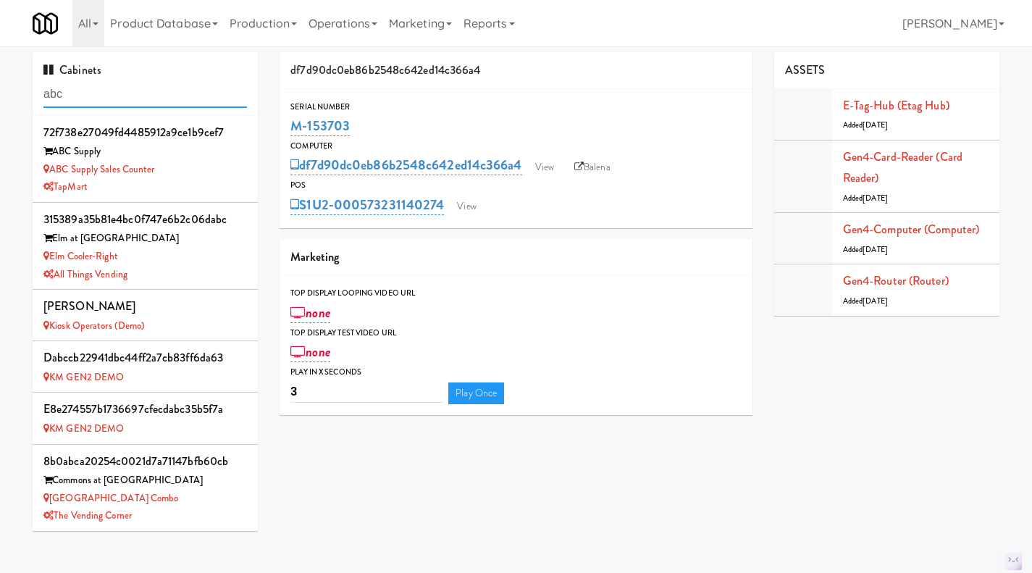
click at [88, 96] on input "abc" at bounding box center [145, 94] width 204 height 27
click at [133, 104] on input "abc" at bounding box center [145, 94] width 204 height 27
paste input "M-153701"
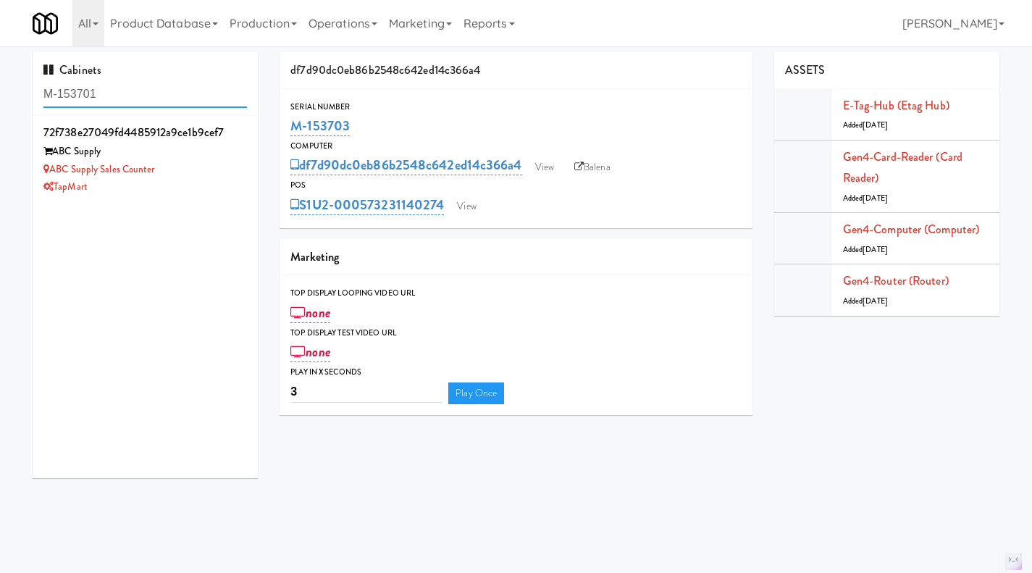
type input "M-153701"
click at [209, 191] on div "TapMart" at bounding box center [145, 187] width 204 height 18
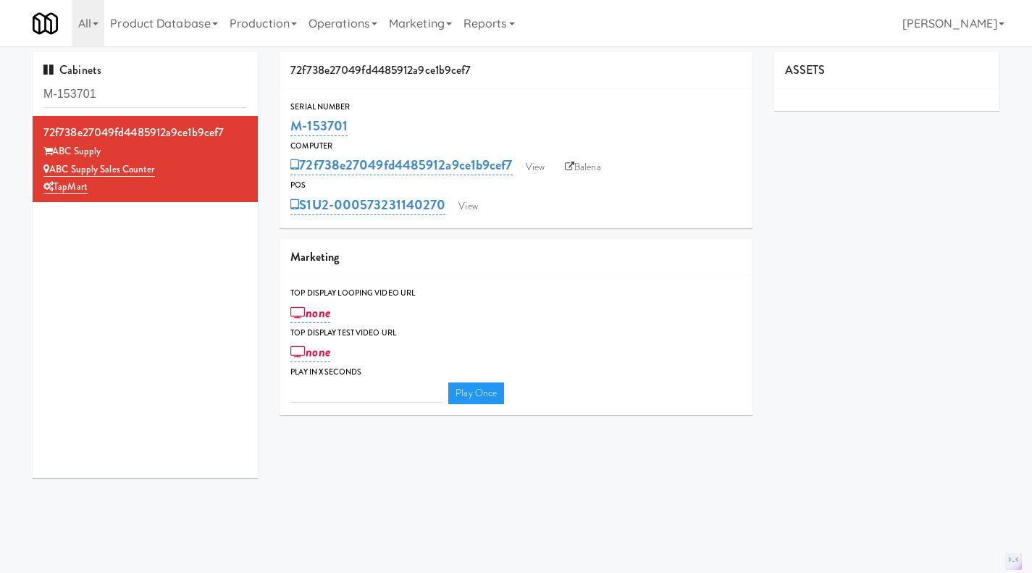
type input "3"
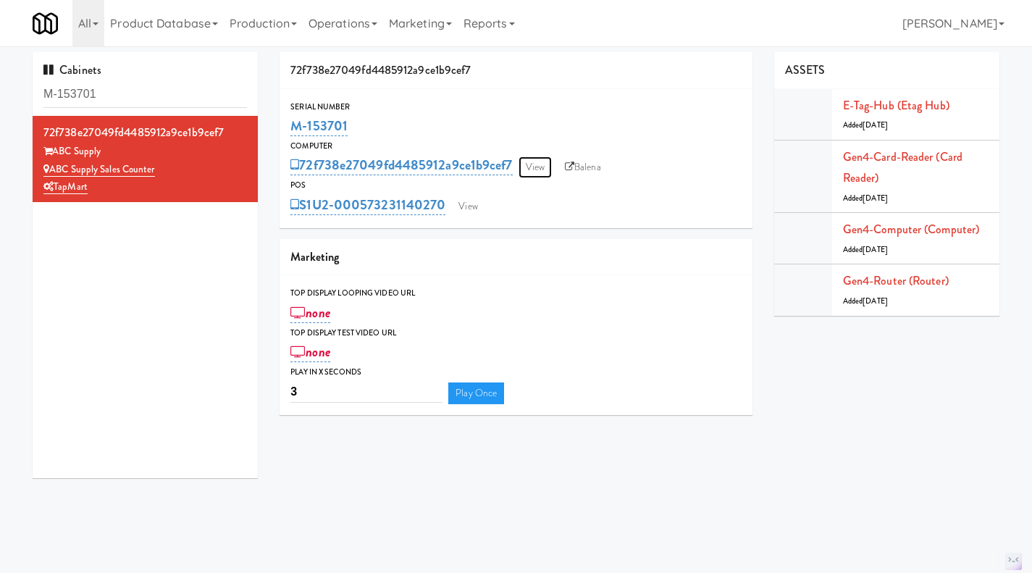
click at [538, 167] on link "View" at bounding box center [535, 167] width 33 height 22
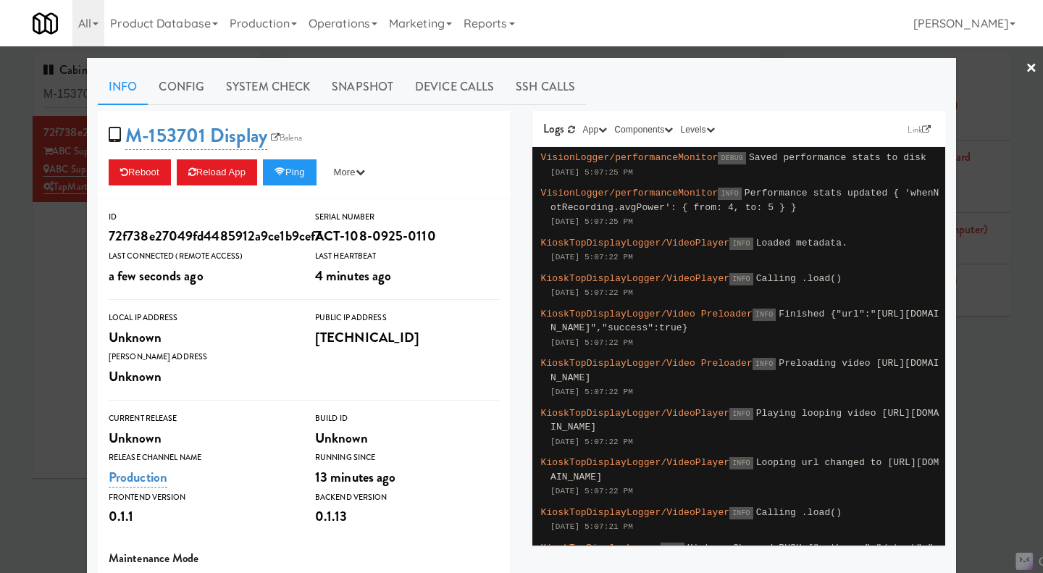
click at [59, 333] on div at bounding box center [521, 286] width 1043 height 573
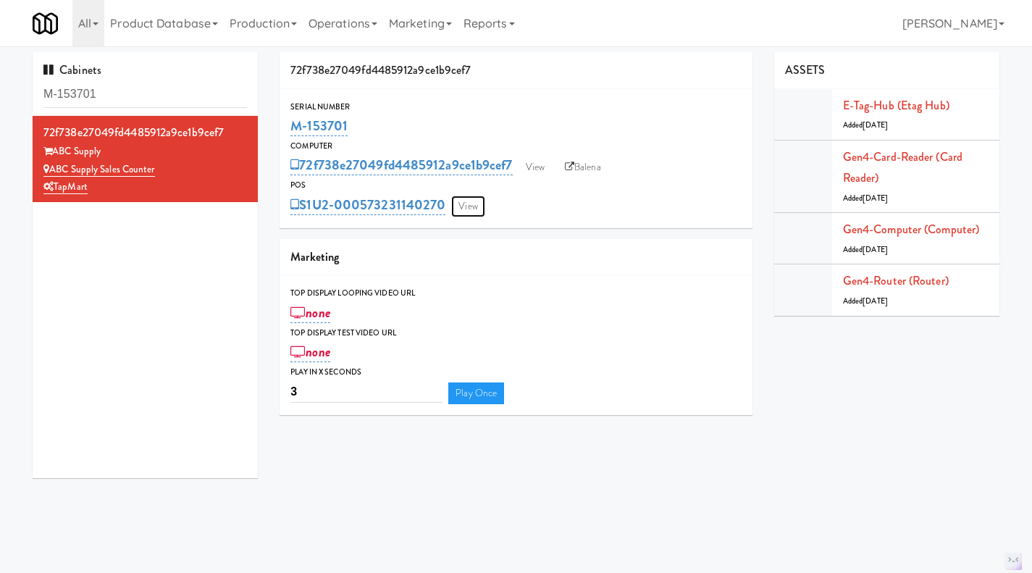
click at [480, 198] on link "View" at bounding box center [467, 207] width 33 height 22
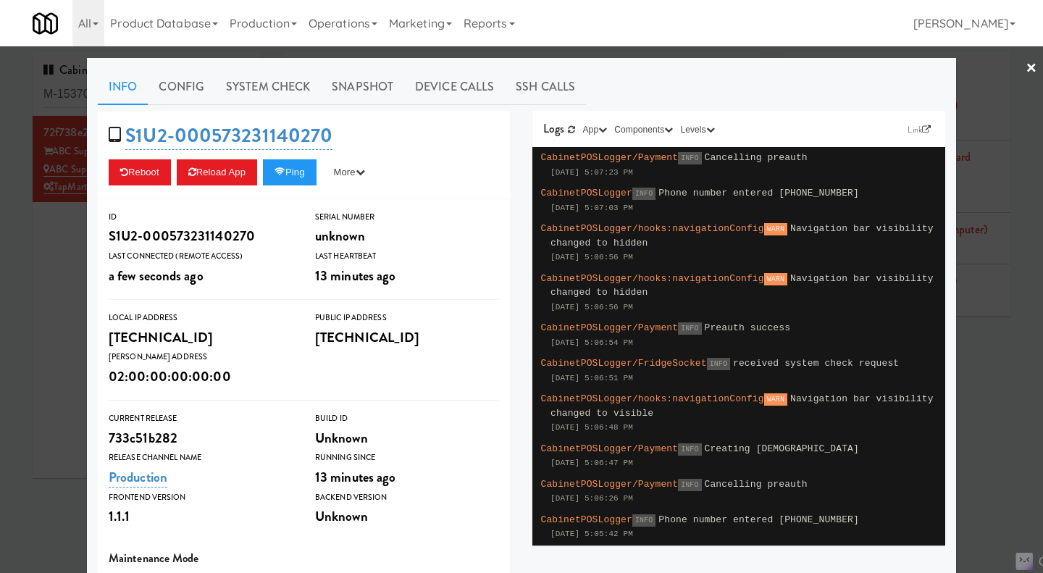
click at [48, 292] on div at bounding box center [521, 286] width 1043 height 573
